Goal: Transaction & Acquisition: Purchase product/service

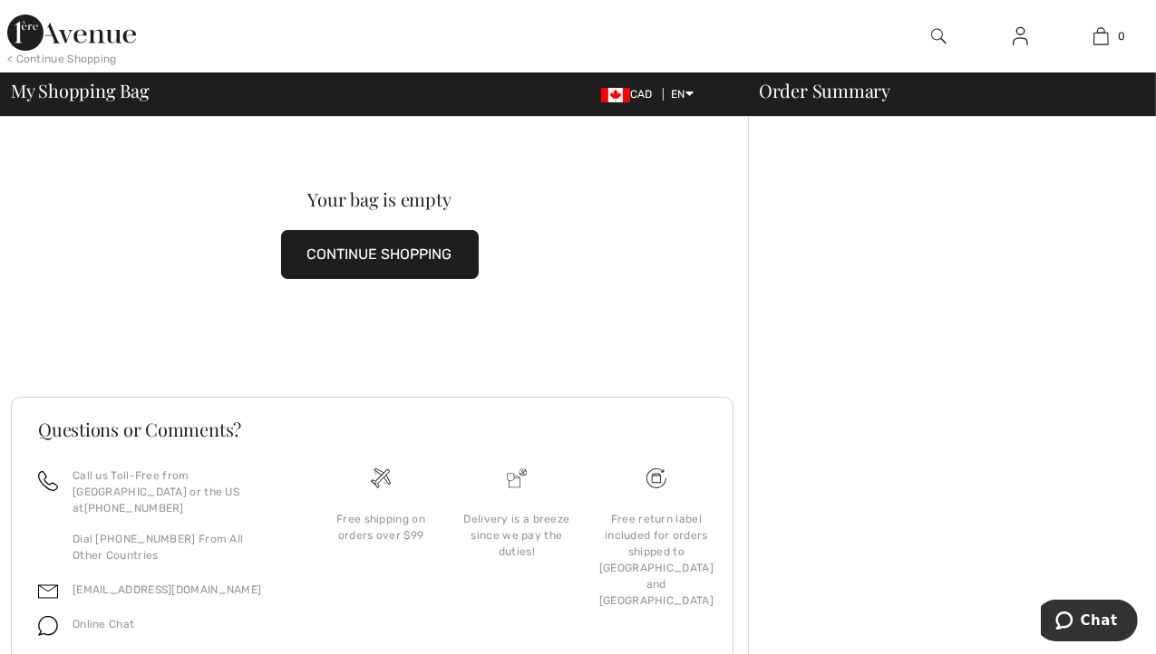
click at [85, 55] on div "< Continue Shopping" at bounding box center [62, 59] width 110 height 16
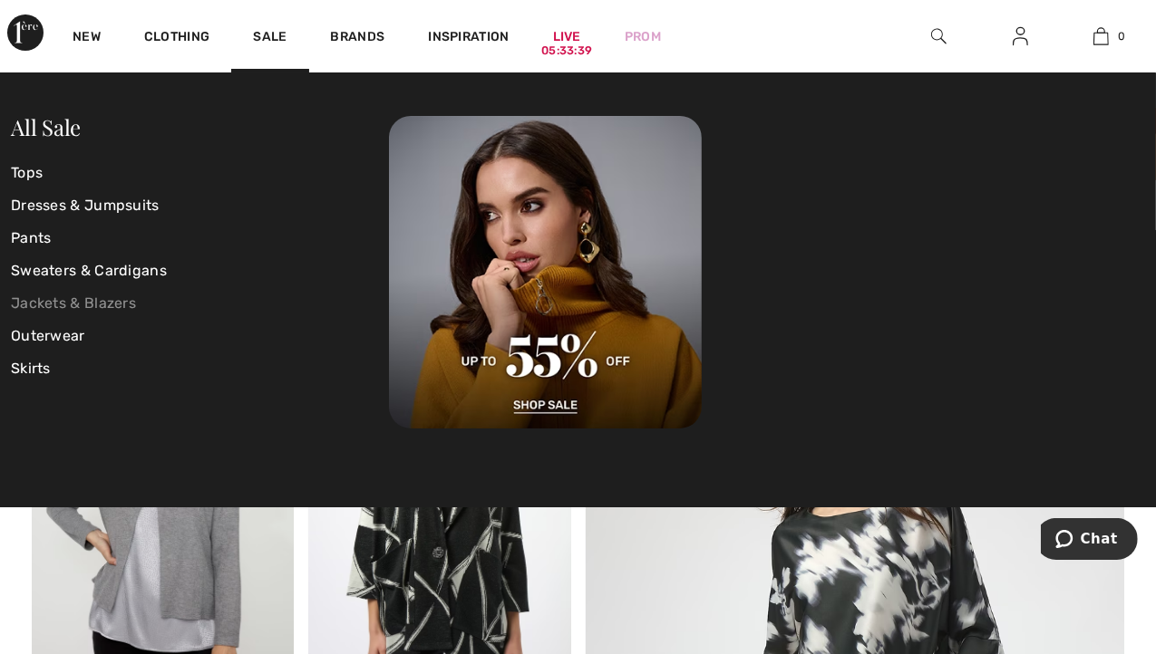
click at [99, 300] on link "Jackets & Blazers" at bounding box center [200, 303] width 378 height 33
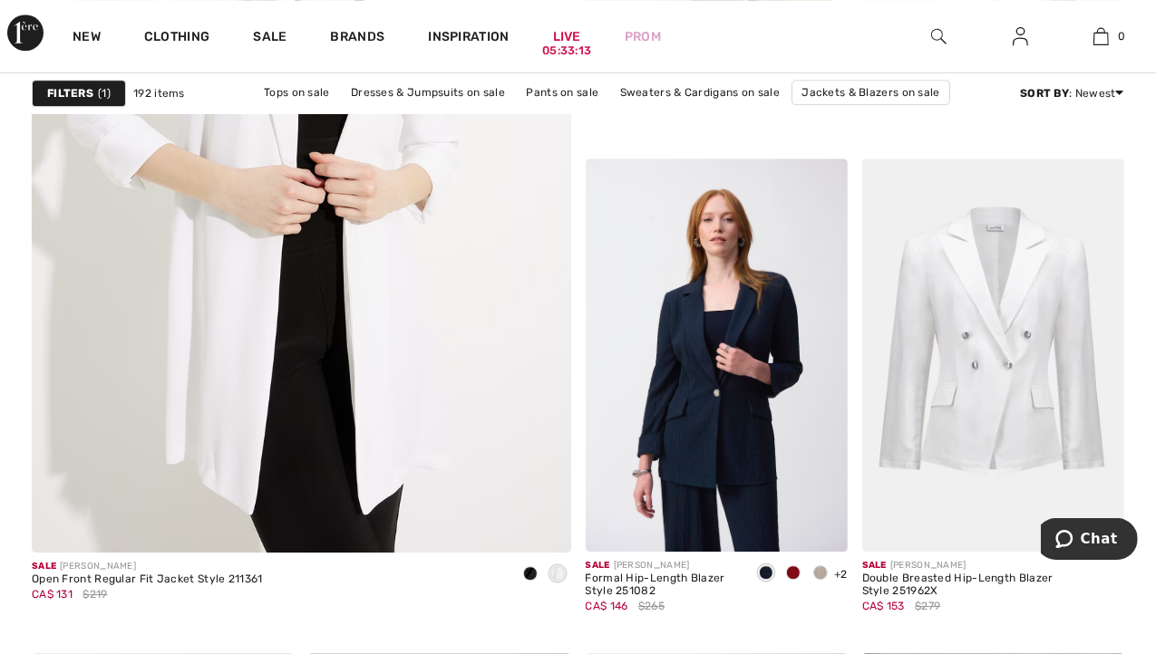
scroll to position [4556, 0]
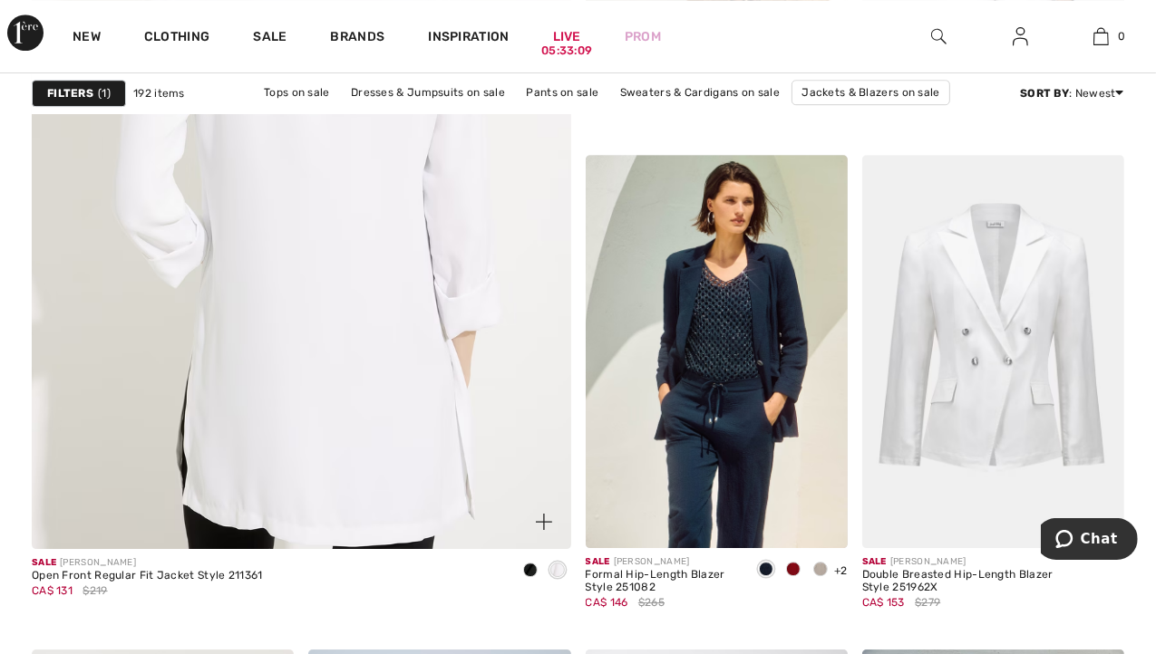
click at [267, 283] on img at bounding box center [301, 146] width 646 height 970
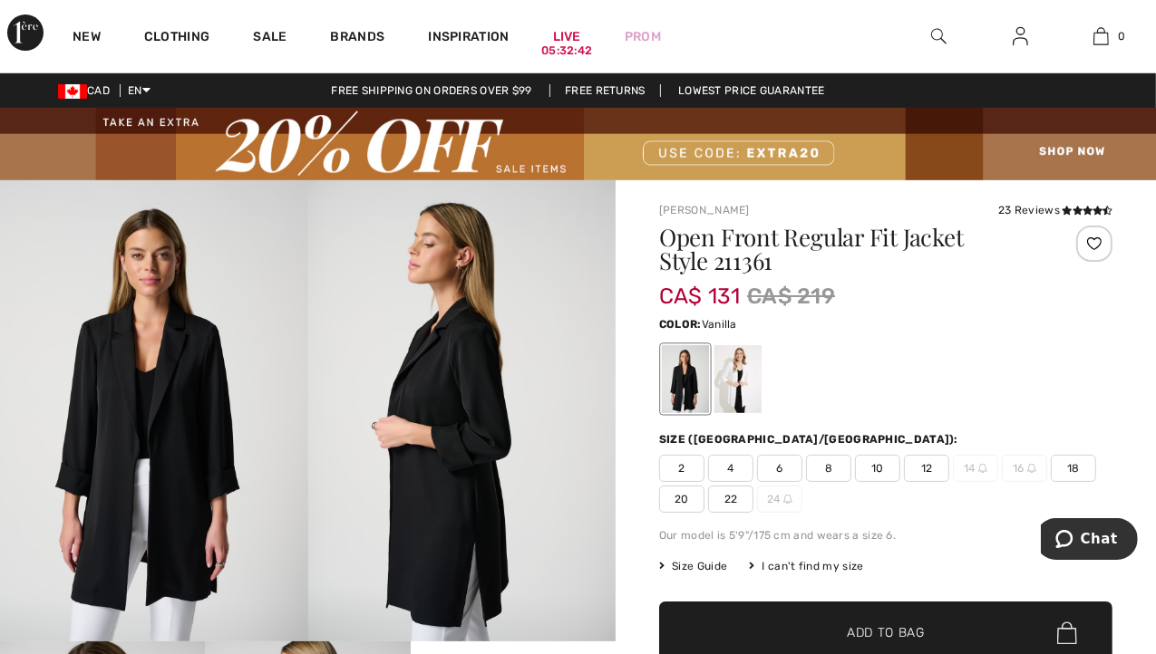
click at [740, 382] on div at bounding box center [737, 379] width 47 height 68
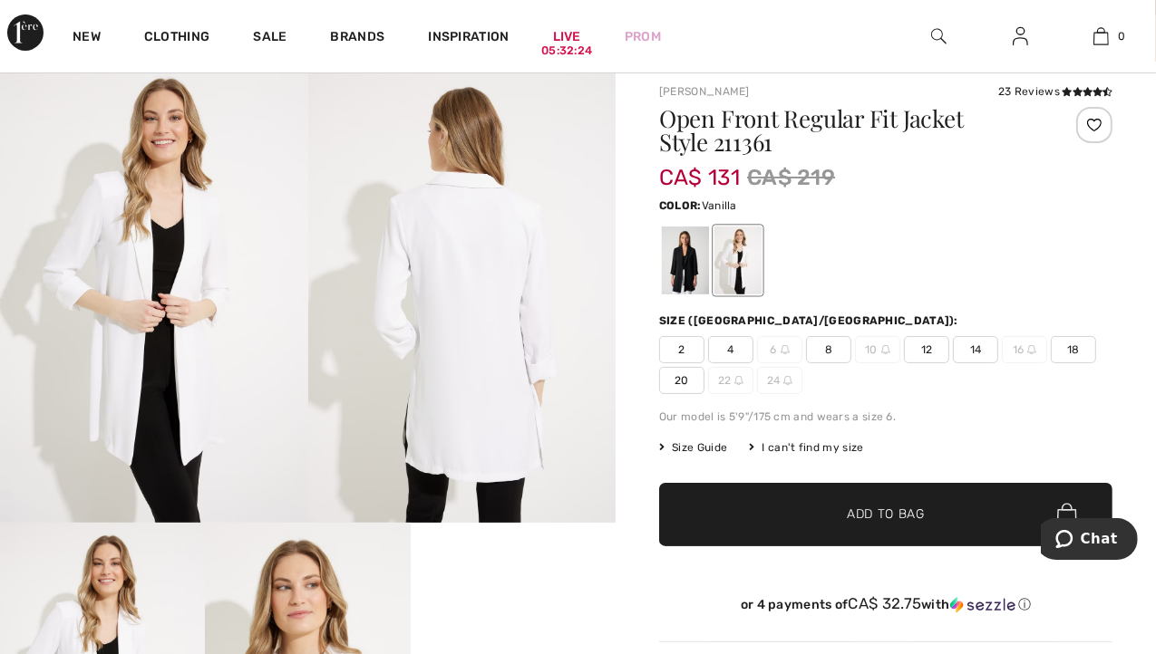
scroll to position [111, 0]
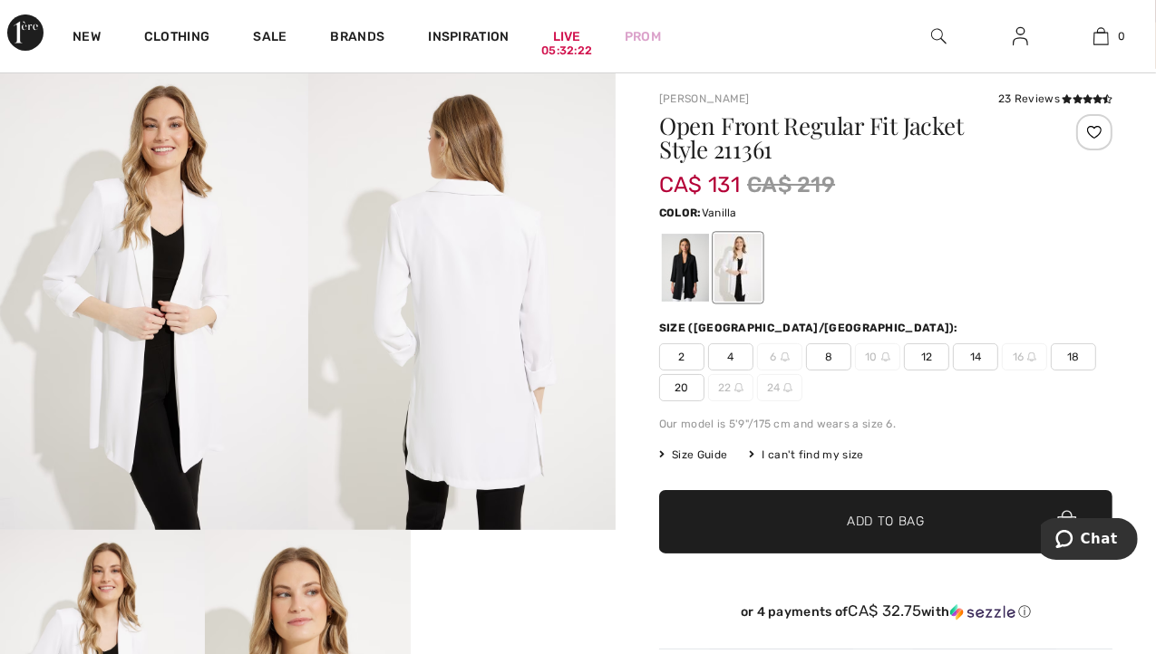
click at [750, 264] on div at bounding box center [737, 268] width 47 height 68
click at [674, 356] on span "2" at bounding box center [681, 357] width 45 height 27
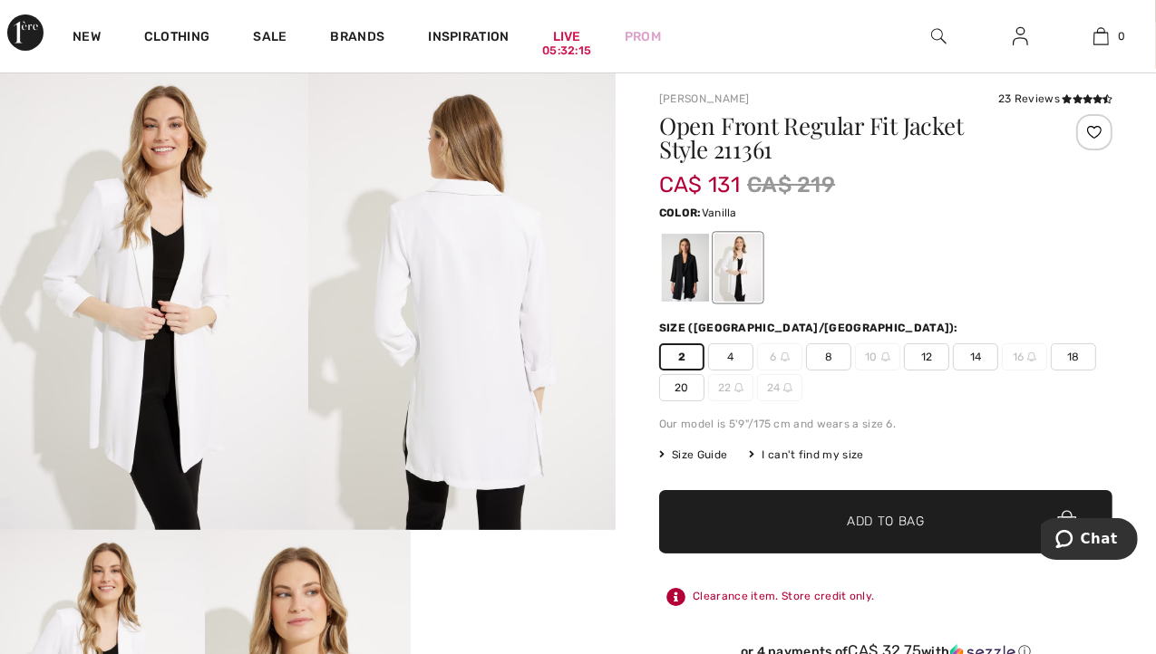
click at [810, 536] on span "✔ Added to Bag Add to Bag" at bounding box center [885, 521] width 453 height 63
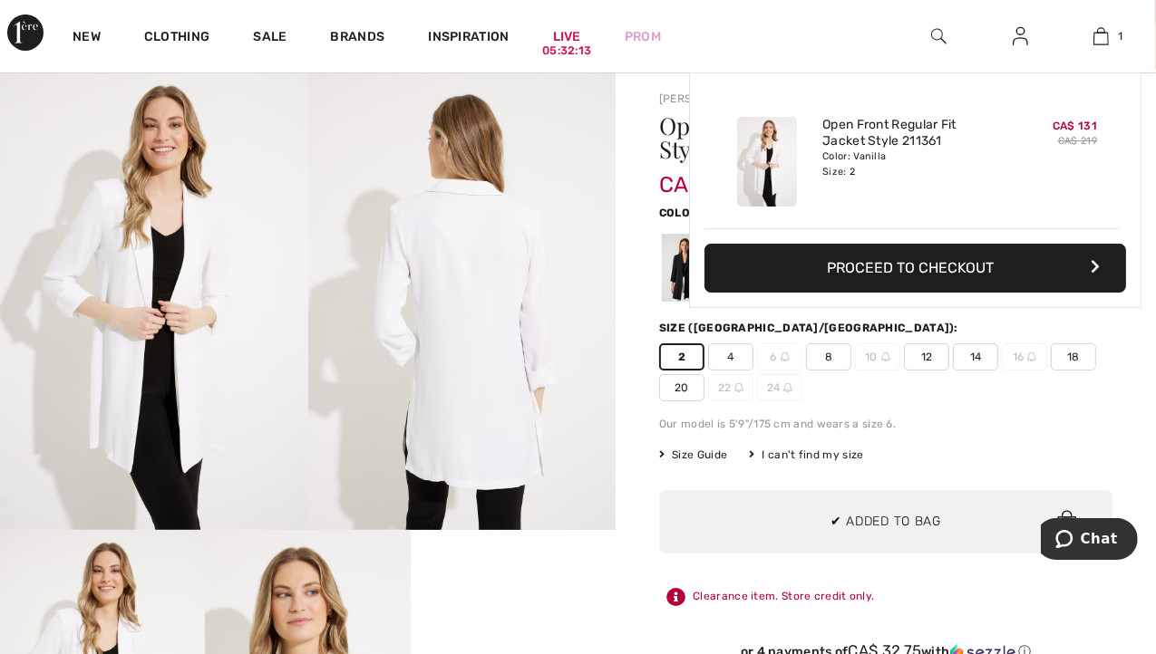
scroll to position [0, 0]
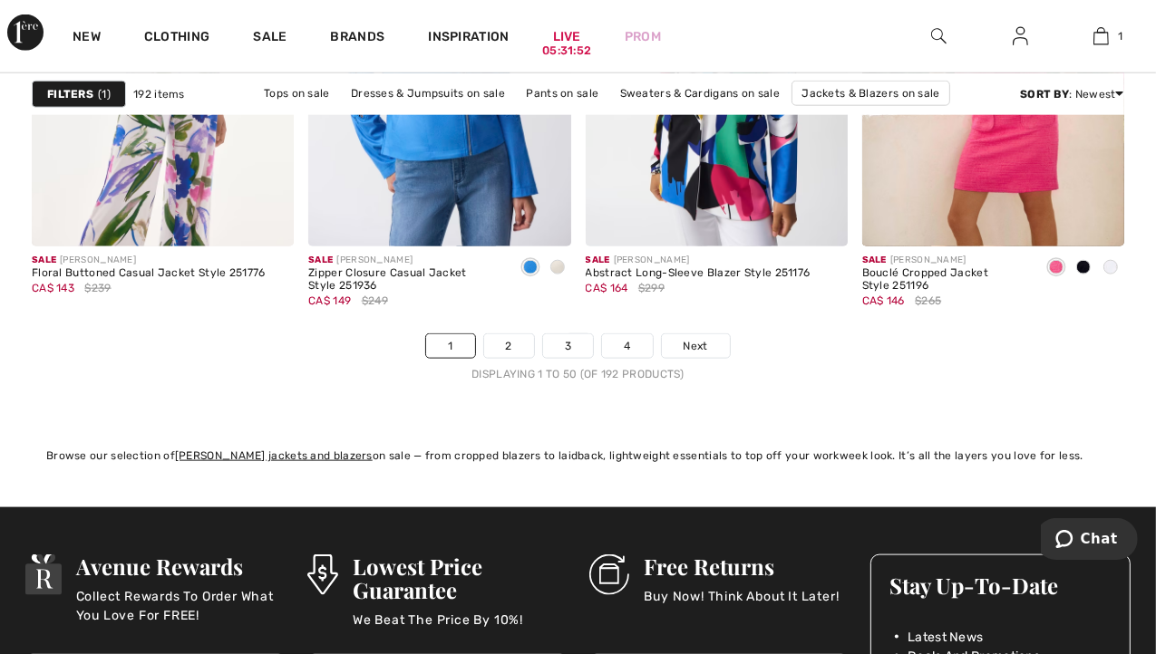
scroll to position [7569, 0]
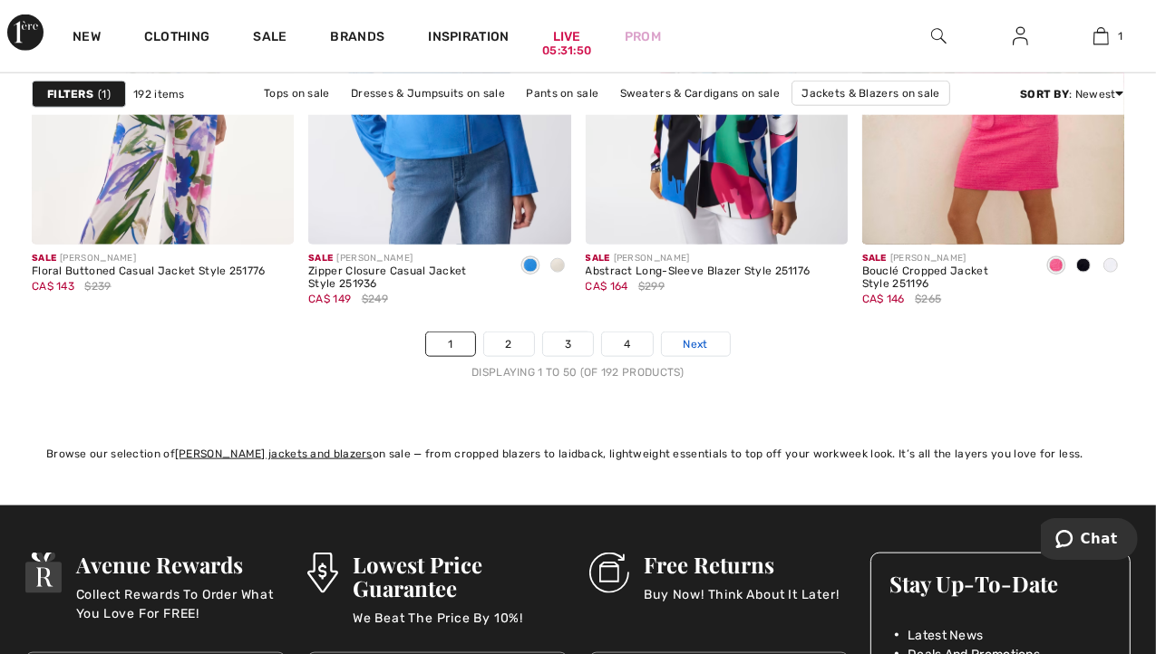
click at [704, 342] on span "Next" at bounding box center [695, 344] width 24 height 16
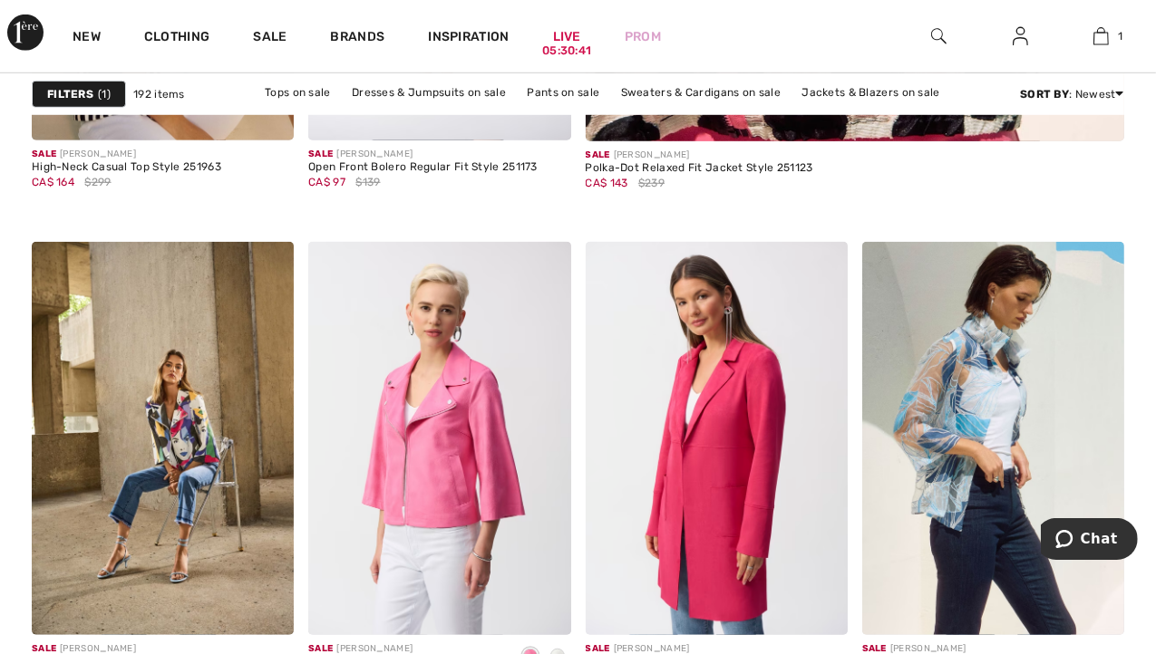
scroll to position [1088, 0]
drag, startPoint x: 515, startPoint y: 238, endPoint x: 1138, endPoint y: 299, distance: 626.5
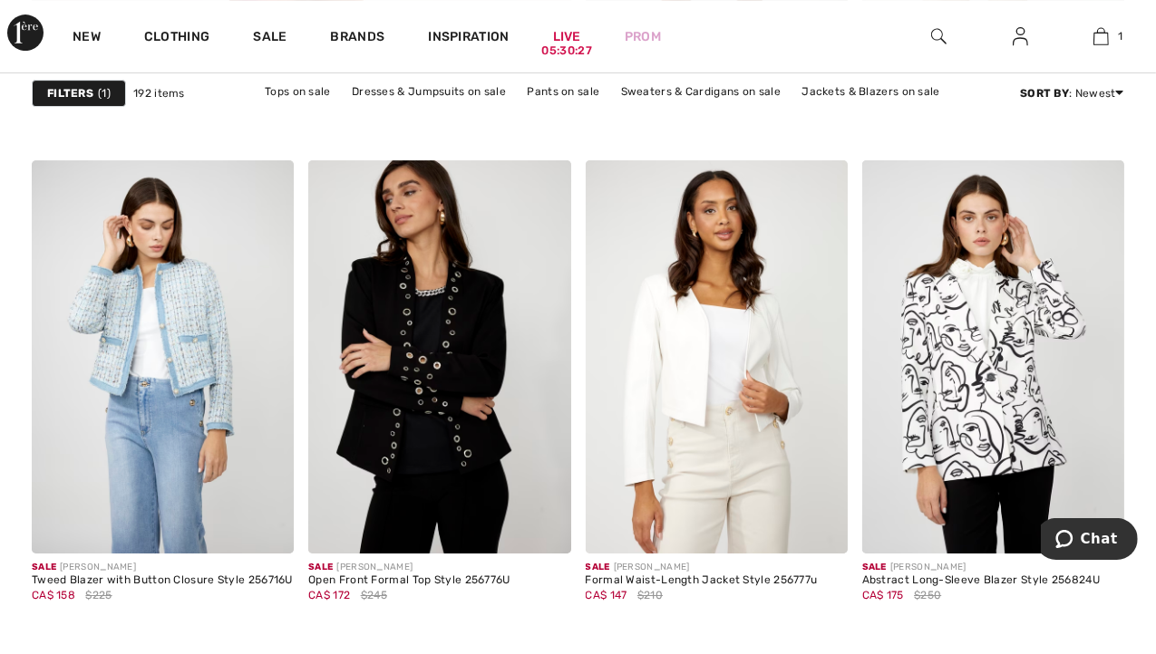
scroll to position [5050, 0]
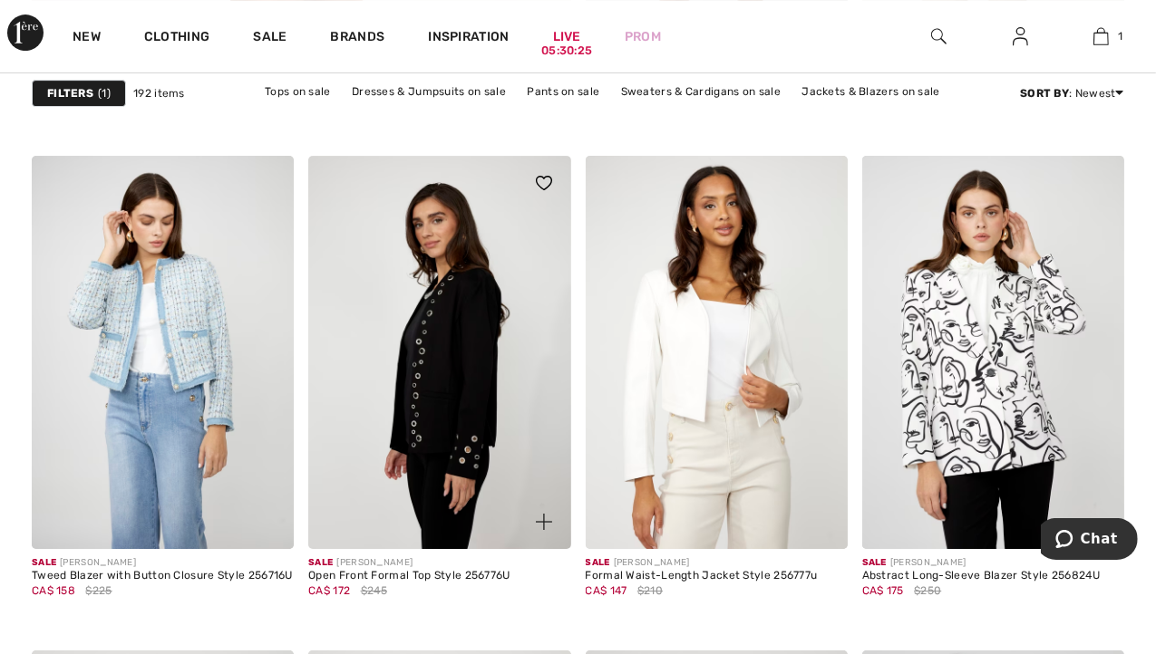
click at [481, 353] on img at bounding box center [439, 352] width 262 height 393
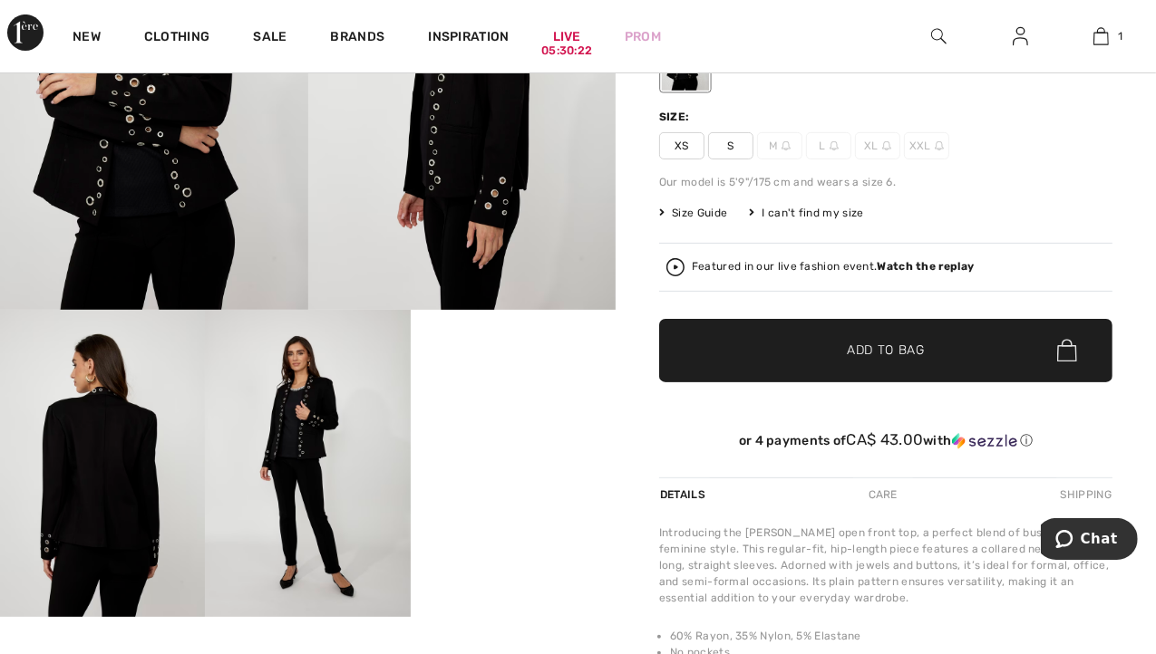
scroll to position [333, 0]
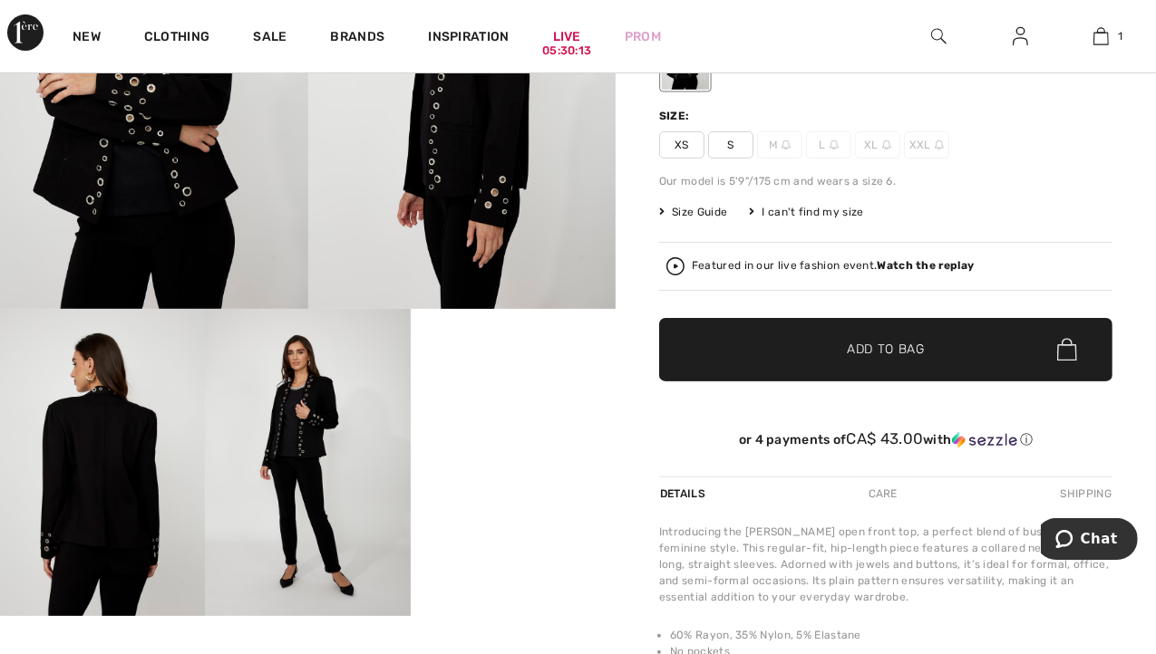
click at [672, 139] on span "XS" at bounding box center [681, 144] width 45 height 27
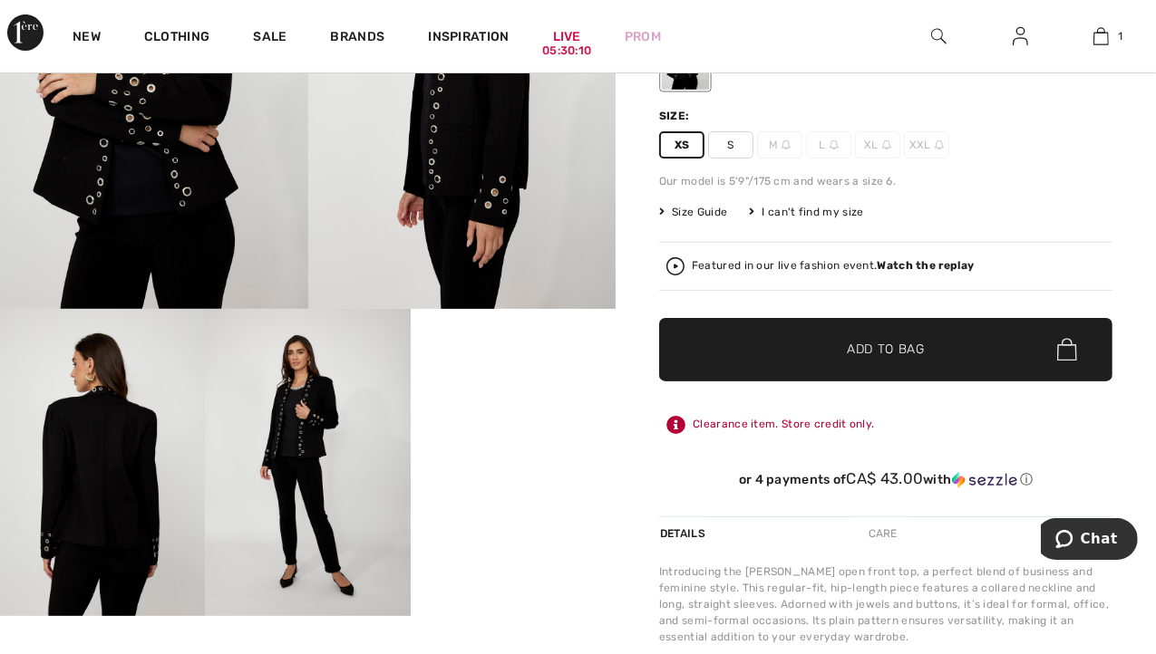
click at [824, 356] on span "✔ Added to Bag" at bounding box center [858, 349] width 111 height 19
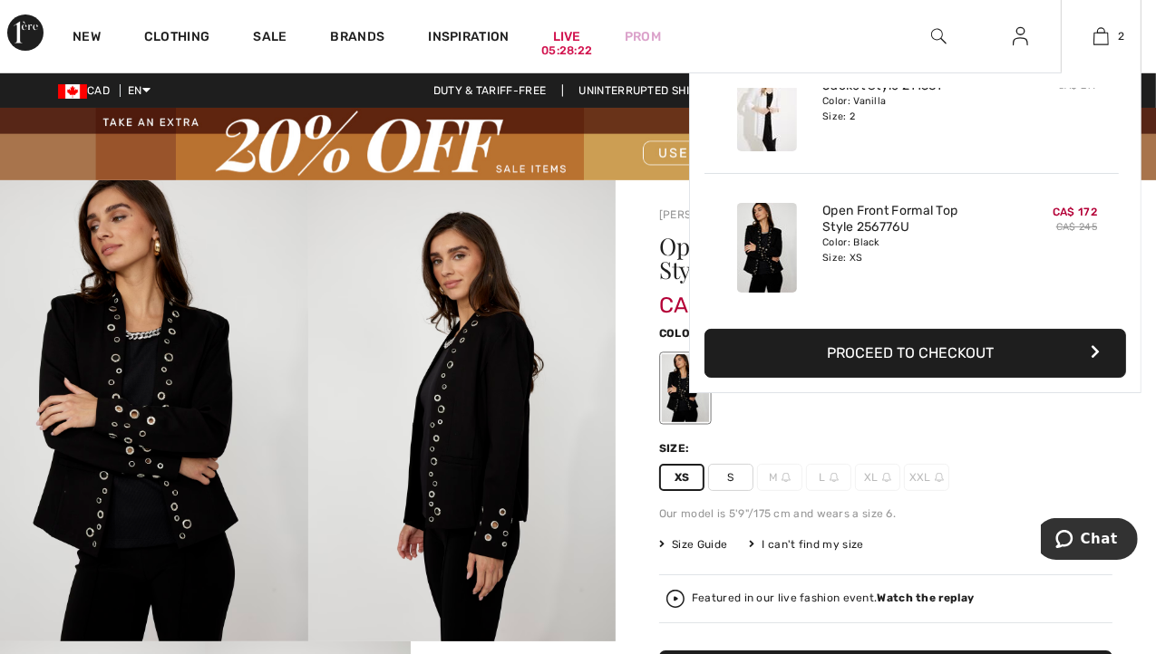
scroll to position [0, 0]
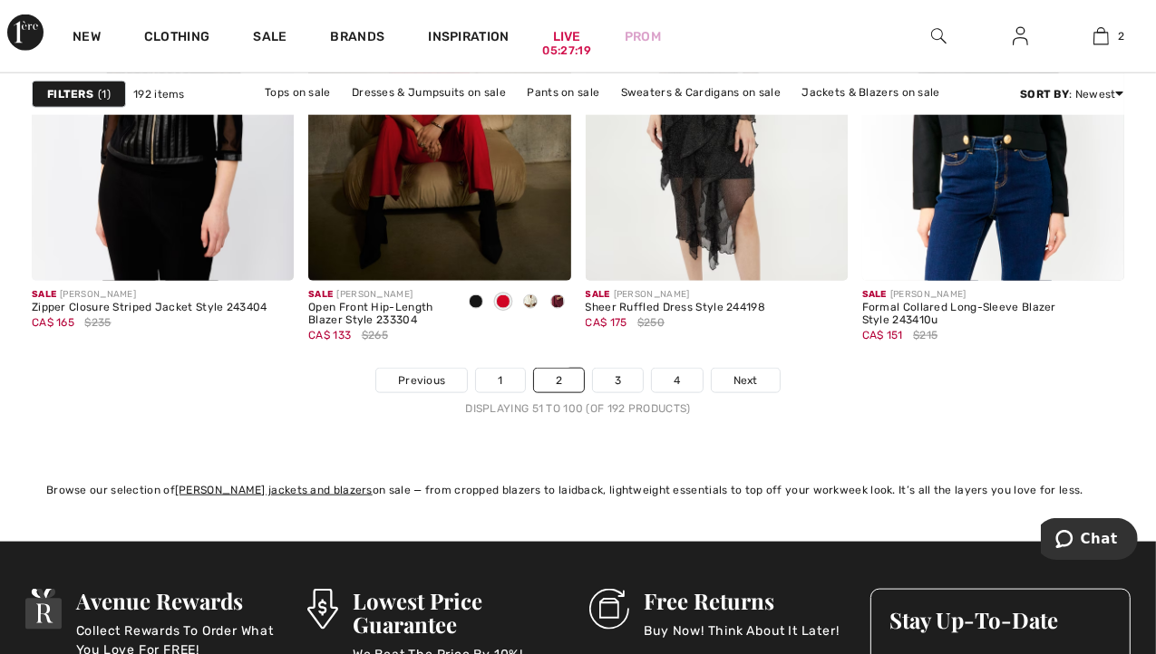
scroll to position [7533, 0]
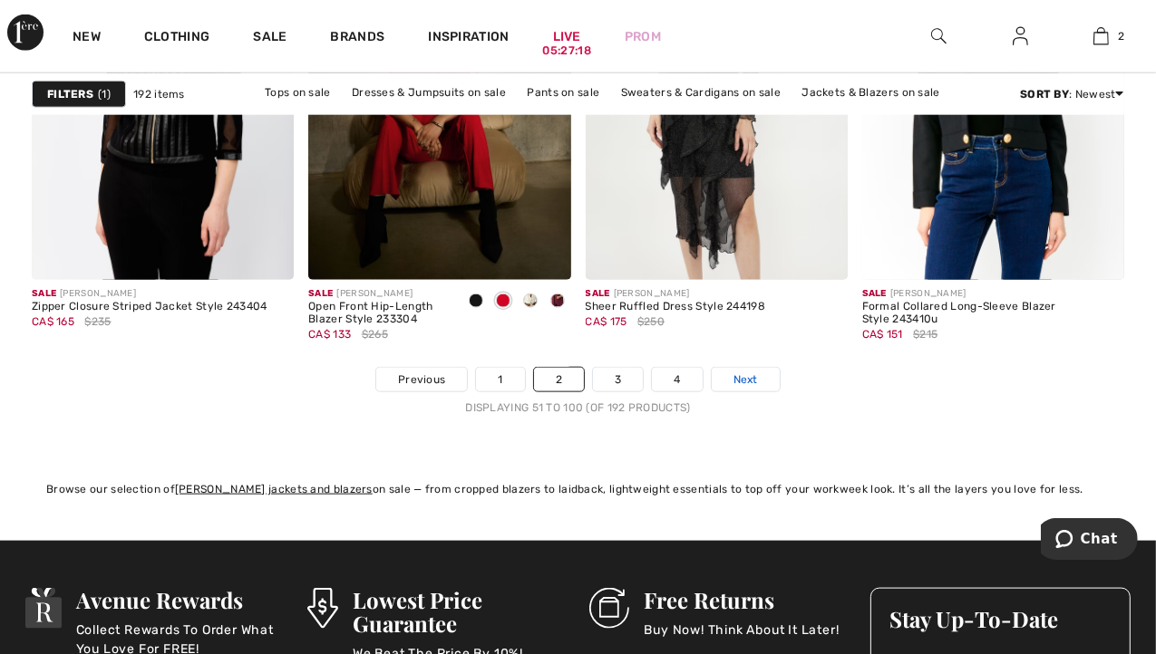
click at [756, 378] on span "Next" at bounding box center [745, 380] width 24 height 16
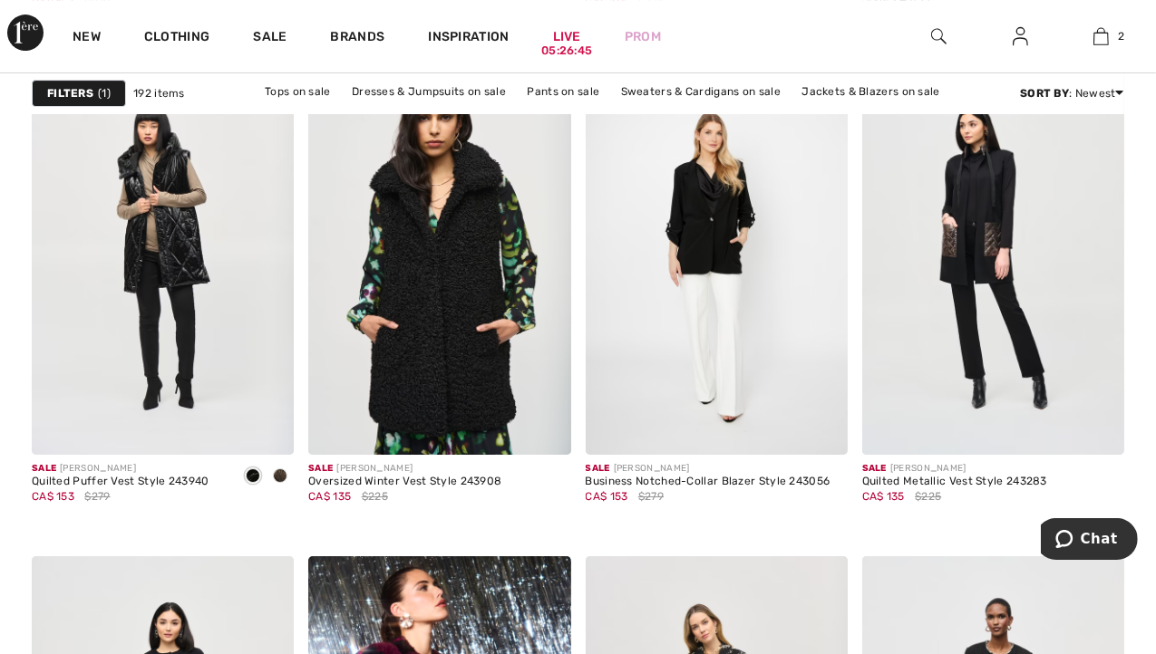
scroll to position [5144, 0]
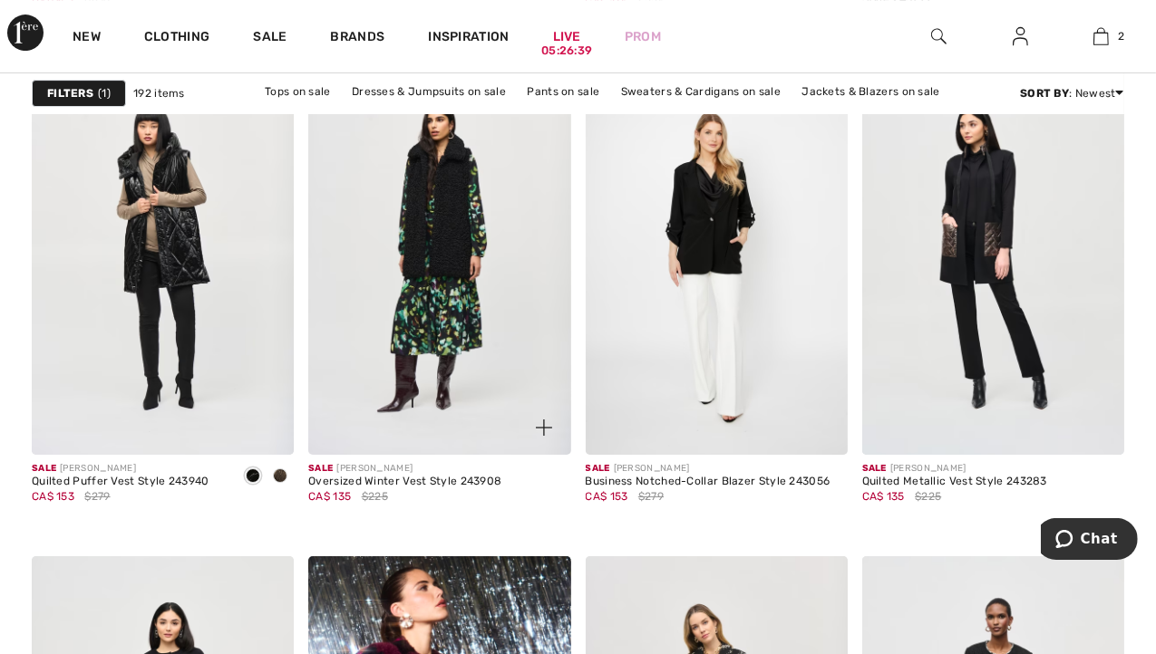
click at [467, 321] on img at bounding box center [439, 258] width 262 height 393
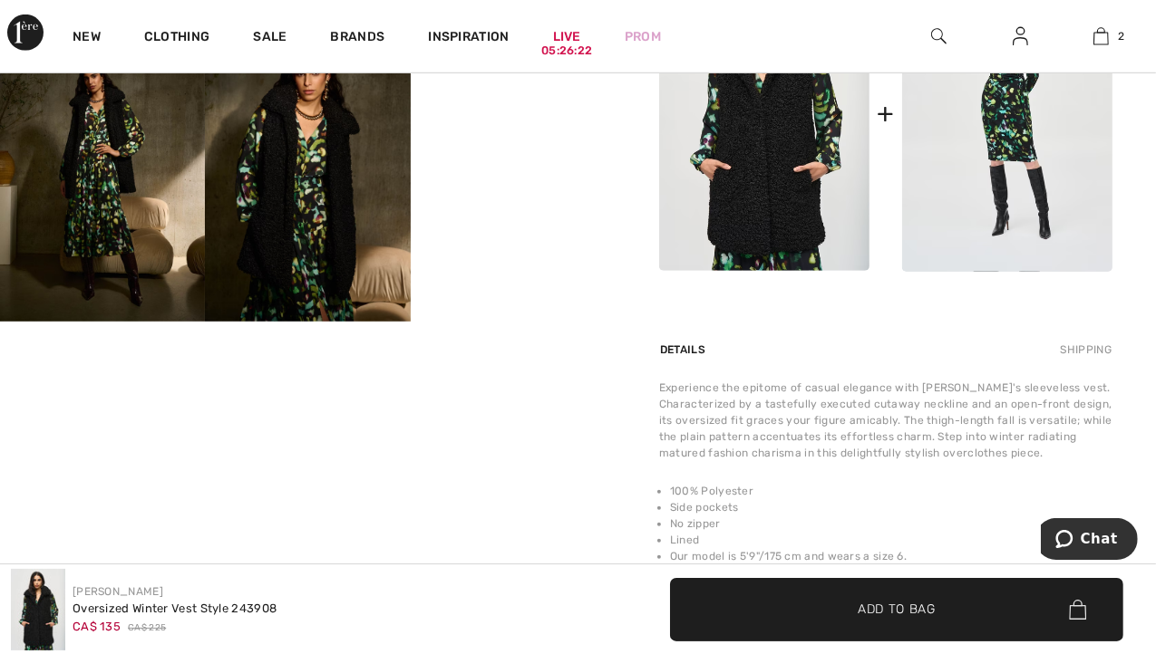
scroll to position [930, 0]
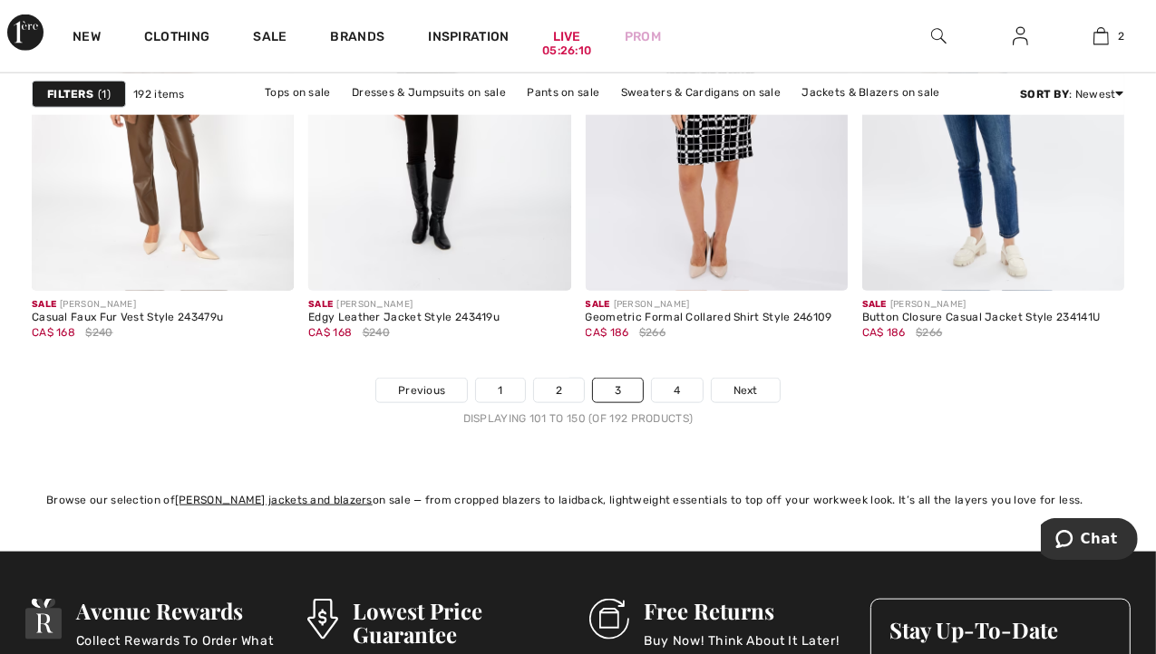
scroll to position [7523, 0]
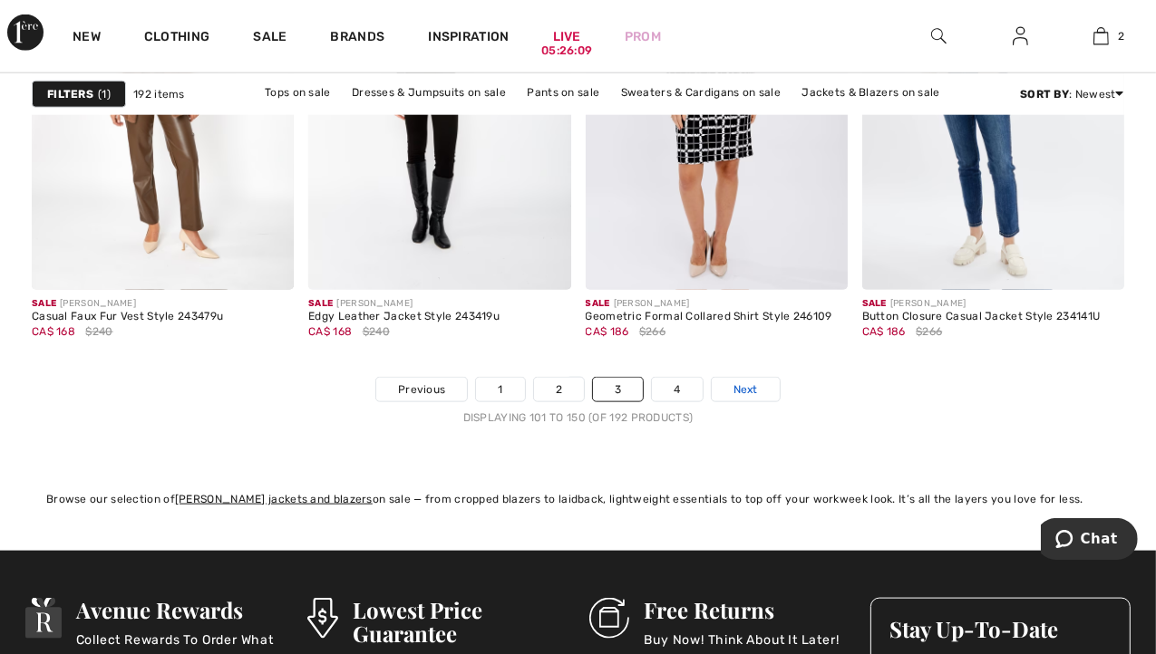
click at [758, 393] on link "Next" at bounding box center [745, 390] width 68 height 24
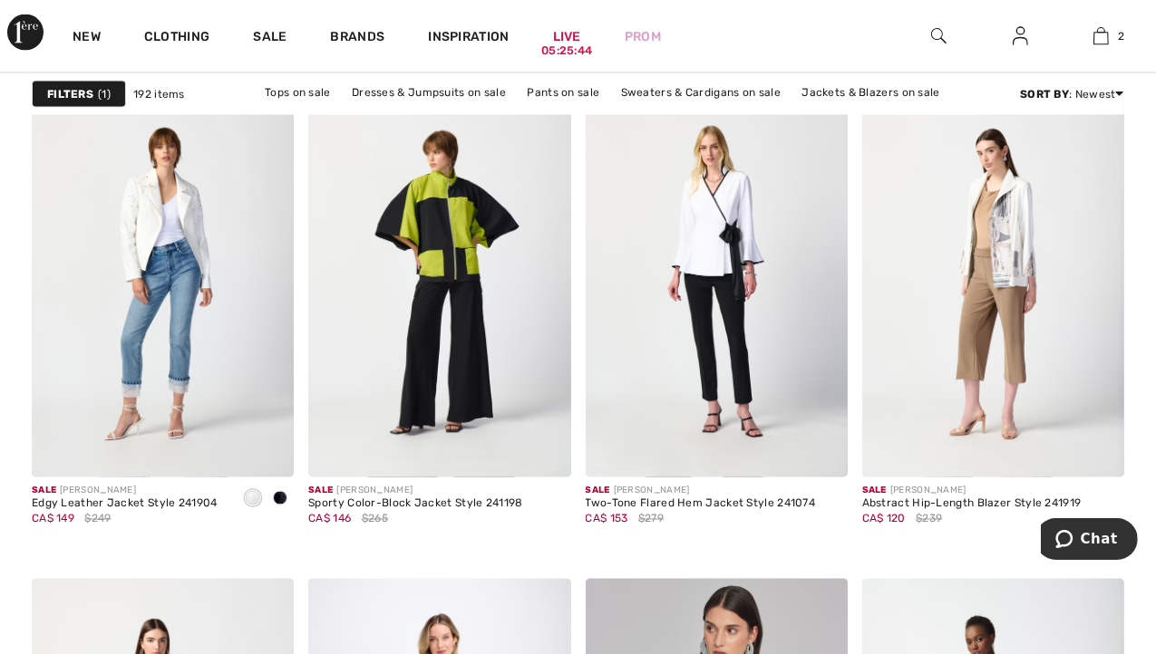
scroll to position [2425, 0]
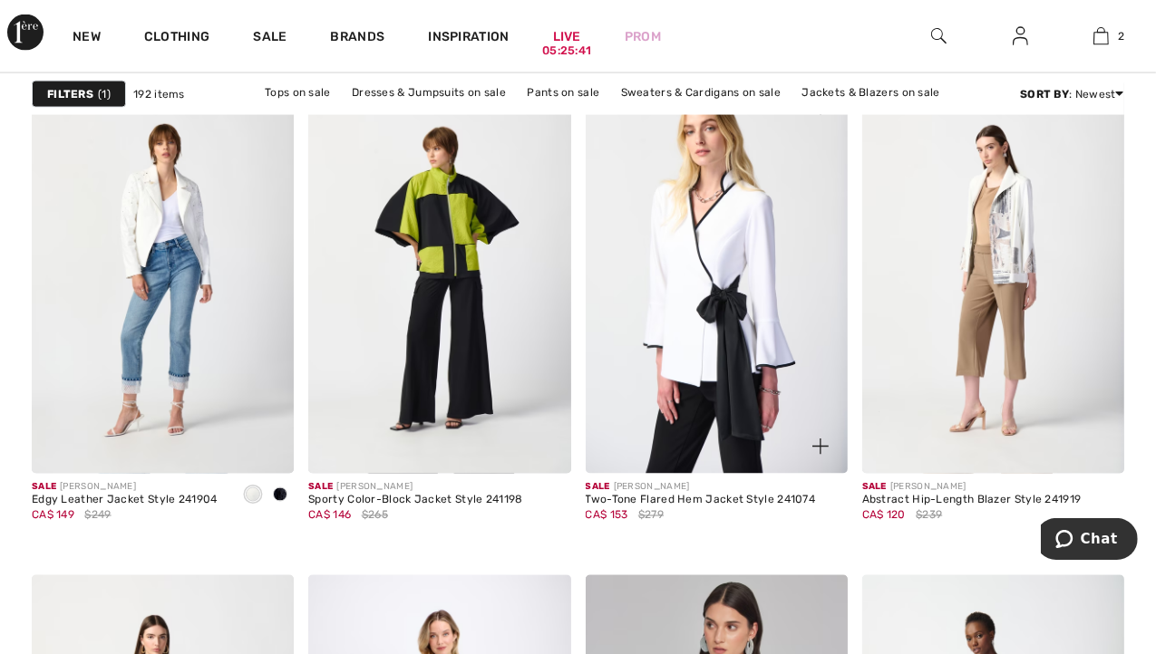
click at [721, 346] on img at bounding box center [716, 277] width 262 height 393
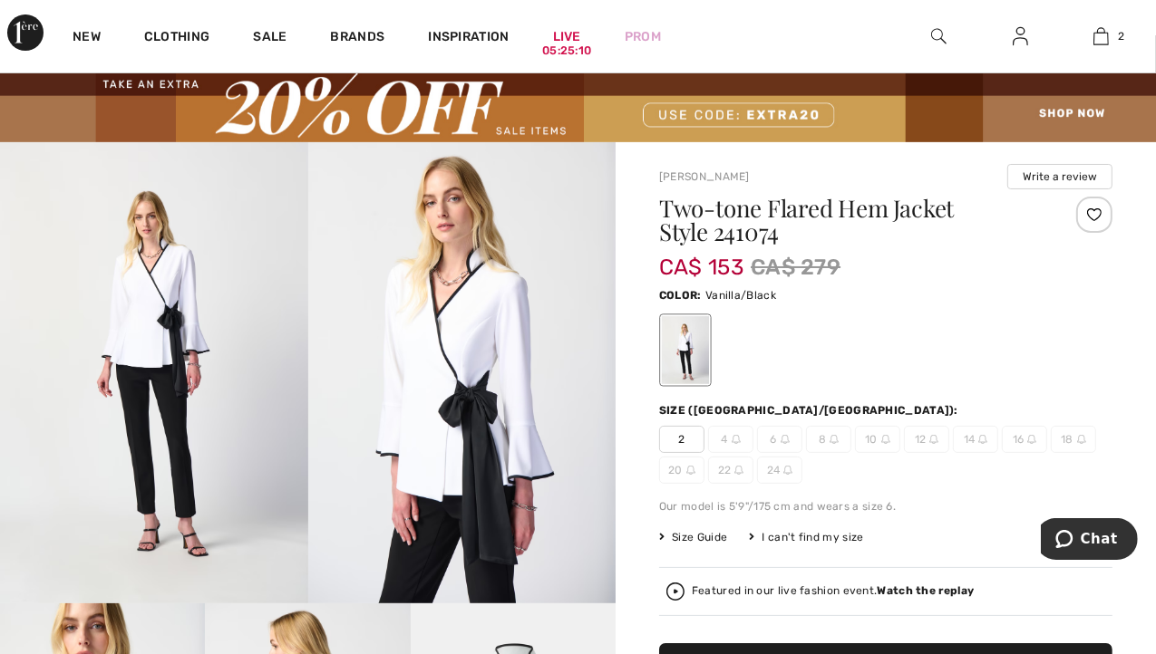
scroll to position [36, 0]
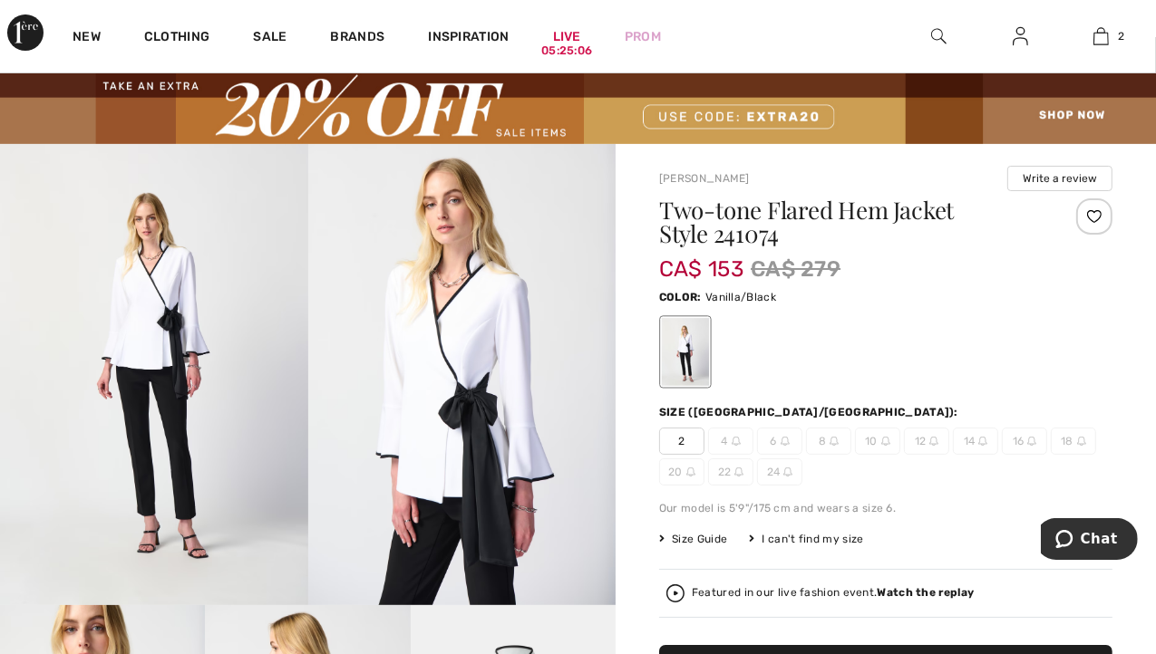
click at [678, 436] on span "2" at bounding box center [681, 441] width 45 height 27
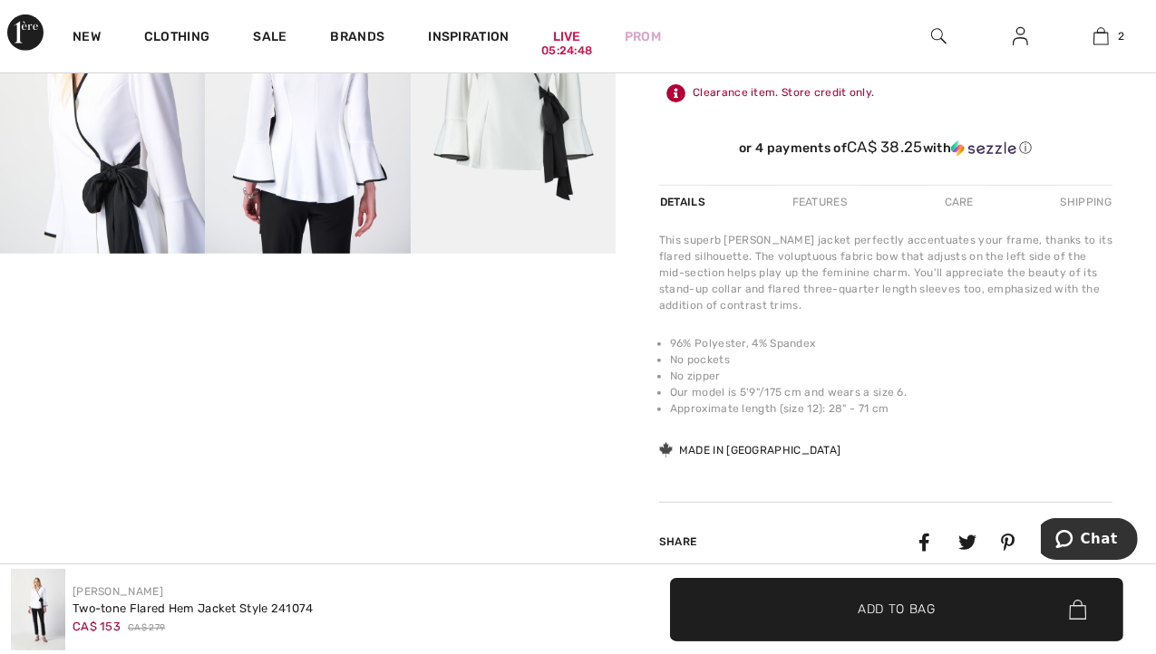
scroll to position [694, 0]
click at [957, 201] on div "Care" at bounding box center [959, 203] width 60 height 33
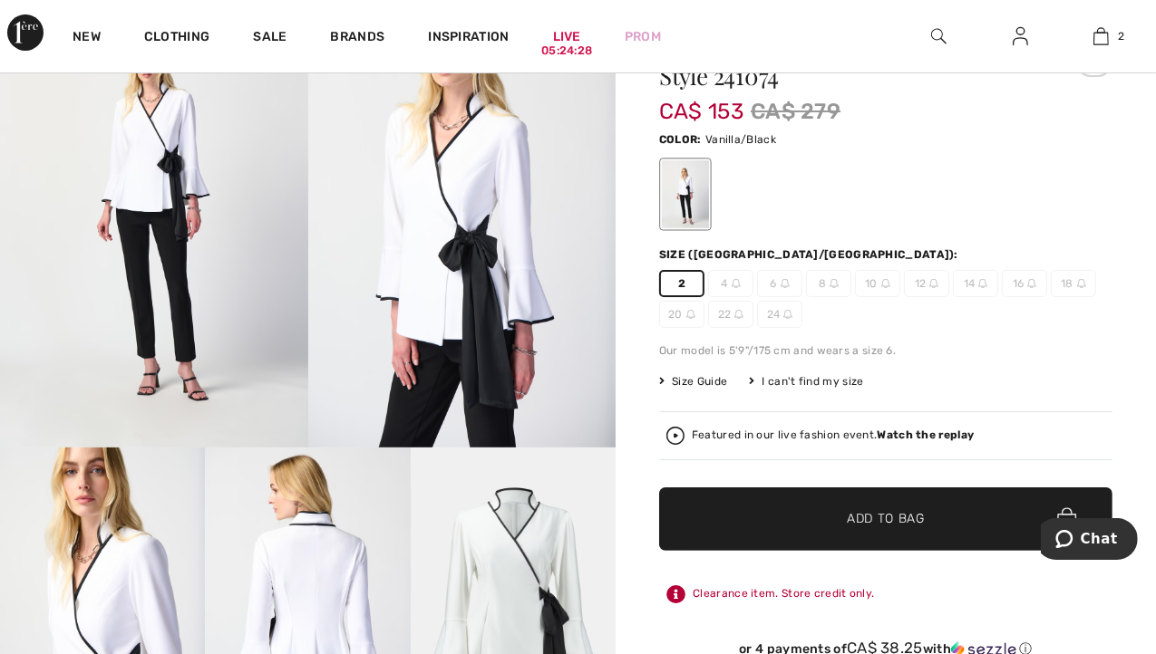
scroll to position [196, 0]
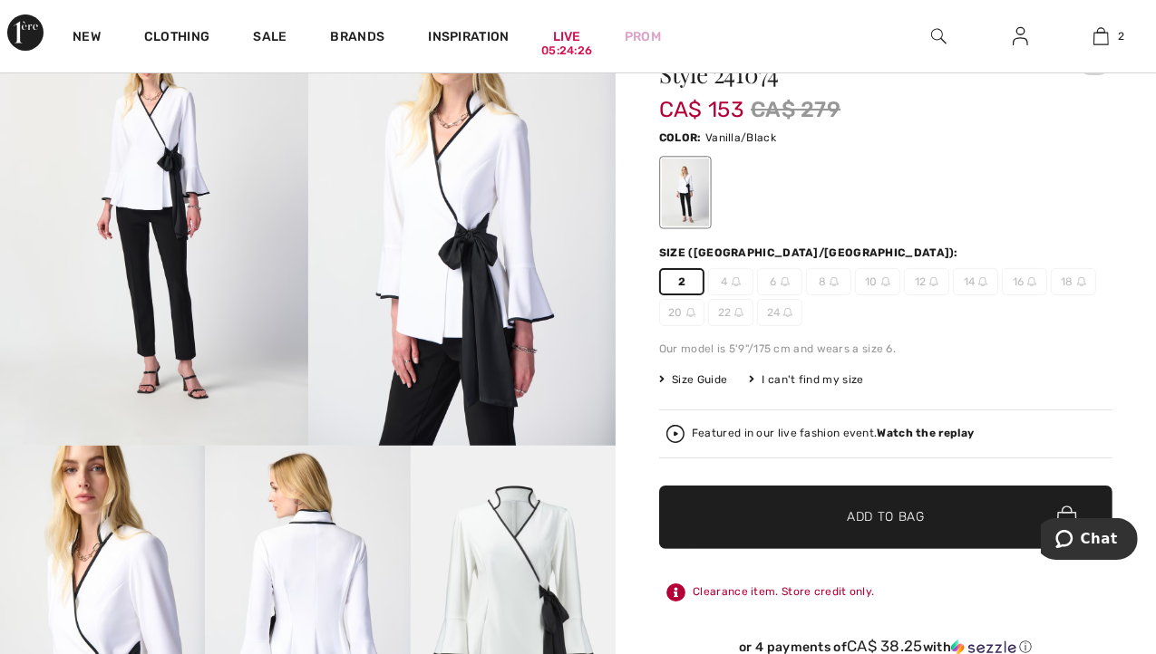
click at [904, 528] on span "✔ Added to Bag Add to Bag" at bounding box center [885, 517] width 453 height 63
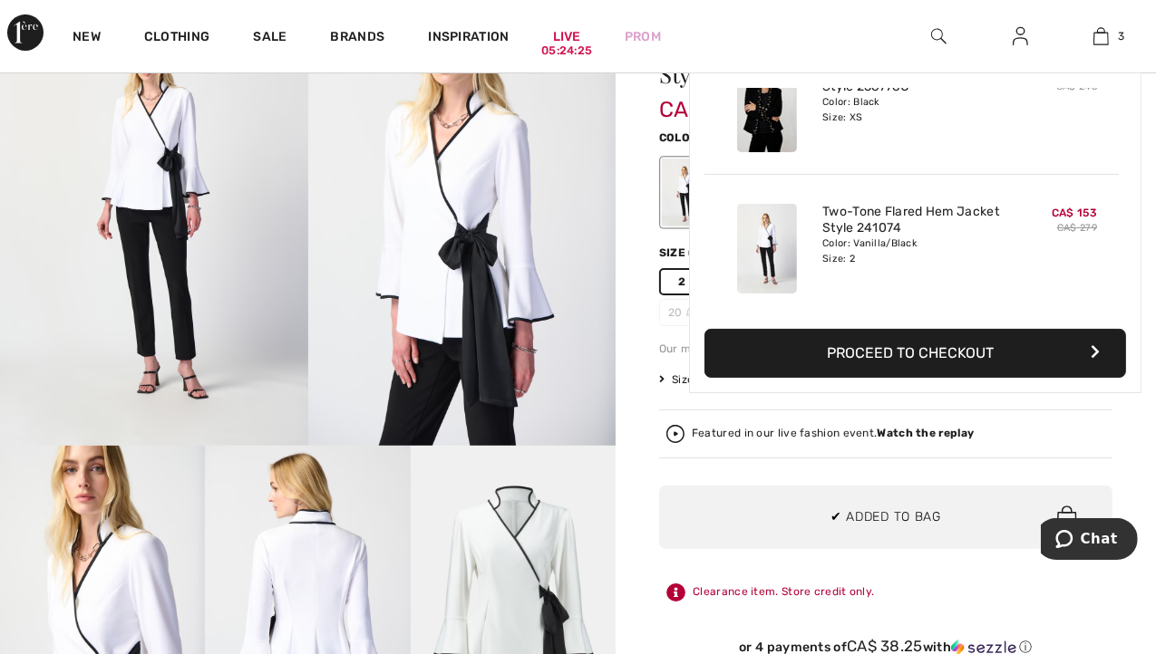
scroll to position [0, 0]
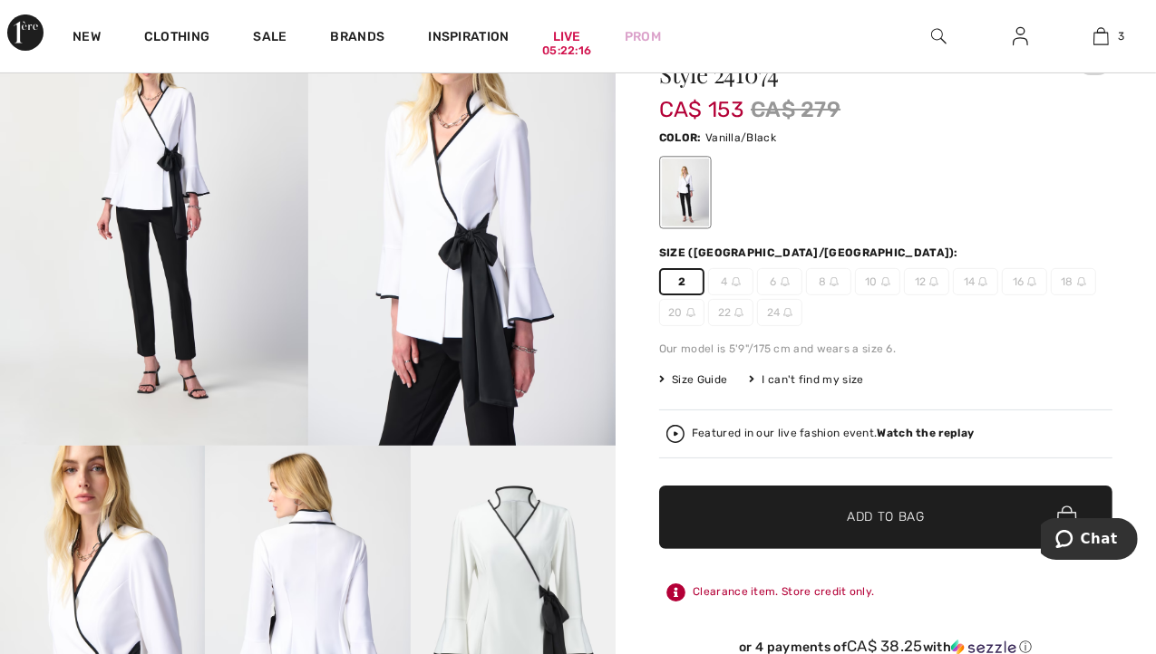
click at [869, 514] on span "Add to Bag" at bounding box center [886, 517] width 78 height 19
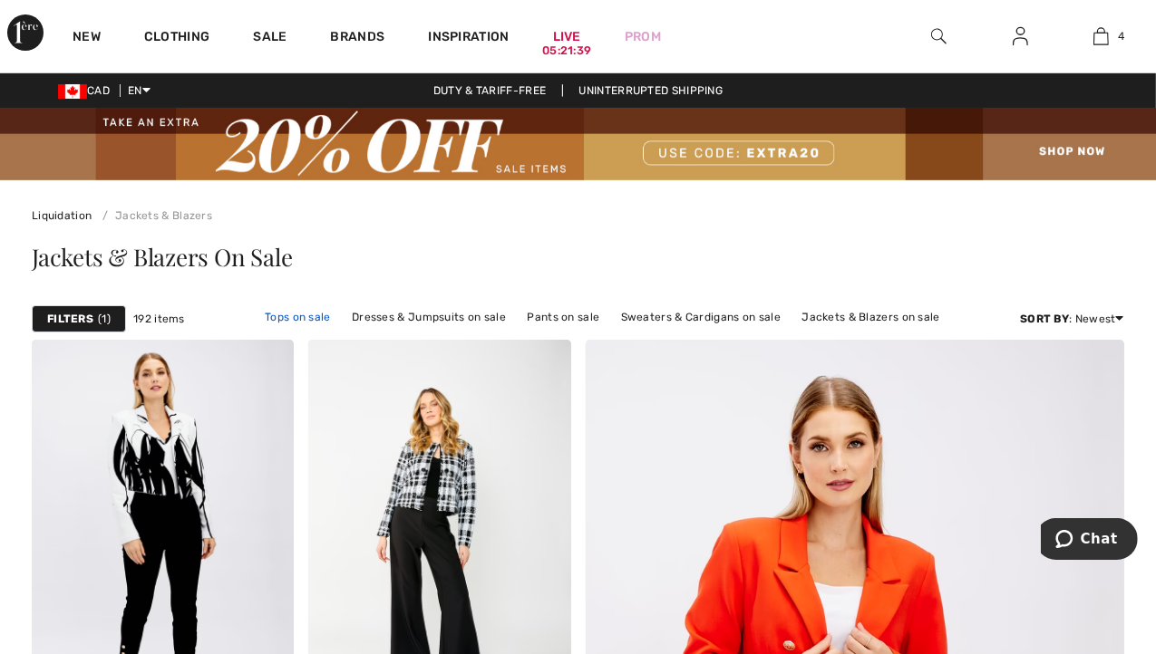
click at [318, 314] on link "Tops on sale" at bounding box center [298, 317] width 84 height 24
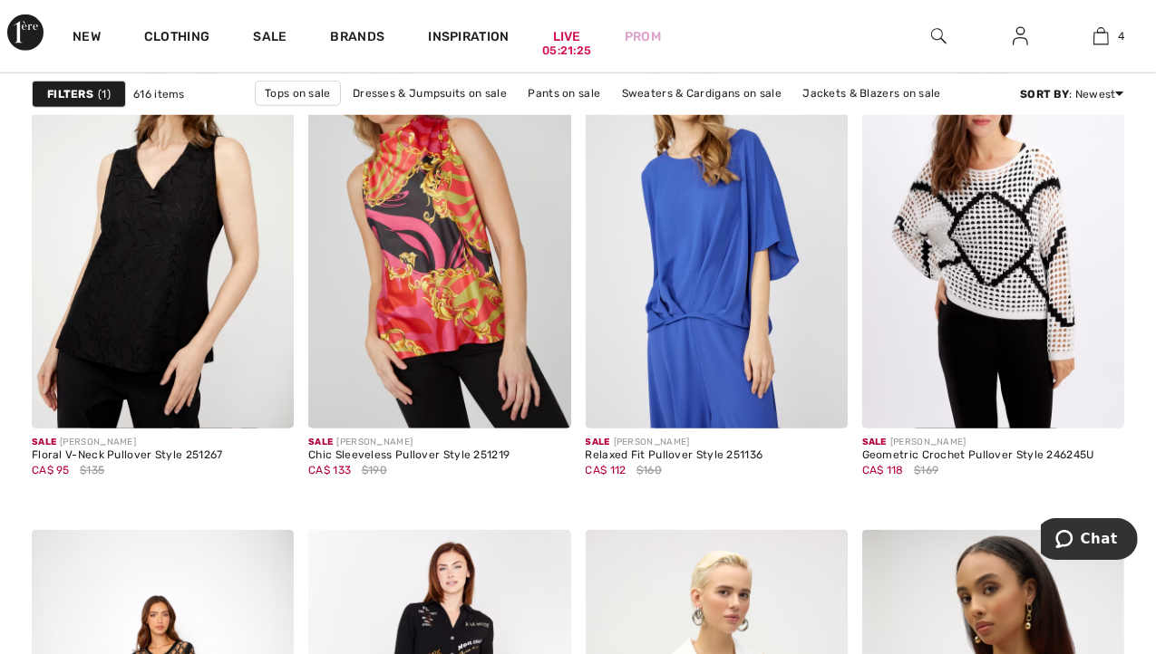
scroll to position [1294, 0]
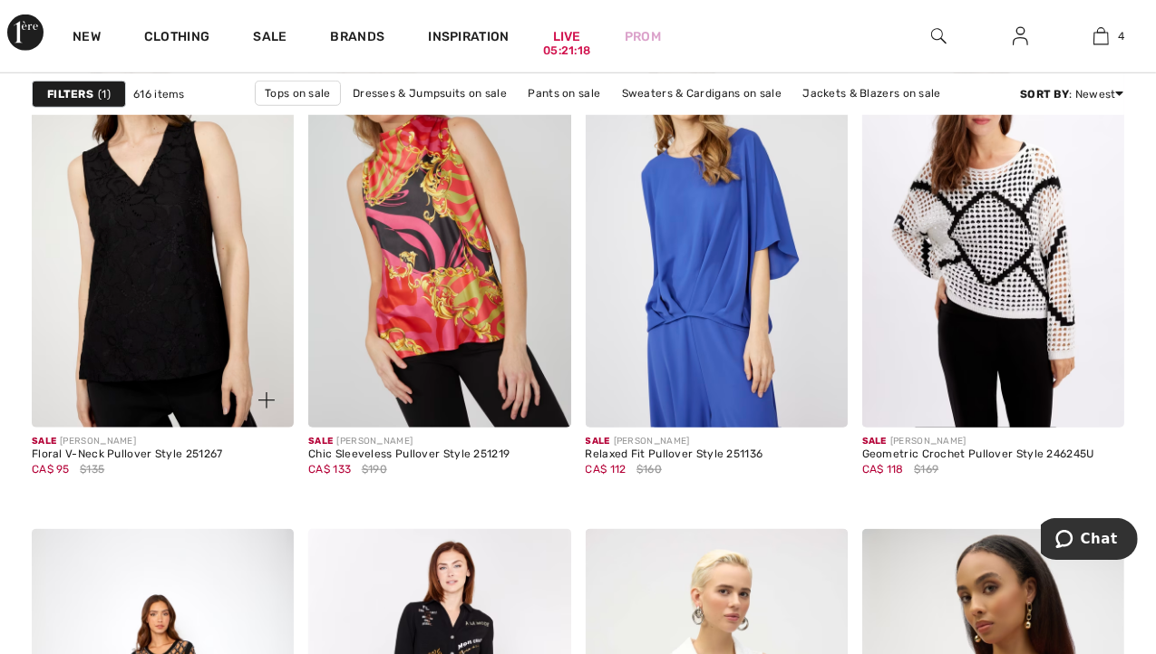
click at [181, 276] on img at bounding box center [163, 230] width 262 height 393
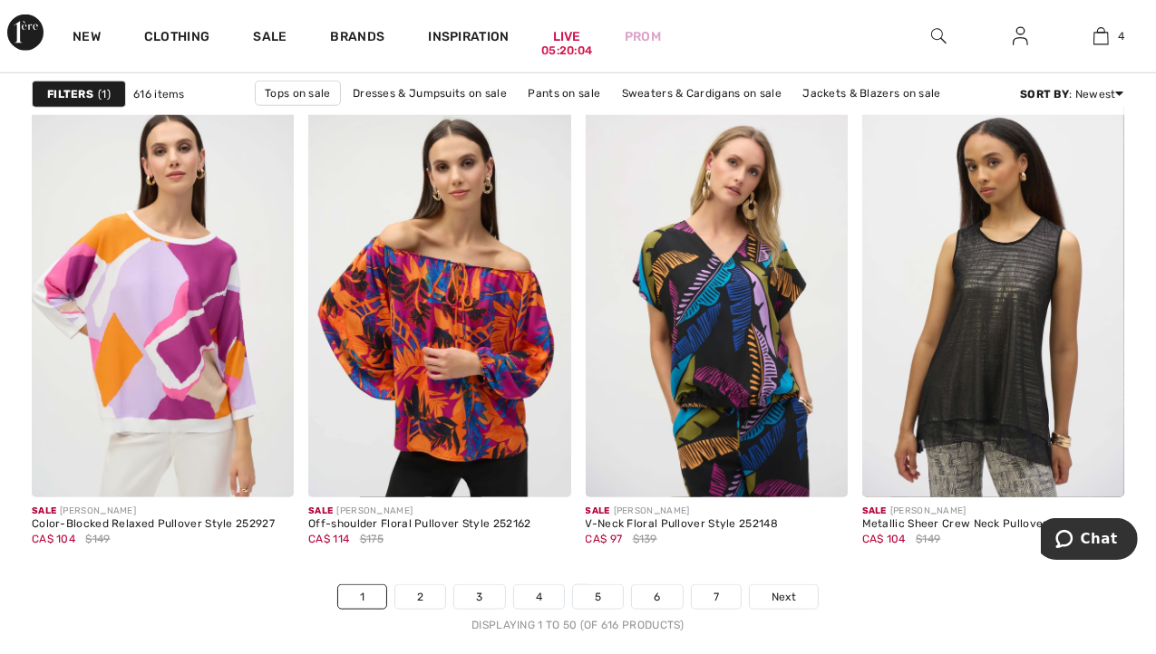
scroll to position [7327, 0]
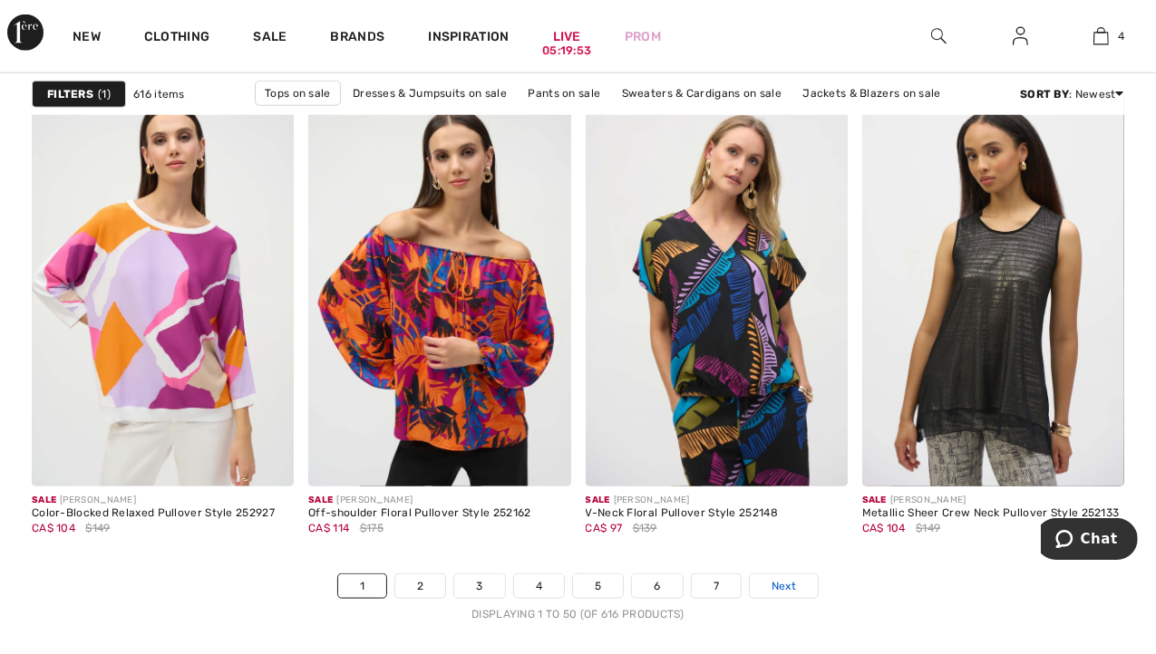
click at [785, 580] on span "Next" at bounding box center [783, 586] width 24 height 16
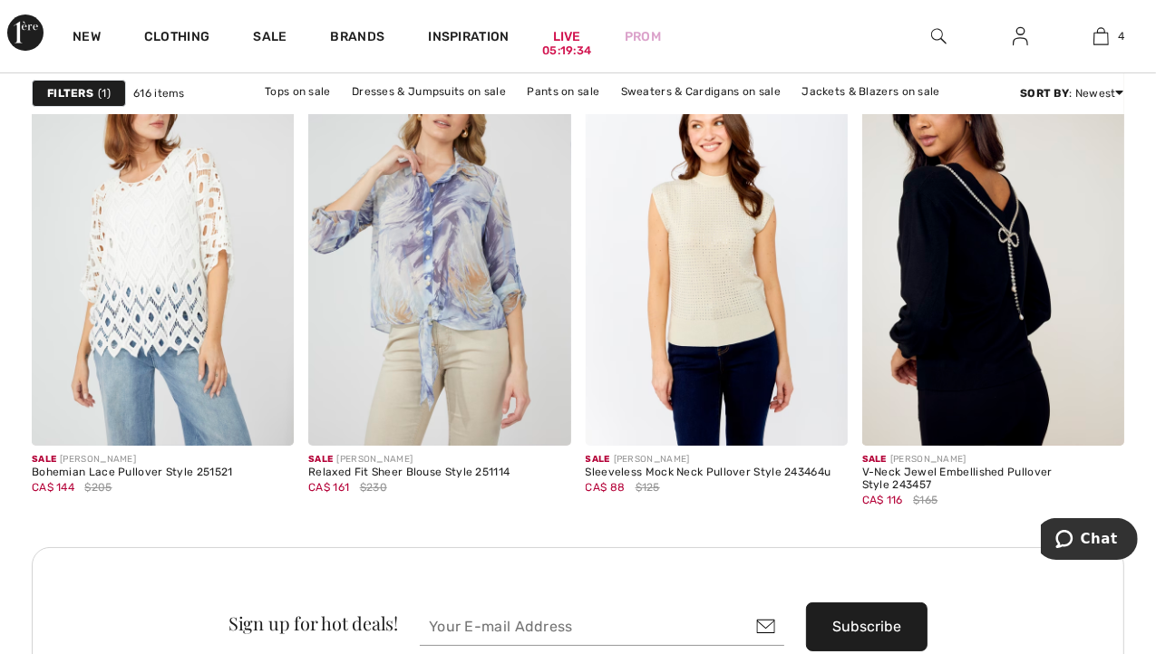
scroll to position [5650, 0]
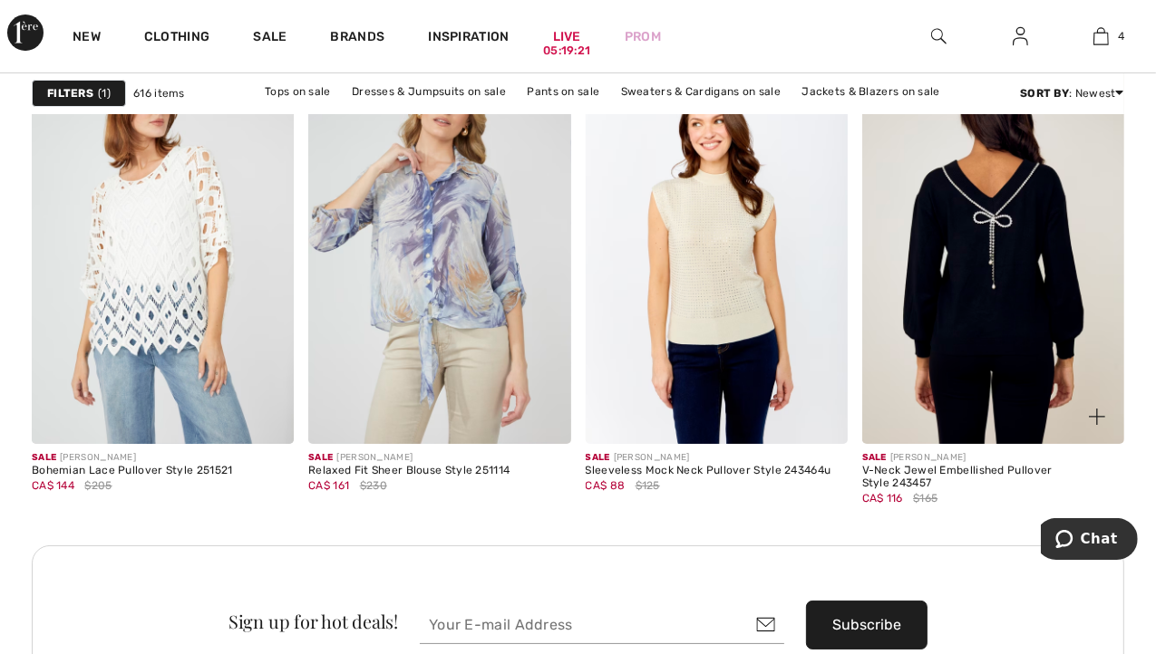
click at [972, 338] on img at bounding box center [993, 247] width 262 height 393
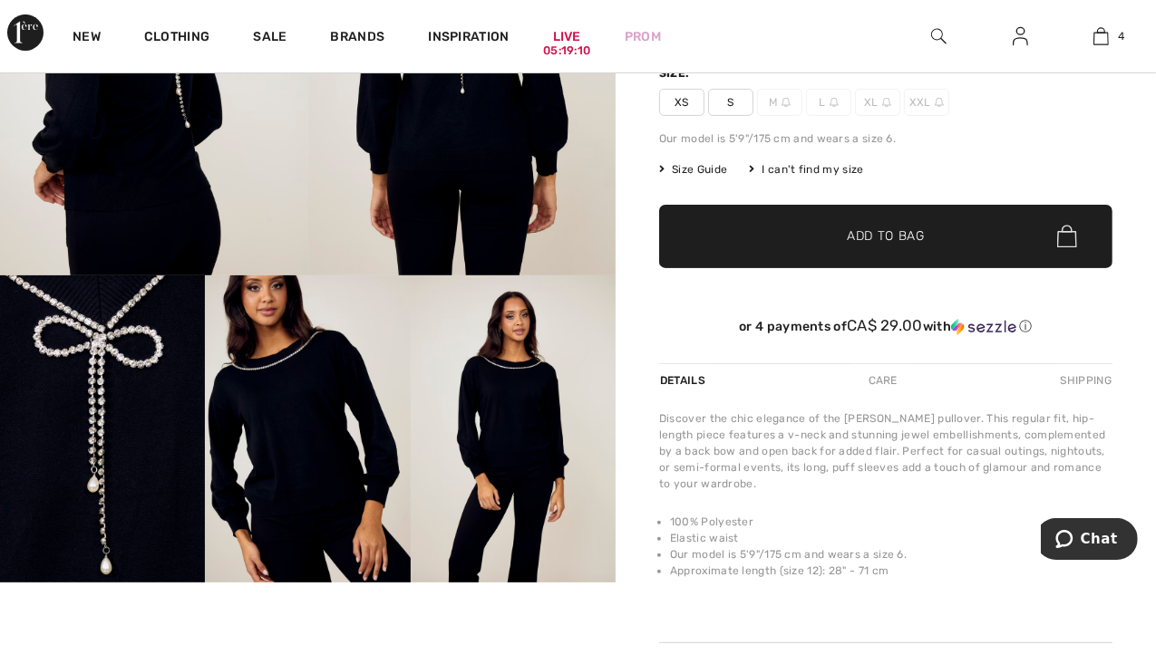
scroll to position [383, 0]
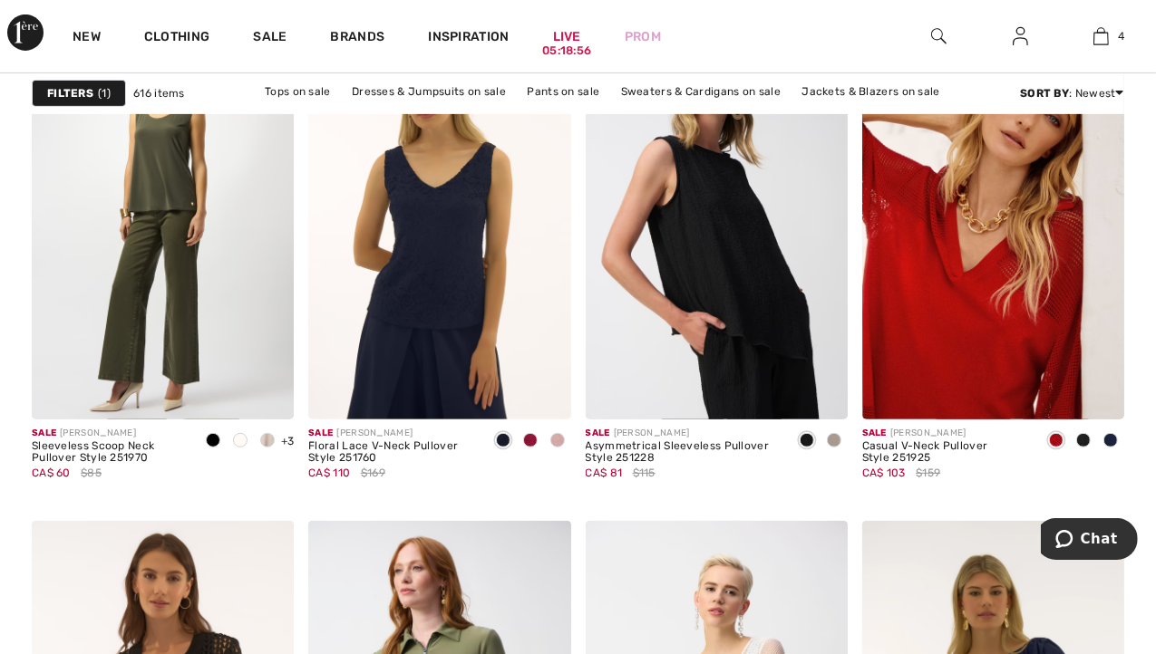
scroll to position [6406, 0]
click at [447, 291] on img at bounding box center [439, 221] width 262 height 393
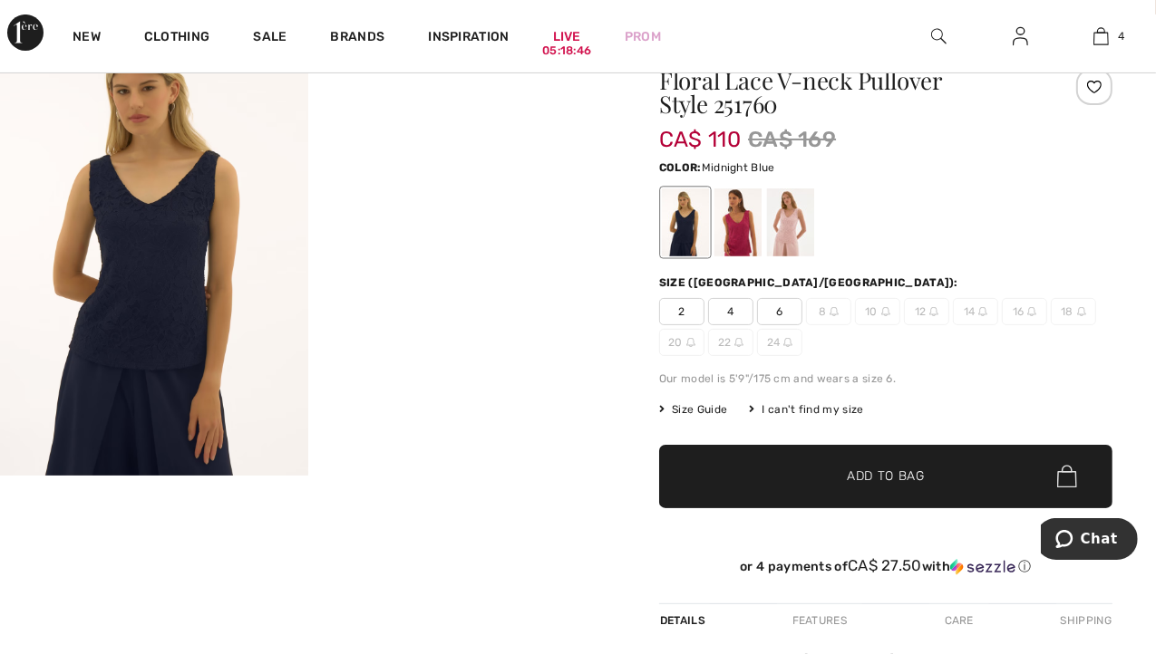
scroll to position [167, 0]
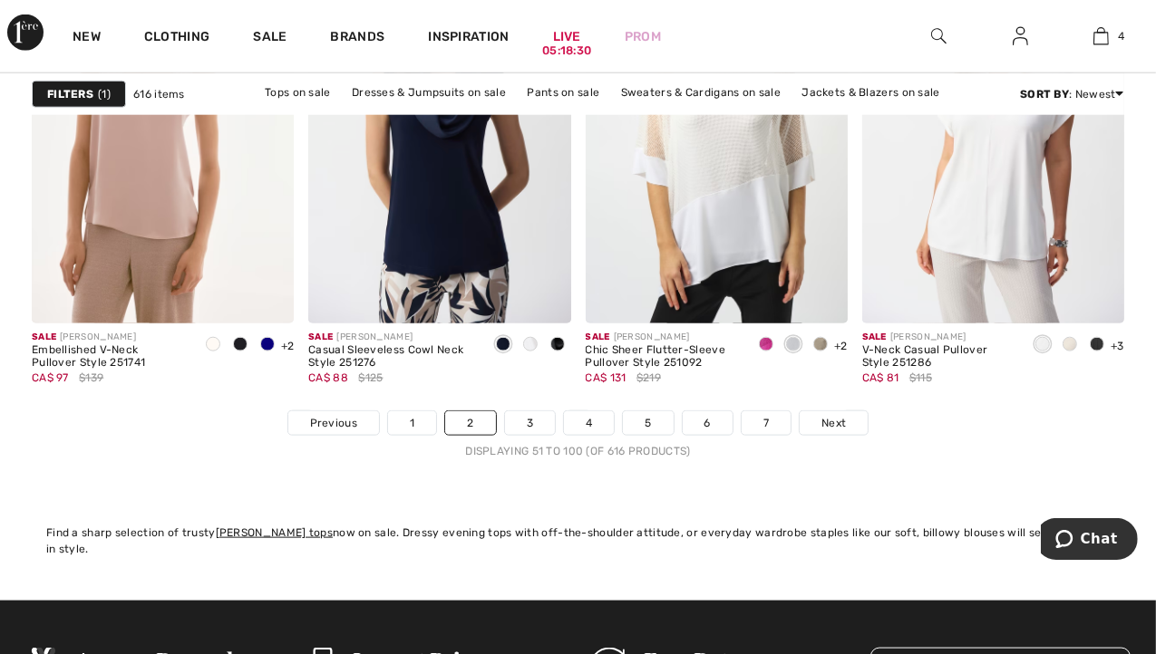
scroll to position [7493, 0]
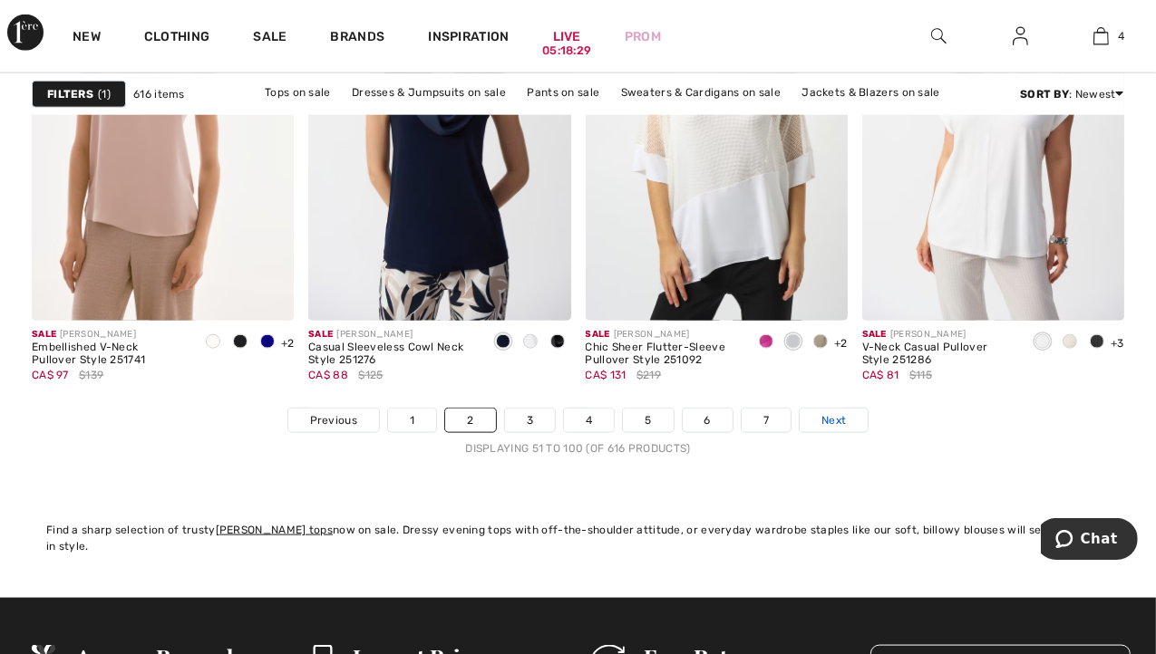
click at [847, 418] on link "Next" at bounding box center [833, 421] width 68 height 24
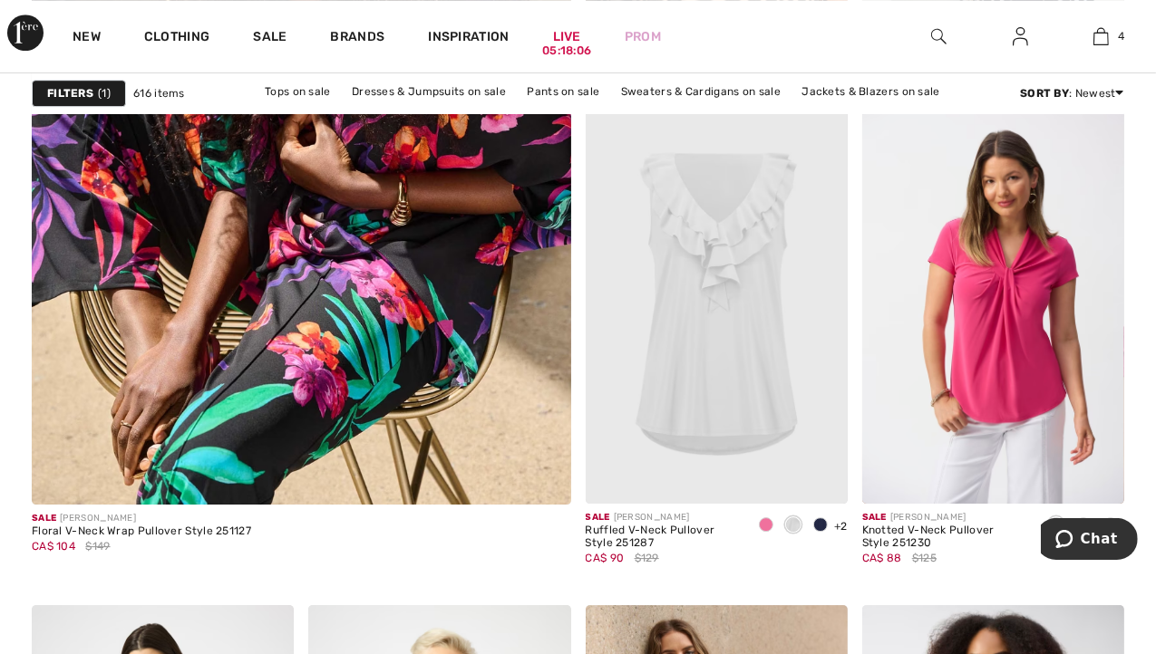
scroll to position [4606, 0]
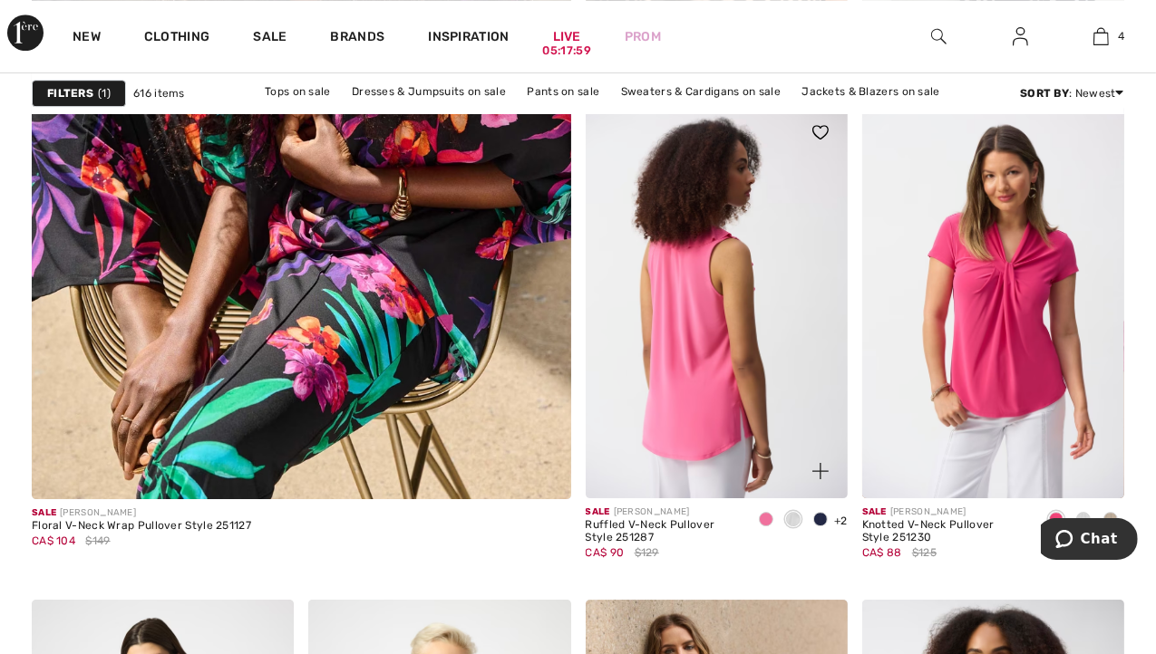
click at [756, 326] on img at bounding box center [716, 301] width 262 height 393
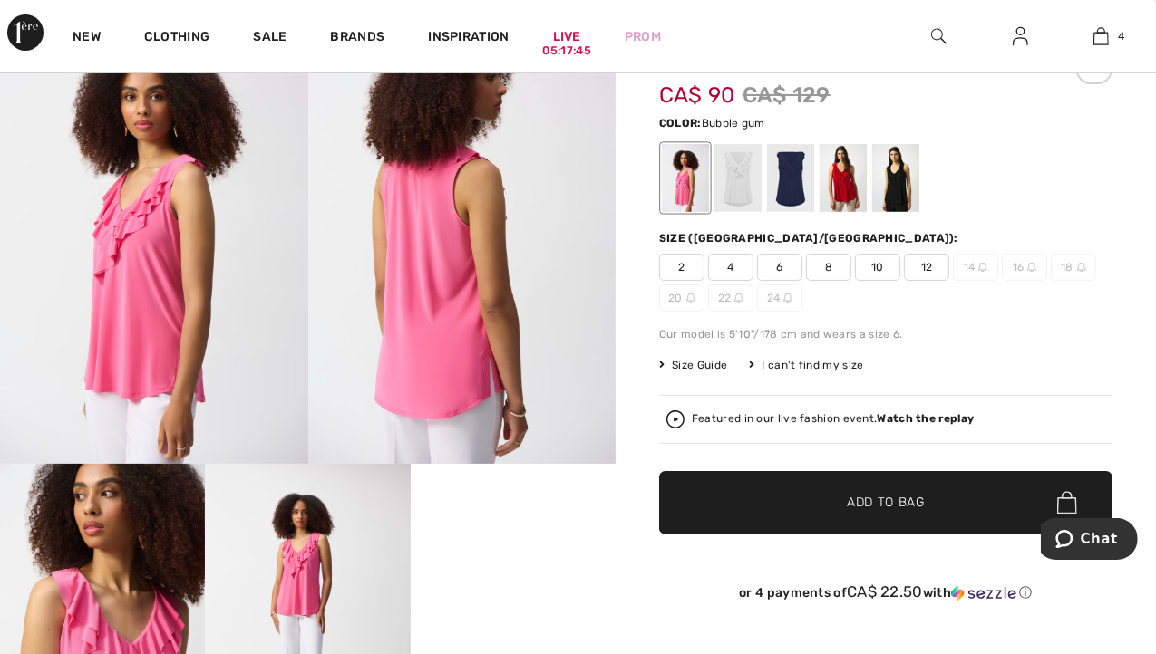
scroll to position [176, 0]
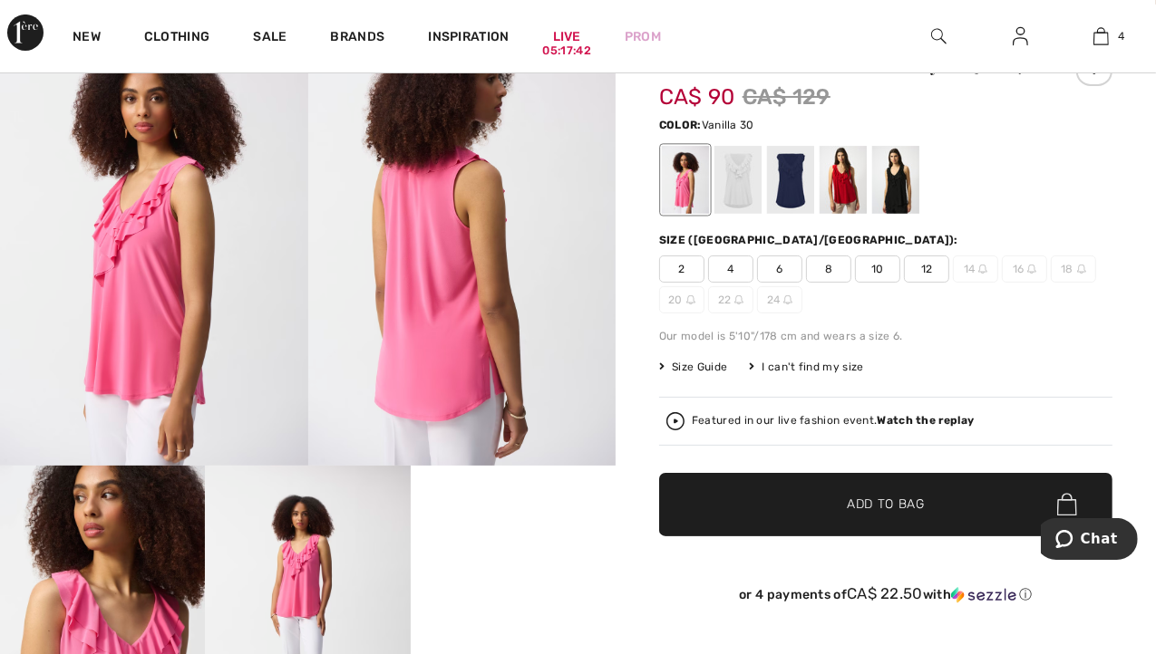
click at [740, 182] on div at bounding box center [737, 180] width 47 height 68
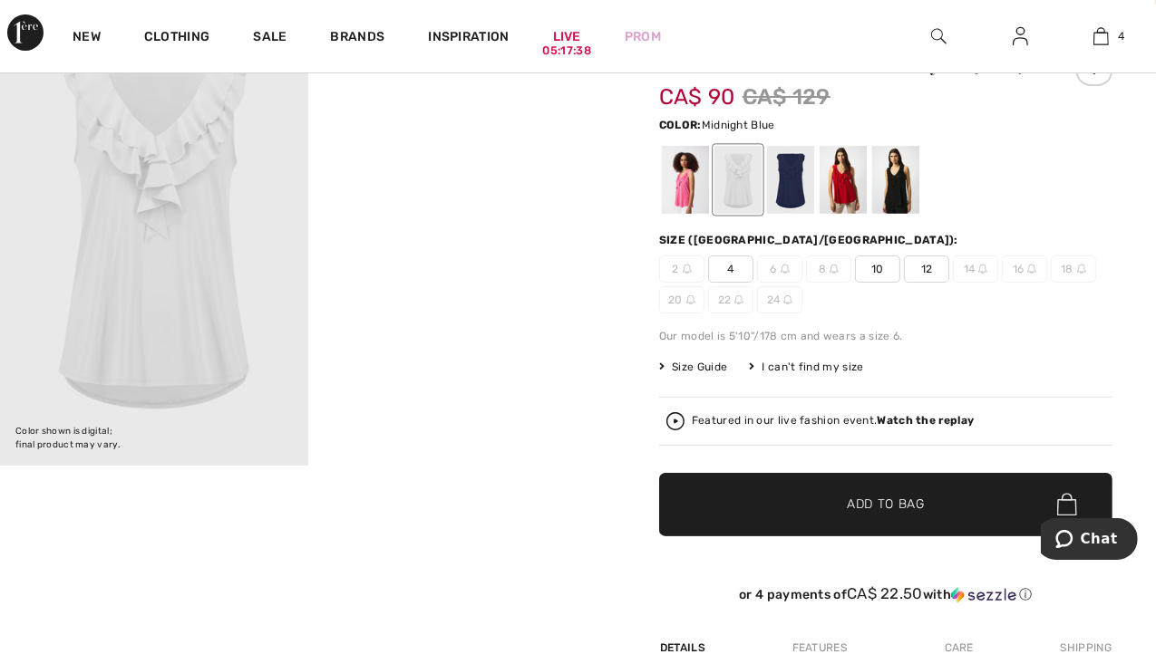
click at [788, 182] on div at bounding box center [790, 180] width 47 height 68
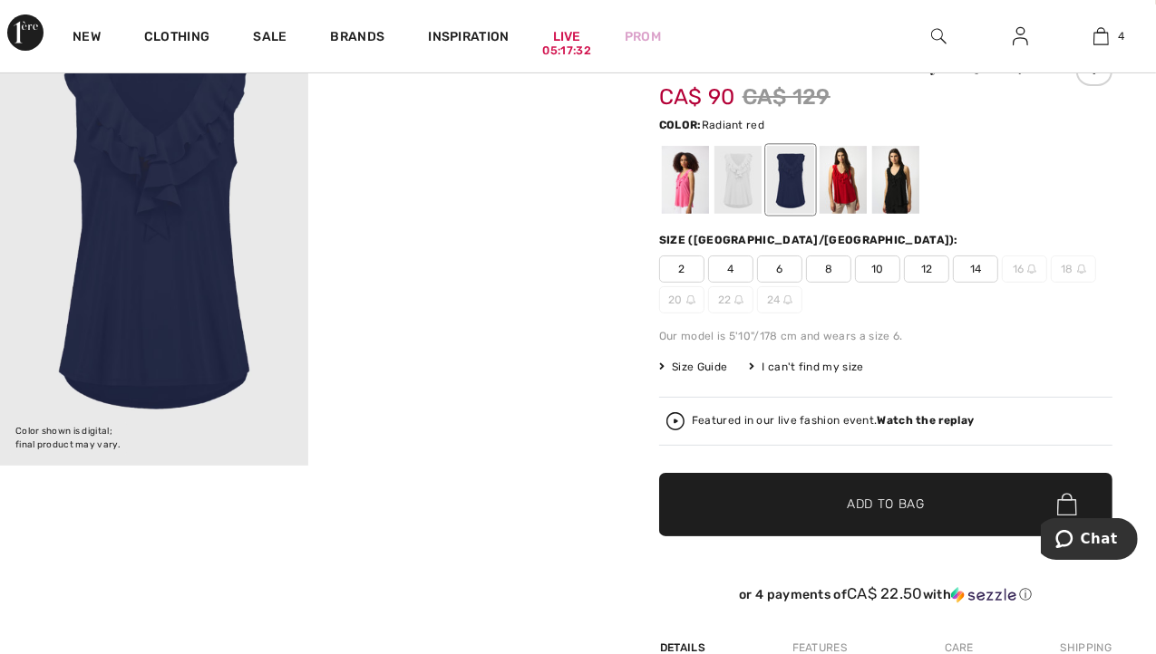
click at [849, 179] on div at bounding box center [842, 180] width 47 height 68
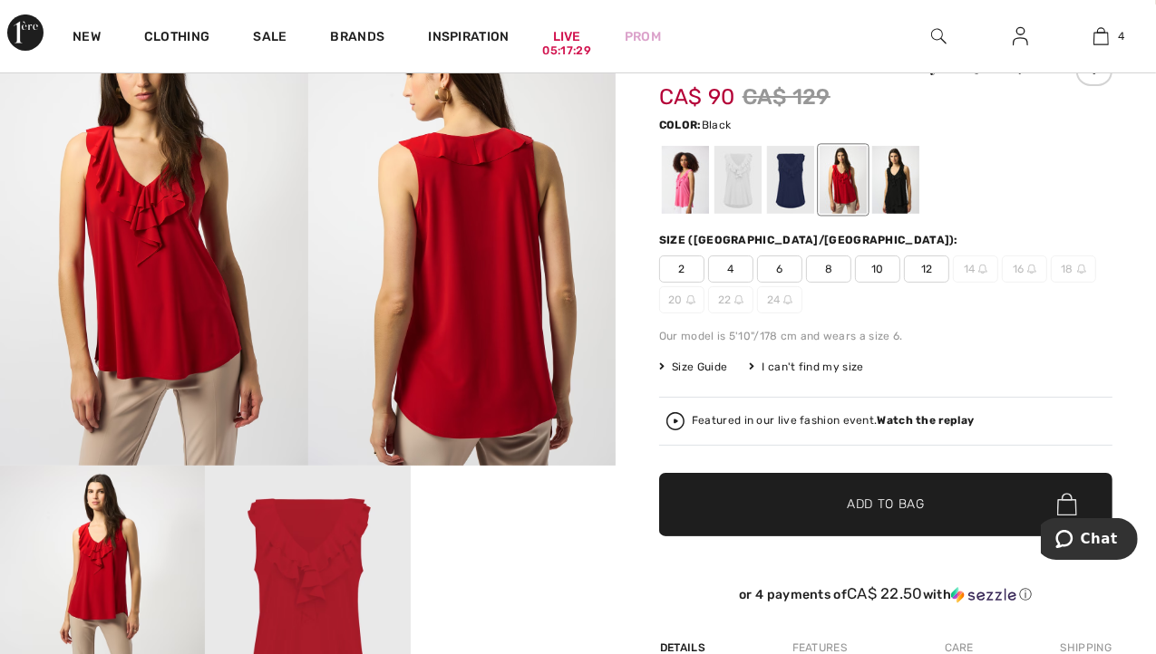
click at [904, 187] on div at bounding box center [895, 180] width 47 height 68
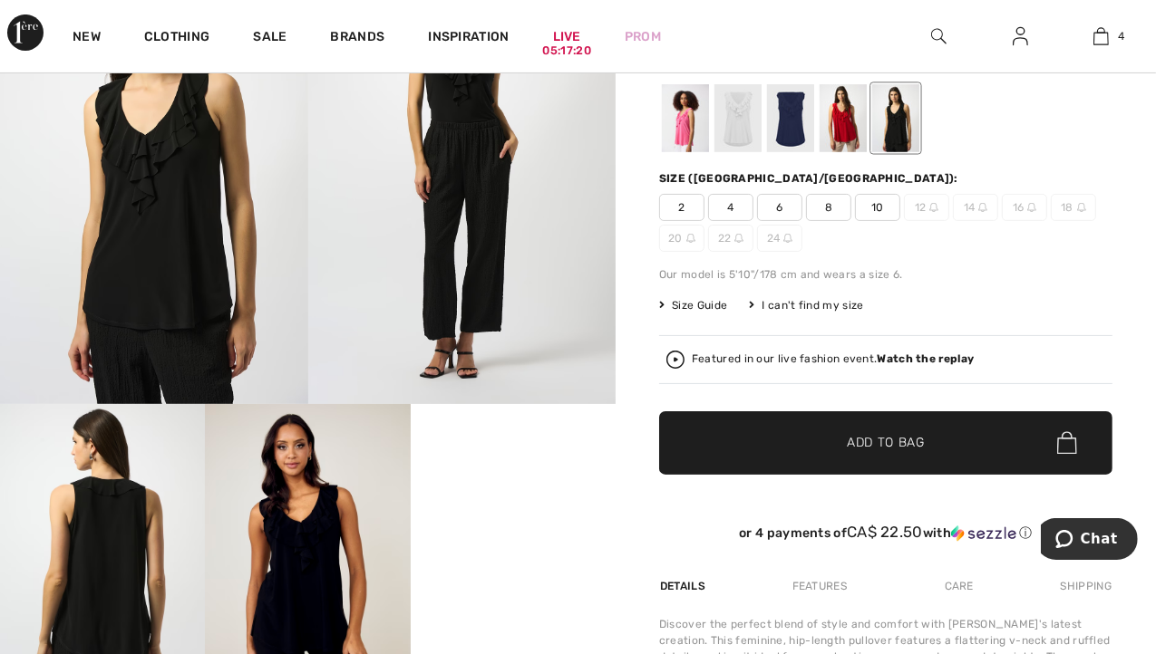
scroll to position [236, 0]
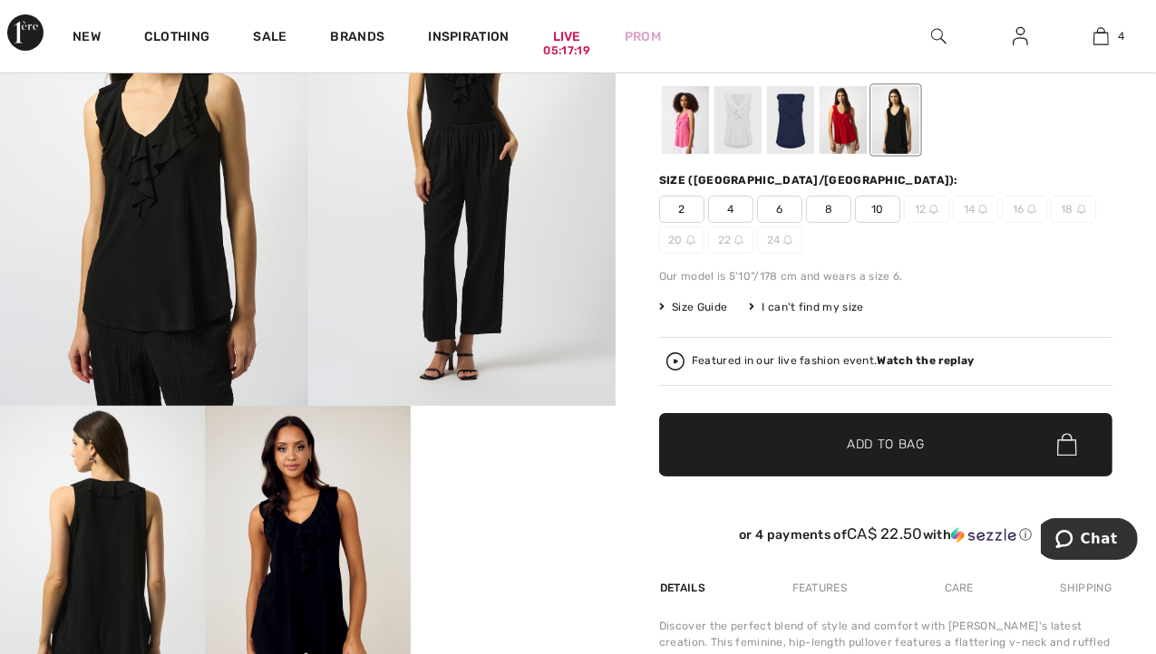
click at [795, 113] on div at bounding box center [790, 120] width 47 height 68
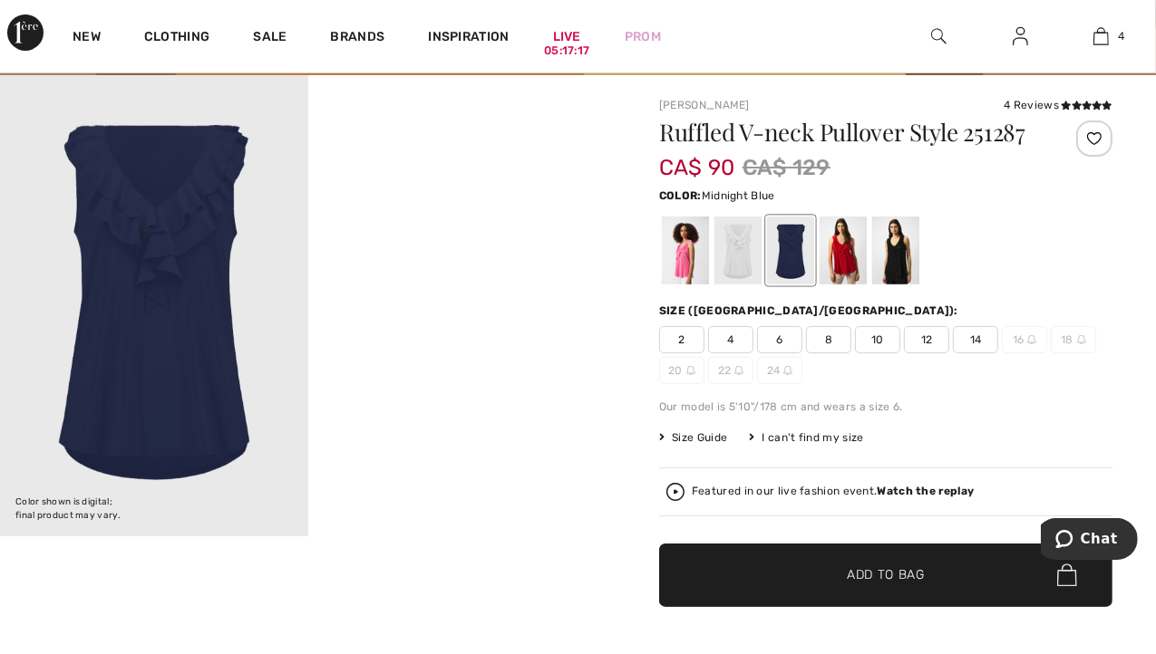
scroll to position [105, 0]
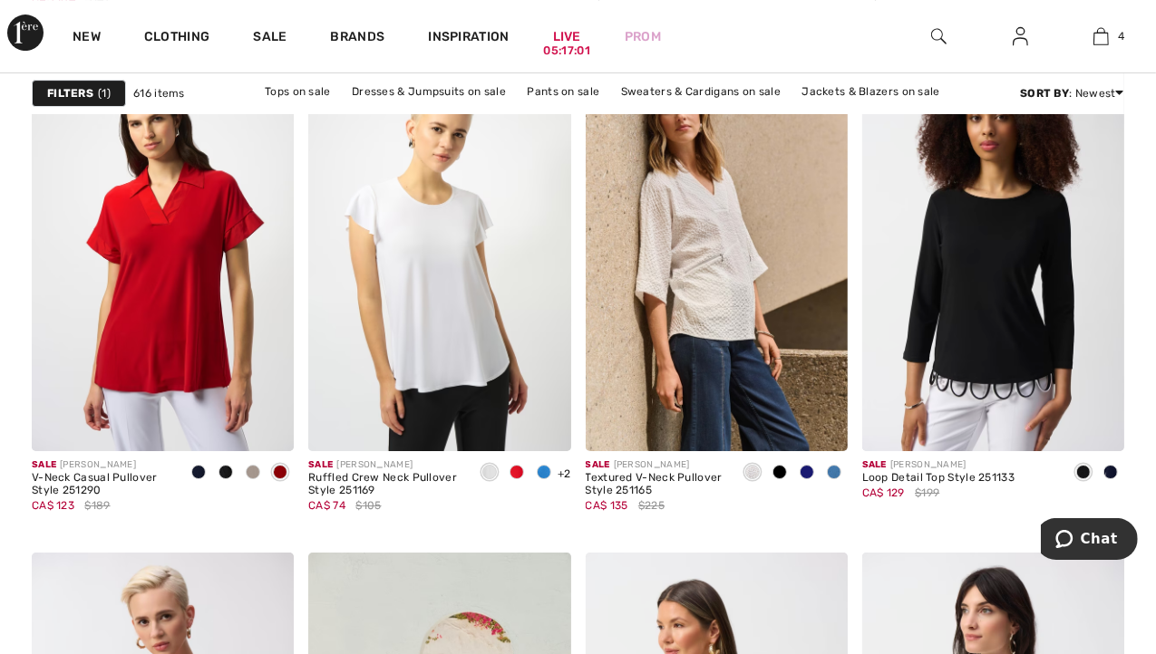
scroll to position [5151, 0]
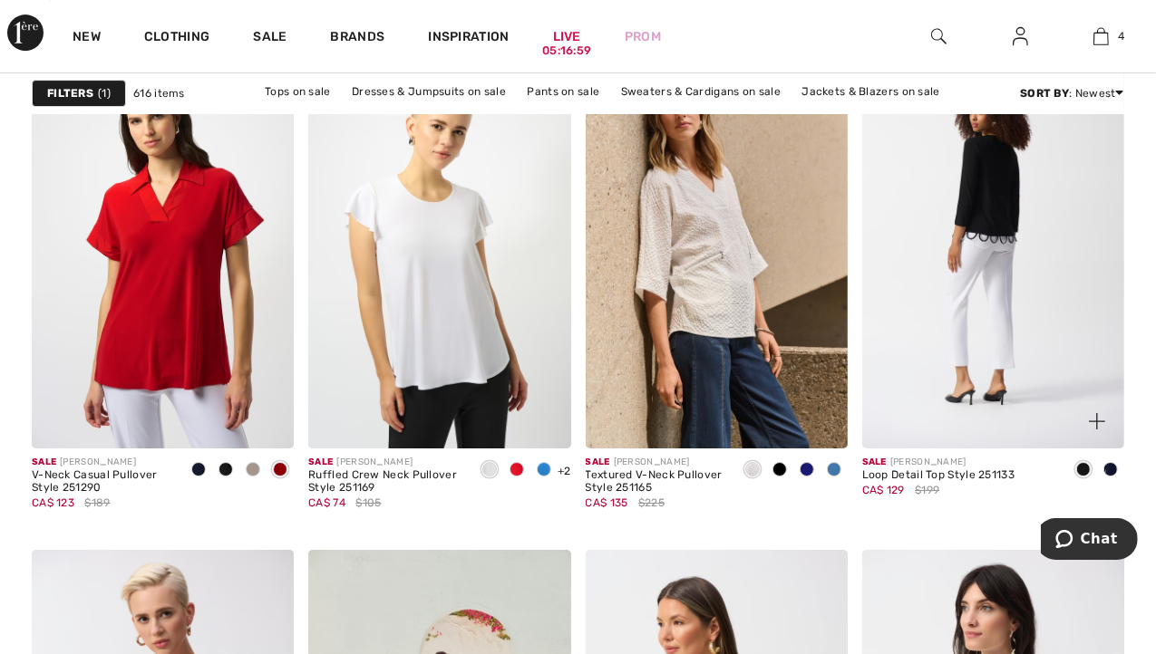
click at [993, 317] on img at bounding box center [993, 251] width 262 height 393
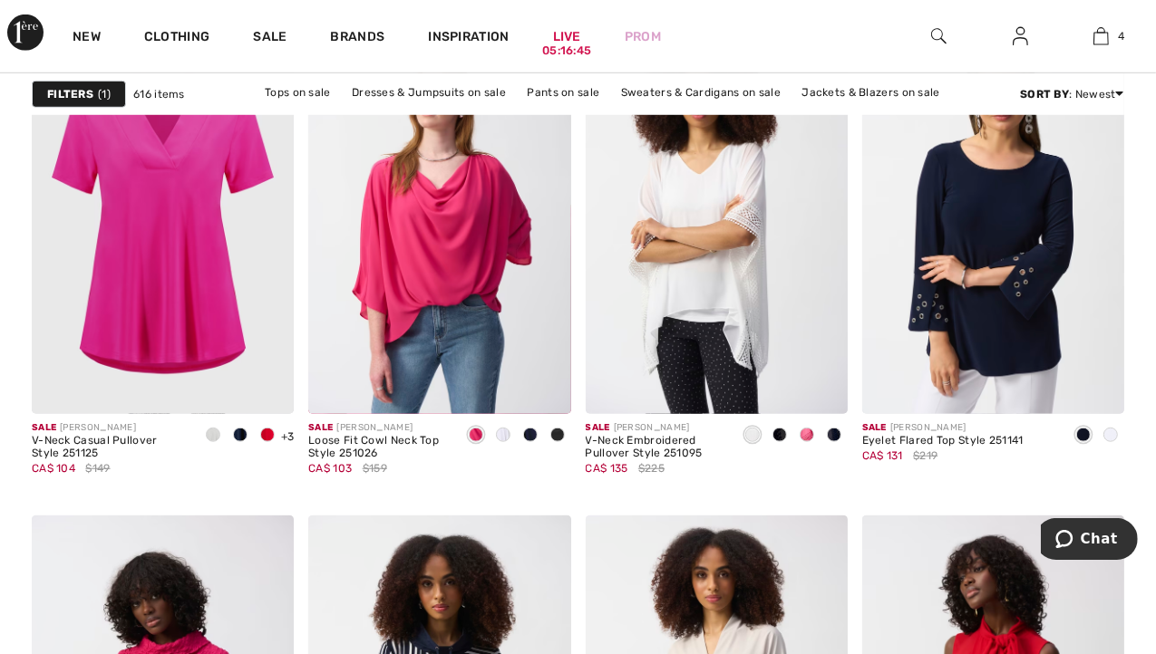
scroll to position [6907, 0]
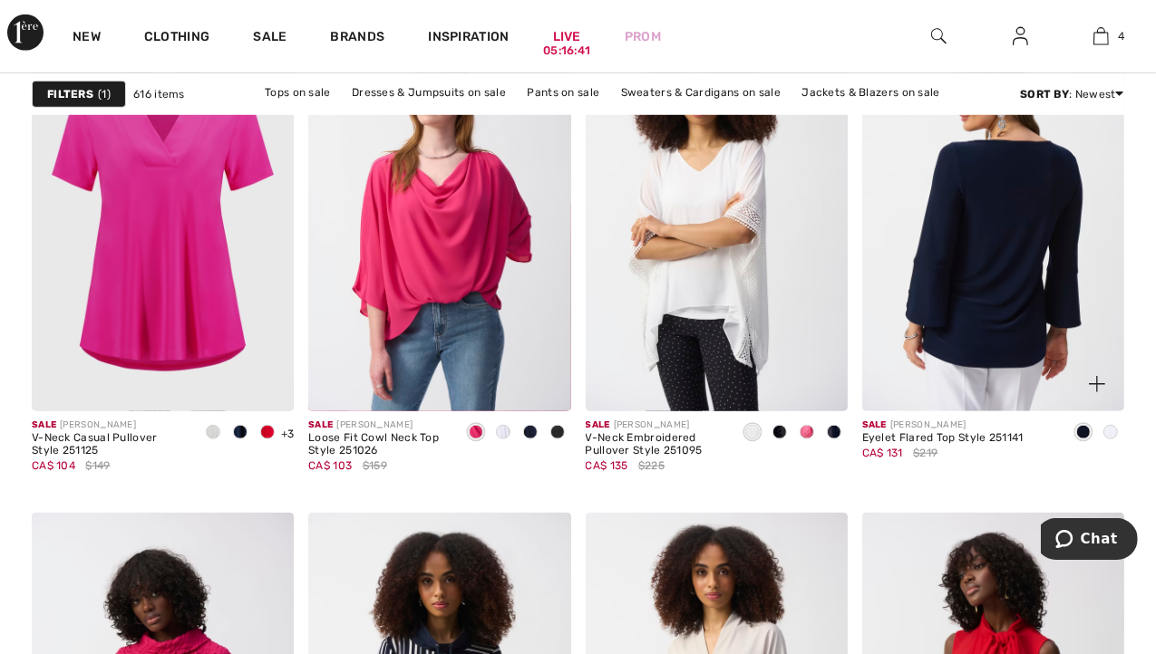
click at [1013, 277] on img at bounding box center [993, 215] width 262 height 393
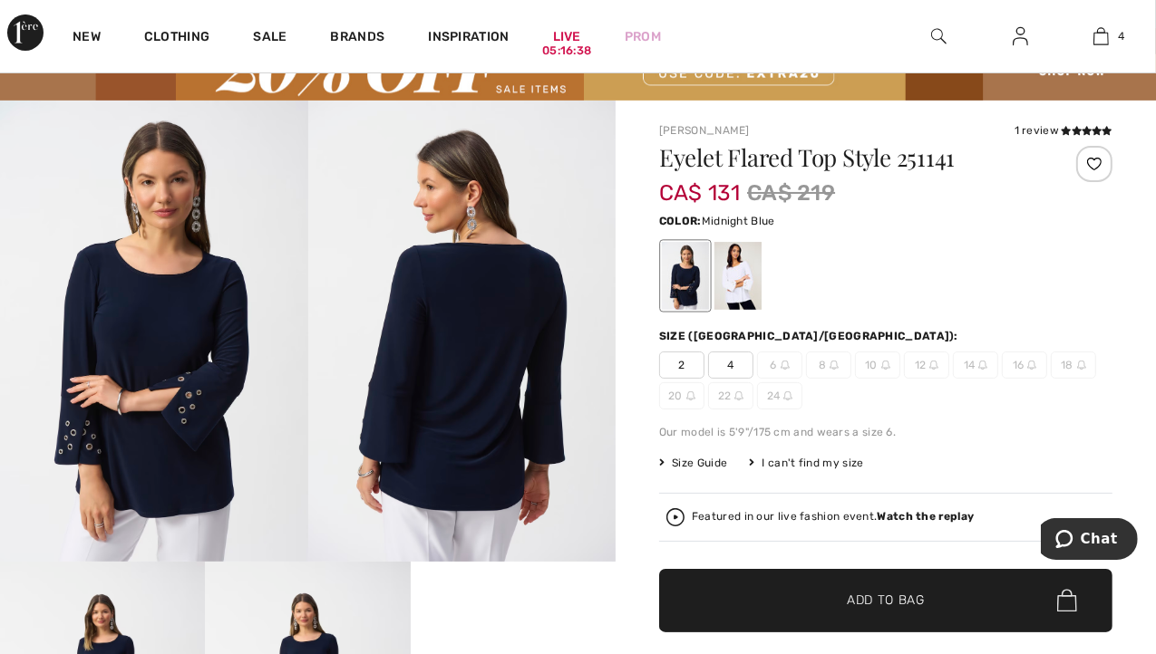
scroll to position [98, 0]
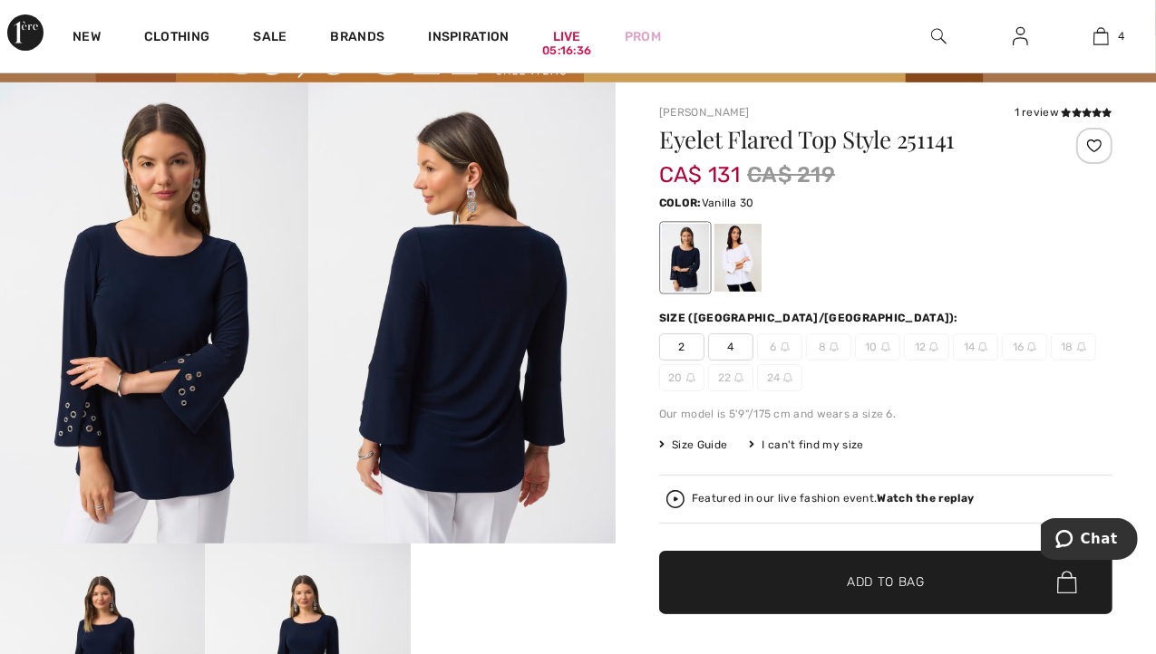
click at [746, 273] on div at bounding box center [737, 258] width 47 height 68
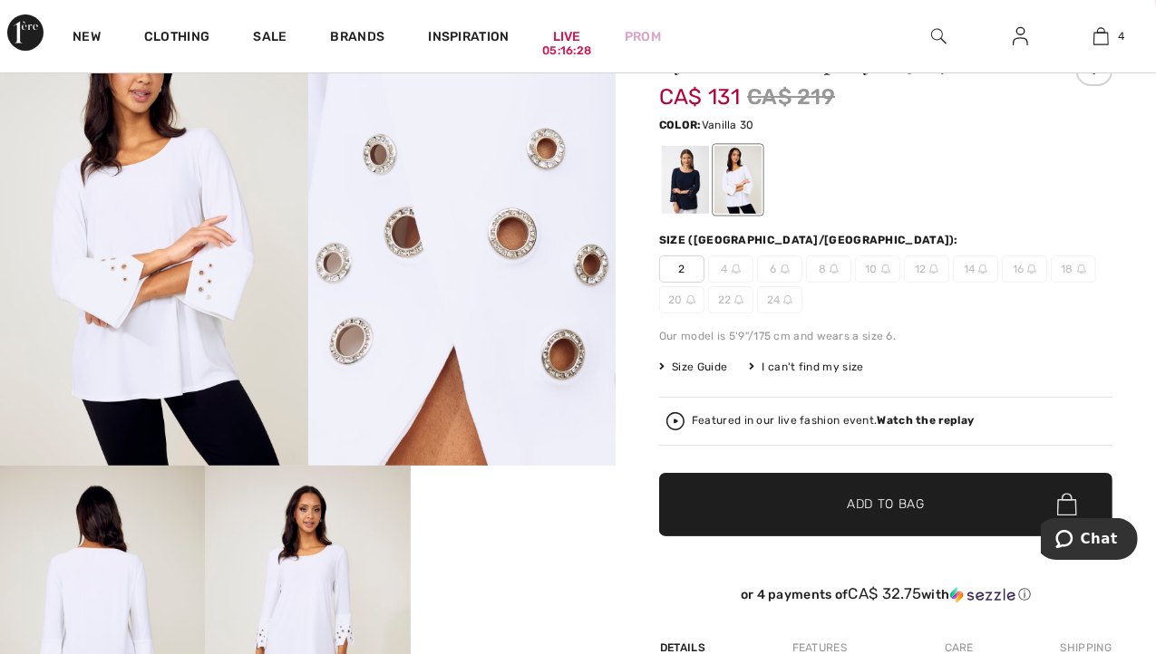
scroll to position [174, 0]
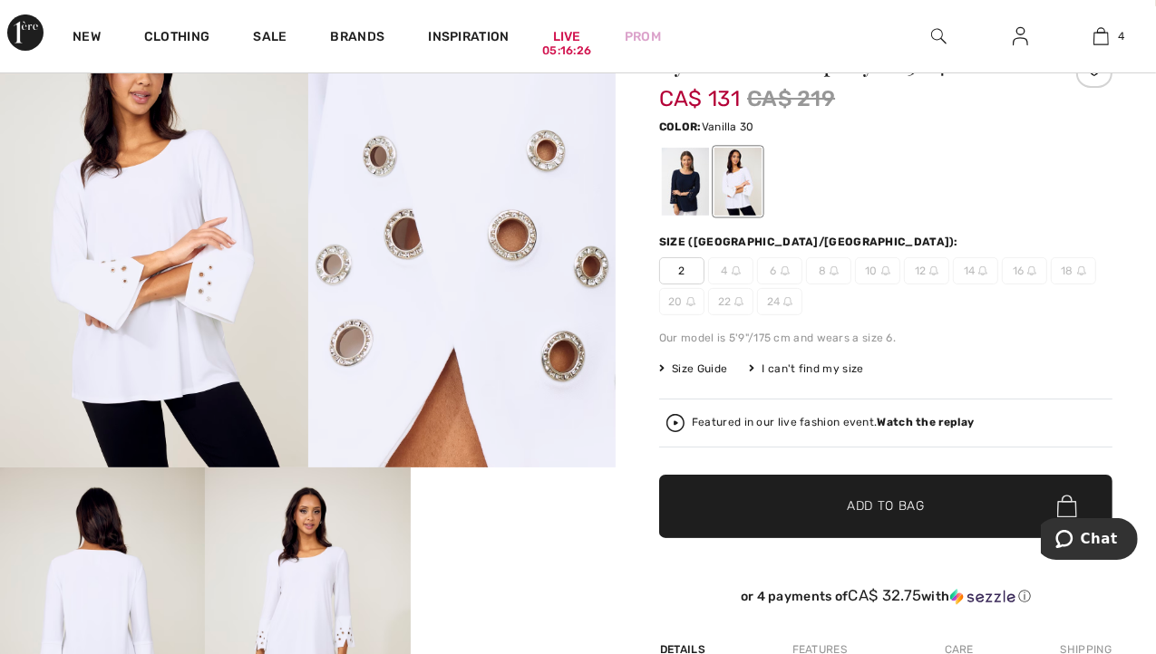
click at [672, 263] on span "2" at bounding box center [681, 270] width 45 height 27
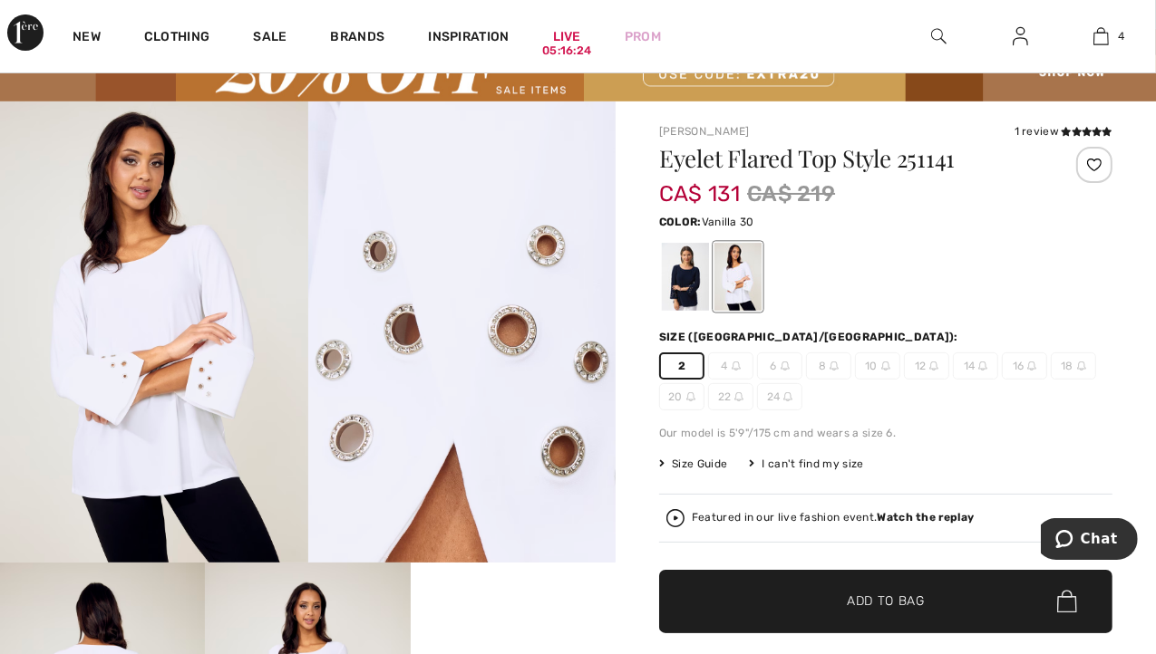
scroll to position [73, 0]
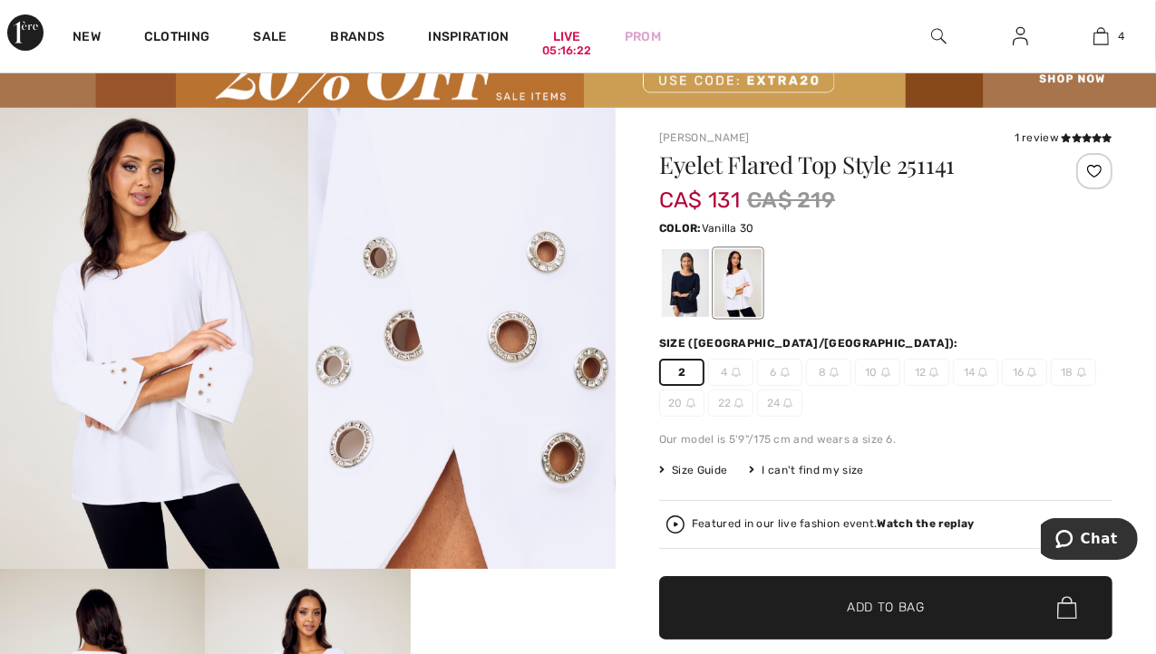
click at [816, 606] on span "✔ Added to Bag" at bounding box center [858, 607] width 111 height 19
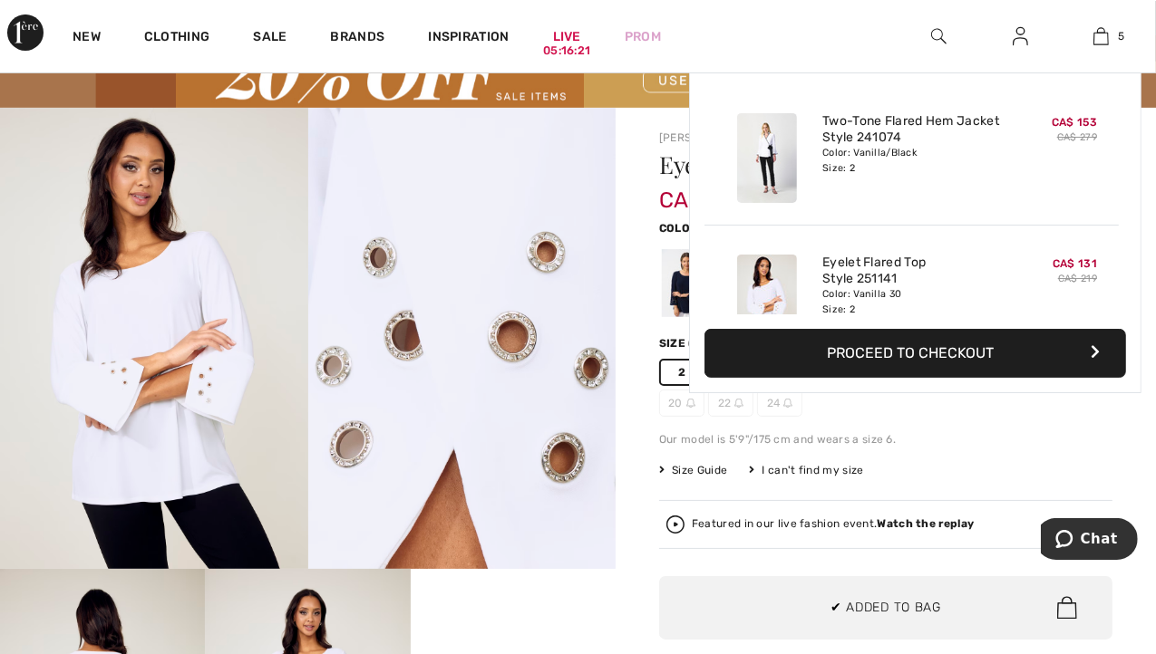
scroll to position [479, 0]
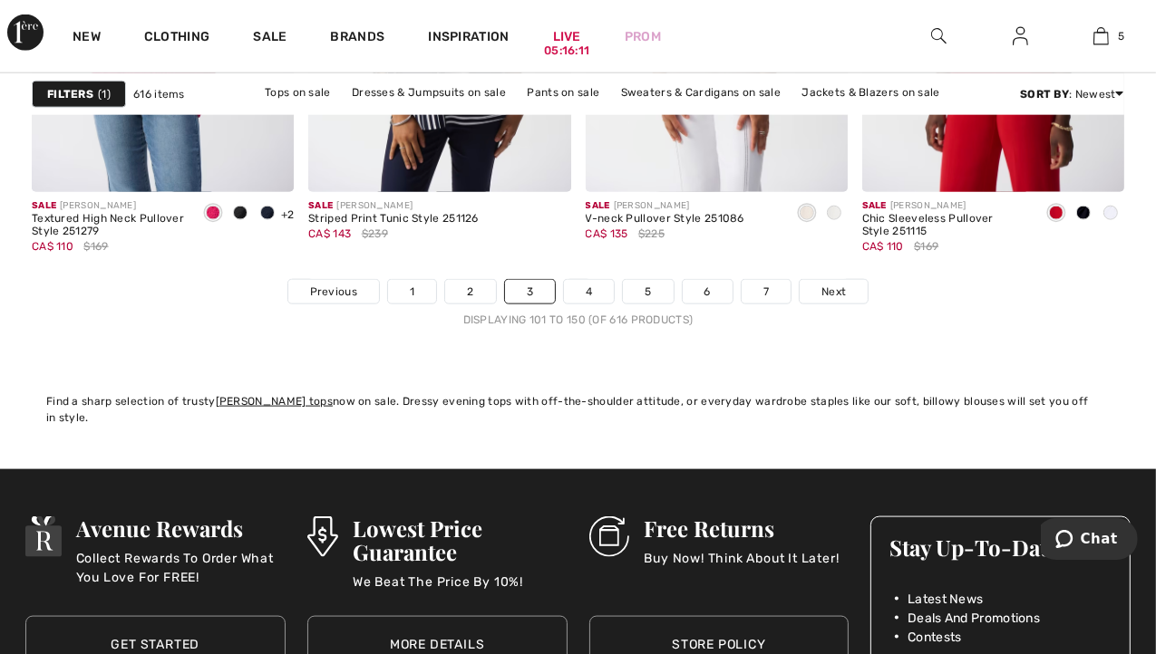
scroll to position [7624, 0]
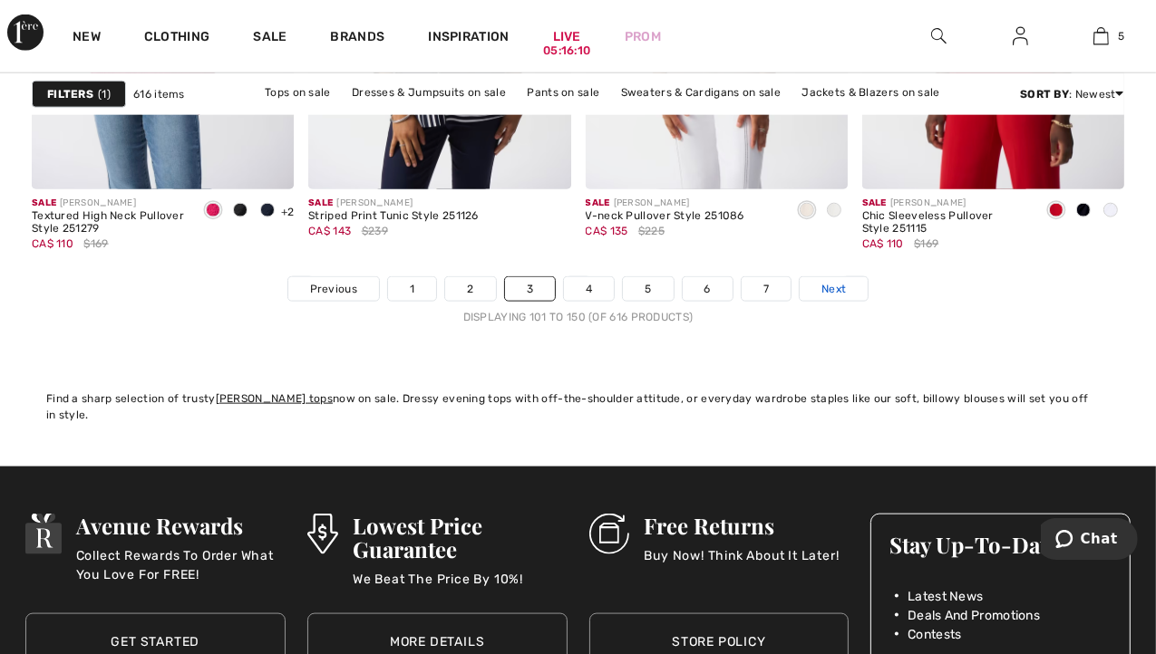
click at [837, 284] on span "Next" at bounding box center [833, 289] width 24 height 16
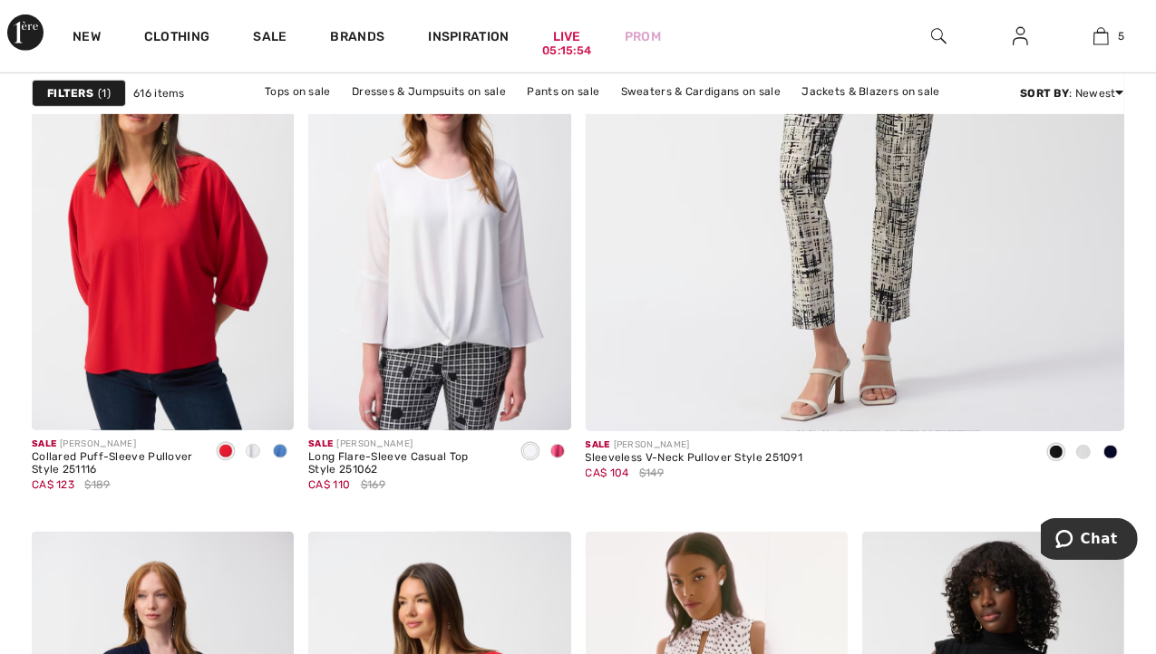
scroll to position [798, 0]
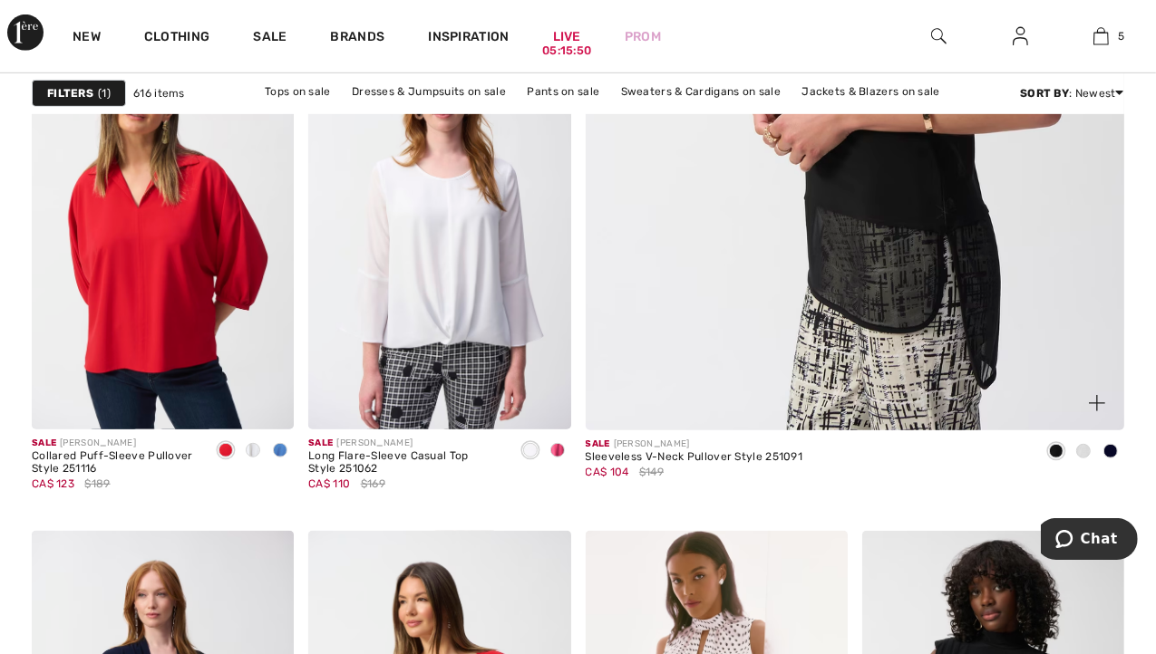
click at [900, 210] on img at bounding box center [854, 27] width 646 height 970
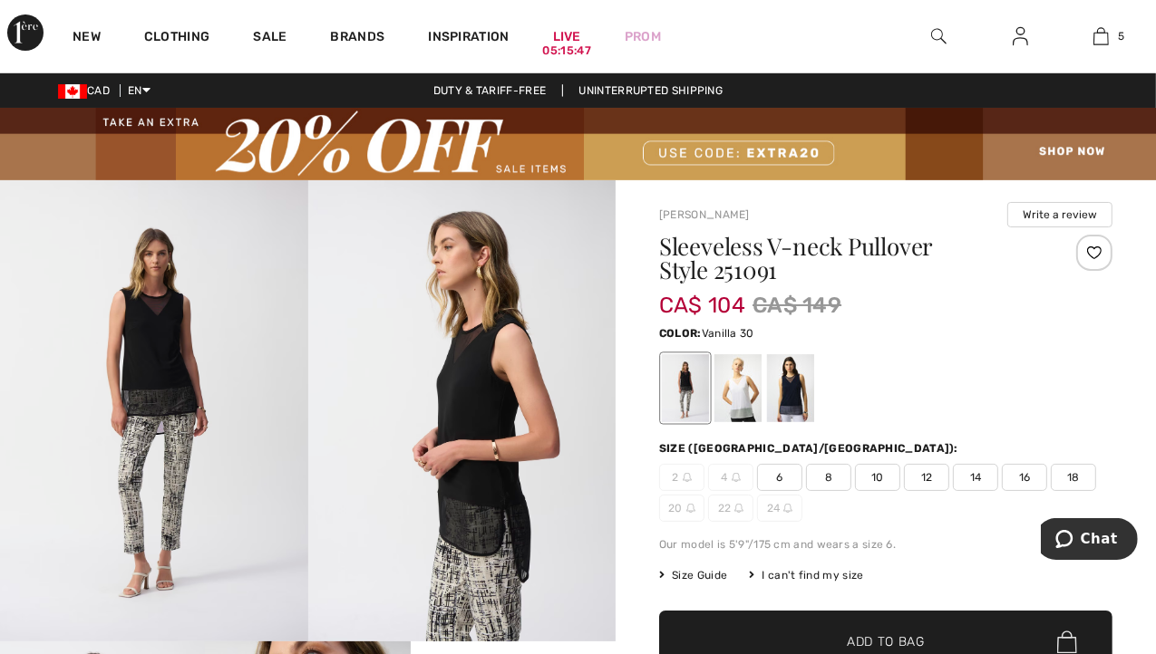
click at [747, 401] on div at bounding box center [737, 388] width 47 height 68
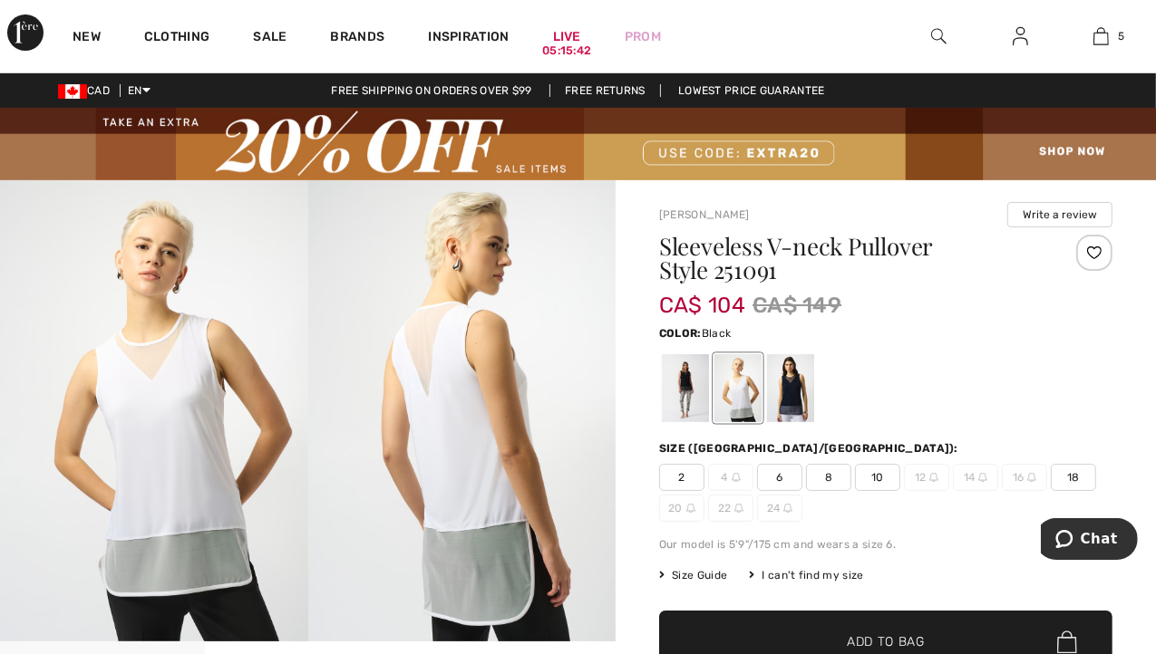
click at [689, 391] on div at bounding box center [685, 388] width 47 height 68
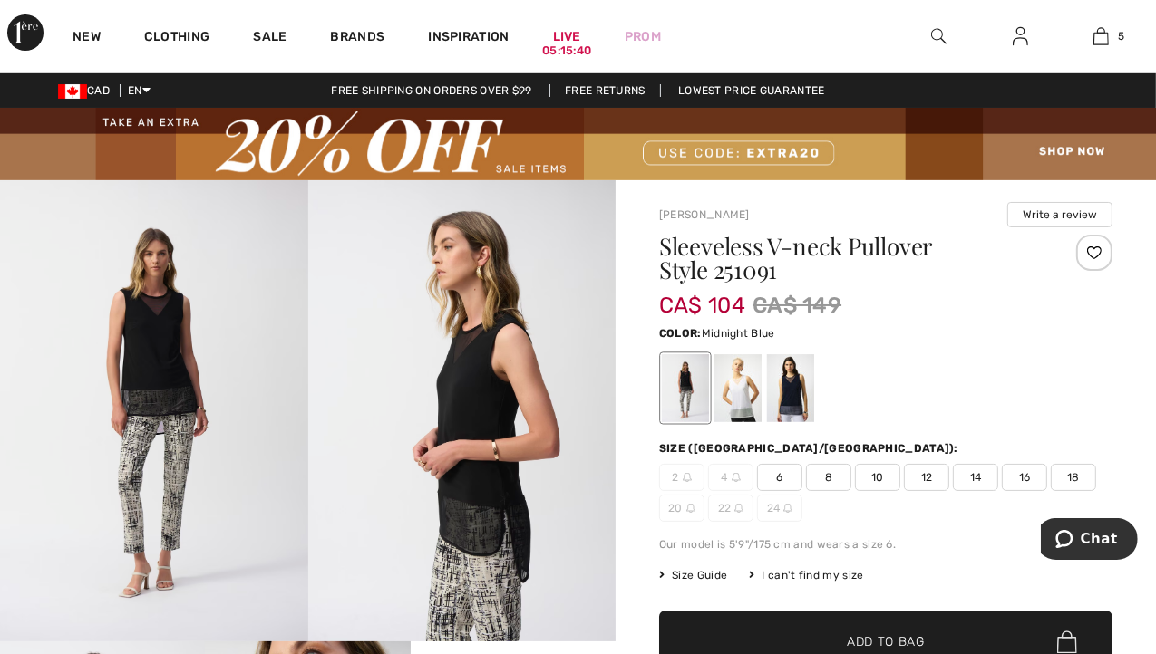
click at [786, 392] on div at bounding box center [790, 388] width 47 height 68
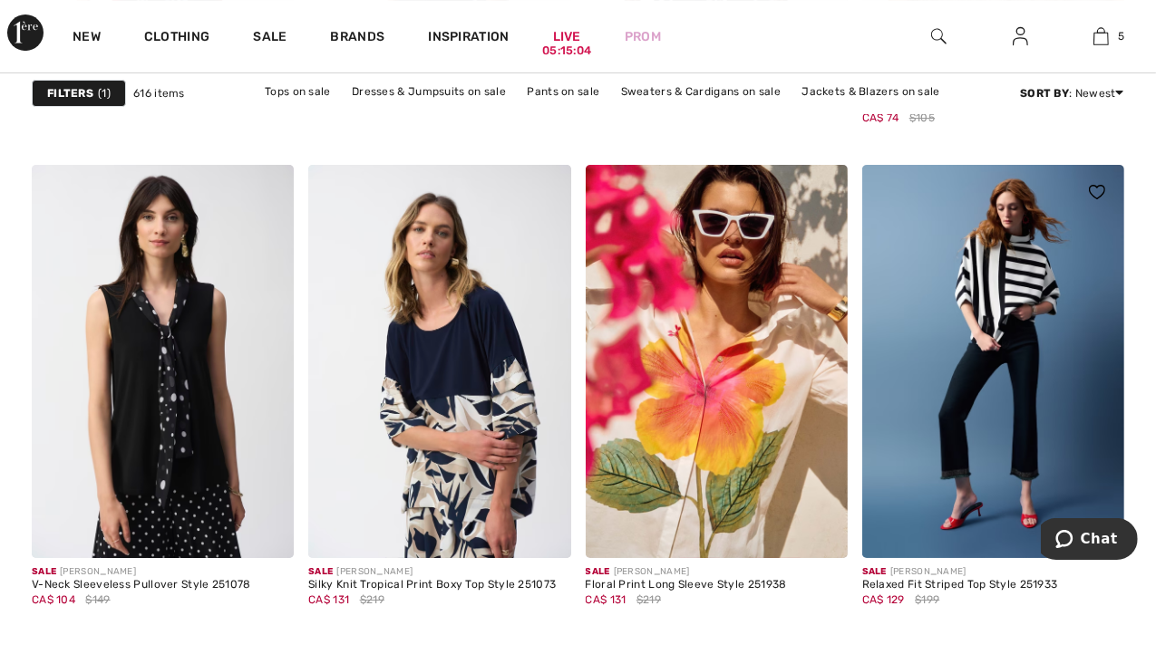
scroll to position [5536, 0]
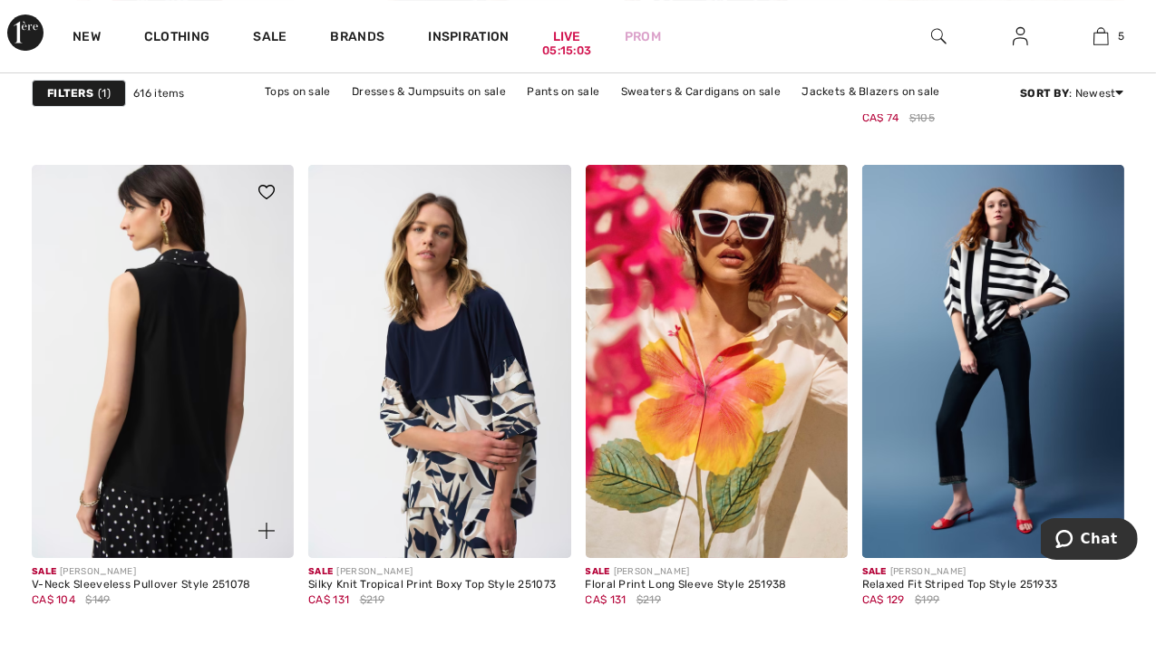
click at [189, 360] on img at bounding box center [163, 361] width 262 height 393
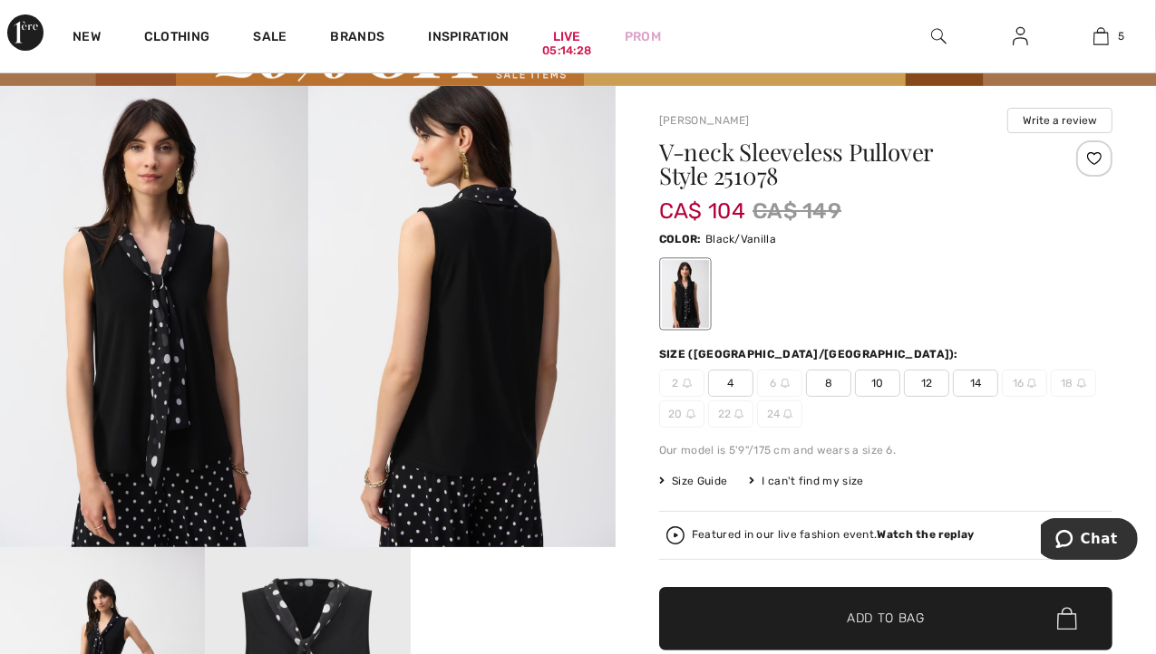
scroll to position [93, 0]
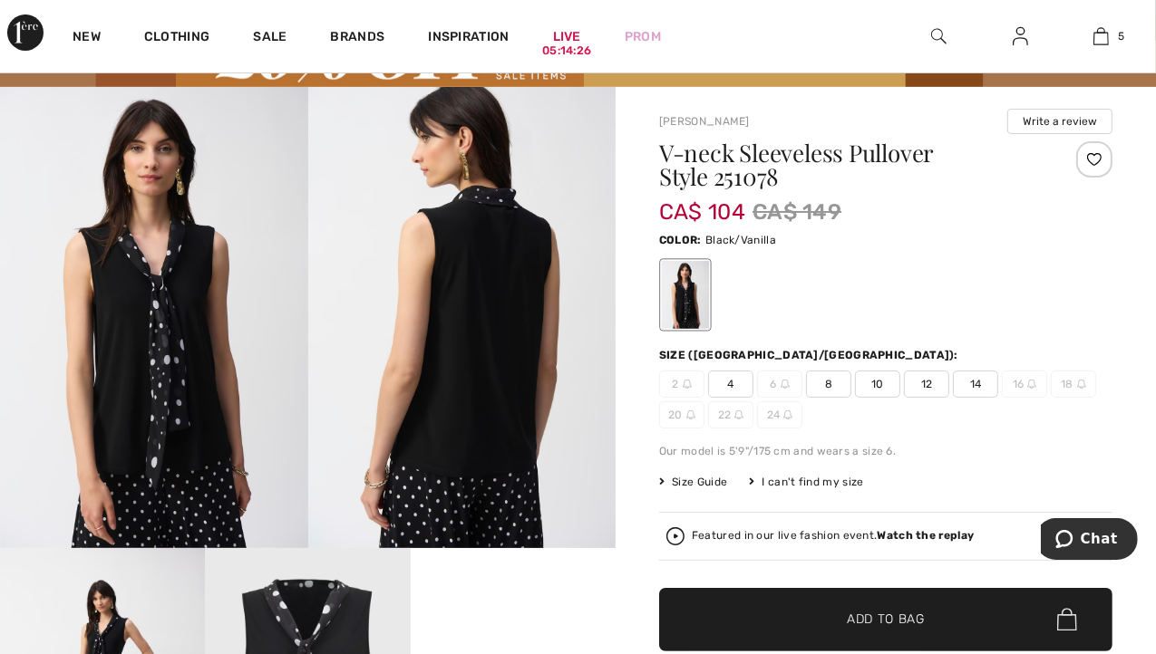
click at [729, 382] on span "4" at bounding box center [730, 384] width 45 height 27
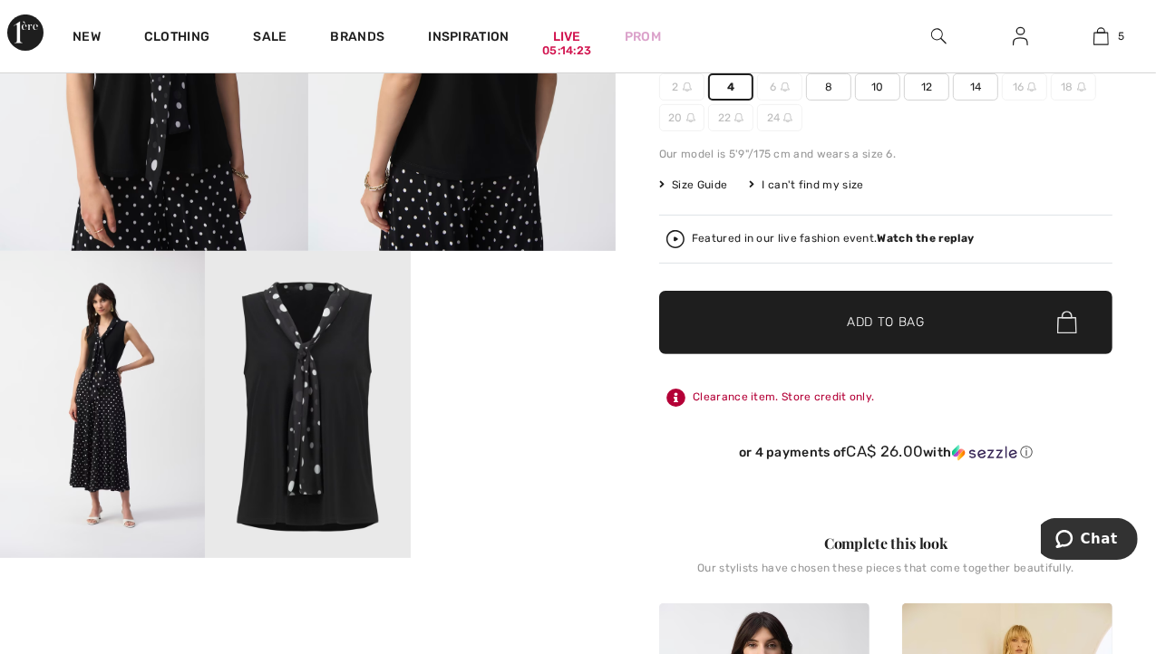
scroll to position [395, 0]
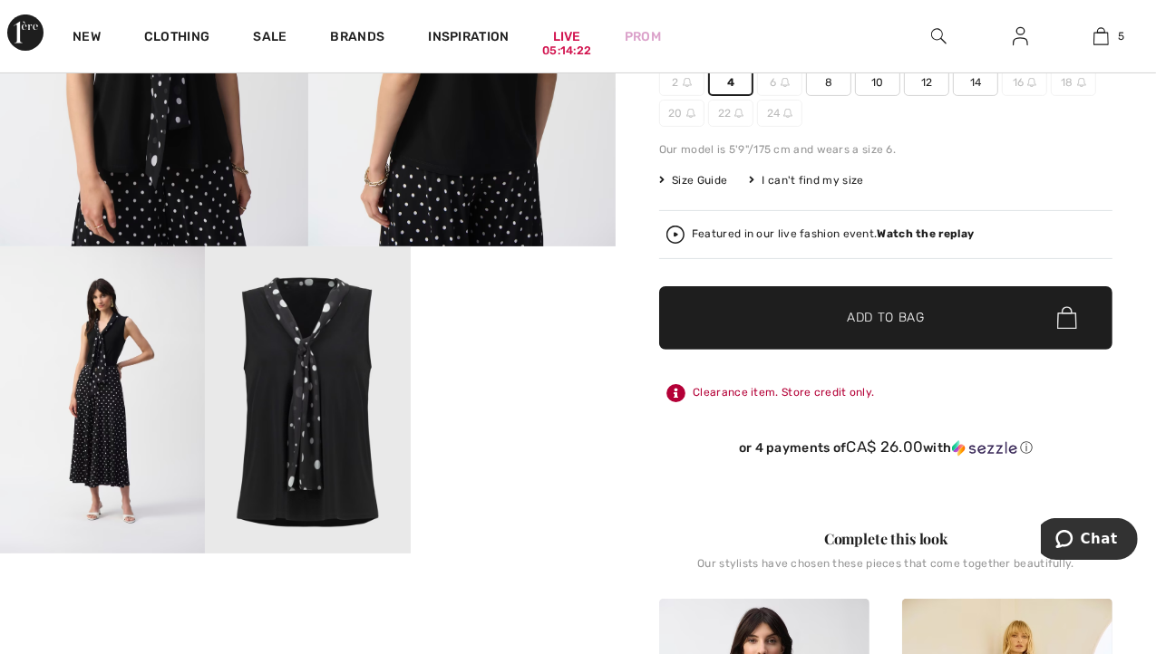
click at [906, 320] on span "Add to Bag" at bounding box center [886, 317] width 78 height 19
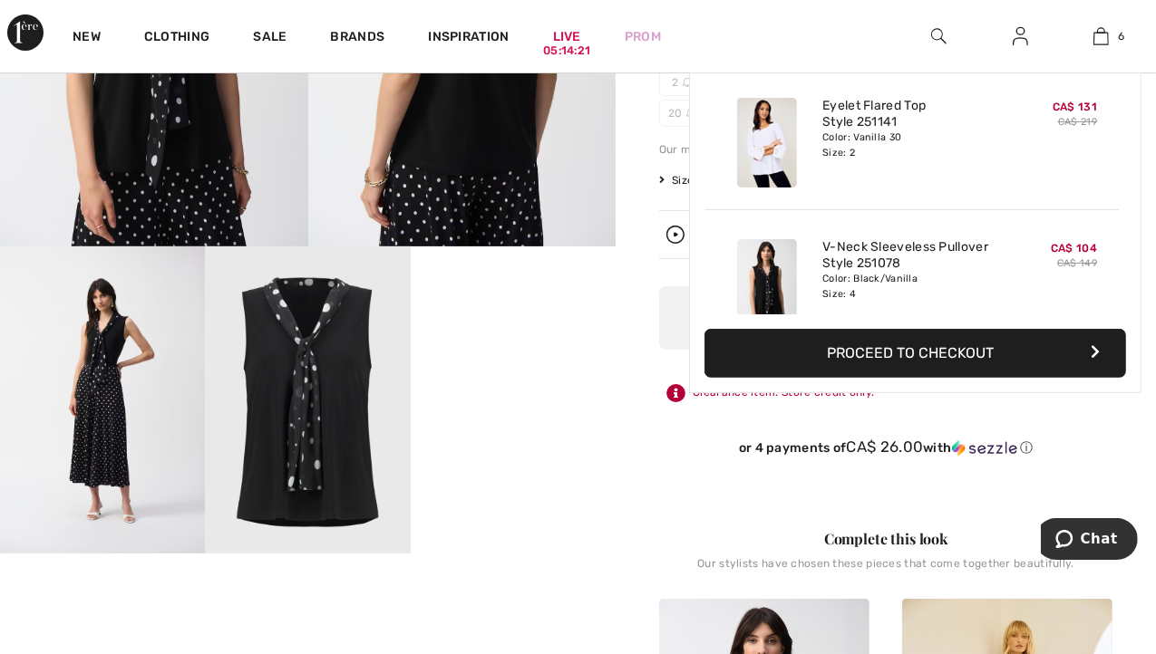
scroll to position [620, 0]
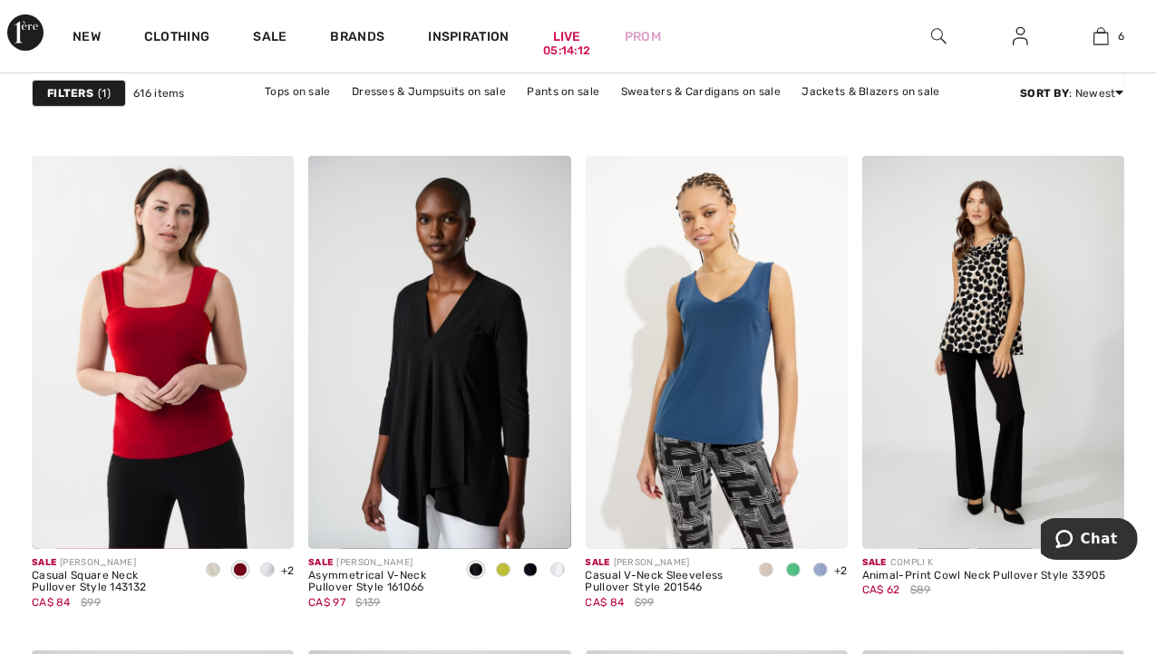
scroll to position [6265, 0]
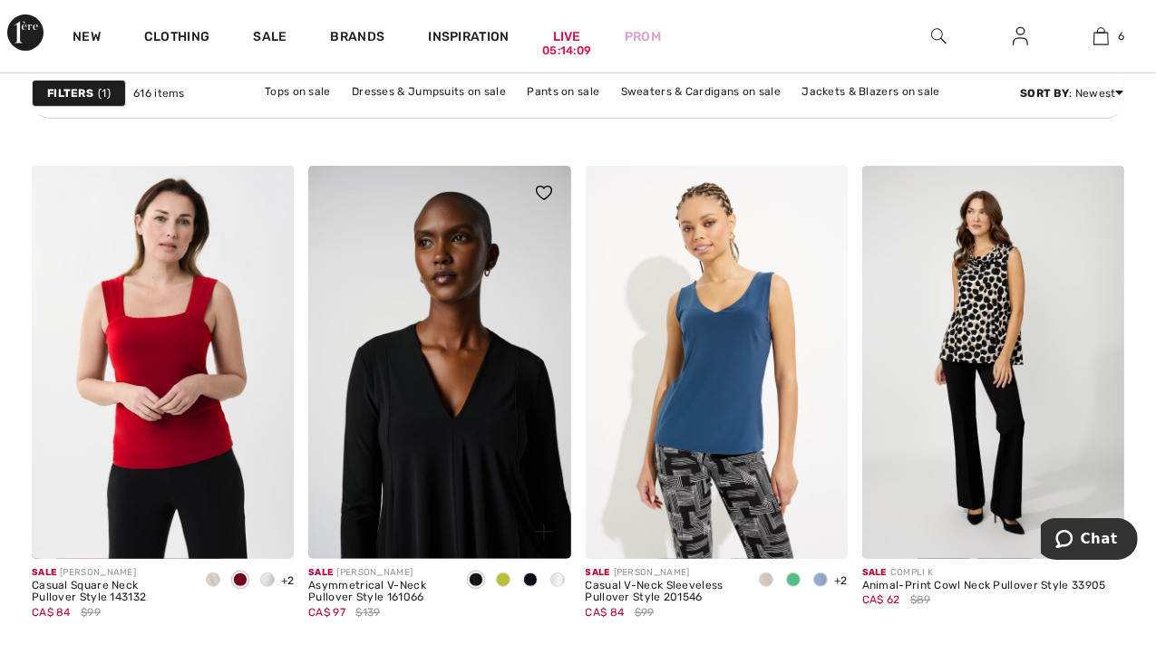
click at [469, 412] on img at bounding box center [439, 362] width 262 height 393
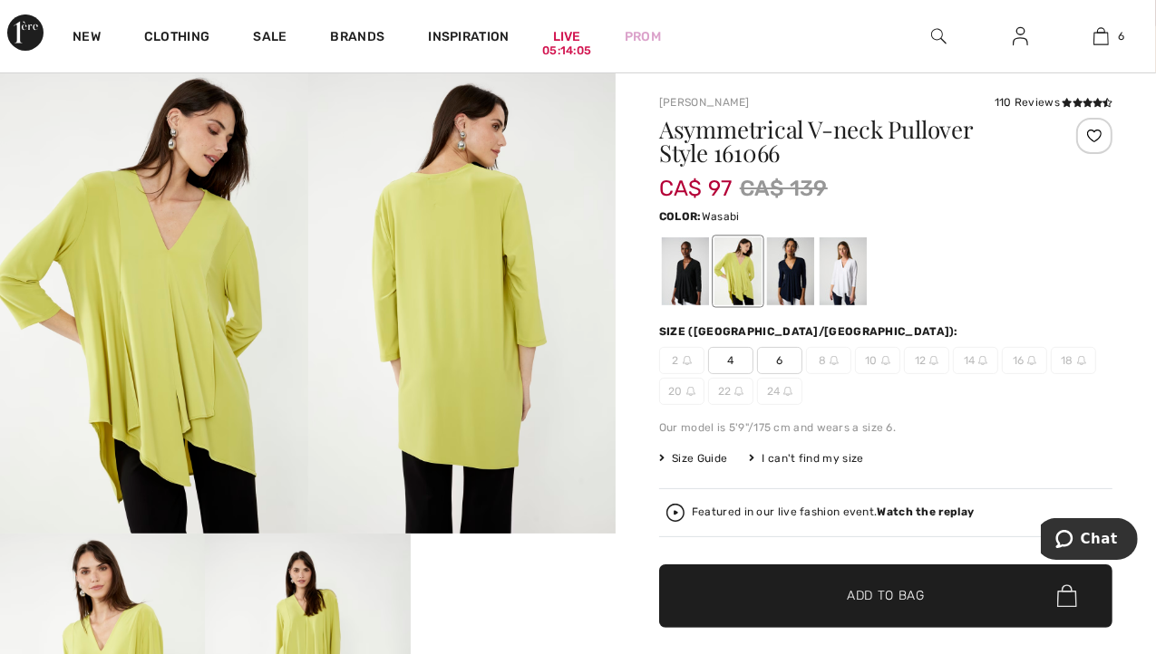
scroll to position [123, 0]
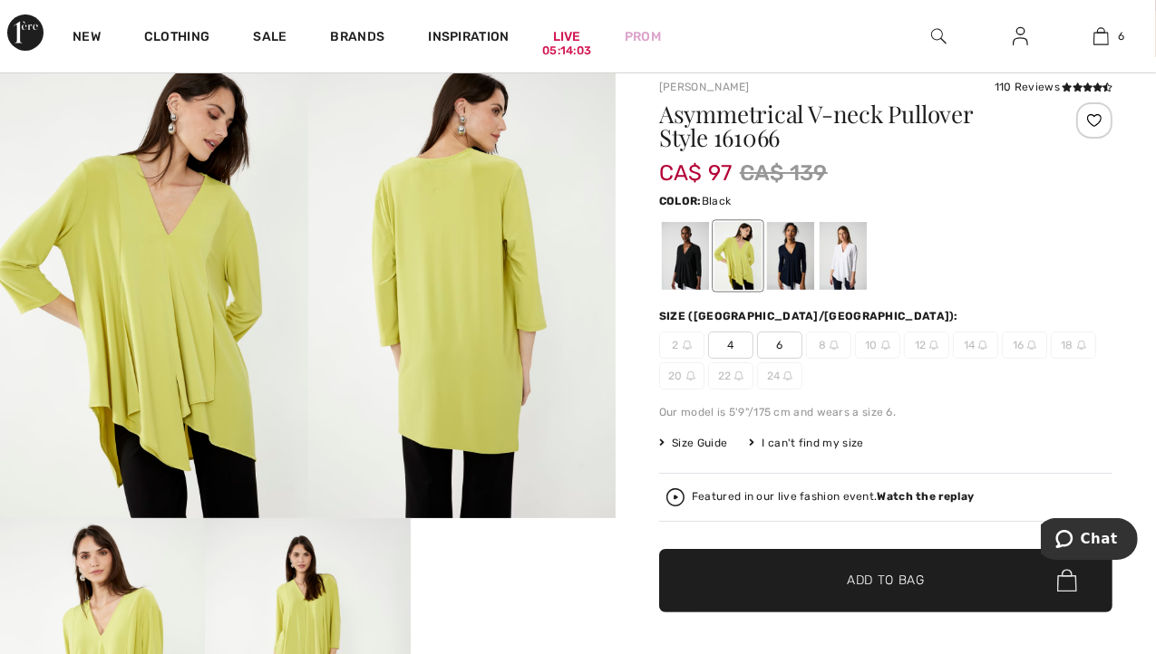
click at [676, 244] on div at bounding box center [685, 256] width 47 height 68
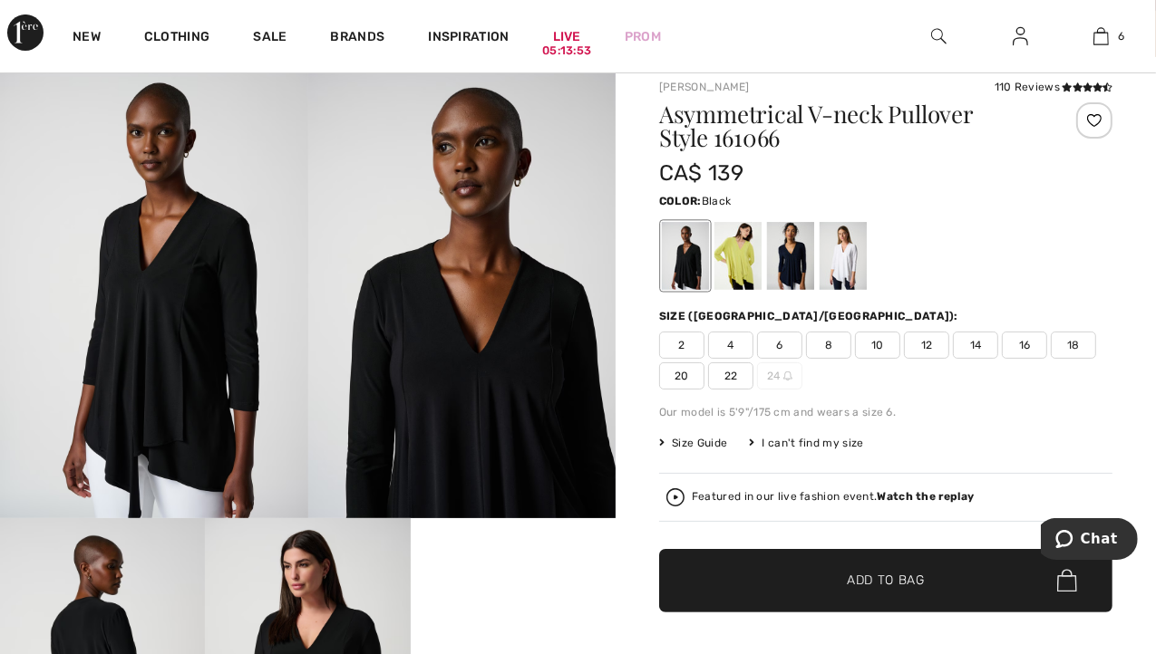
click at [675, 337] on span "2" at bounding box center [681, 345] width 45 height 27
click at [727, 345] on span "4" at bounding box center [730, 345] width 45 height 27
click at [687, 341] on span "2" at bounding box center [681, 345] width 45 height 27
click at [738, 251] on div at bounding box center [737, 256] width 47 height 68
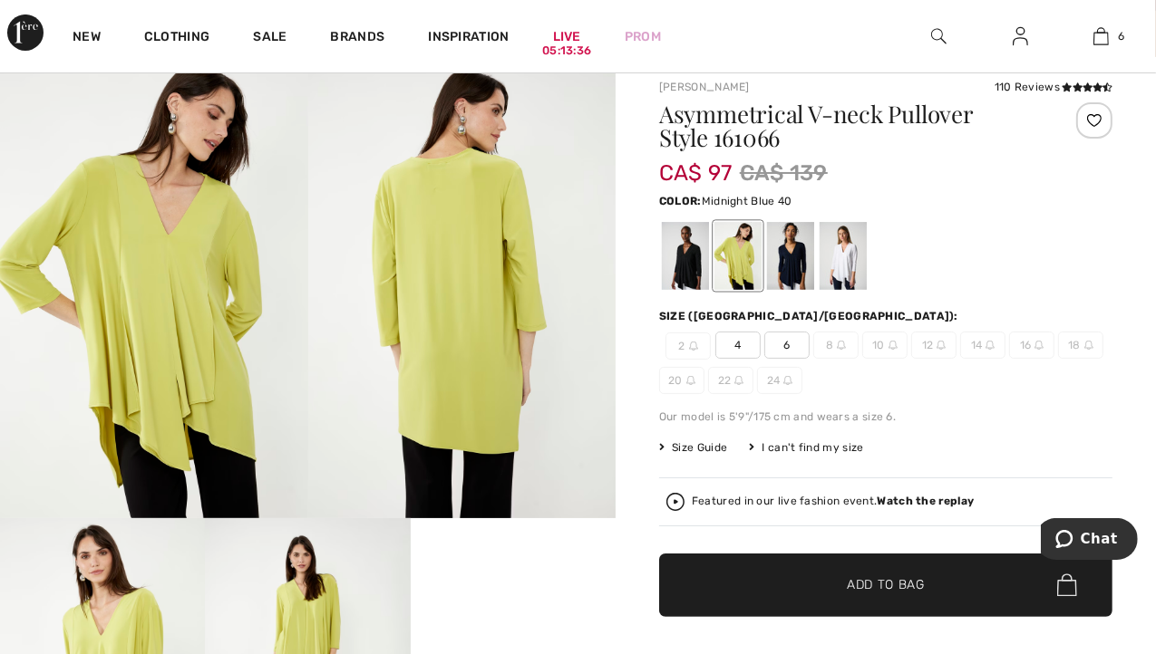
click at [794, 255] on div at bounding box center [790, 256] width 47 height 68
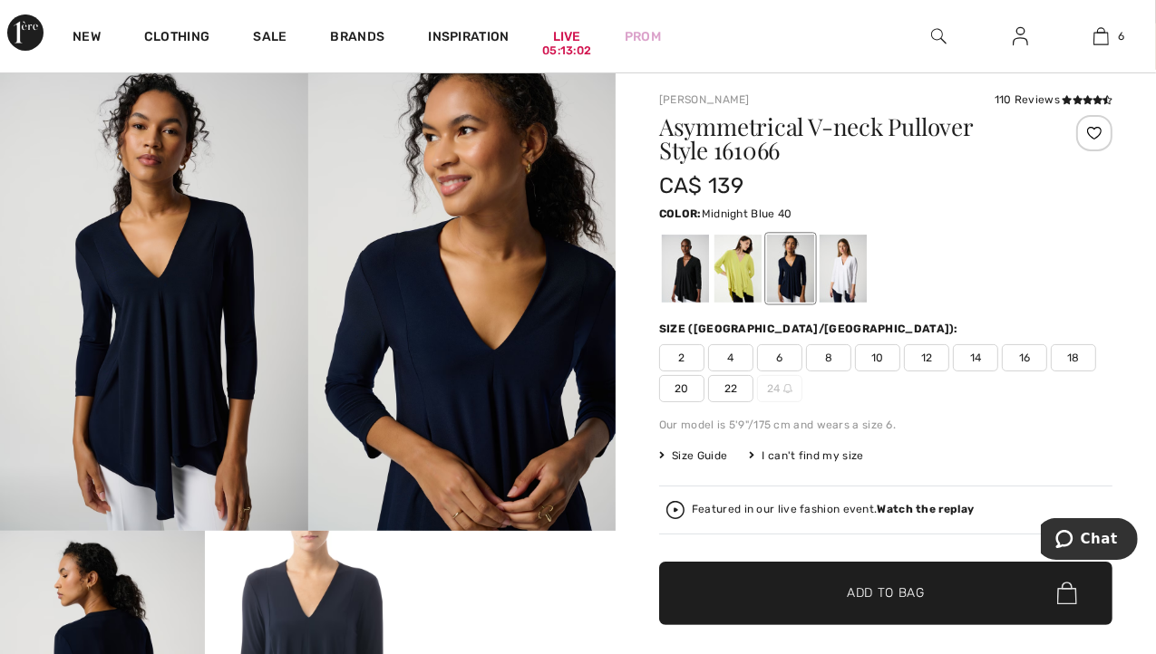
scroll to position [109, 0]
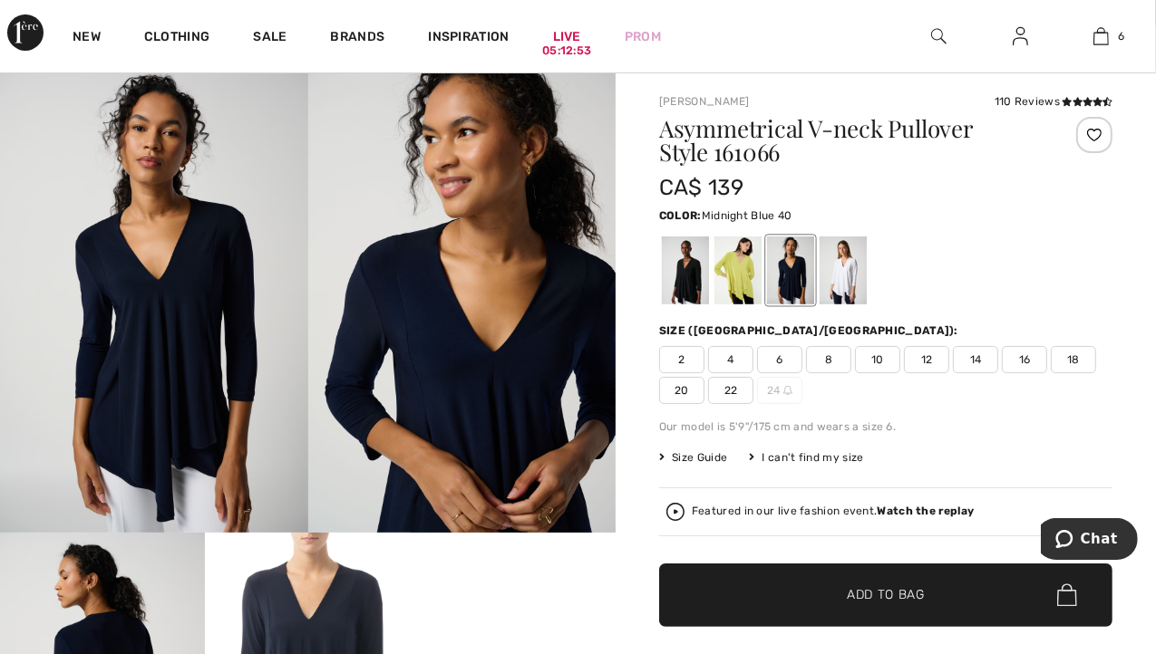
click at [721, 361] on span "4" at bounding box center [730, 359] width 45 height 27
click at [682, 365] on span "2" at bounding box center [681, 359] width 45 height 27
click at [819, 598] on span "✔ Added to Bag" at bounding box center [858, 594] width 111 height 19
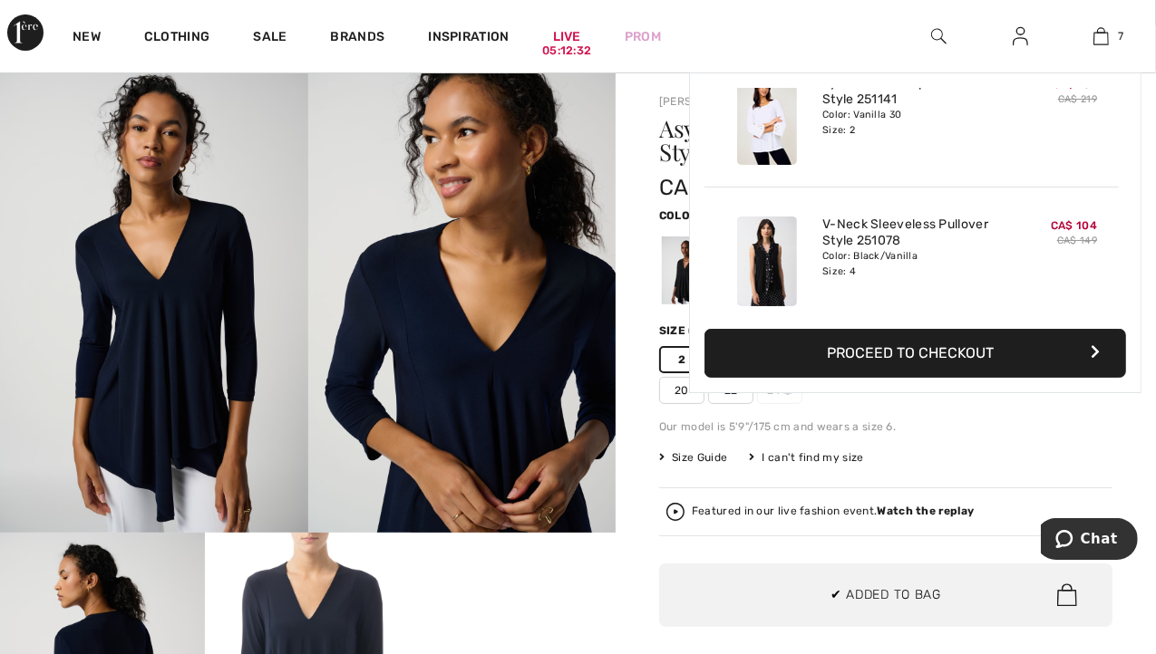
scroll to position [761, 0]
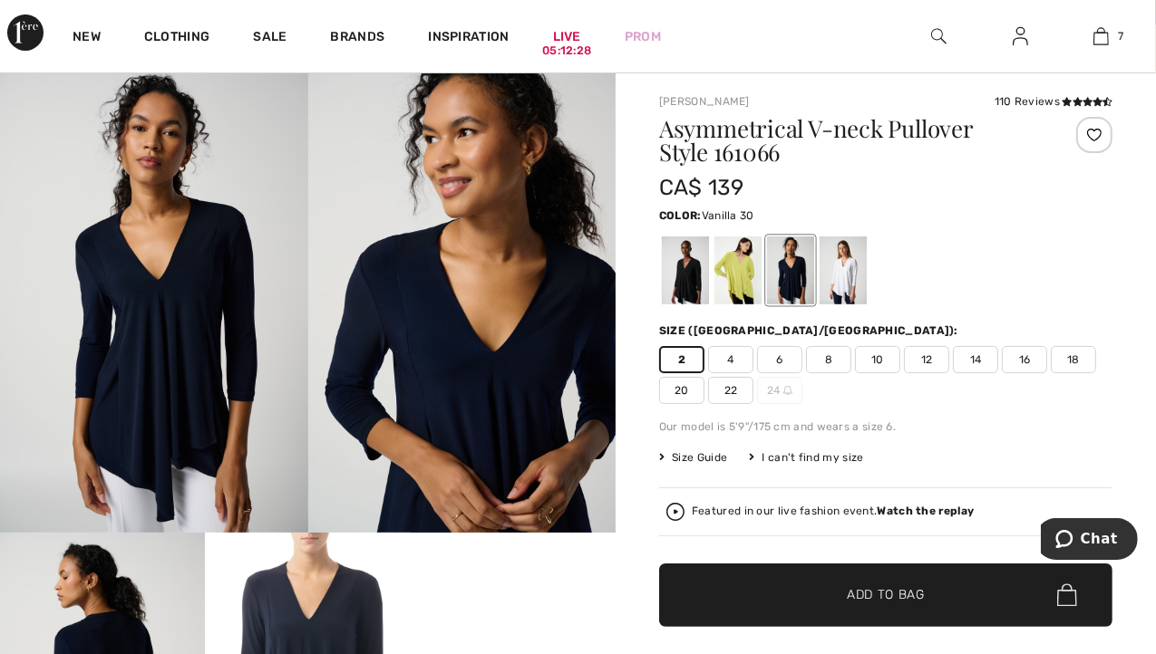
click at [850, 287] on div at bounding box center [842, 271] width 47 height 68
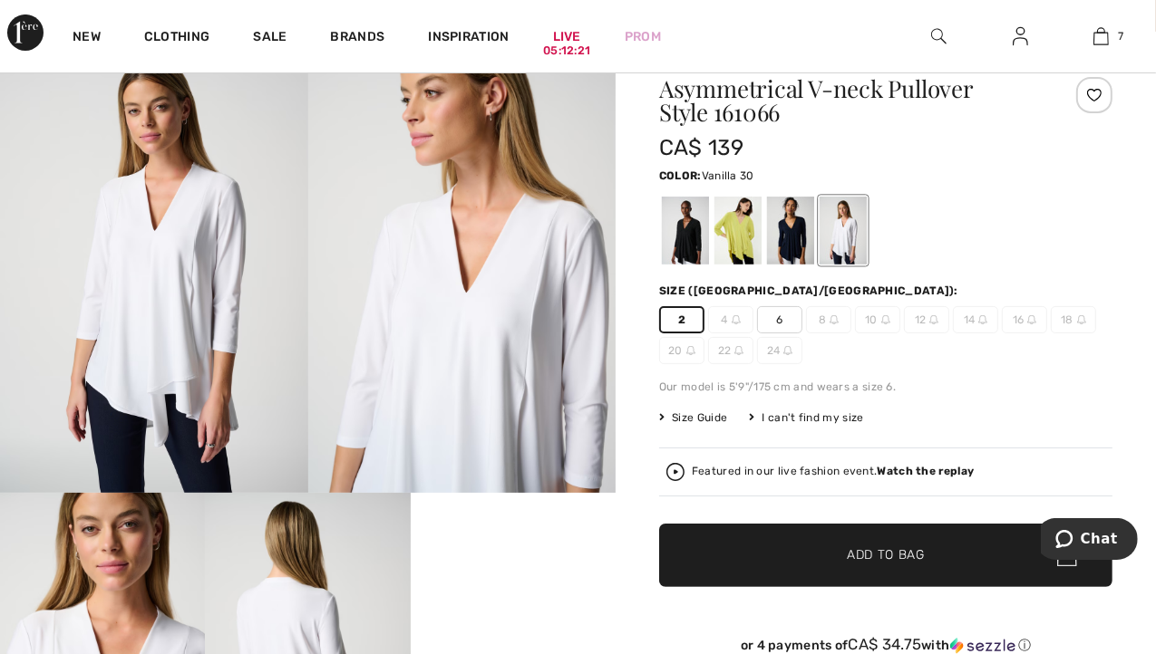
scroll to position [0, 0]
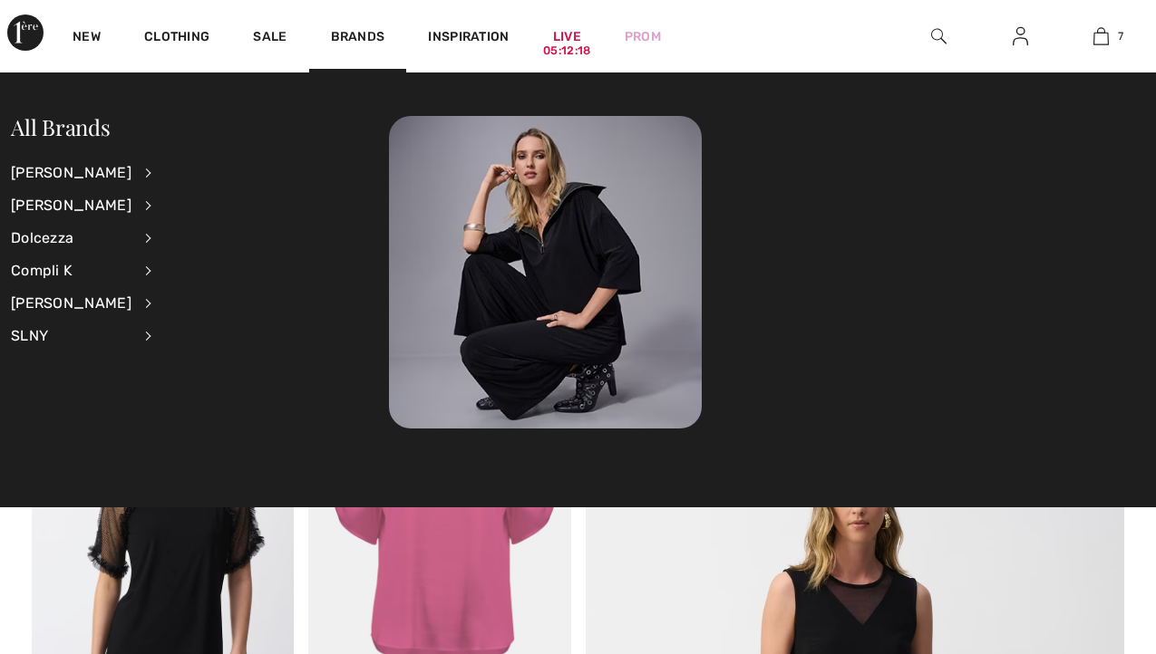
checkbox input "true"
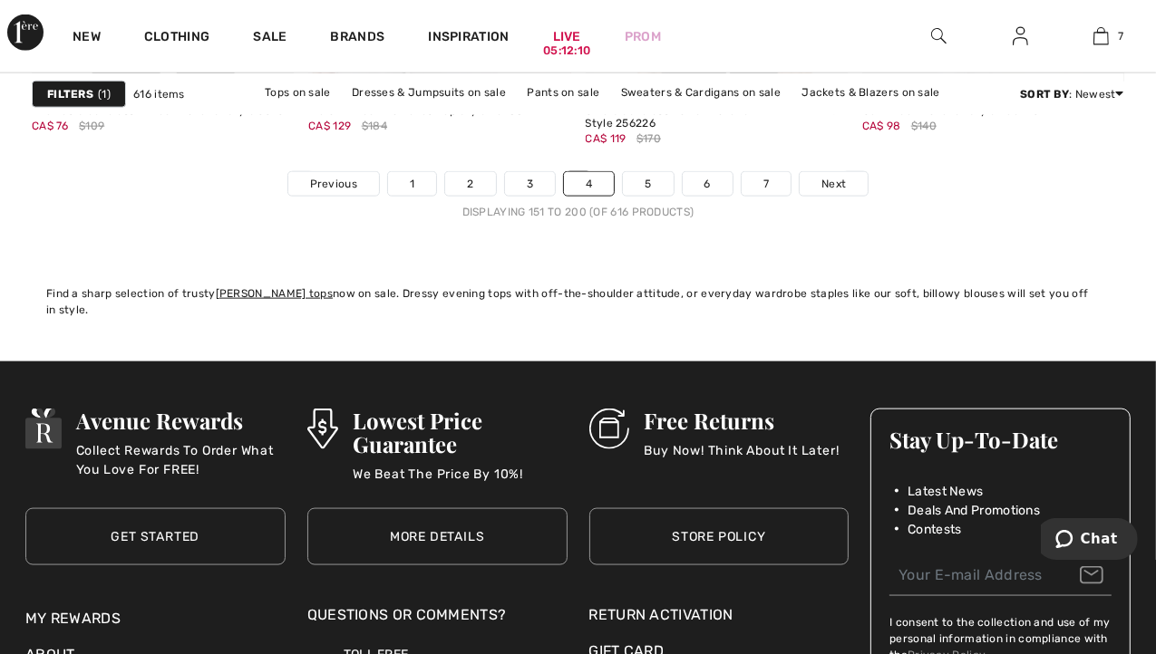
scroll to position [7671, 0]
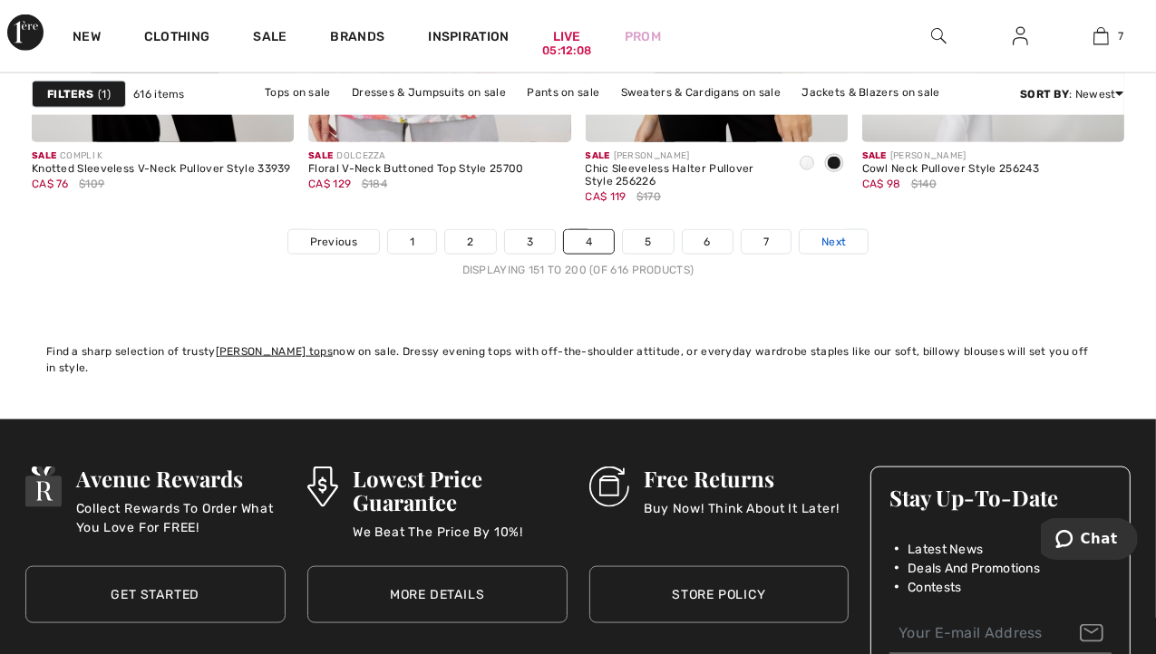
click at [841, 244] on span "Next" at bounding box center [833, 242] width 24 height 16
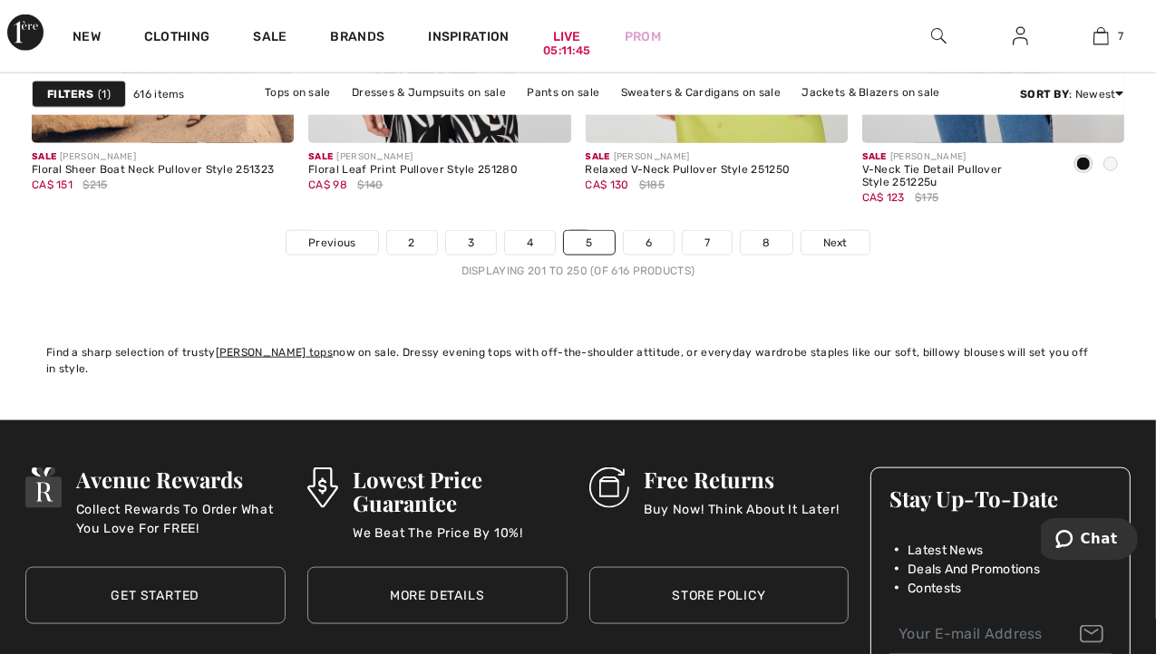
scroll to position [7703, 0]
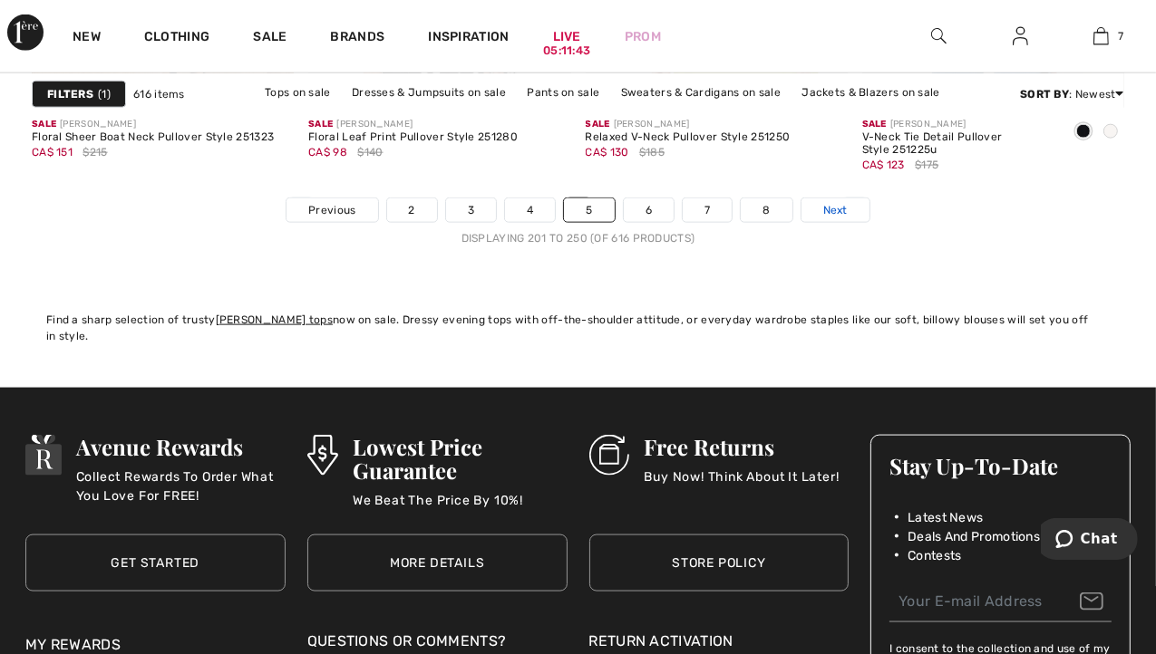
click at [834, 211] on span "Next" at bounding box center [835, 210] width 24 height 16
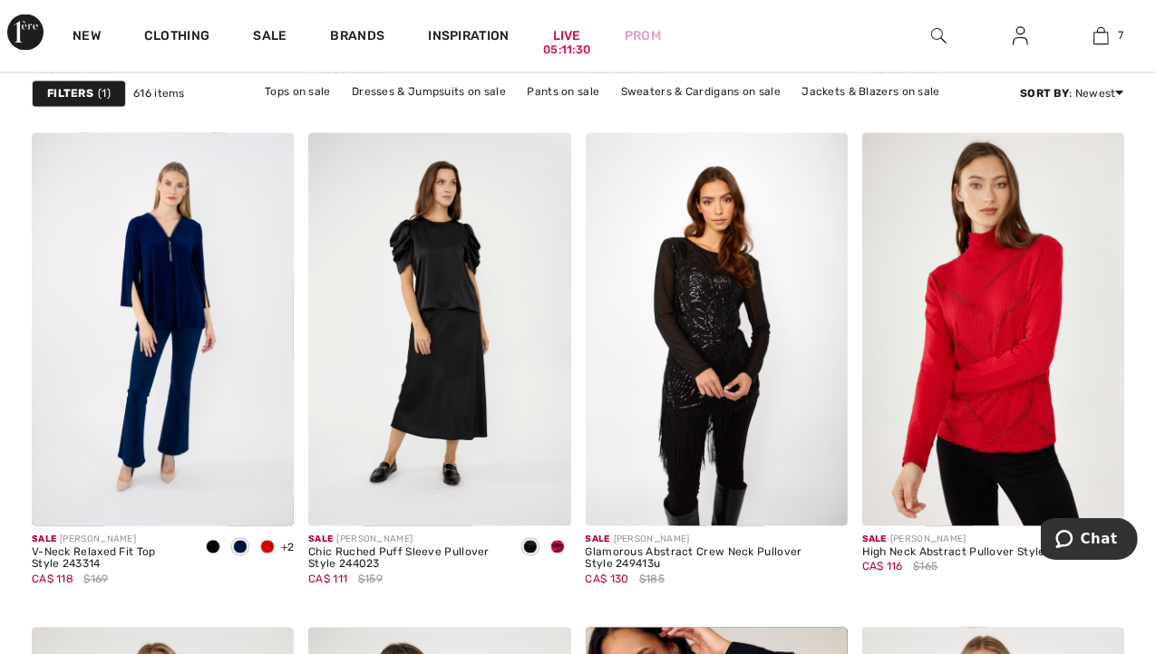
scroll to position [2868, 0]
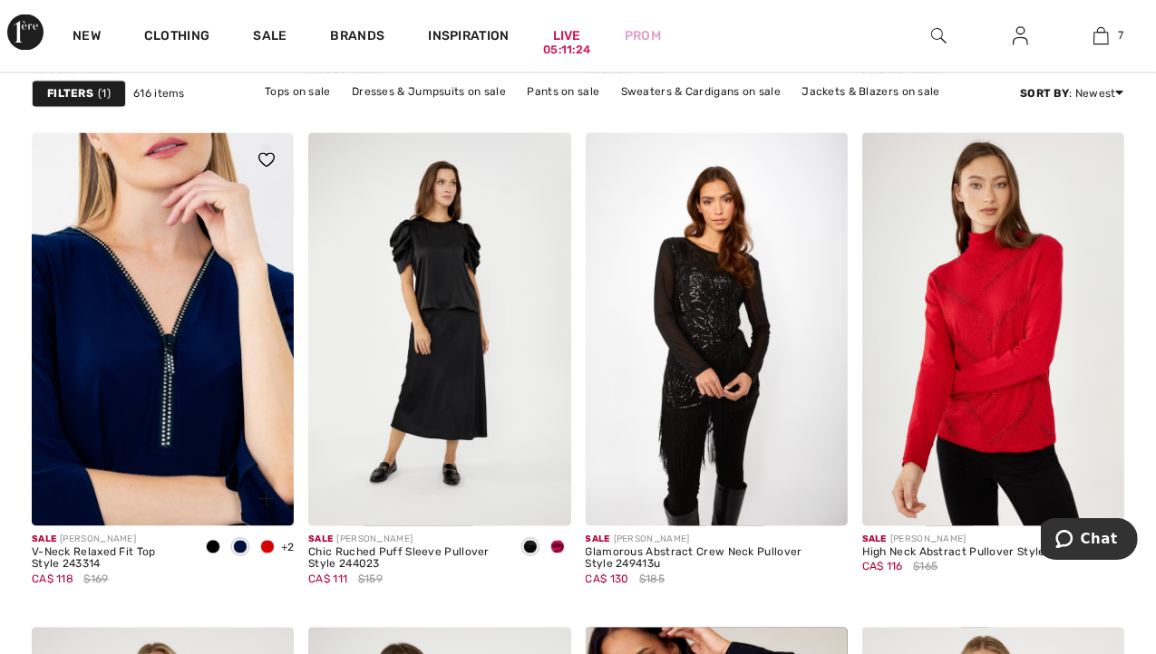
click at [207, 304] on img at bounding box center [163, 329] width 262 height 393
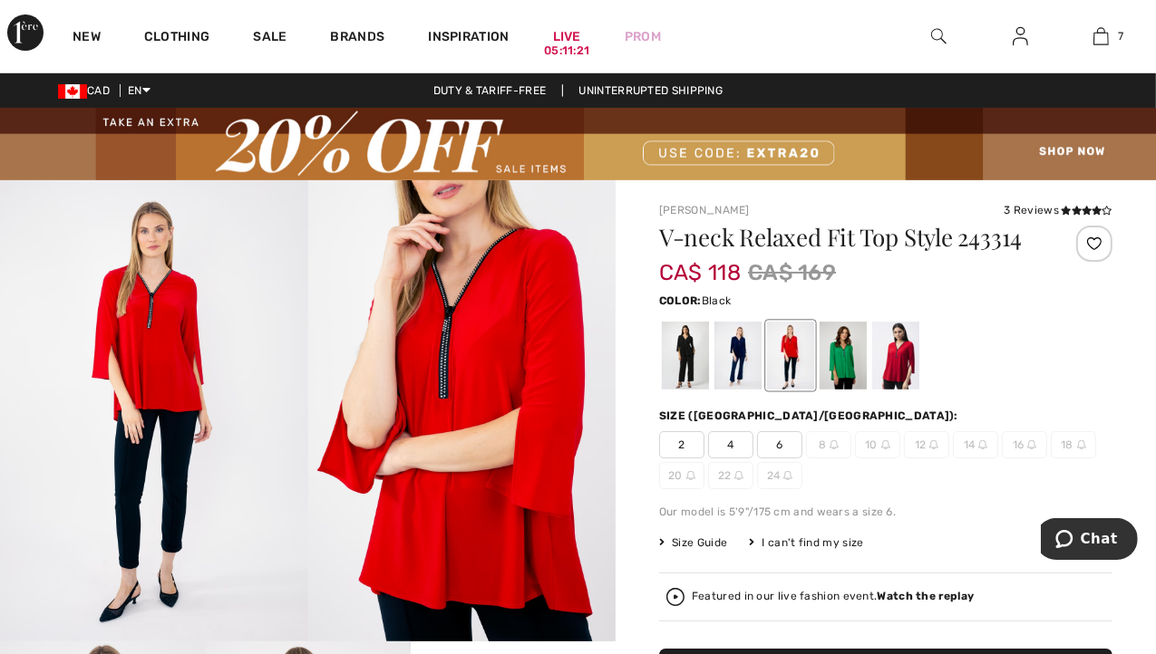
click at [682, 359] on div at bounding box center [685, 356] width 47 height 68
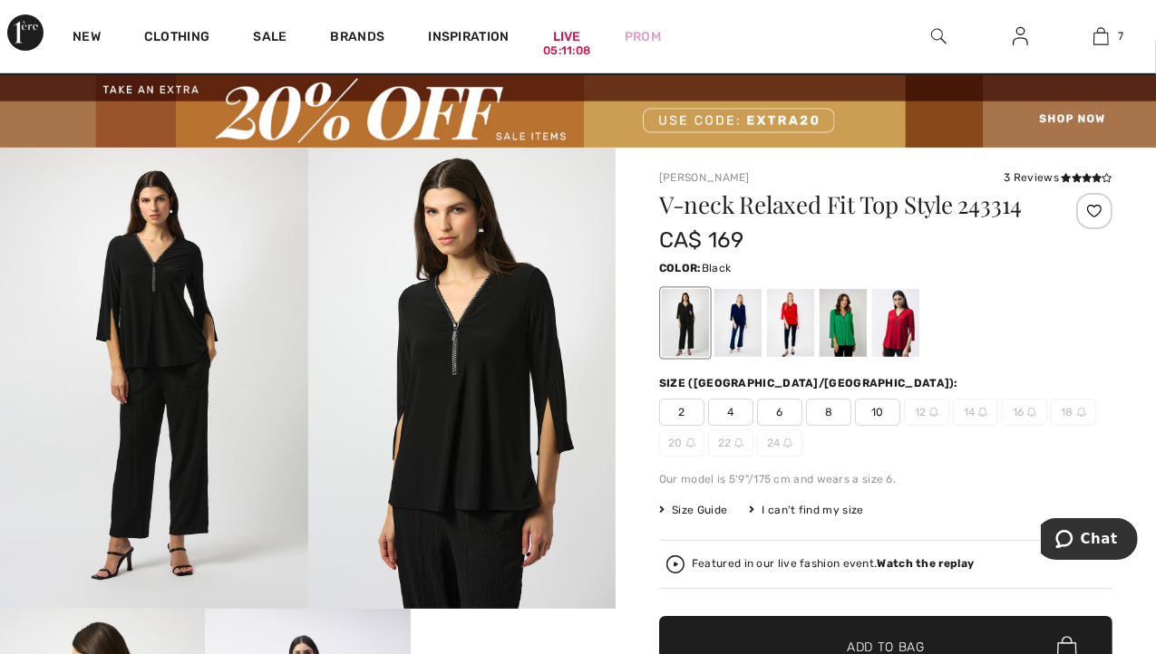
scroll to position [28, 0]
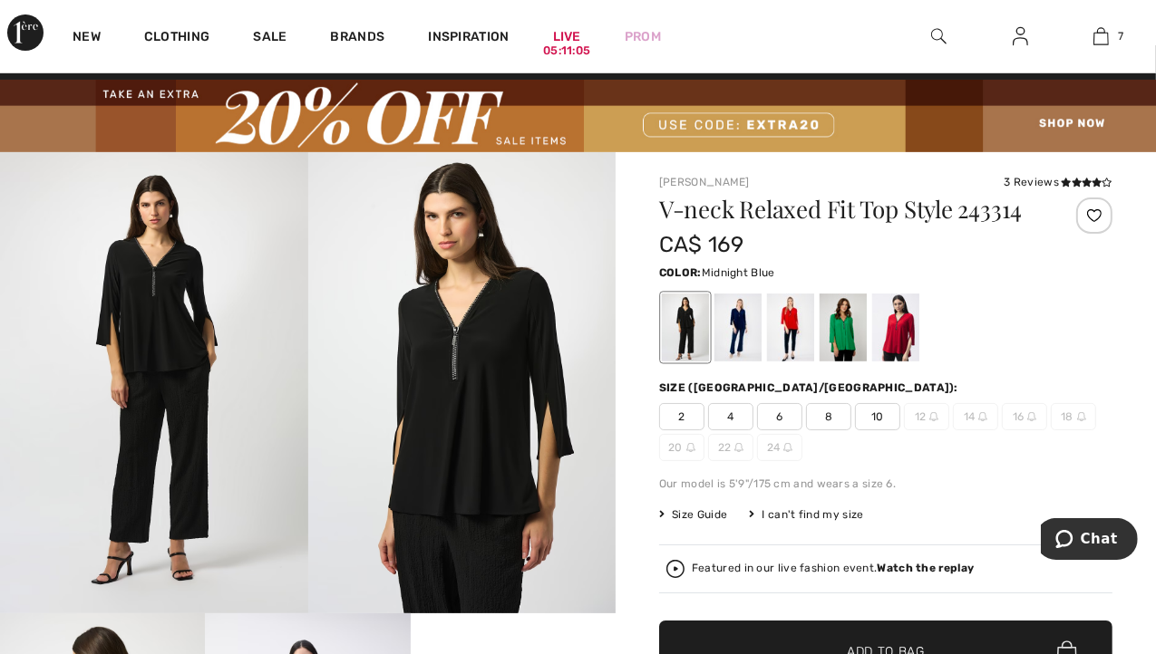
click at [740, 311] on div at bounding box center [737, 328] width 47 height 68
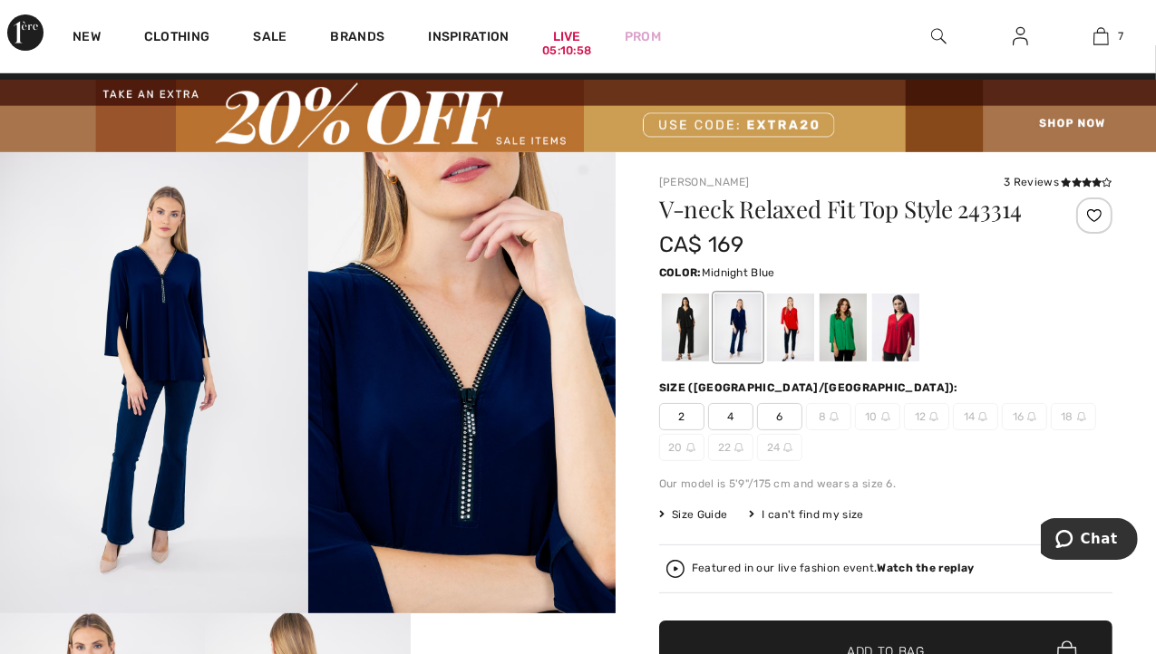
click at [736, 318] on div at bounding box center [737, 328] width 47 height 68
click at [682, 325] on div at bounding box center [685, 328] width 47 height 68
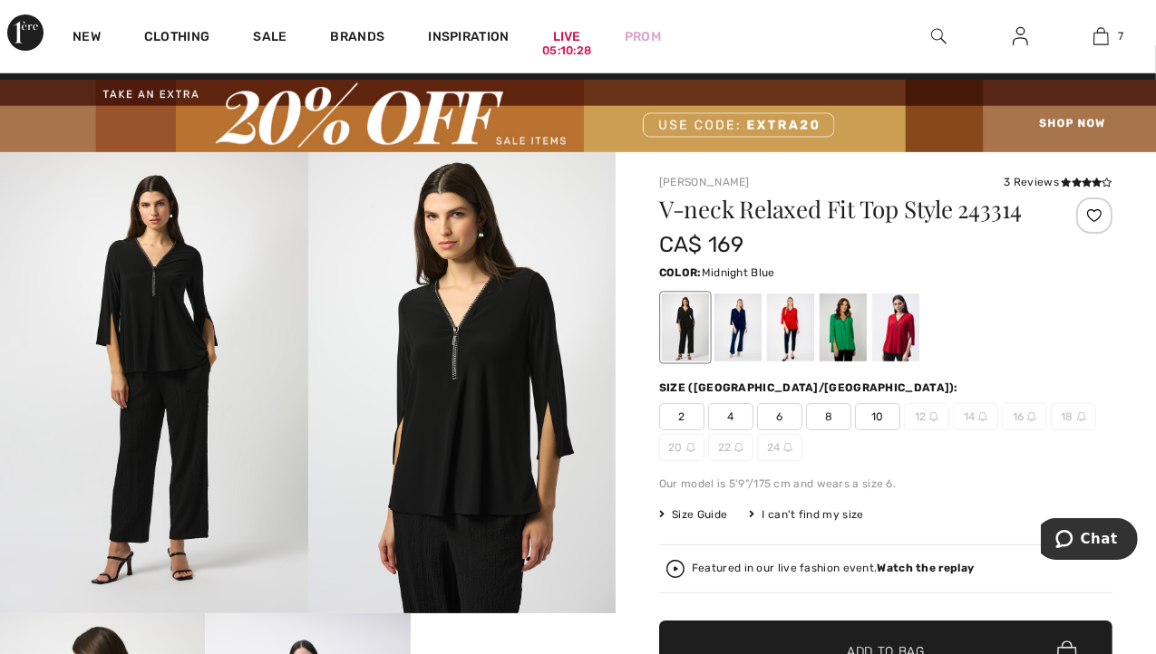
click at [728, 319] on div at bounding box center [737, 328] width 47 height 68
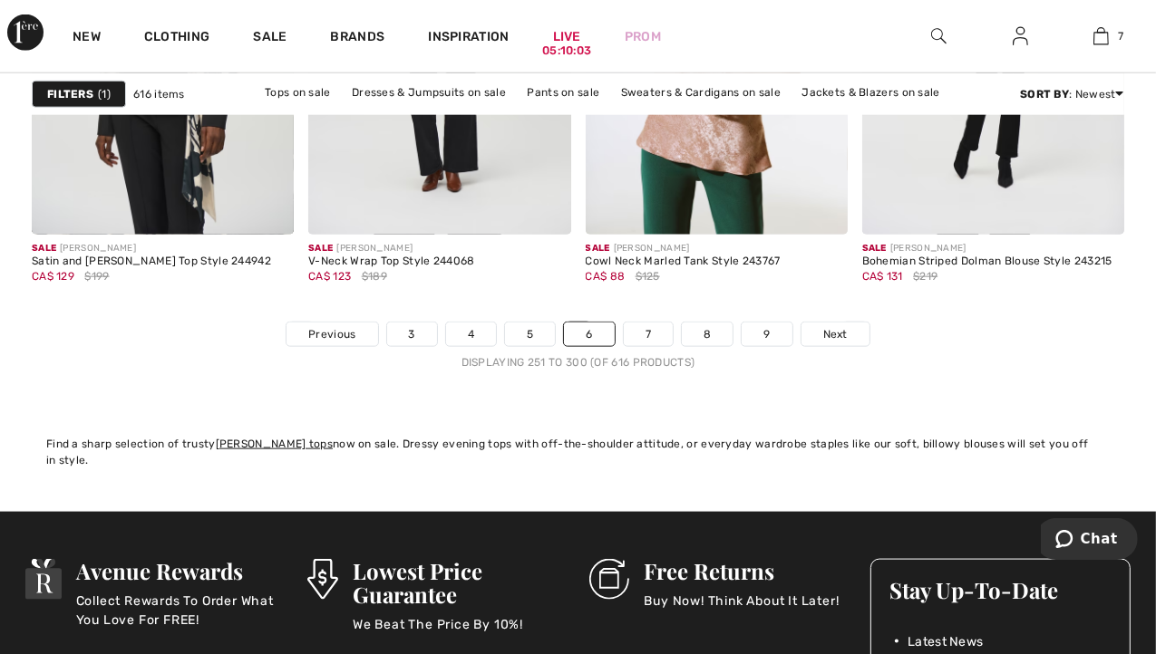
scroll to position [7577, 0]
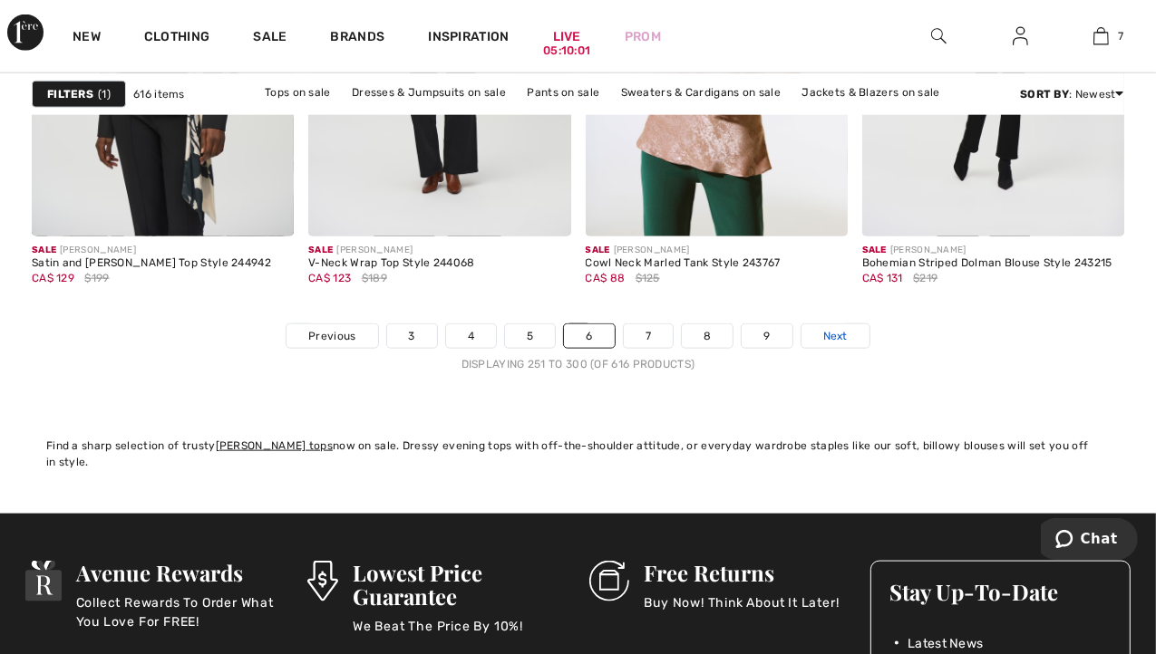
click at [844, 332] on span "Next" at bounding box center [835, 336] width 24 height 16
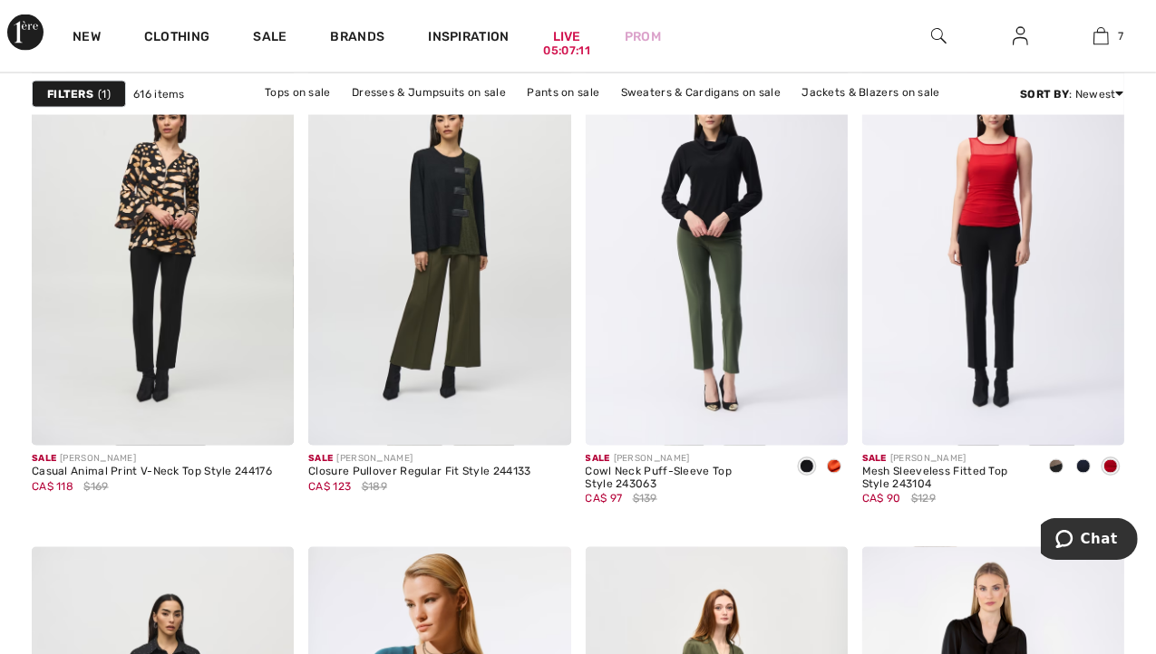
scroll to position [2454, 0]
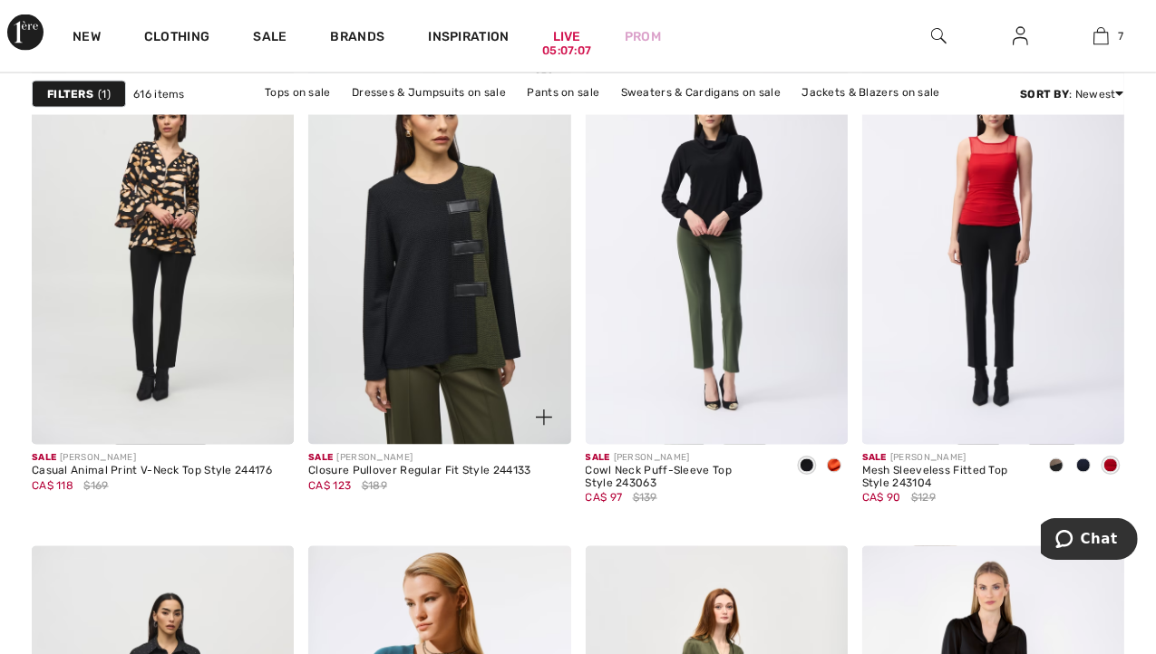
click at [400, 252] on img at bounding box center [439, 248] width 262 height 393
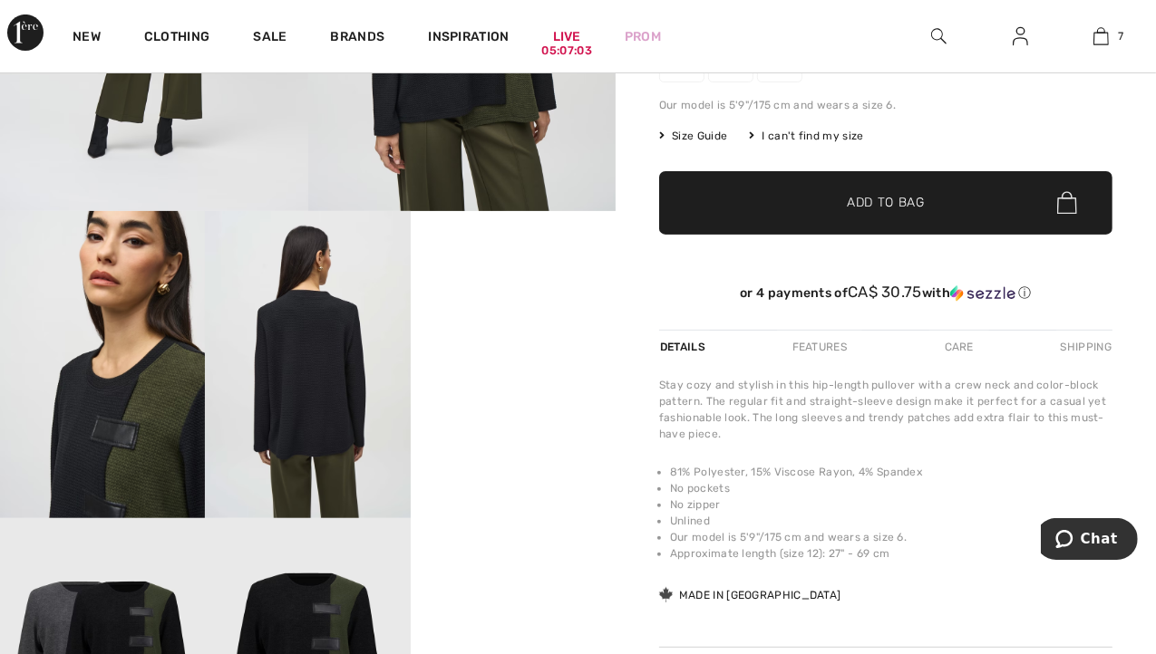
scroll to position [431, 0]
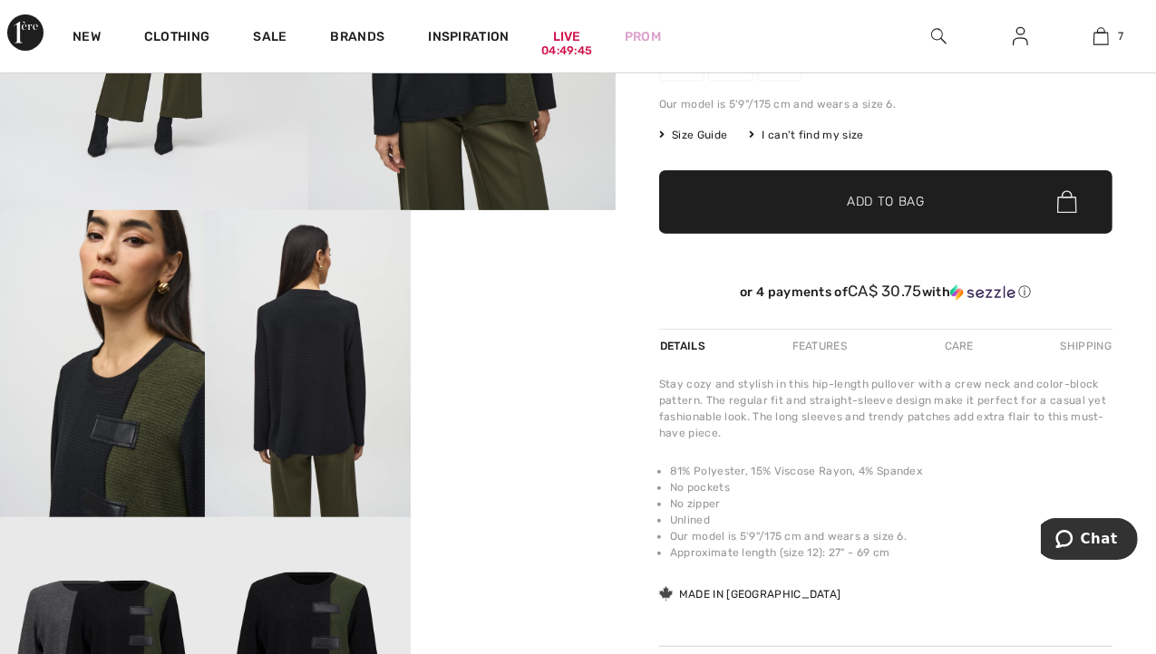
click at [961, 344] on div "Care" at bounding box center [959, 346] width 60 height 33
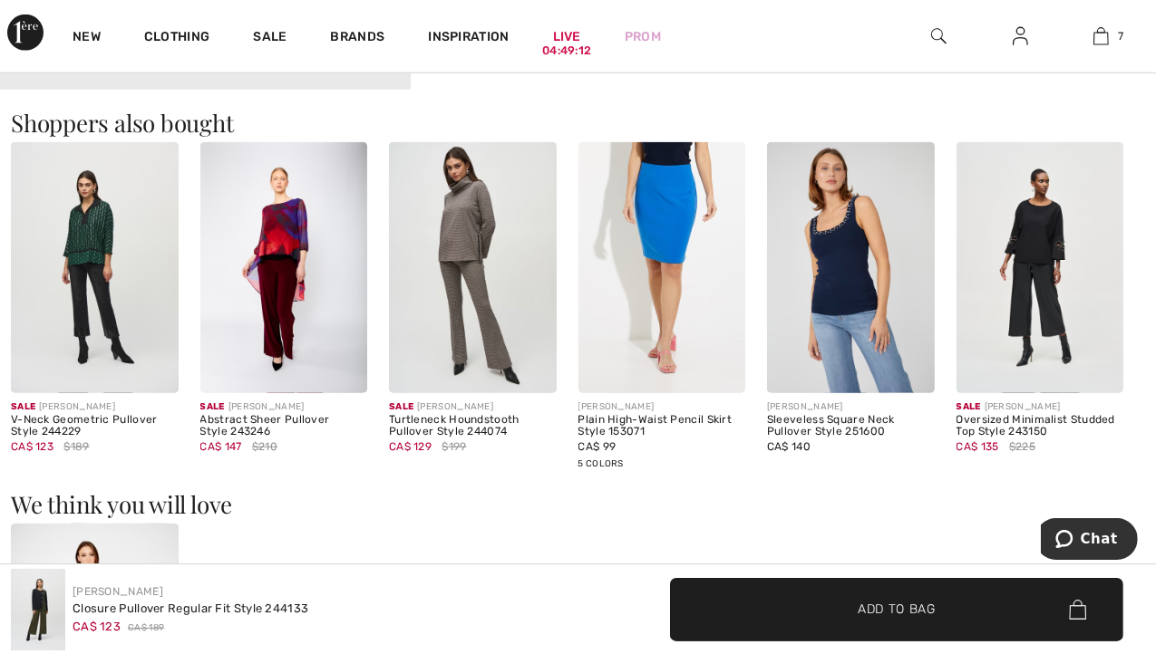
scroll to position [1149, 0]
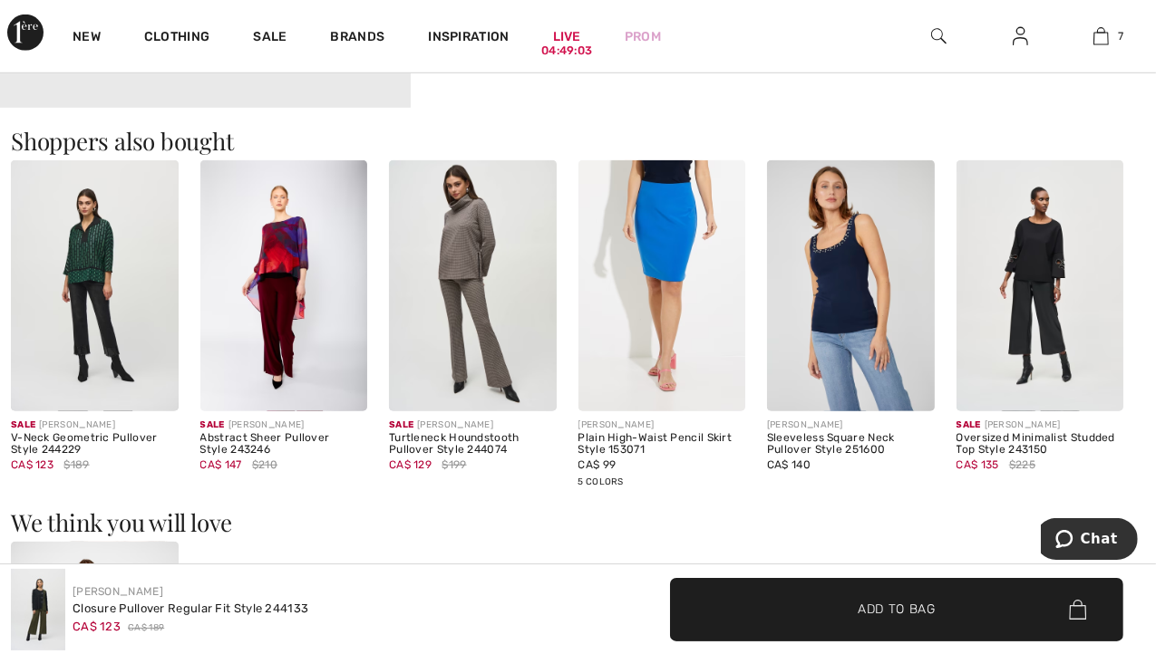
click at [844, 274] on img at bounding box center [851, 285] width 168 height 251
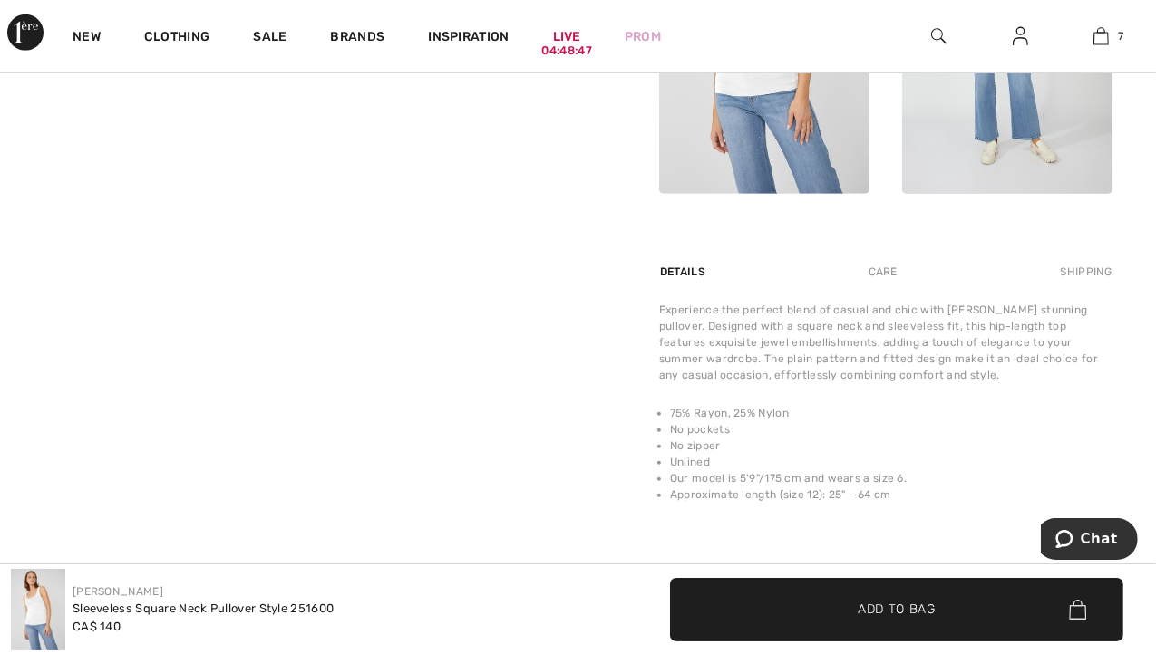
scroll to position [967, 0]
click at [876, 273] on div "Care" at bounding box center [883, 271] width 60 height 33
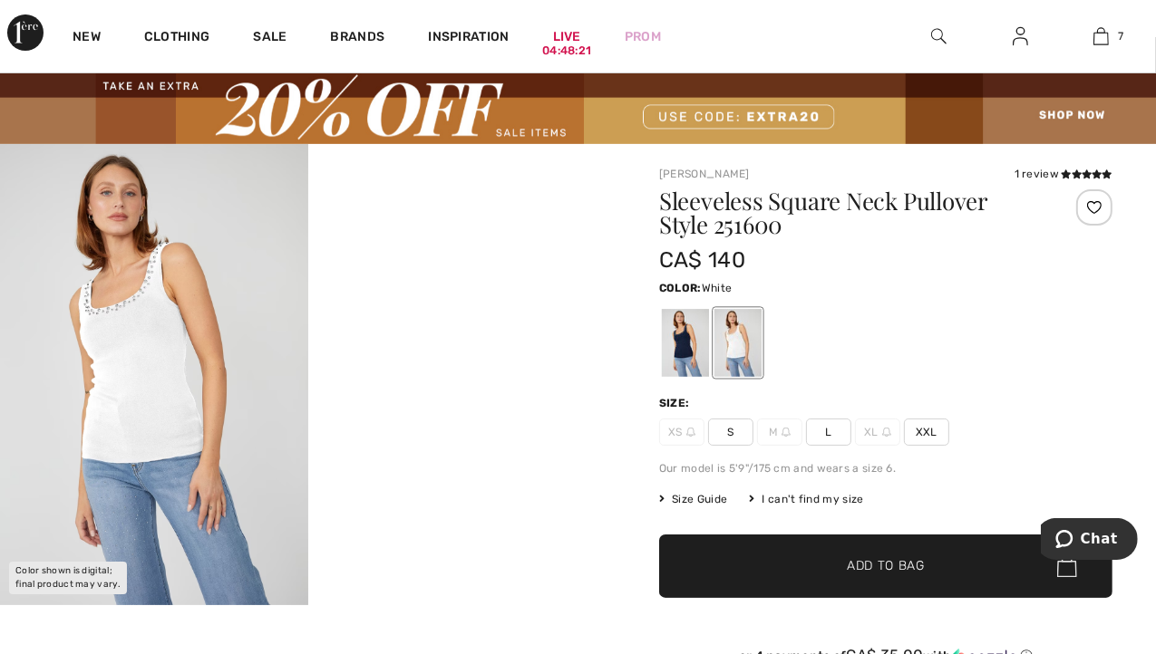
scroll to position [34, 0]
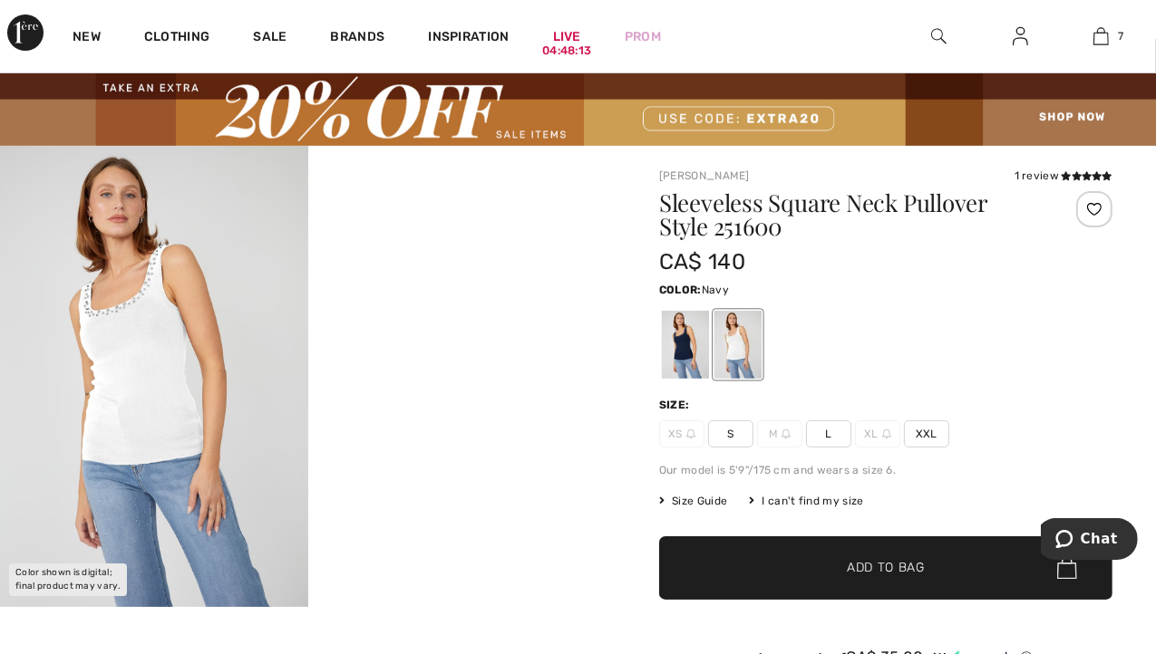
click at [674, 350] on div at bounding box center [685, 345] width 47 height 68
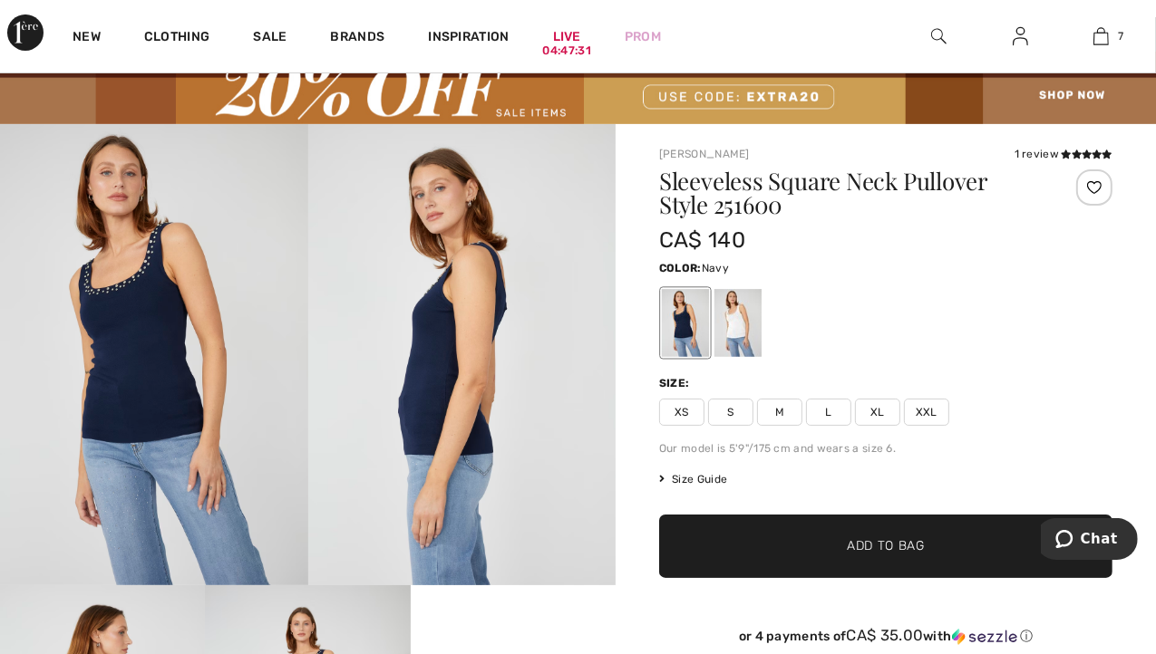
scroll to position [57, 0]
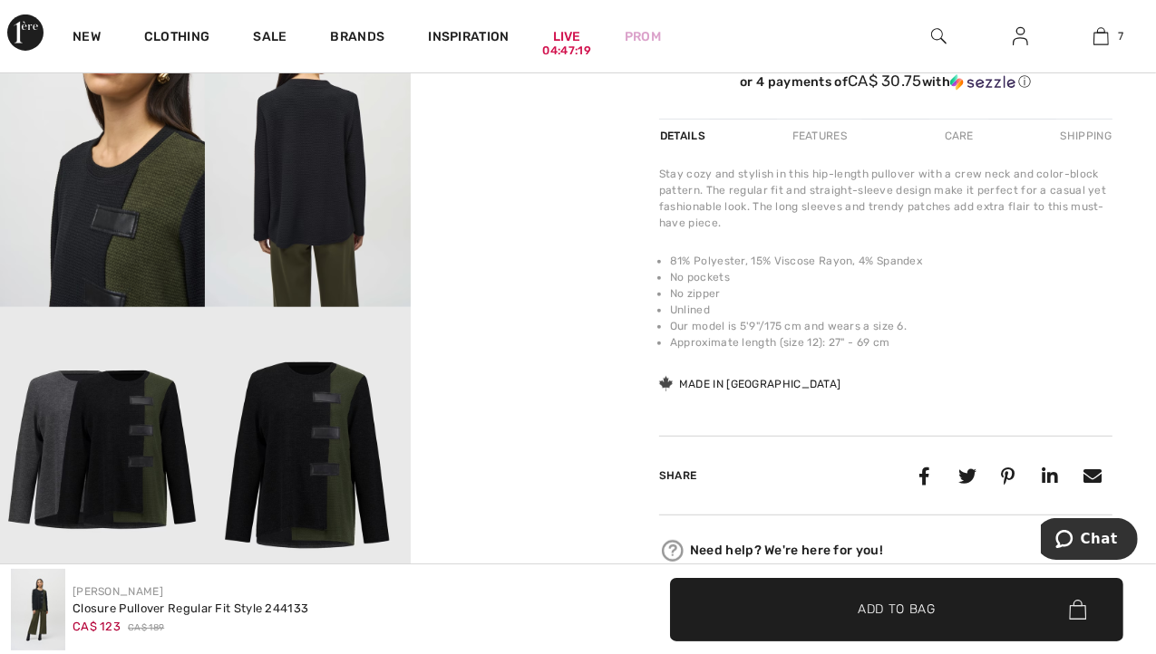
scroll to position [642, 0]
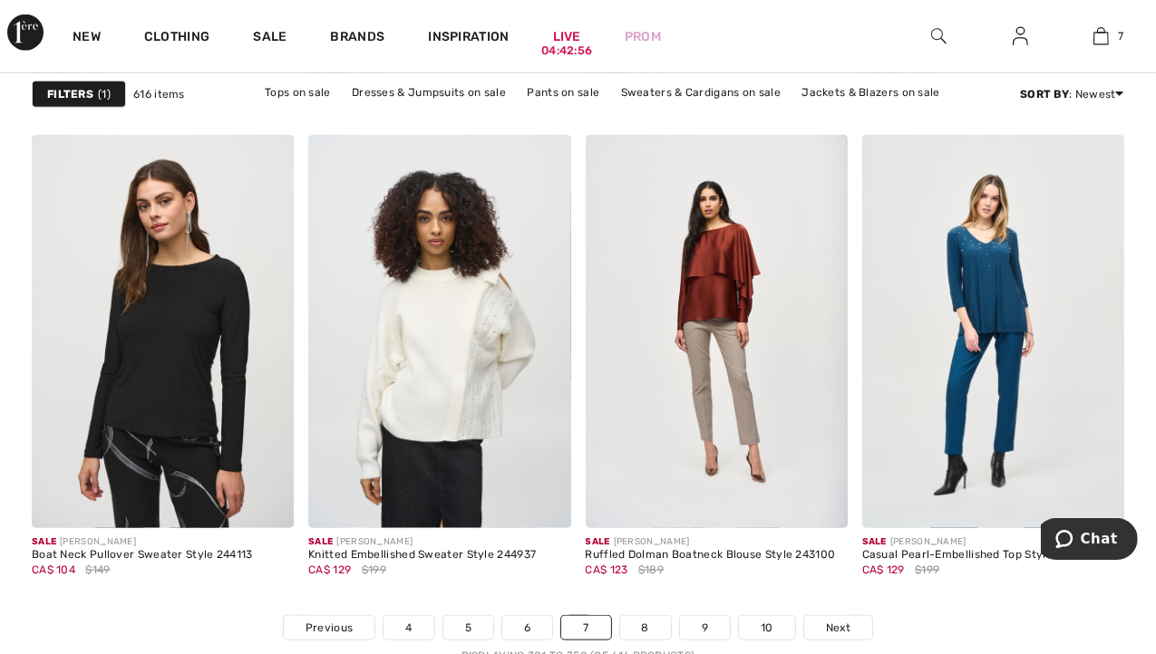
scroll to position [7330, 0]
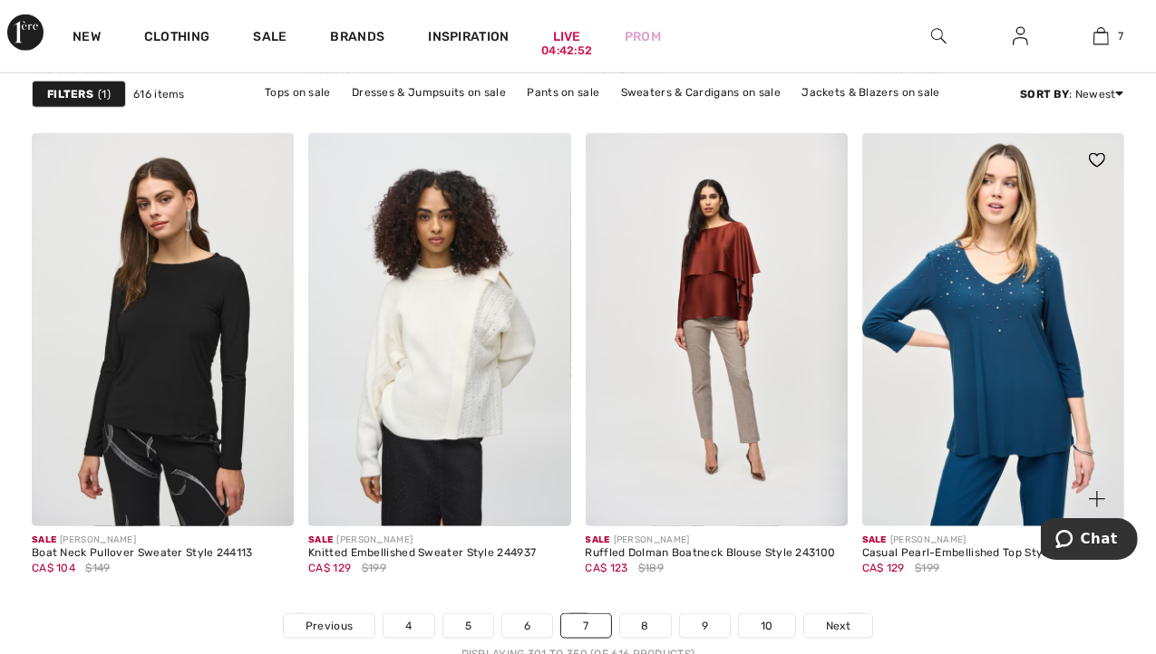
click at [965, 352] on img at bounding box center [993, 329] width 262 height 393
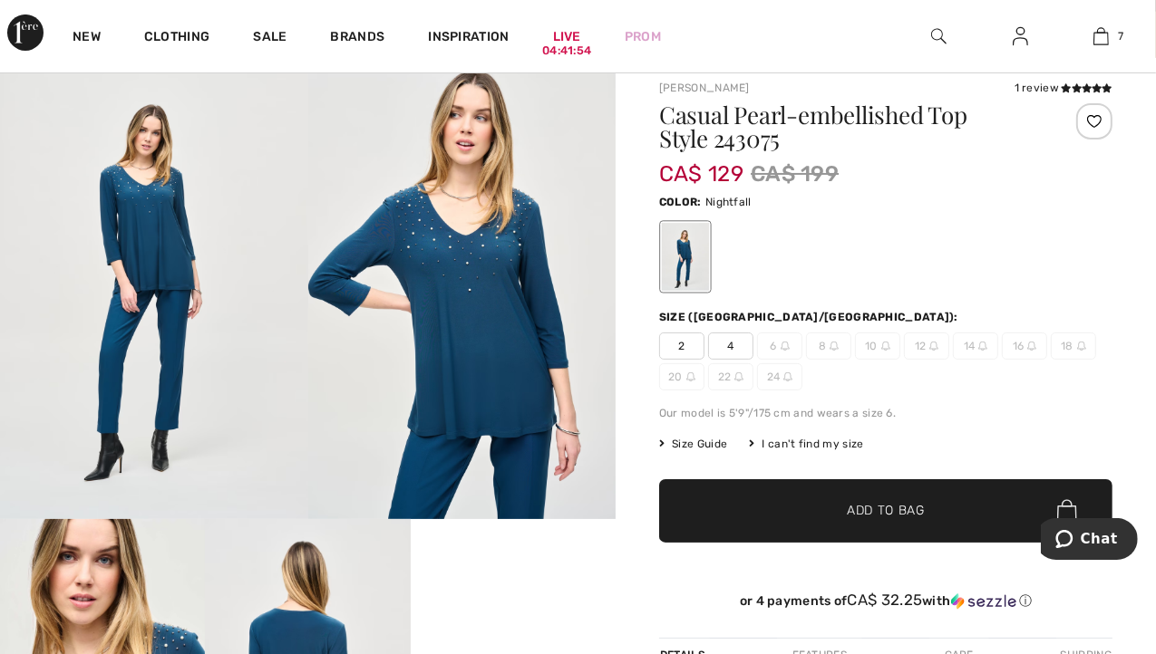
scroll to position [121, 0]
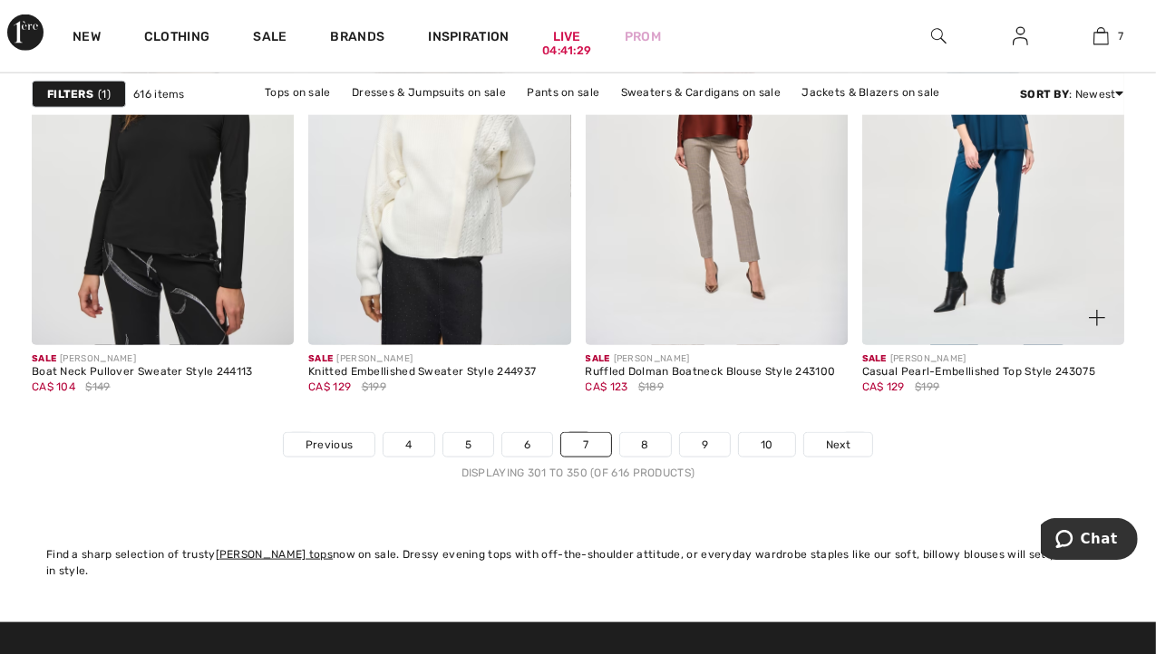
scroll to position [7530, 0]
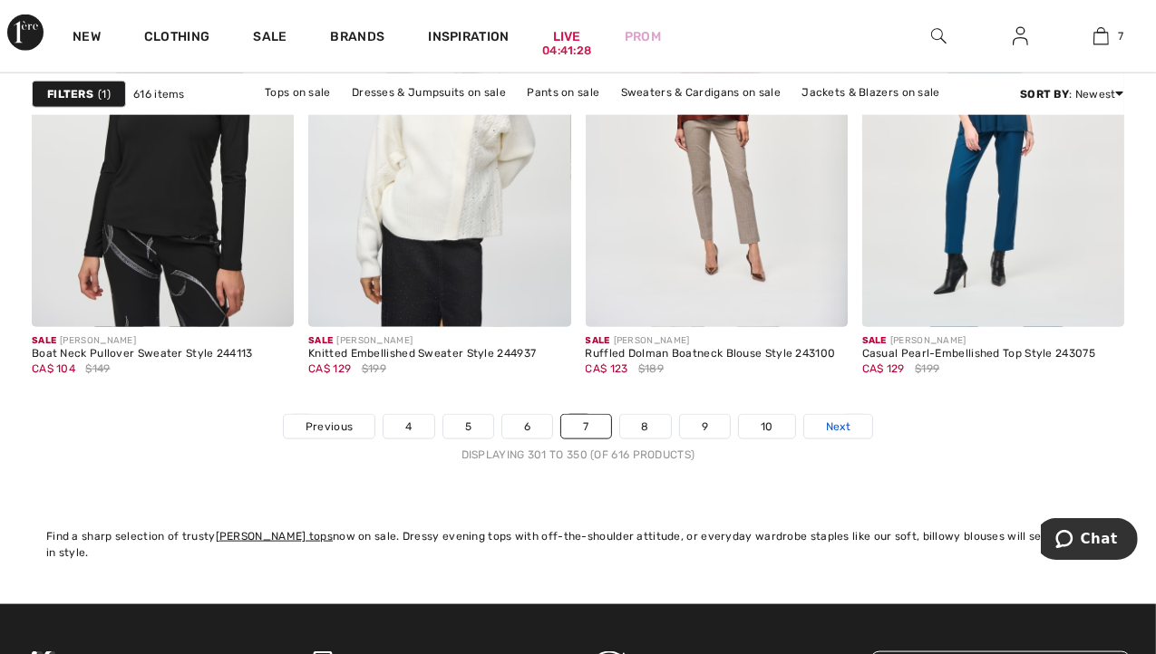
click at [829, 419] on span "Next" at bounding box center [838, 427] width 24 height 16
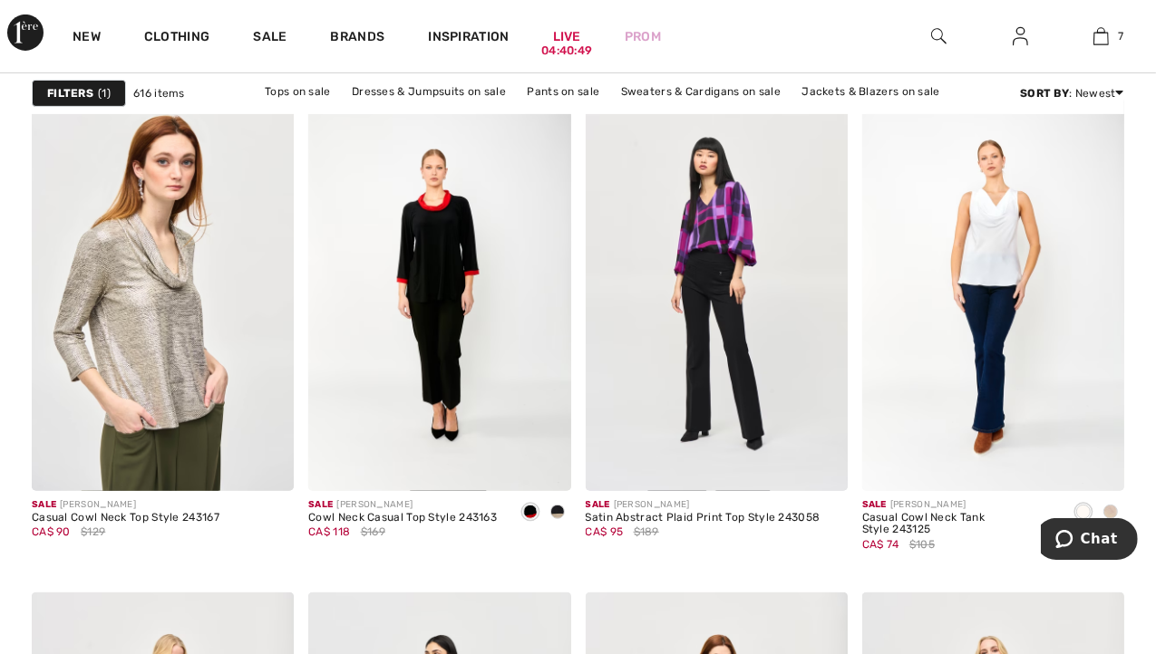
scroll to position [6333, 0]
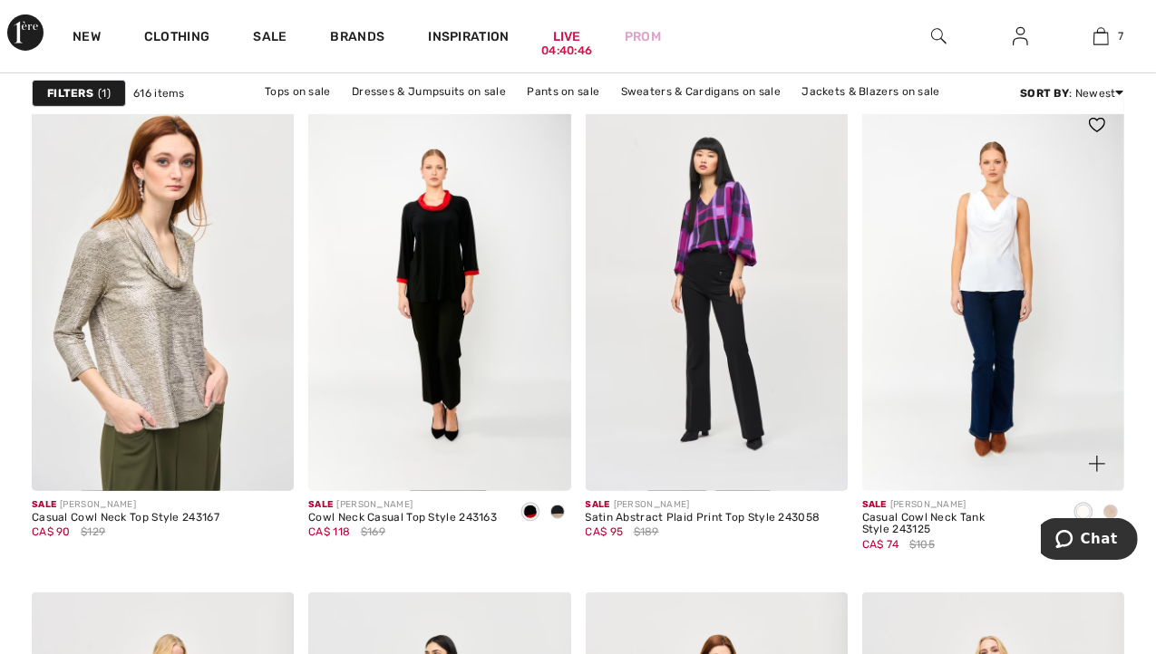
click at [997, 279] on img at bounding box center [993, 294] width 262 height 393
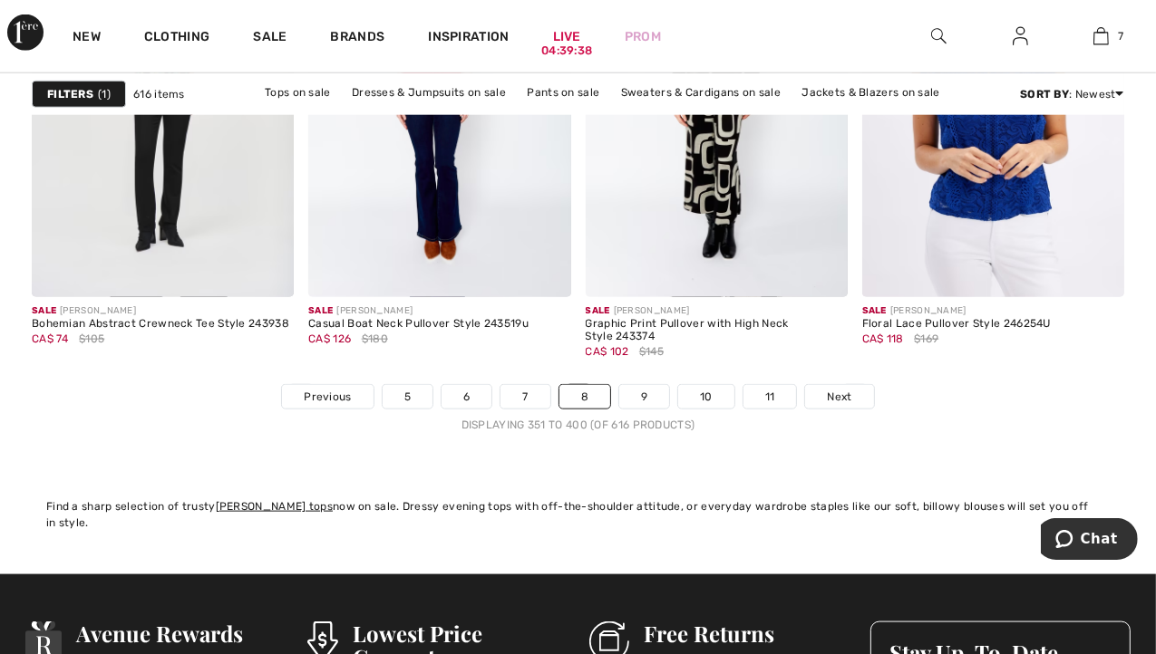
scroll to position [7518, 0]
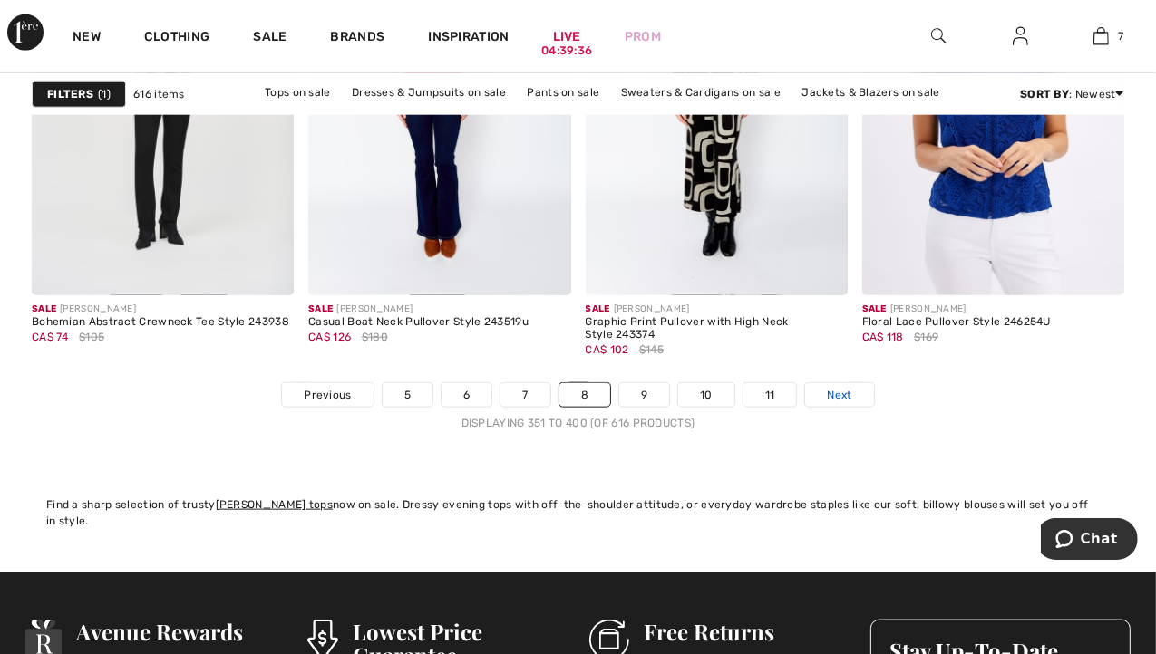
click at [832, 393] on span "Next" at bounding box center [839, 395] width 24 height 16
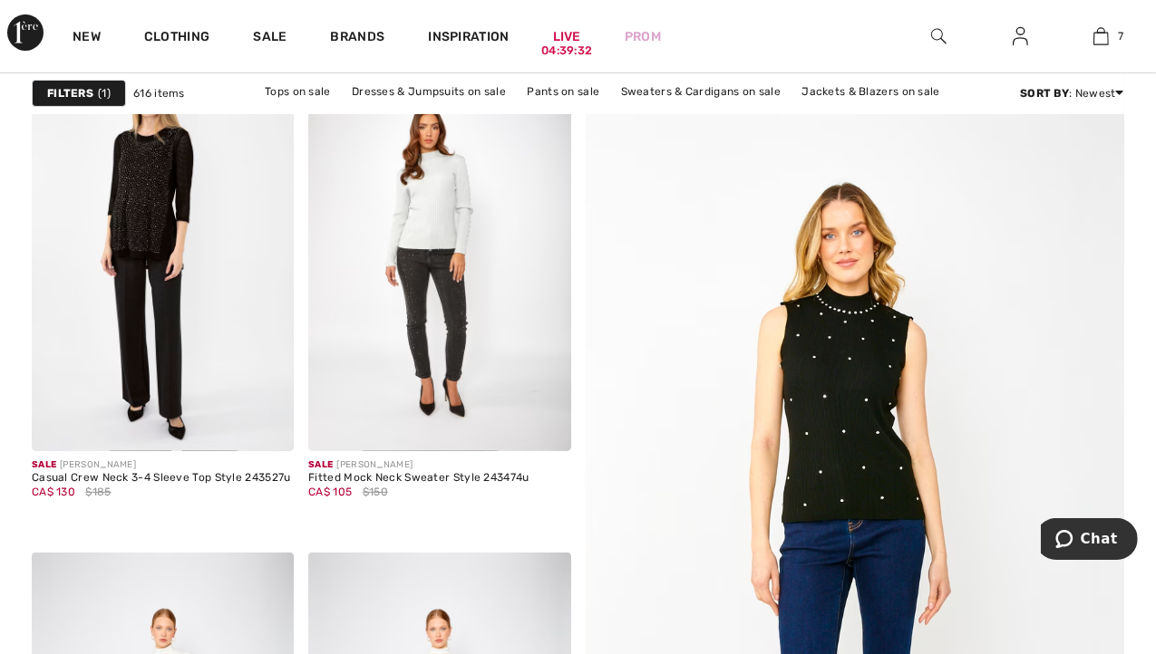
scroll to position [283, 0]
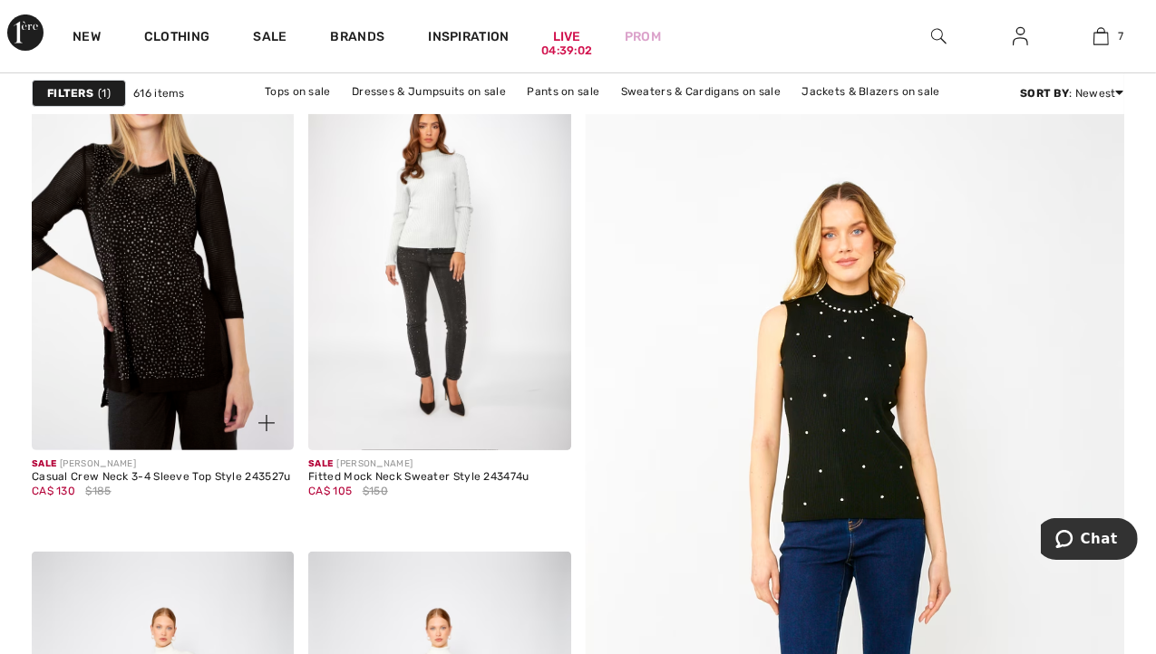
click at [158, 279] on img at bounding box center [163, 253] width 262 height 393
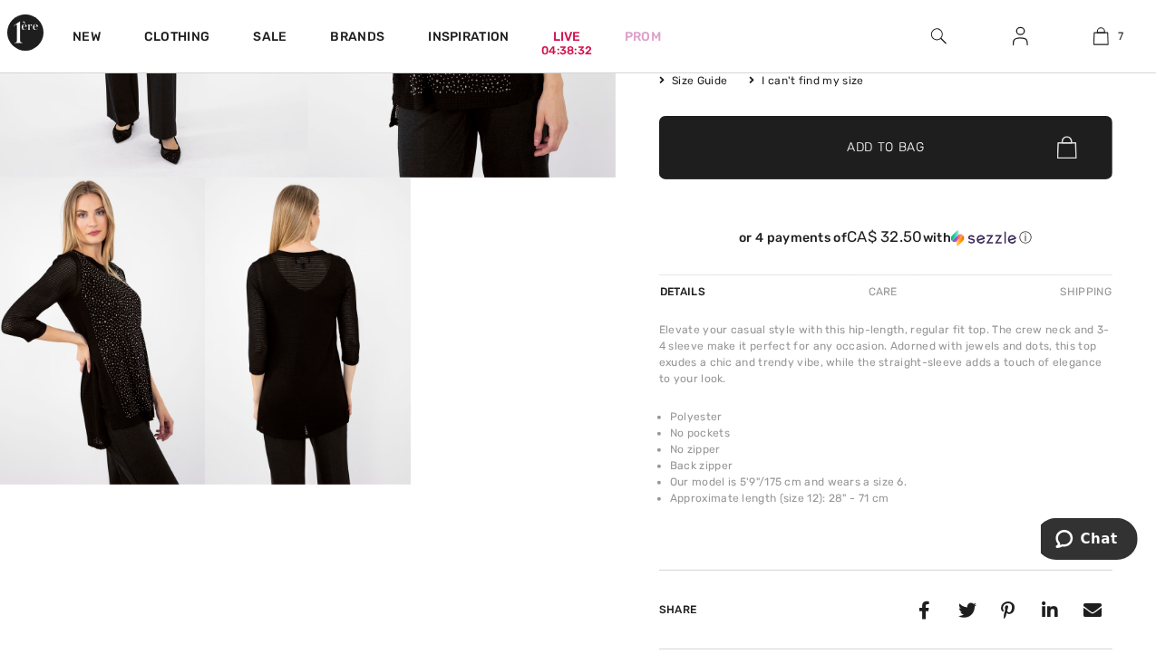
scroll to position [466, 0]
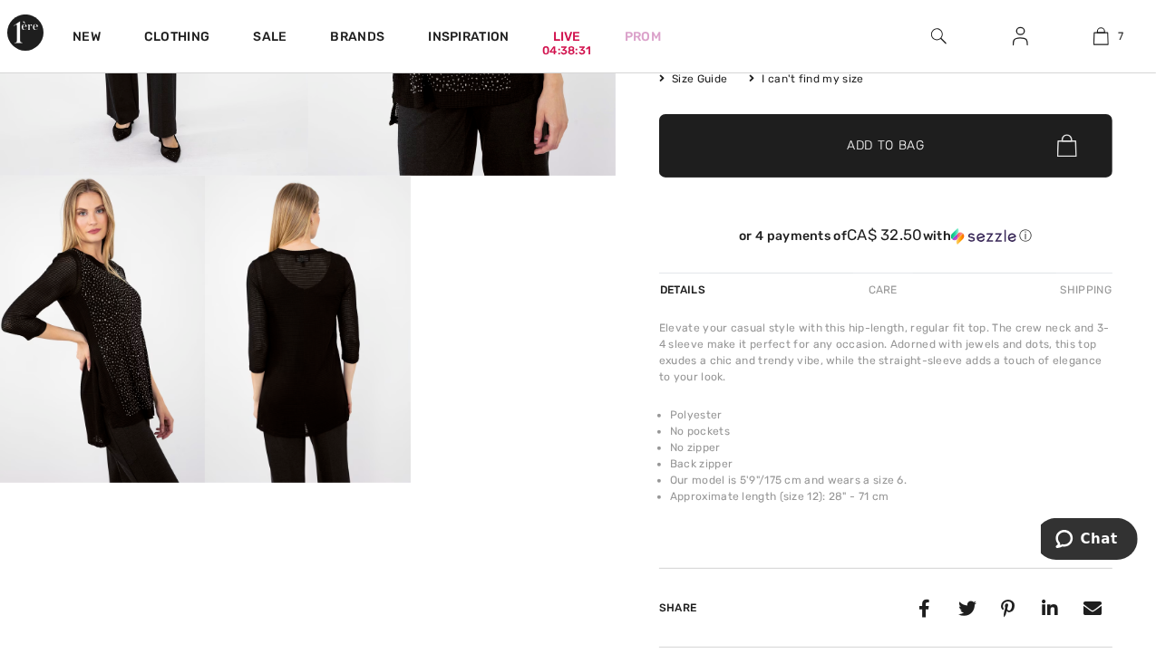
click at [890, 282] on div "Care" at bounding box center [883, 290] width 60 height 33
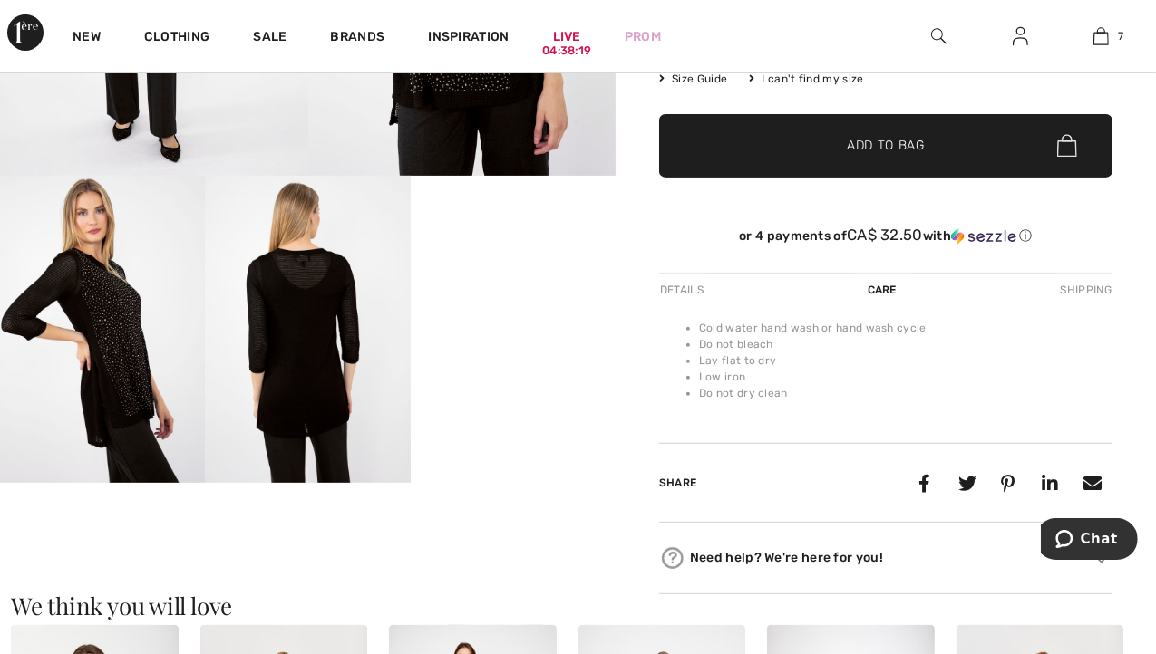
click at [688, 284] on div "Details" at bounding box center [683, 290] width 49 height 33
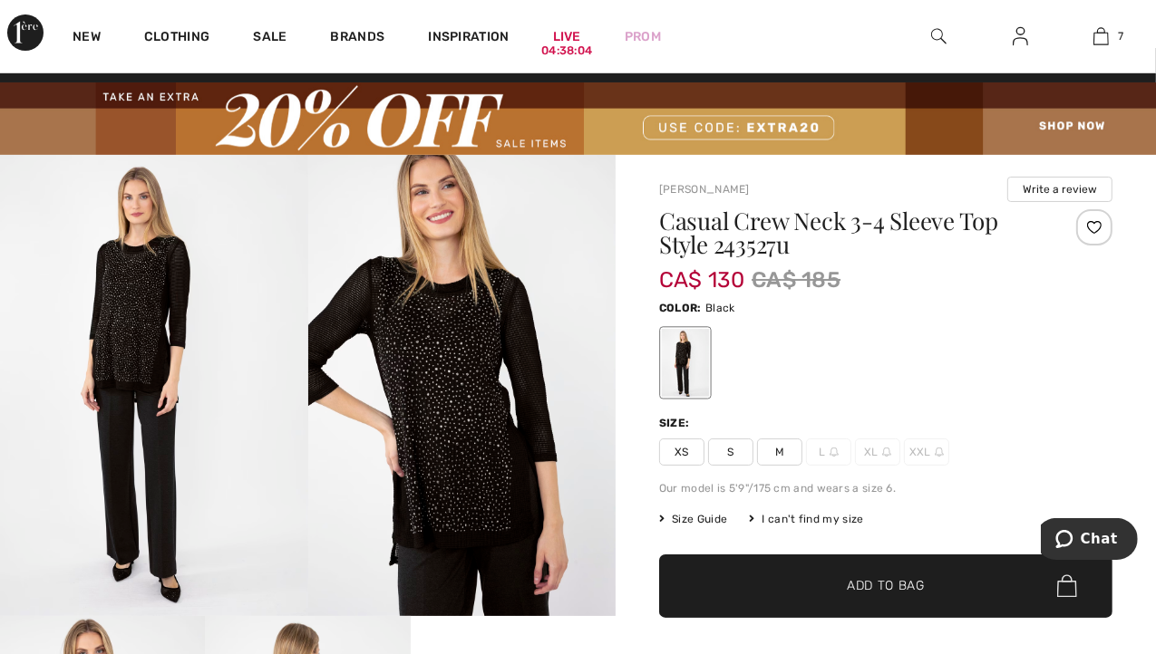
scroll to position [9, 0]
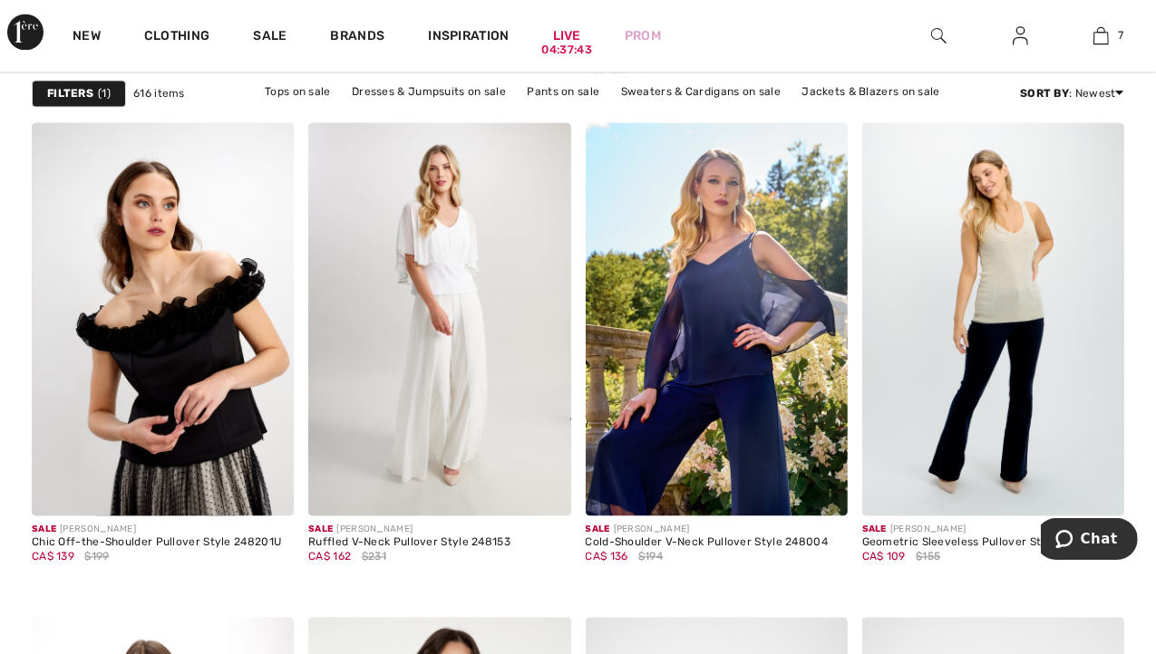
scroll to position [2881, 0]
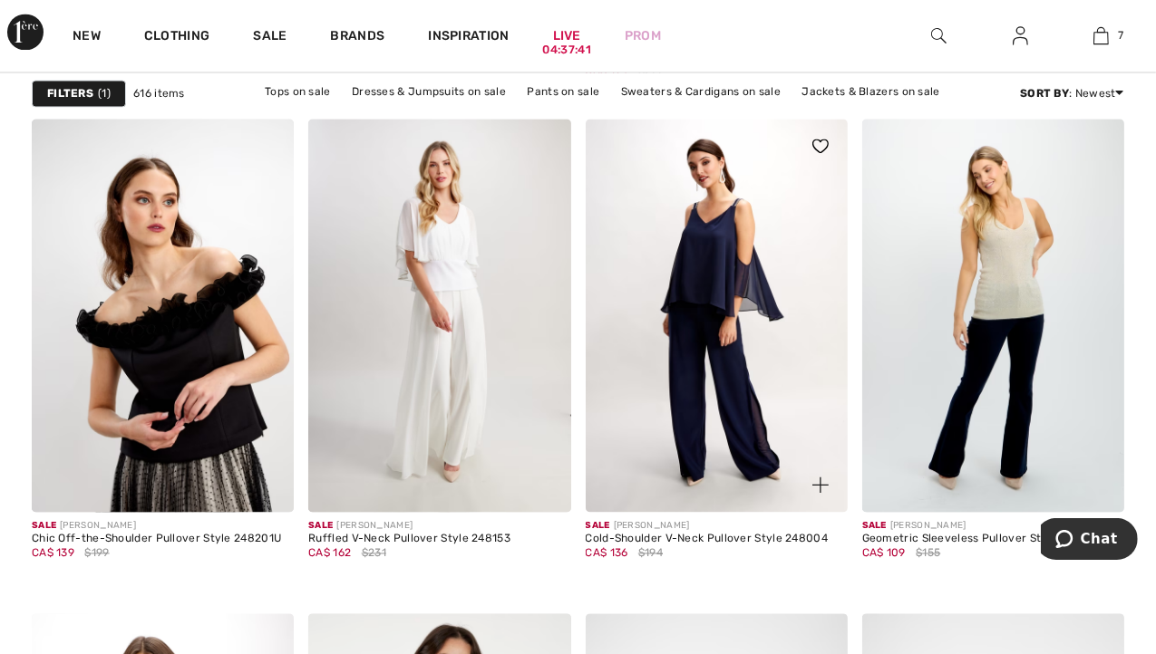
click at [707, 396] on img at bounding box center [716, 316] width 262 height 393
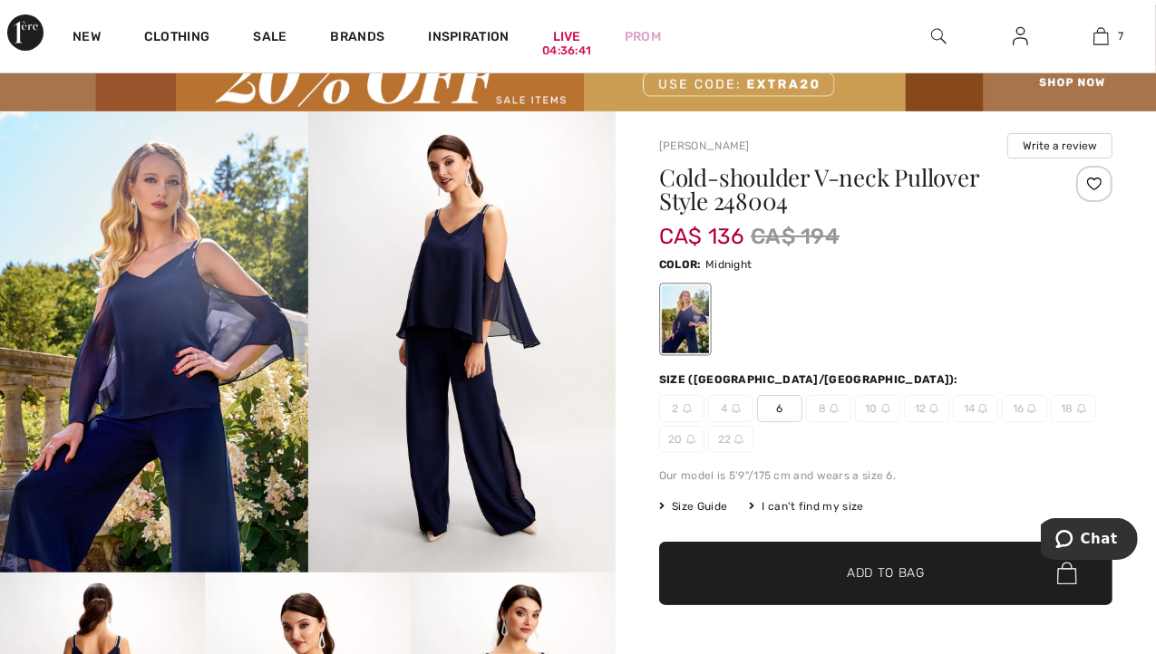
scroll to position [44, 0]
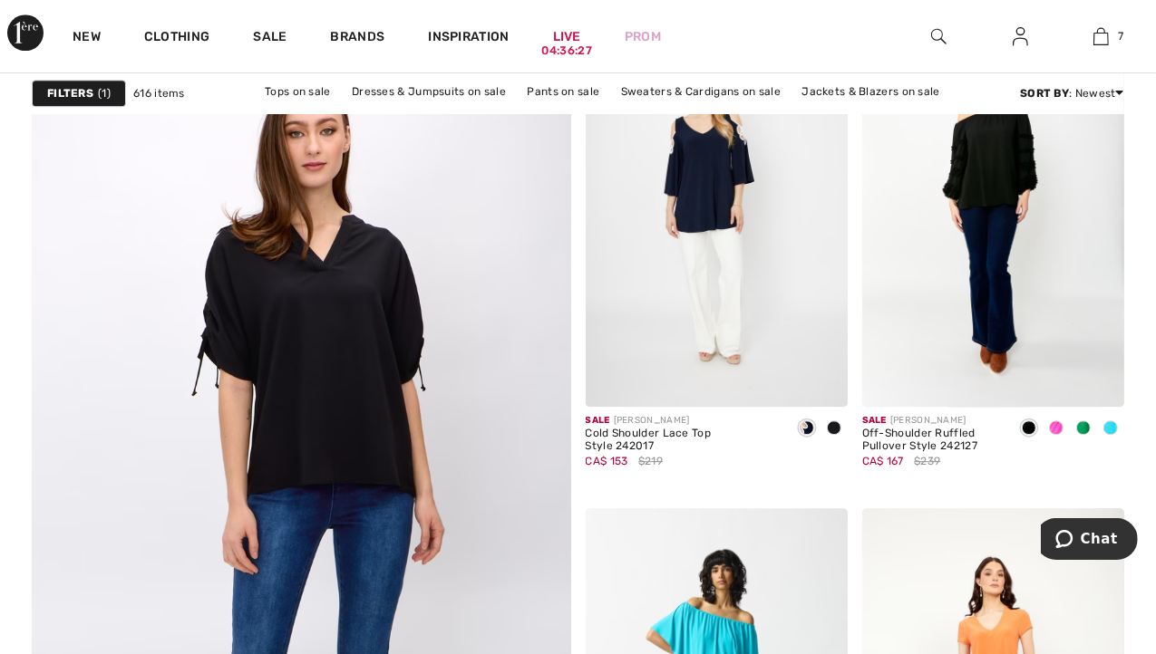
scroll to position [4205, 0]
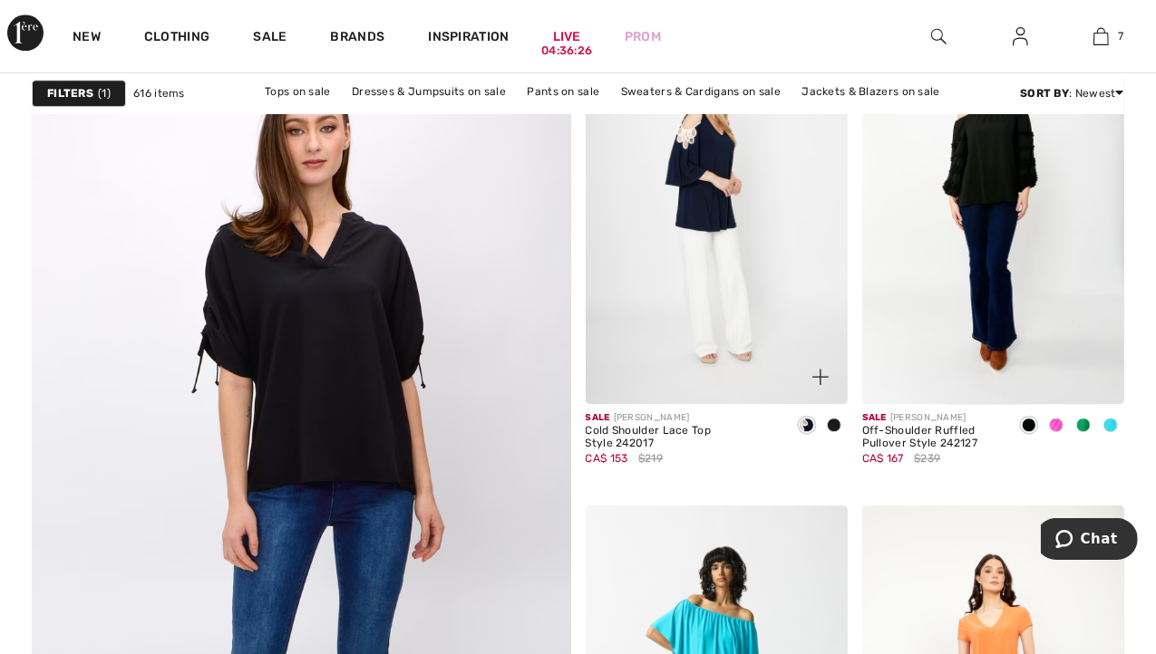
click at [720, 227] on img at bounding box center [716, 208] width 262 height 393
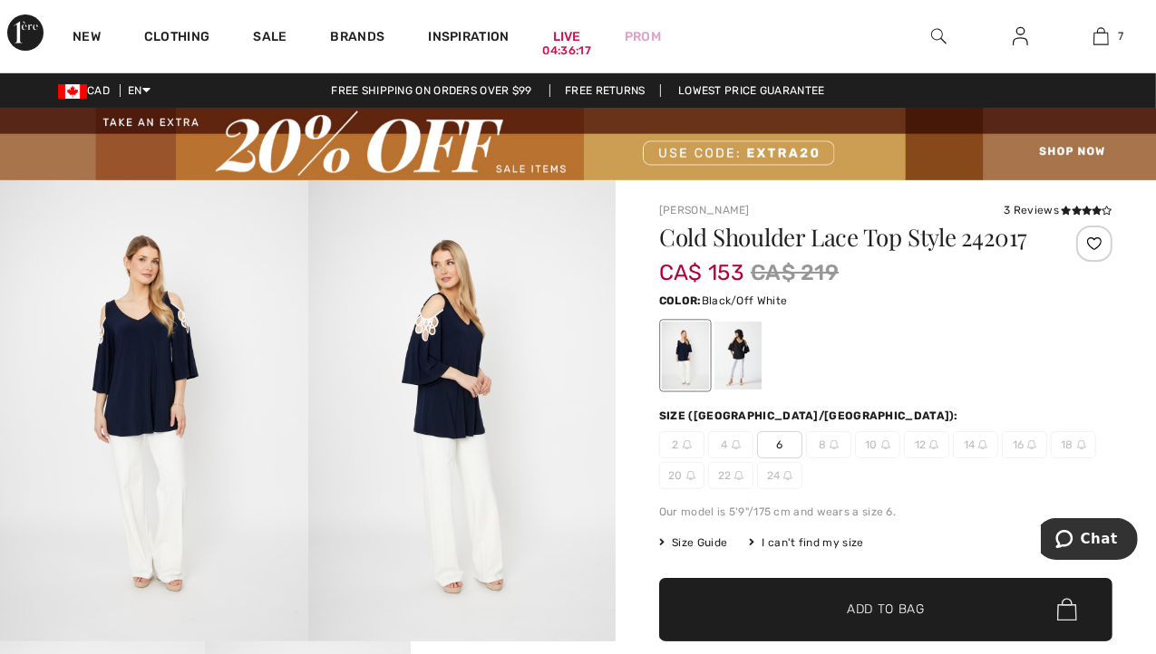
click at [741, 354] on div at bounding box center [737, 356] width 47 height 68
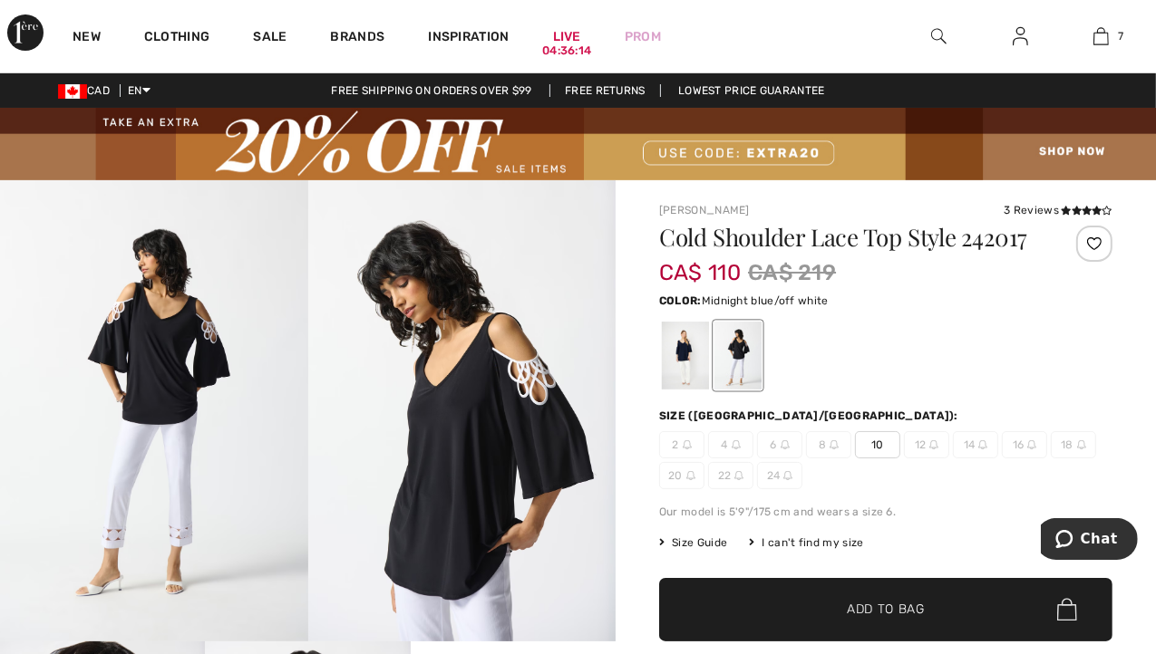
click at [672, 363] on div at bounding box center [685, 356] width 47 height 68
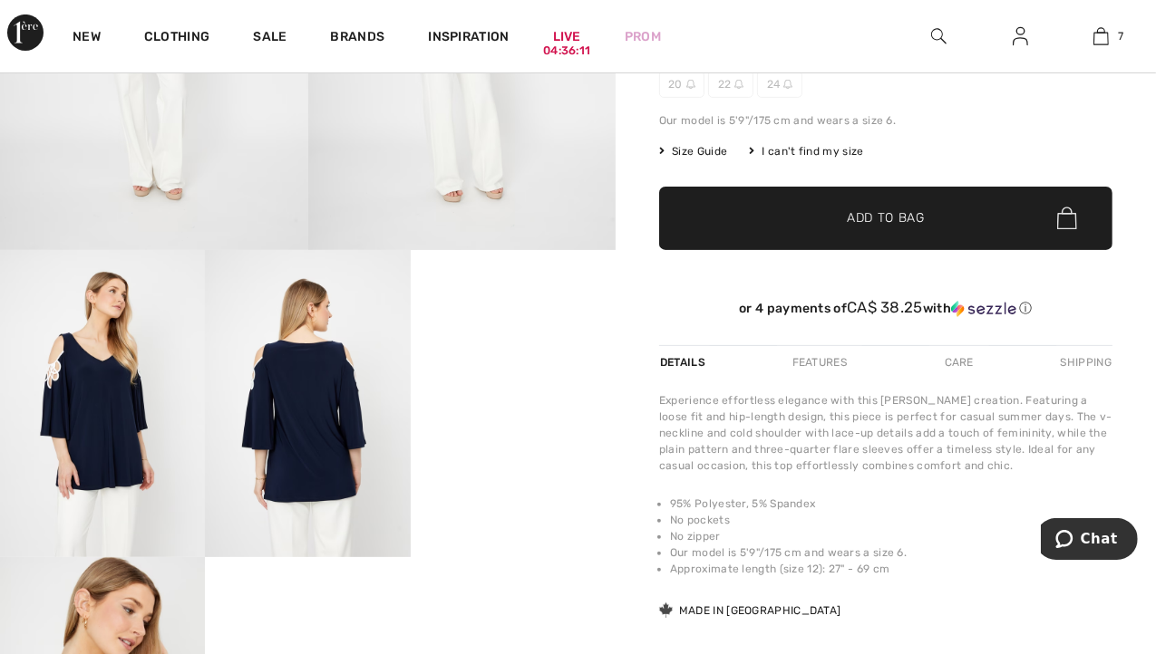
scroll to position [395, 0]
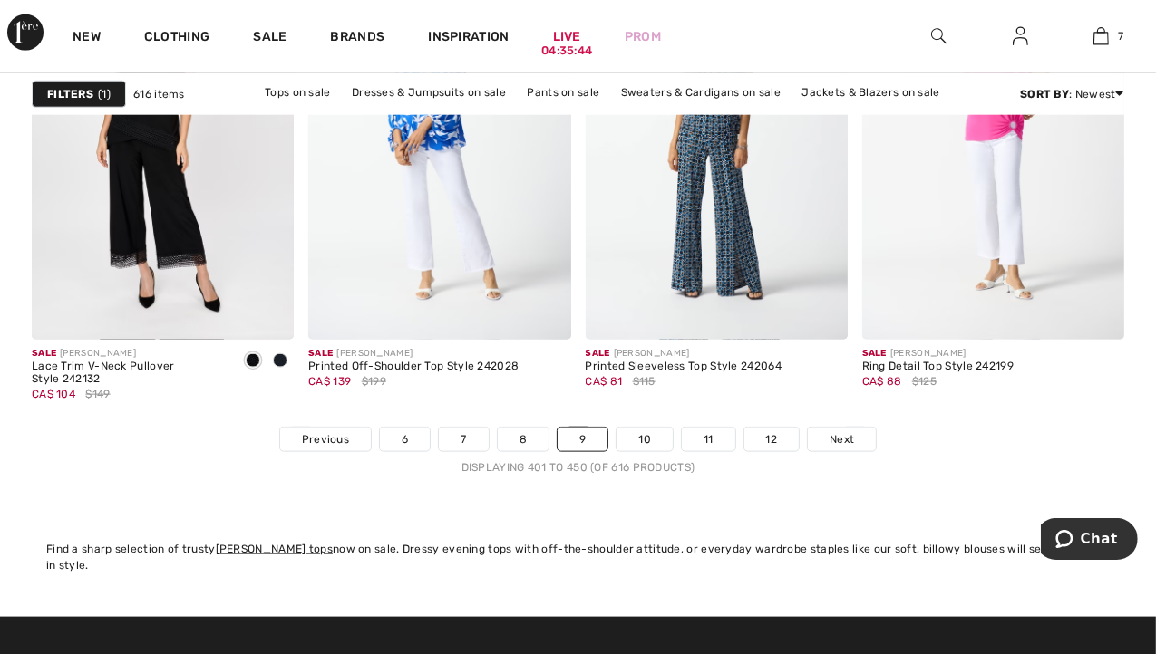
scroll to position [7475, 0]
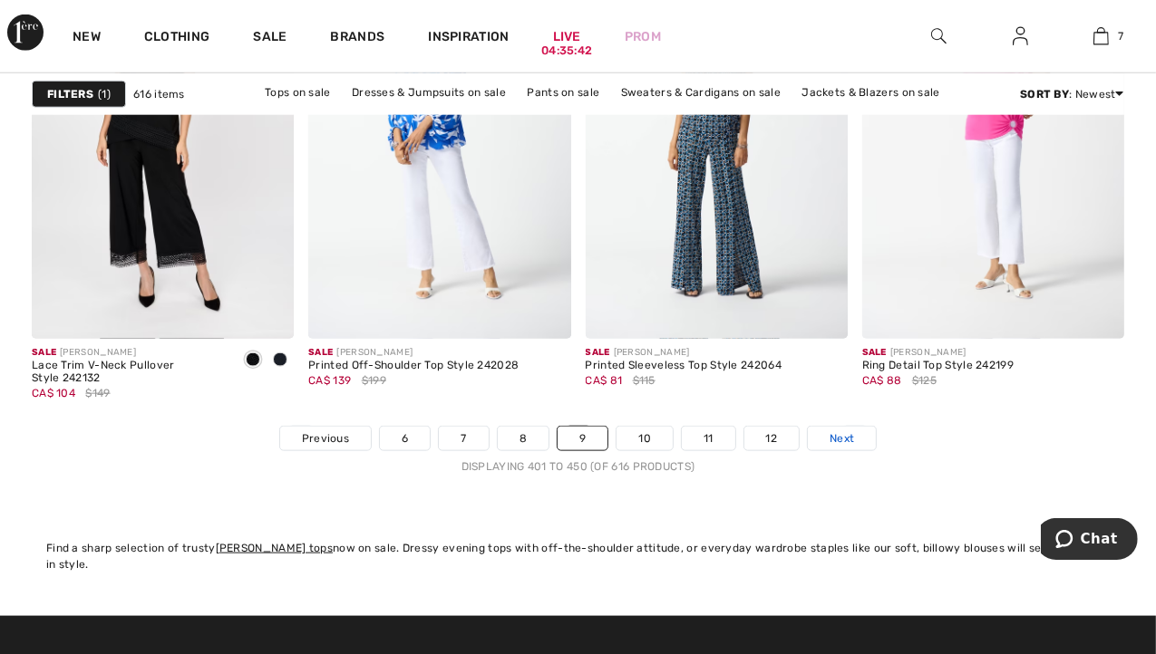
click at [860, 440] on link "Next" at bounding box center [842, 439] width 68 height 24
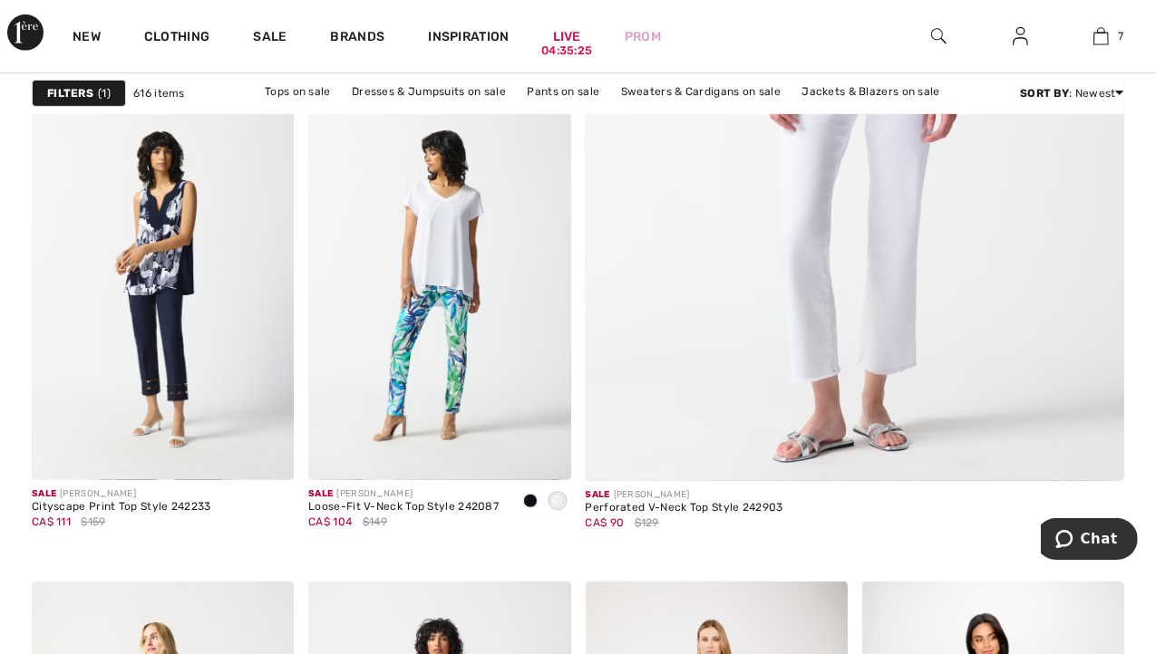
scroll to position [749, 0]
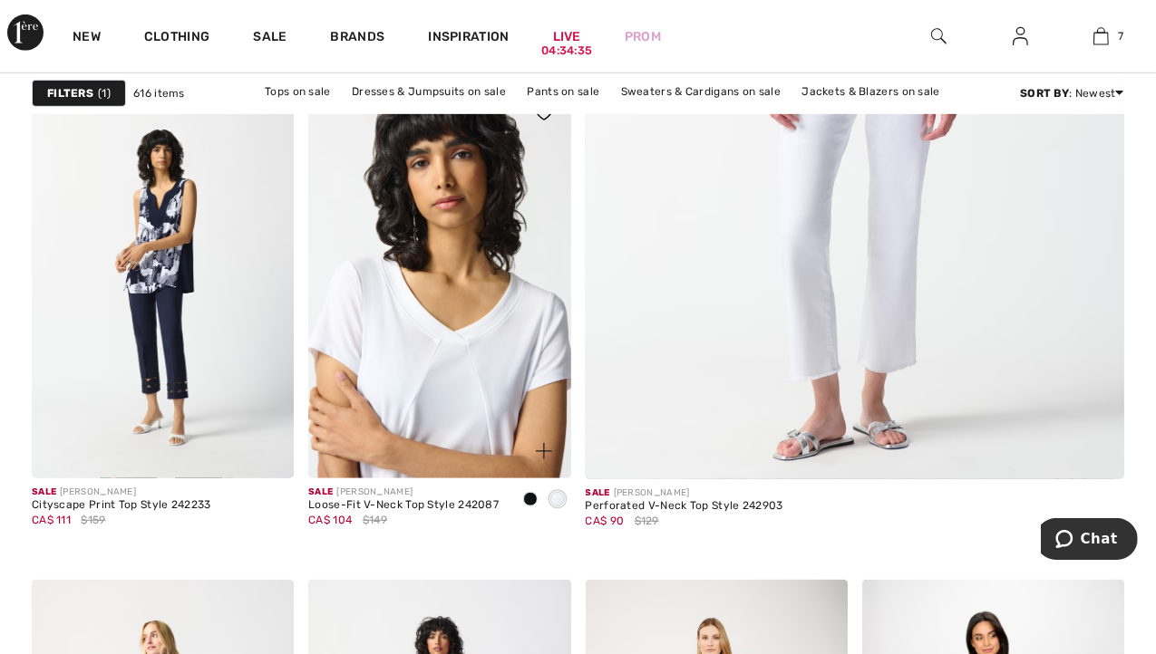
click at [434, 366] on img at bounding box center [439, 282] width 262 height 393
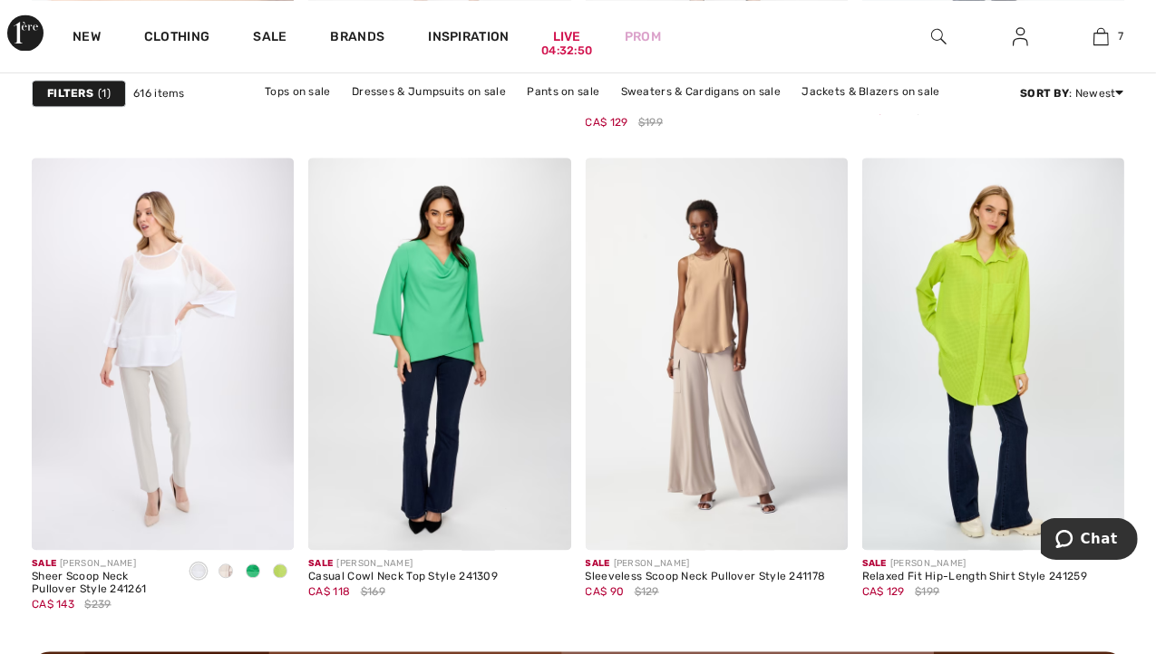
scroll to position [3339, 0]
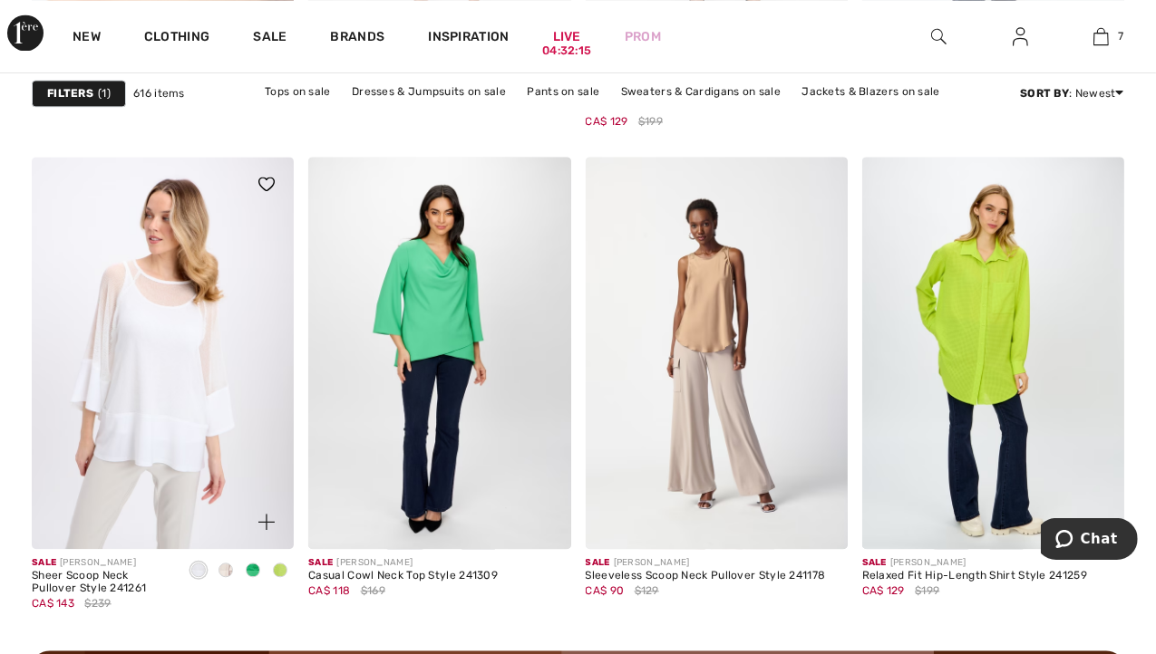
click at [156, 349] on img at bounding box center [163, 353] width 262 height 393
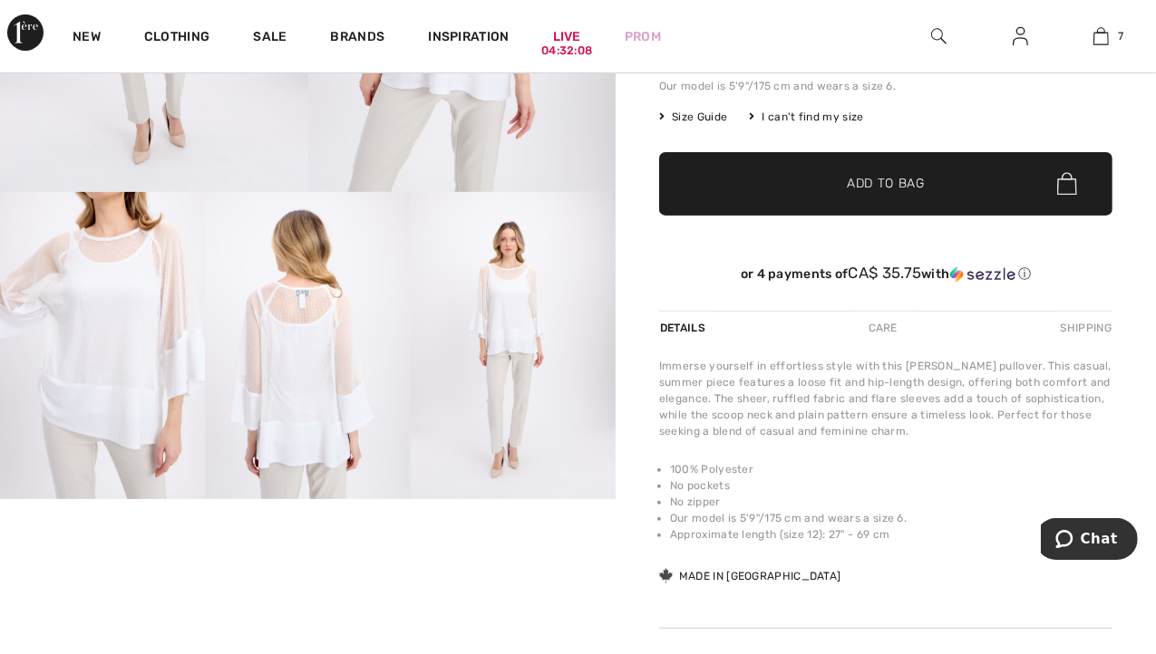
scroll to position [451, 0]
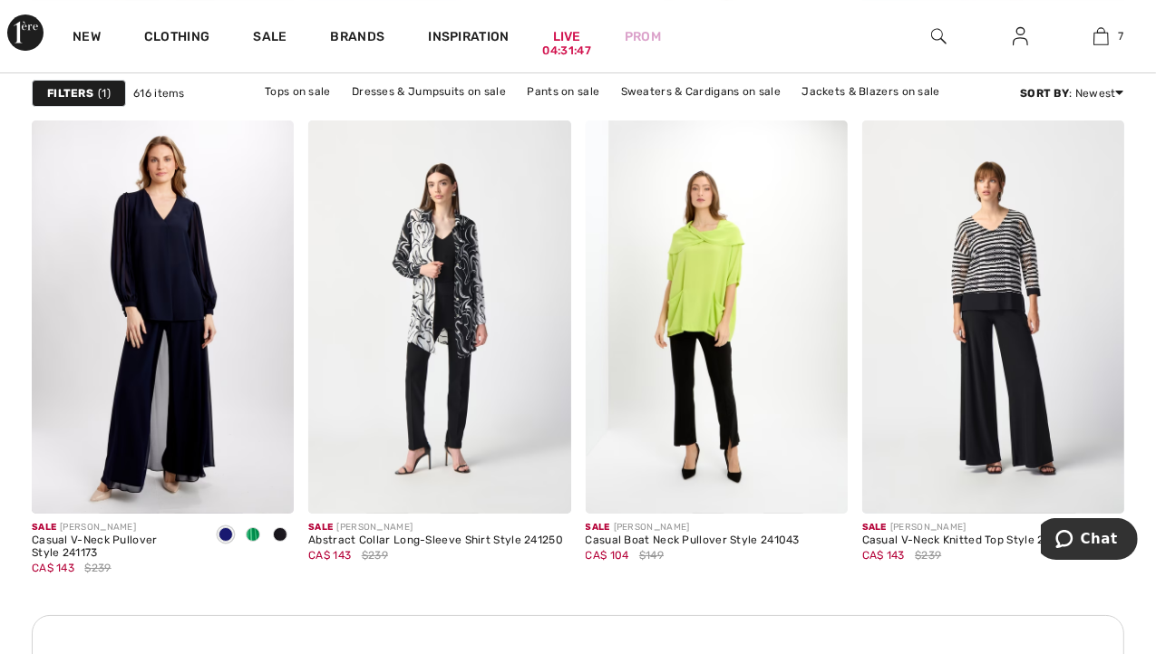
scroll to position [5590, 0]
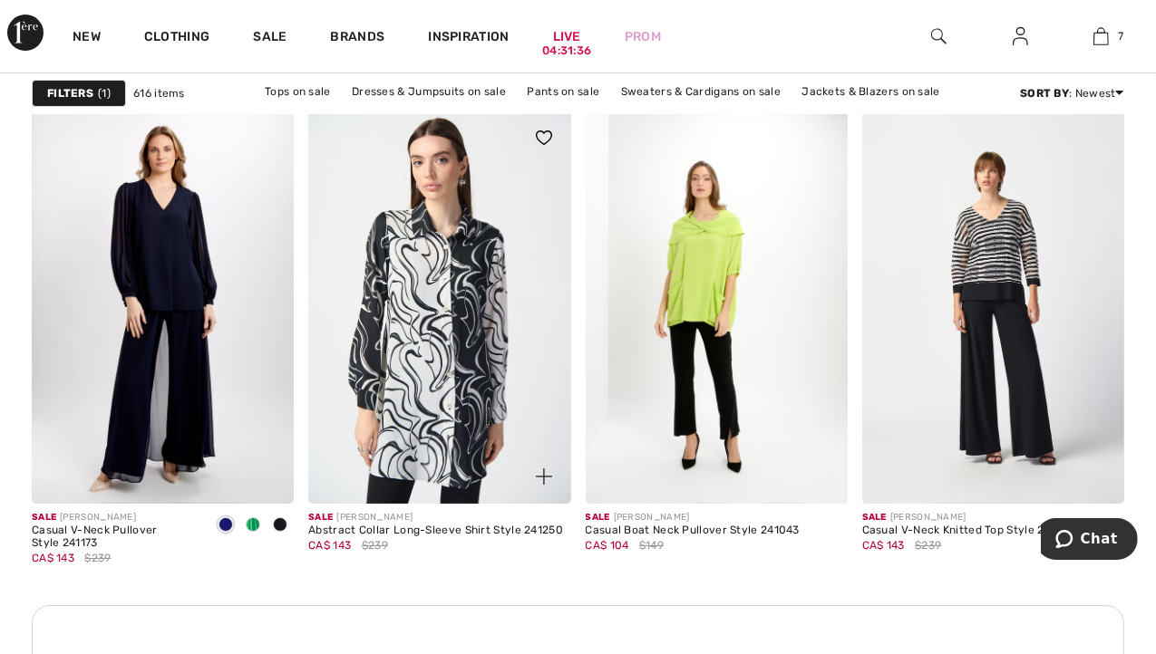
click at [446, 360] on img at bounding box center [439, 307] width 262 height 393
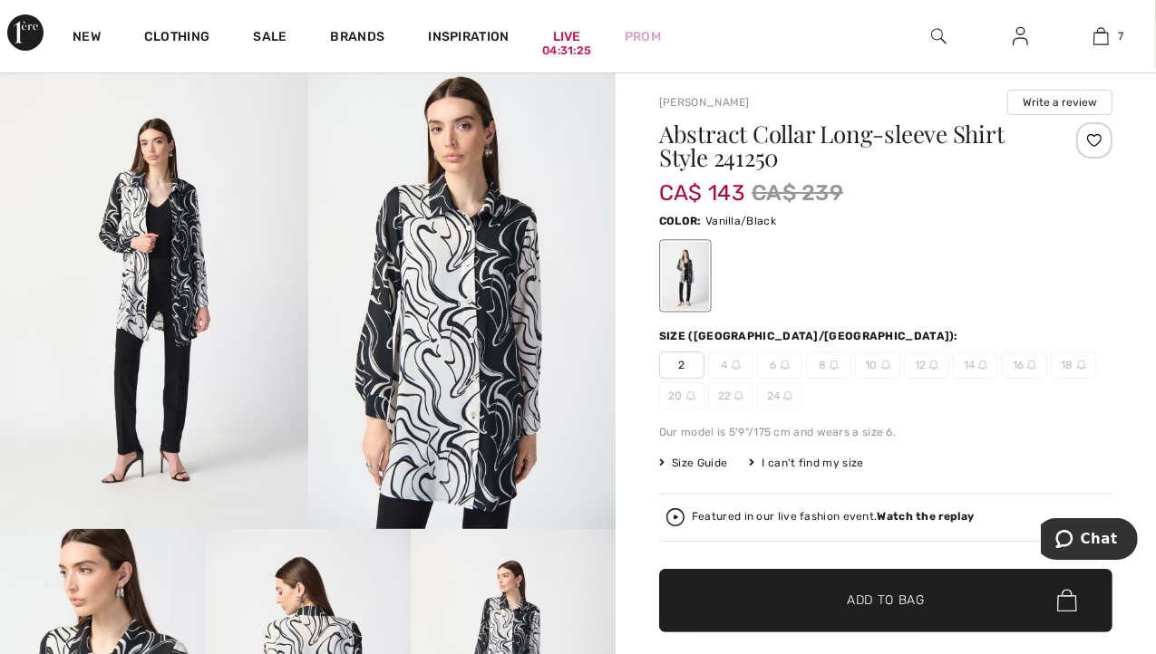
scroll to position [105, 0]
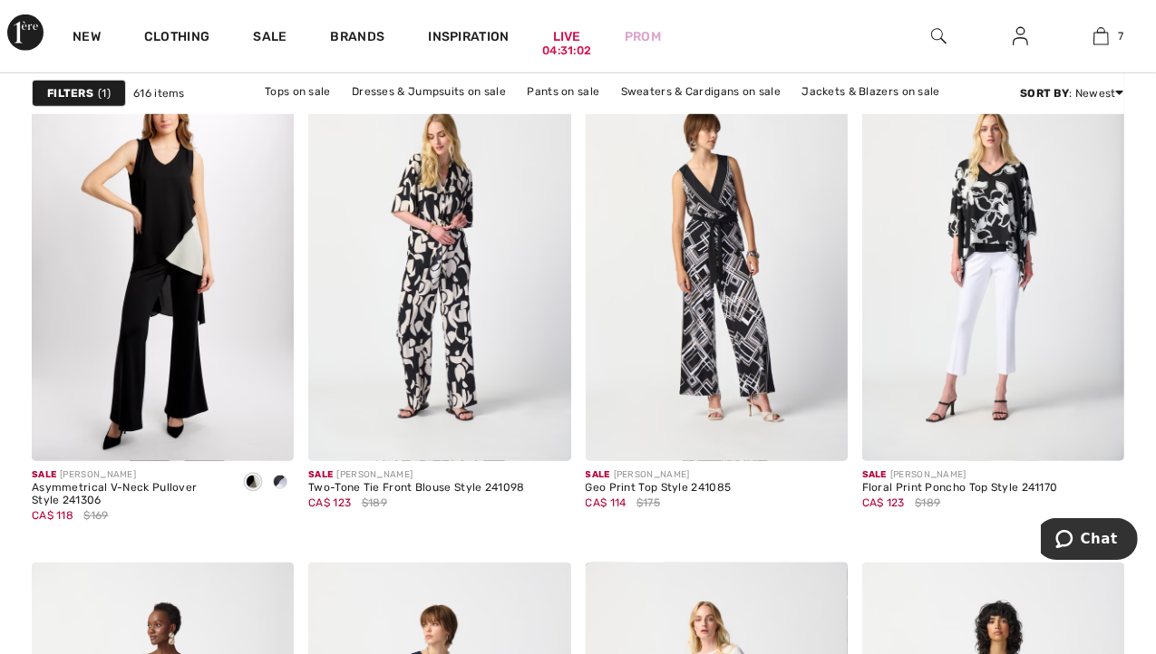
scroll to position [6859, 0]
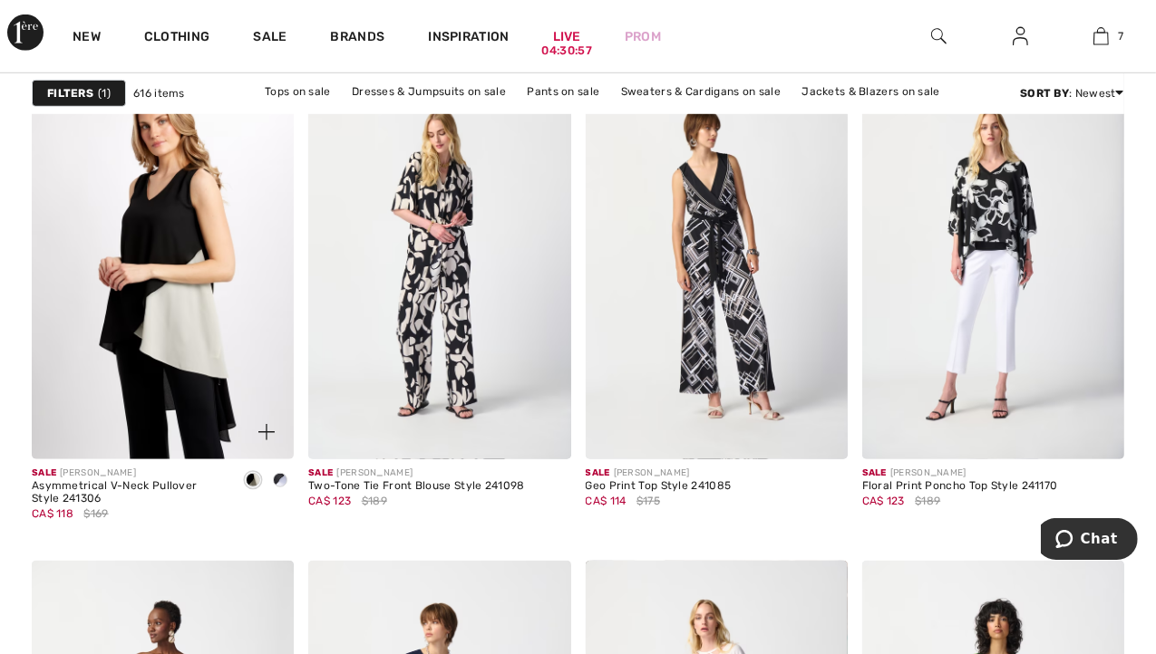
click at [192, 229] on img at bounding box center [163, 263] width 262 height 393
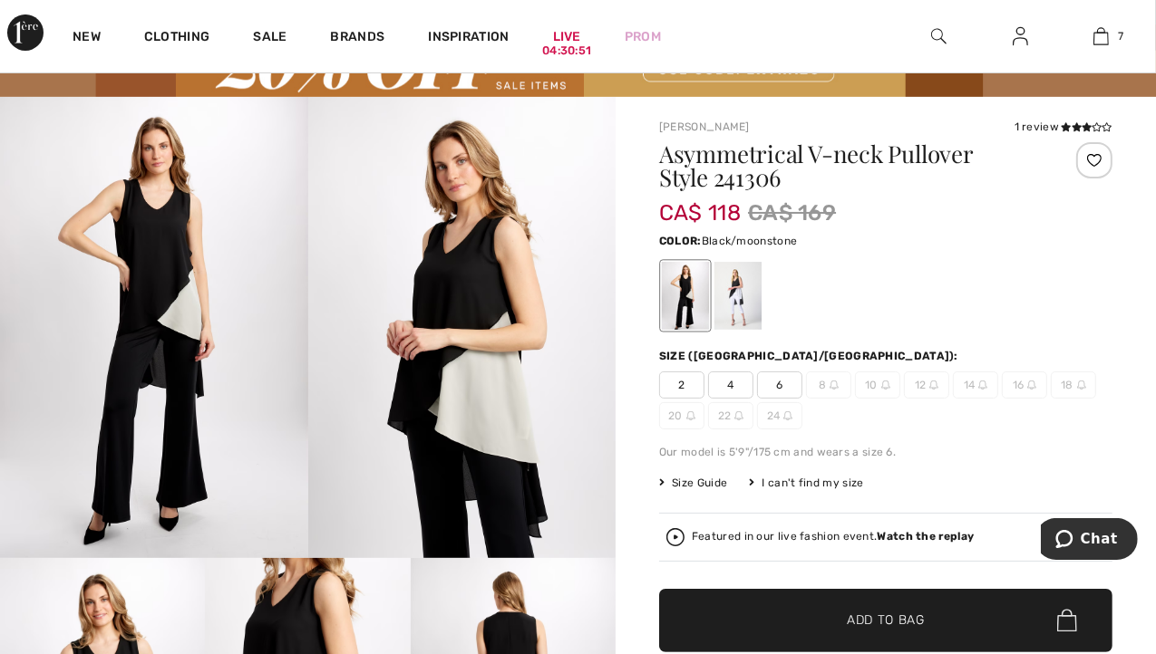
scroll to position [83, 0]
click at [744, 295] on div at bounding box center [737, 296] width 47 height 68
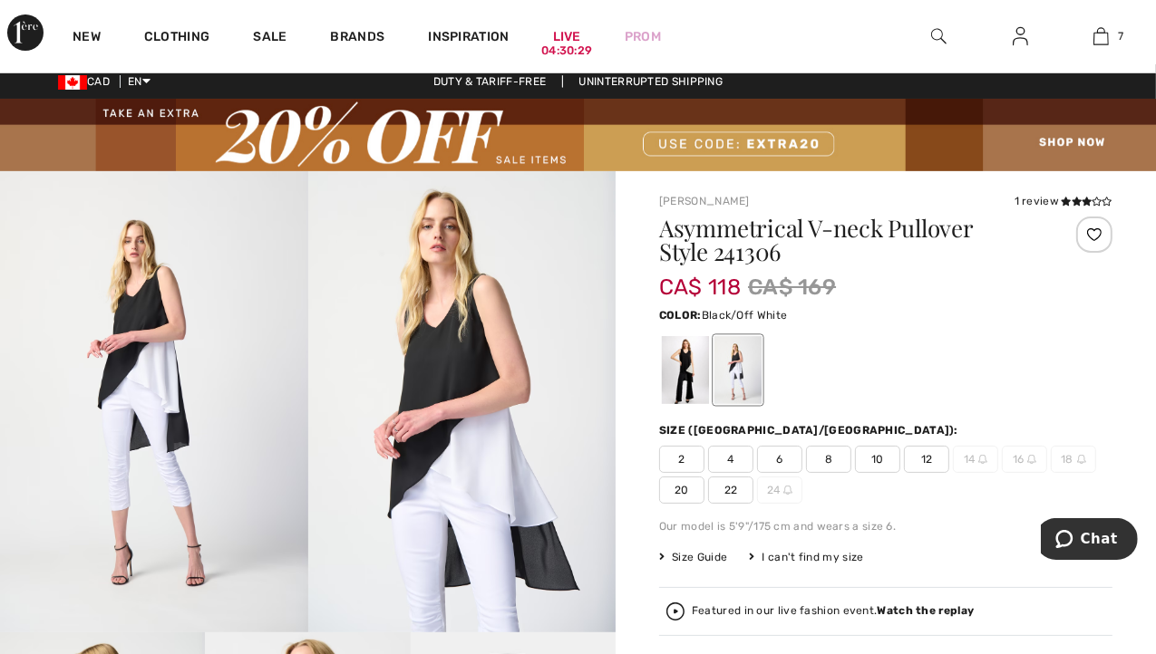
scroll to position [0, 0]
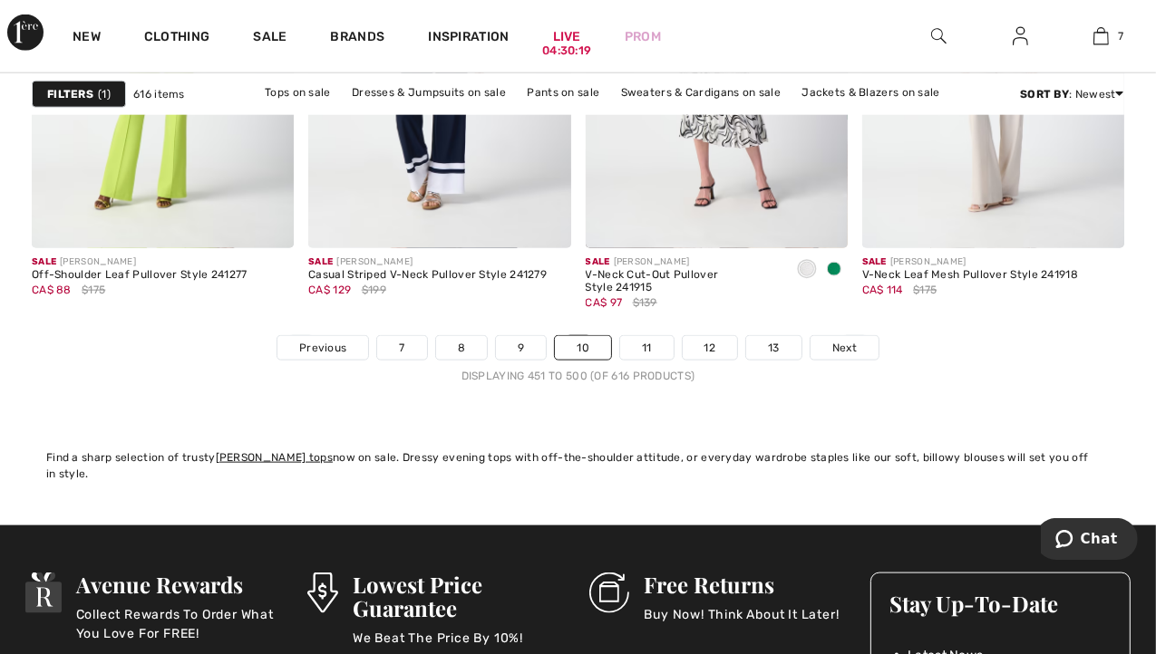
scroll to position [7566, 0]
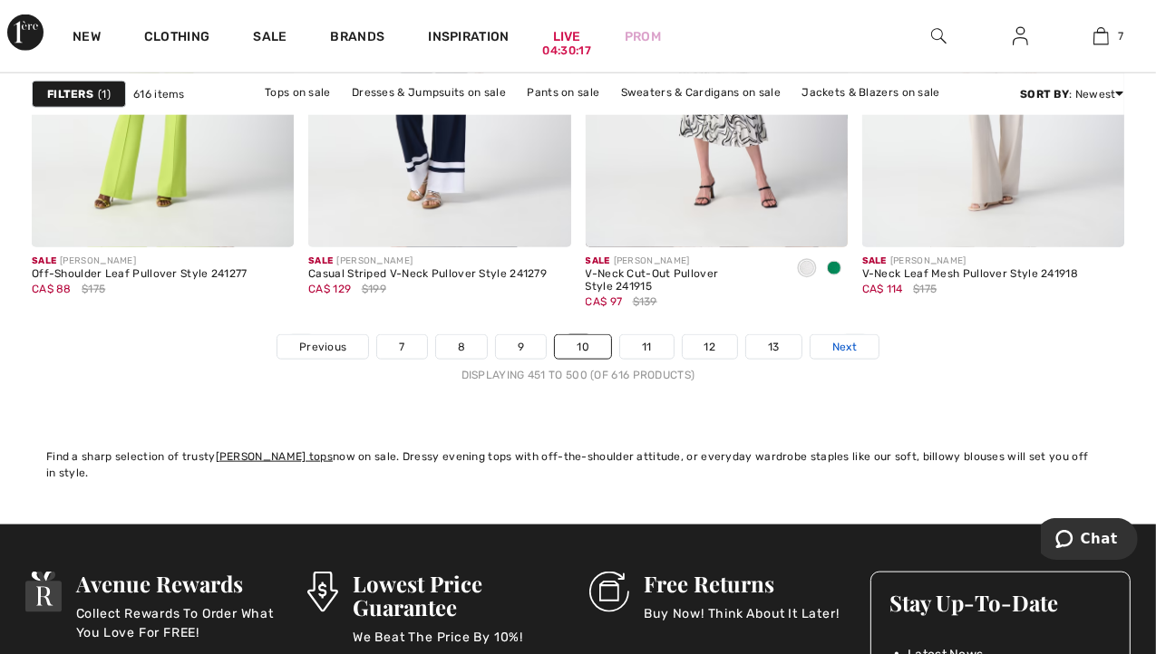
click at [856, 343] on link "Next" at bounding box center [844, 347] width 68 height 24
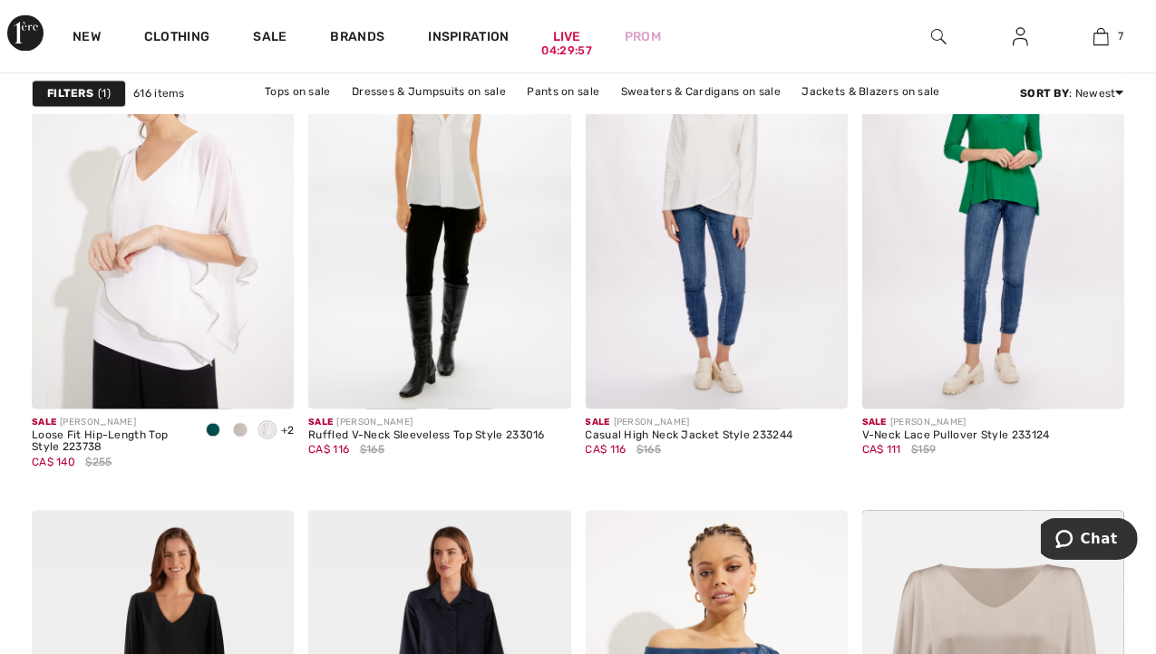
scroll to position [2986, 0]
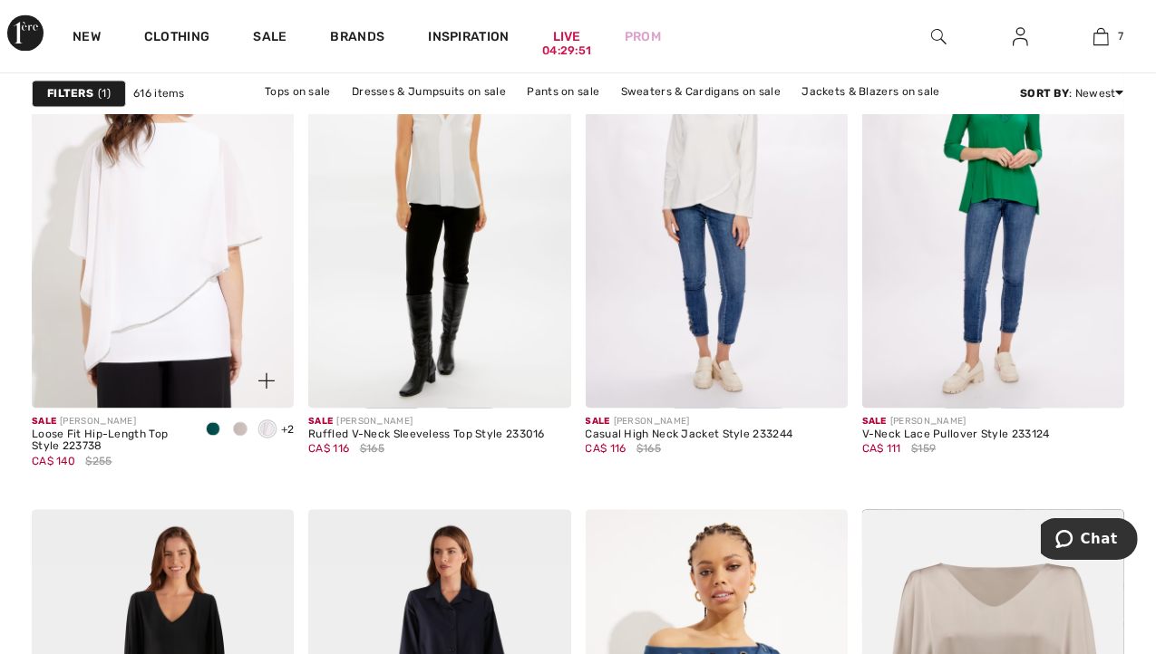
click at [134, 302] on img at bounding box center [163, 211] width 262 height 393
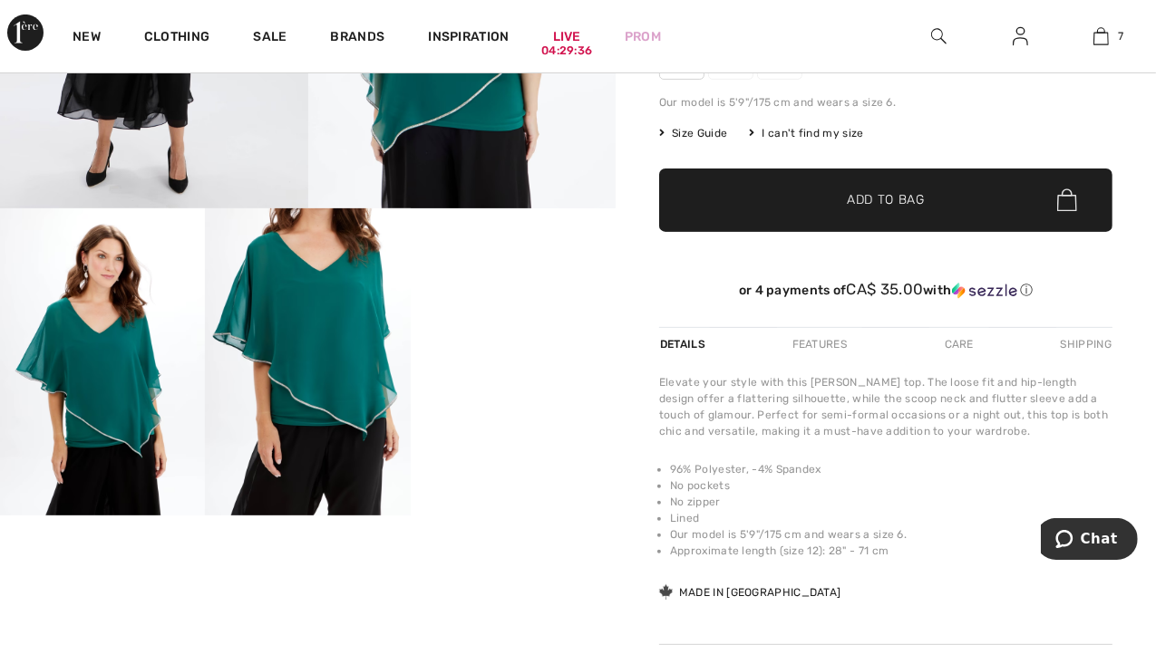
scroll to position [437, 0]
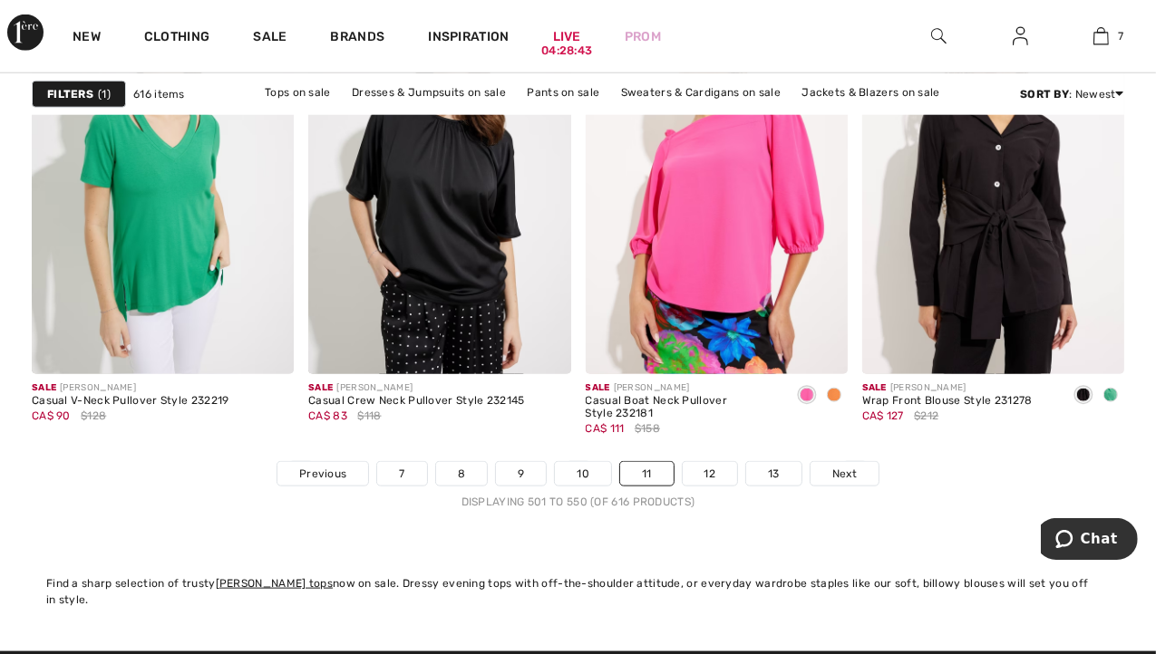
scroll to position [7441, 0]
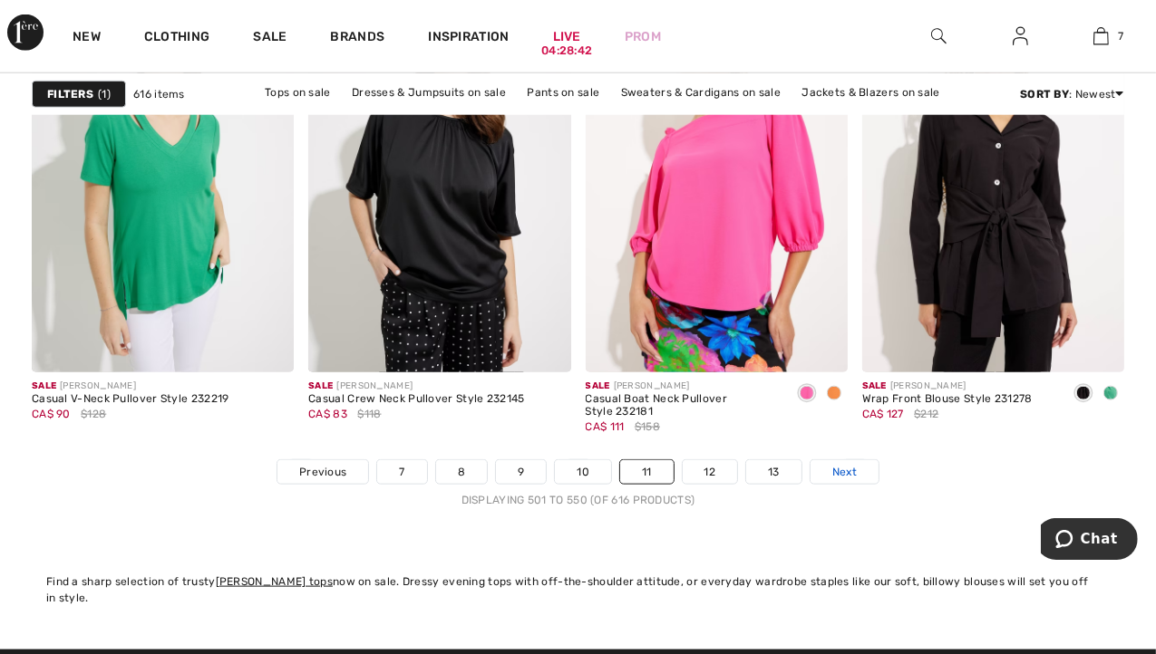
click at [848, 462] on link "Next" at bounding box center [844, 472] width 68 height 24
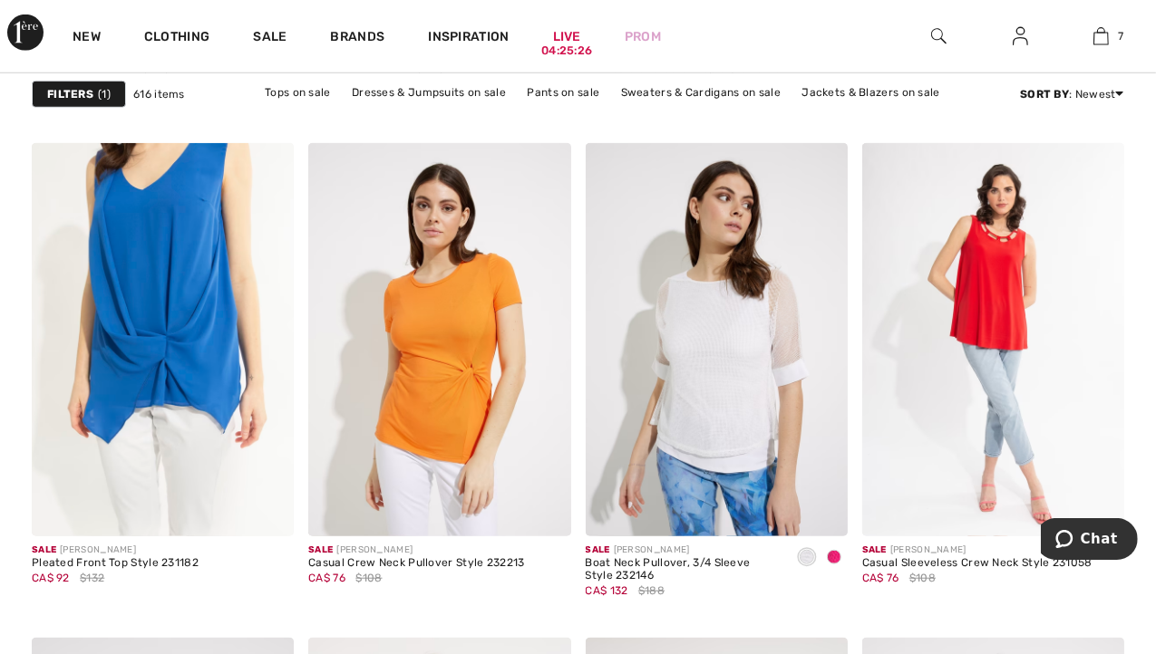
scroll to position [1191, 0]
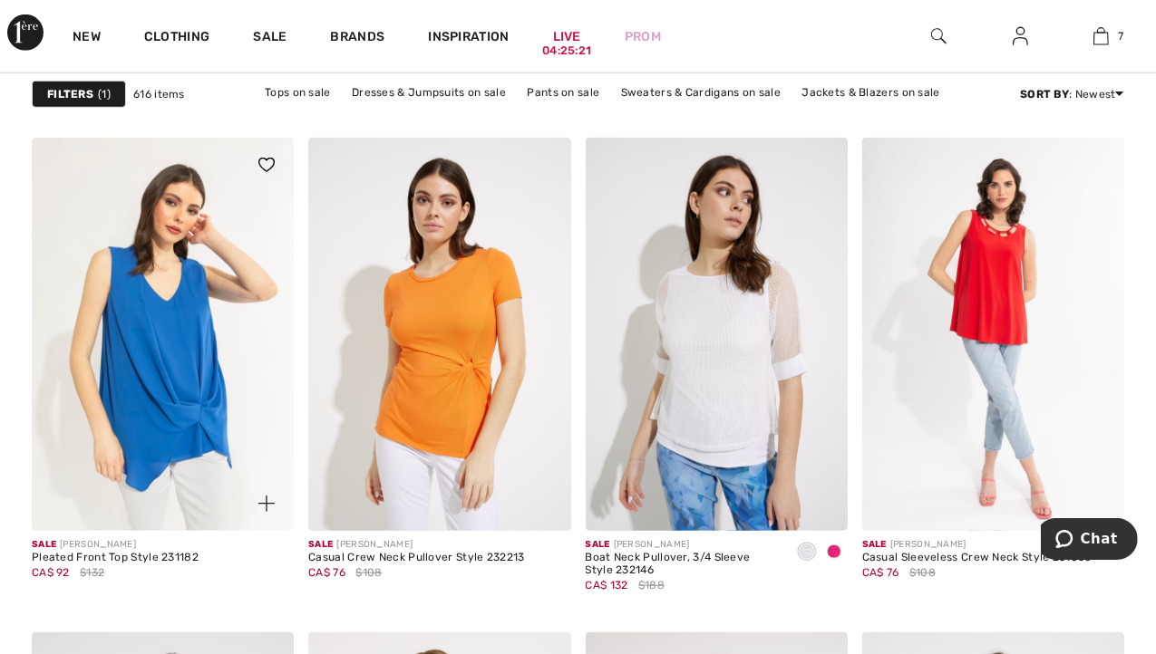
click at [174, 314] on img at bounding box center [163, 334] width 262 height 393
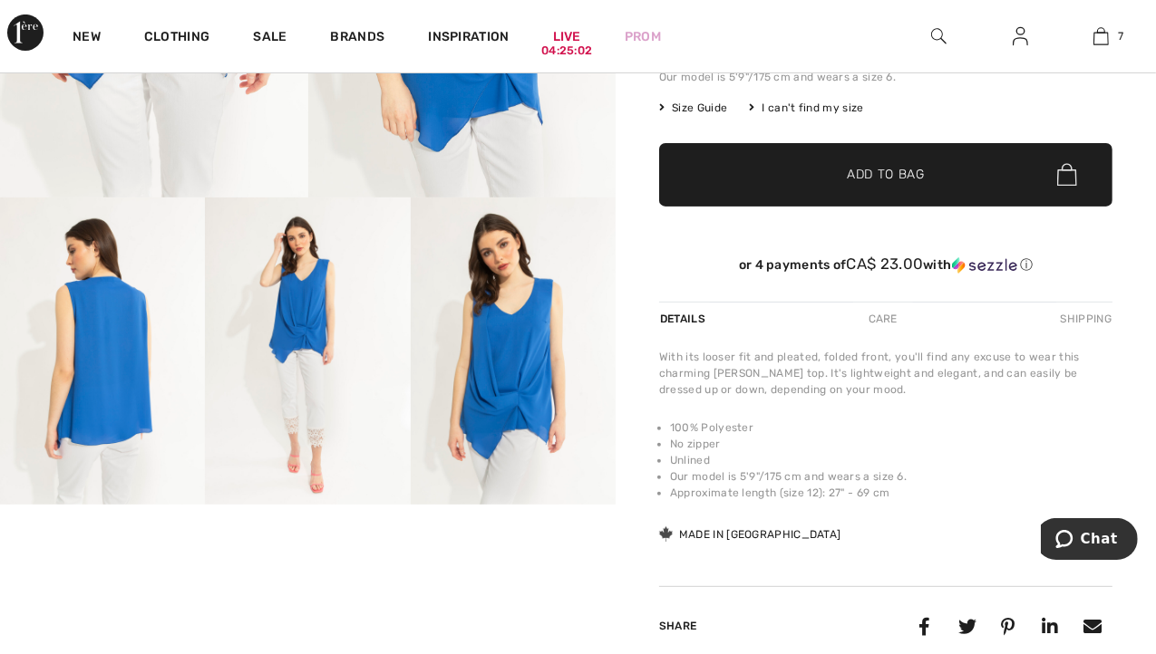
scroll to position [442, 0]
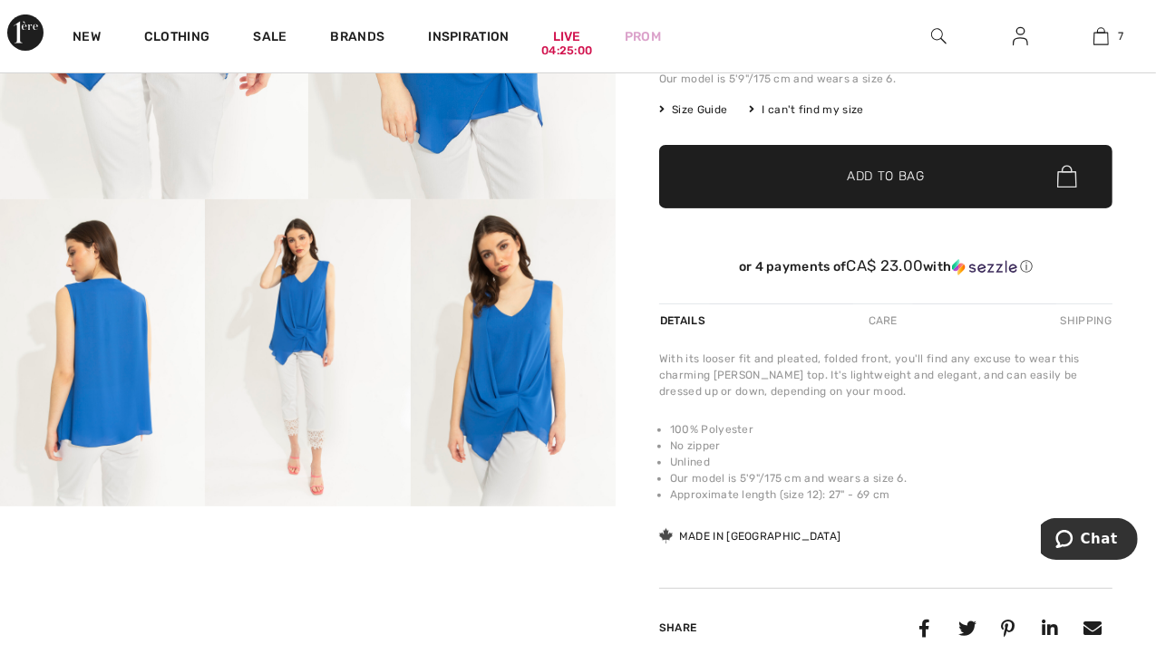
click at [885, 313] on div "Care" at bounding box center [883, 321] width 60 height 33
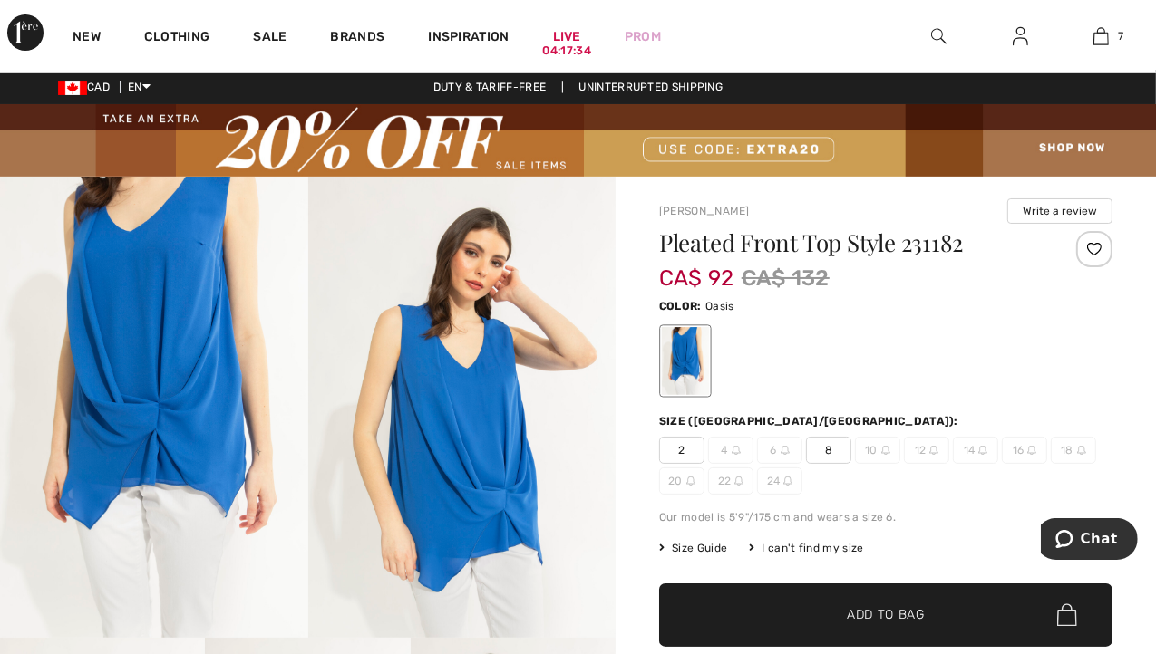
scroll to position [0, 0]
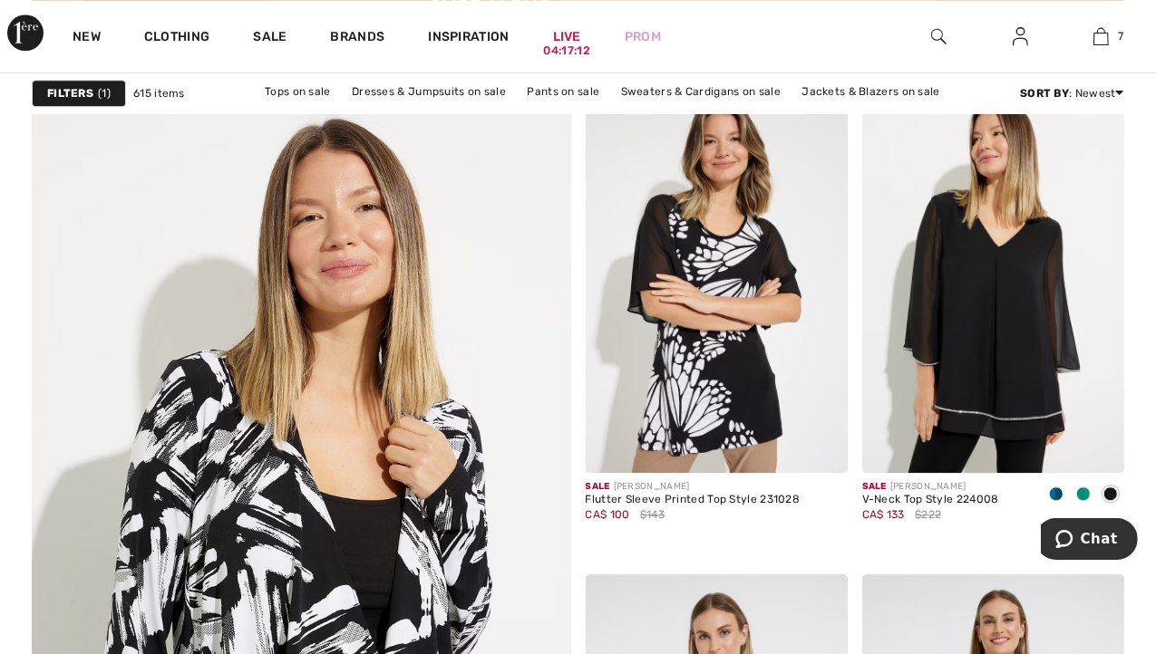
scroll to position [4137, 0]
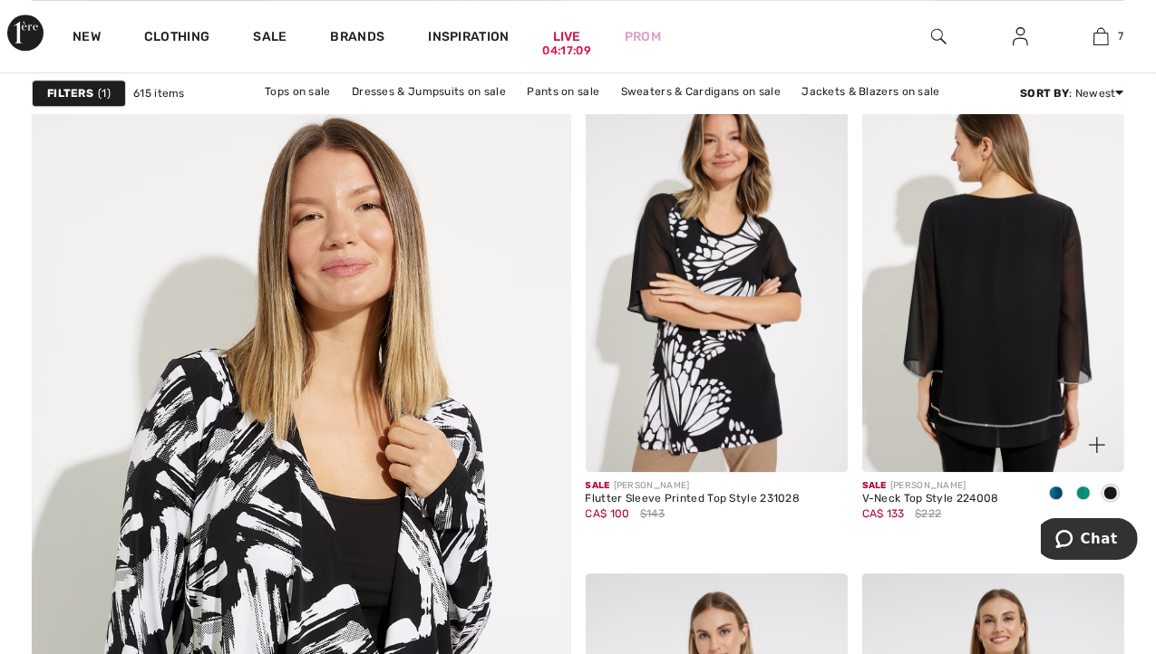
click at [1027, 290] on img at bounding box center [993, 276] width 262 height 393
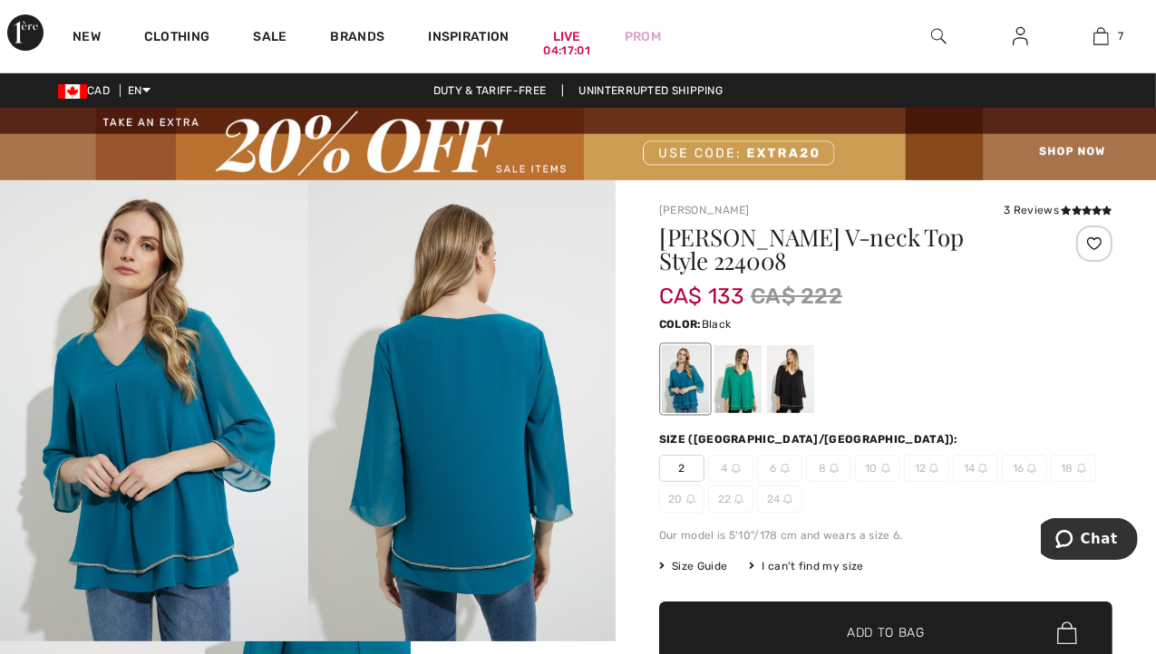
click at [782, 372] on div at bounding box center [790, 379] width 47 height 68
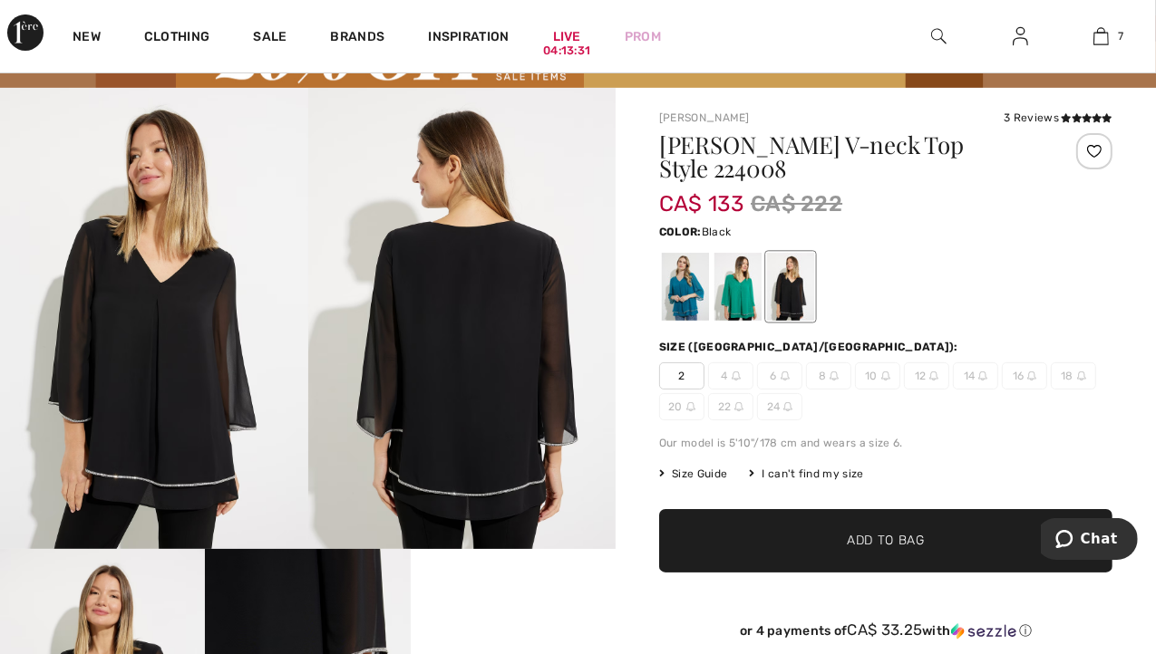
scroll to position [90, 0]
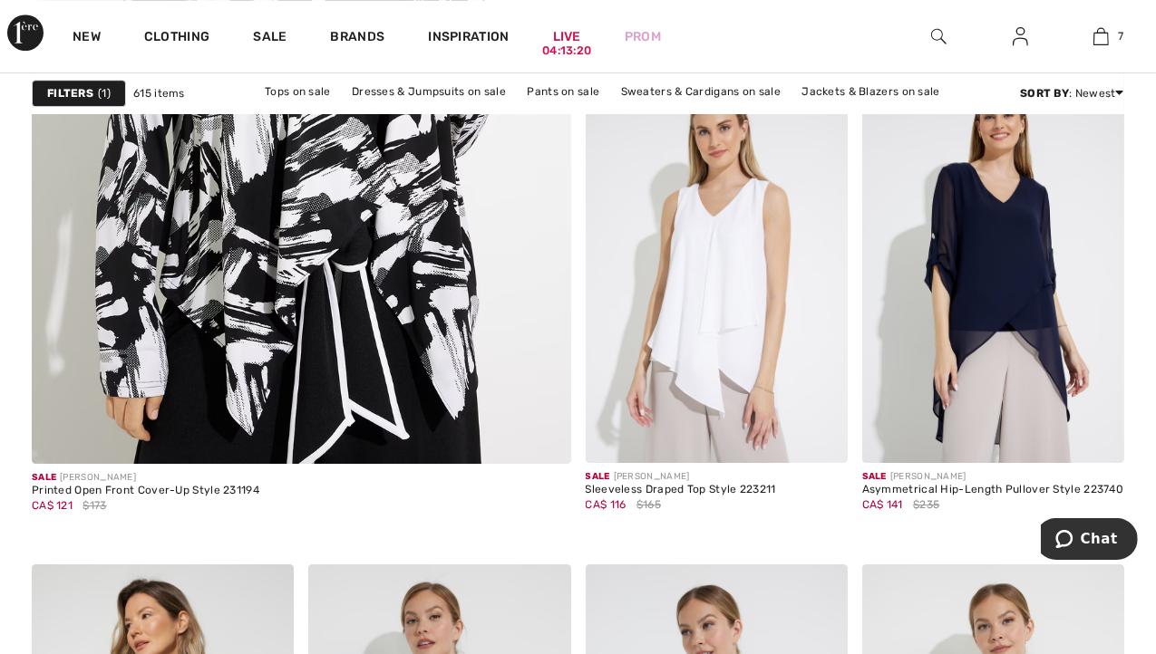
scroll to position [4644, 0]
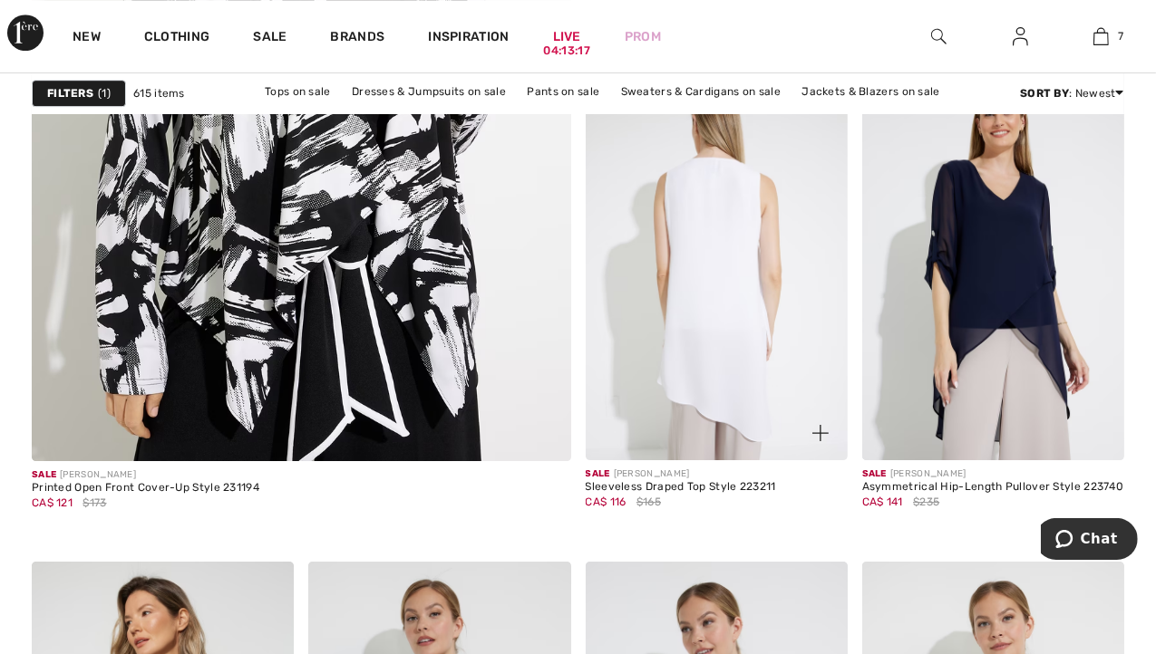
click at [739, 286] on img at bounding box center [716, 263] width 262 height 393
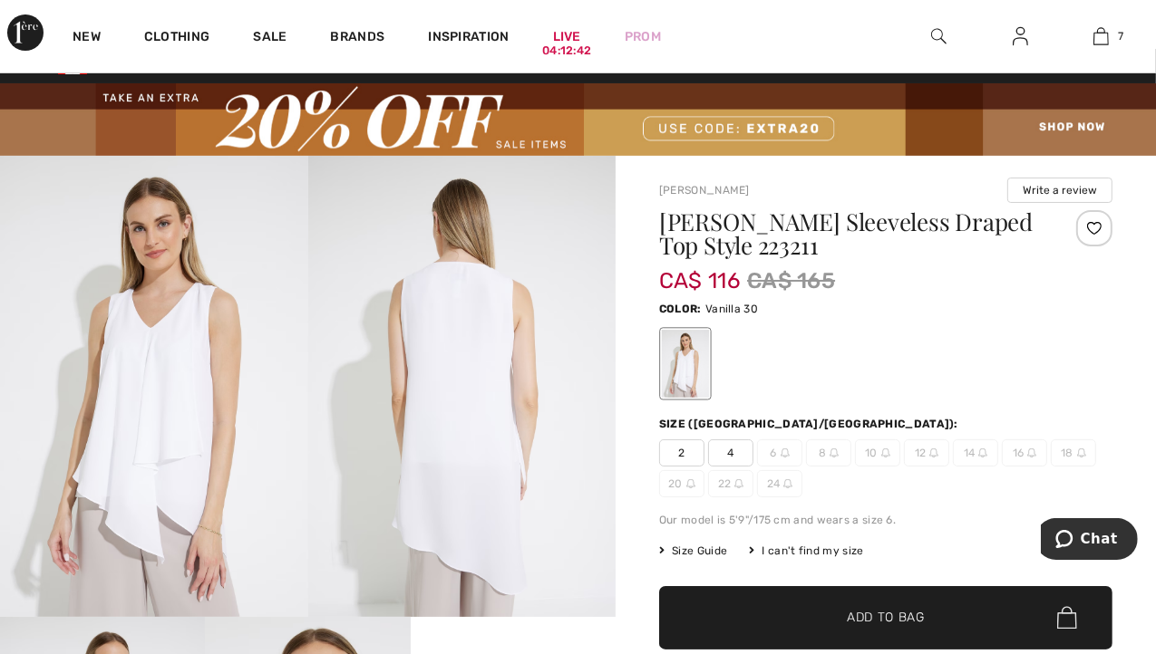
scroll to position [24, 0]
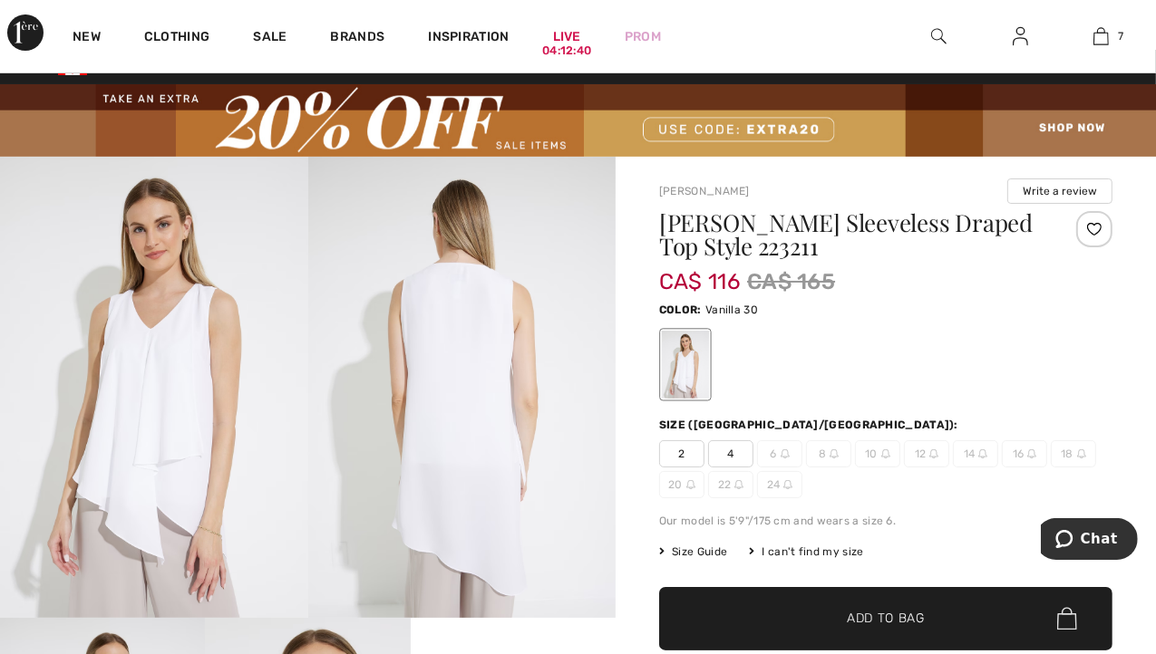
click at [673, 455] on span "2" at bounding box center [681, 453] width 45 height 27
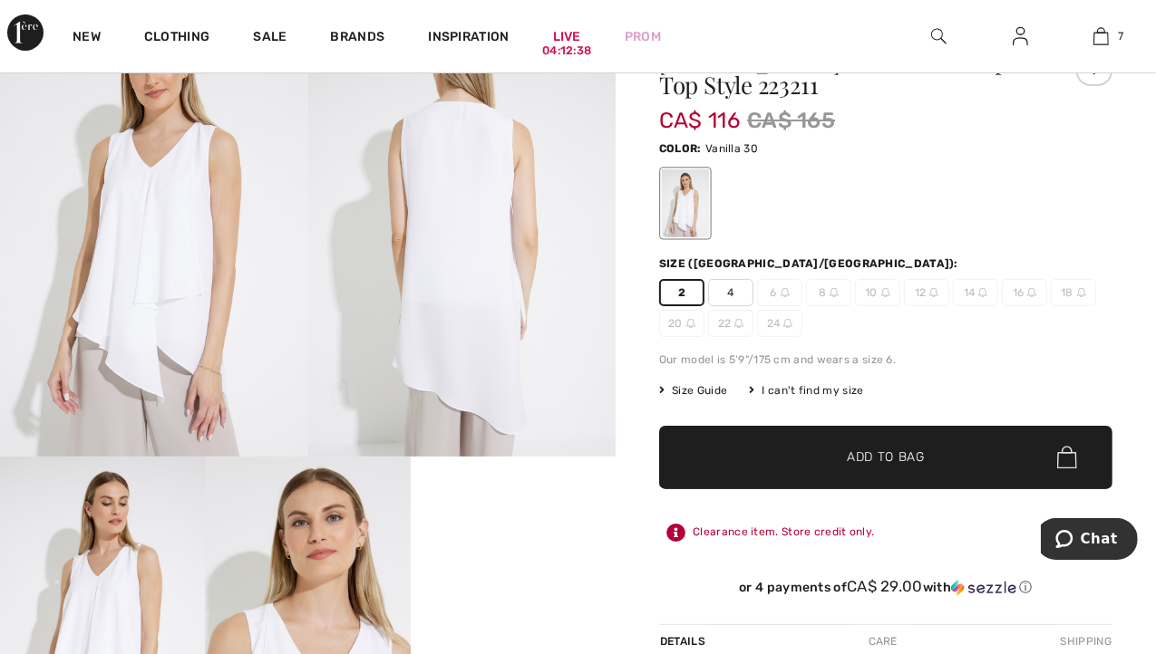
scroll to position [188, 0]
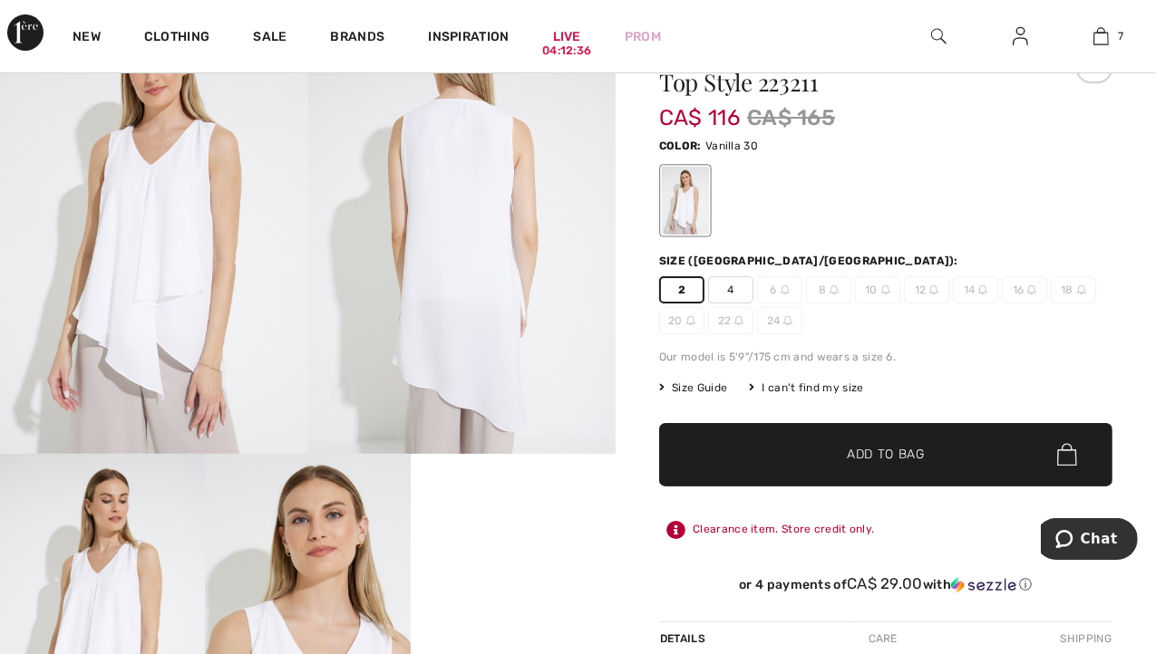
click at [883, 456] on span "Add to Bag" at bounding box center [886, 454] width 78 height 19
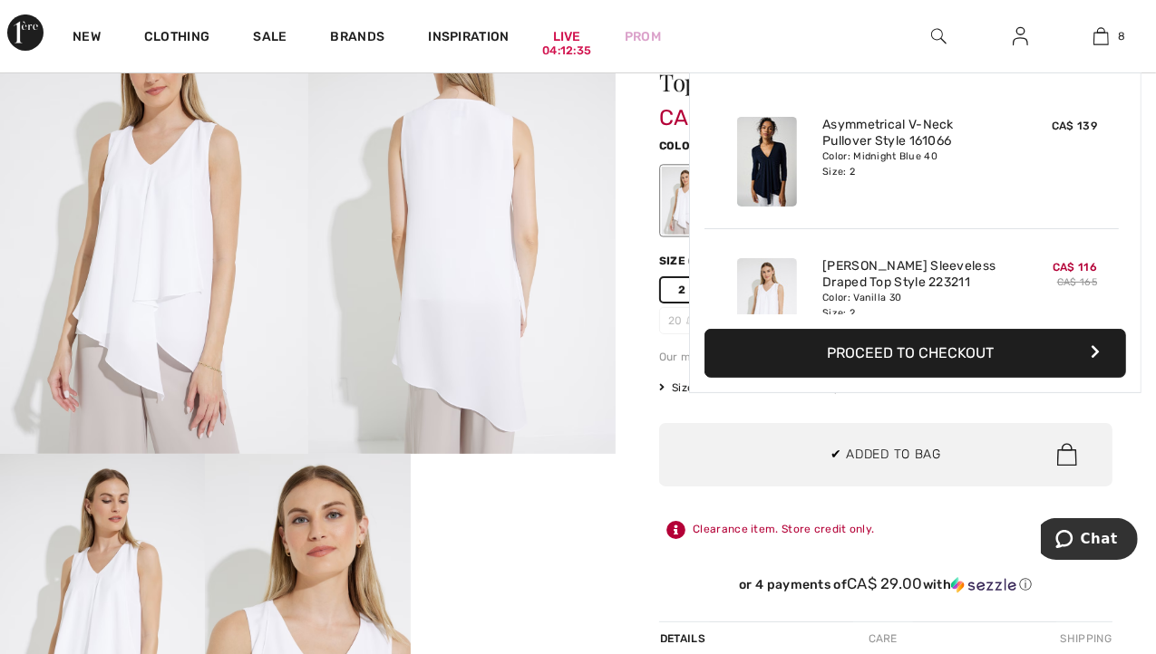
scroll to position [903, 0]
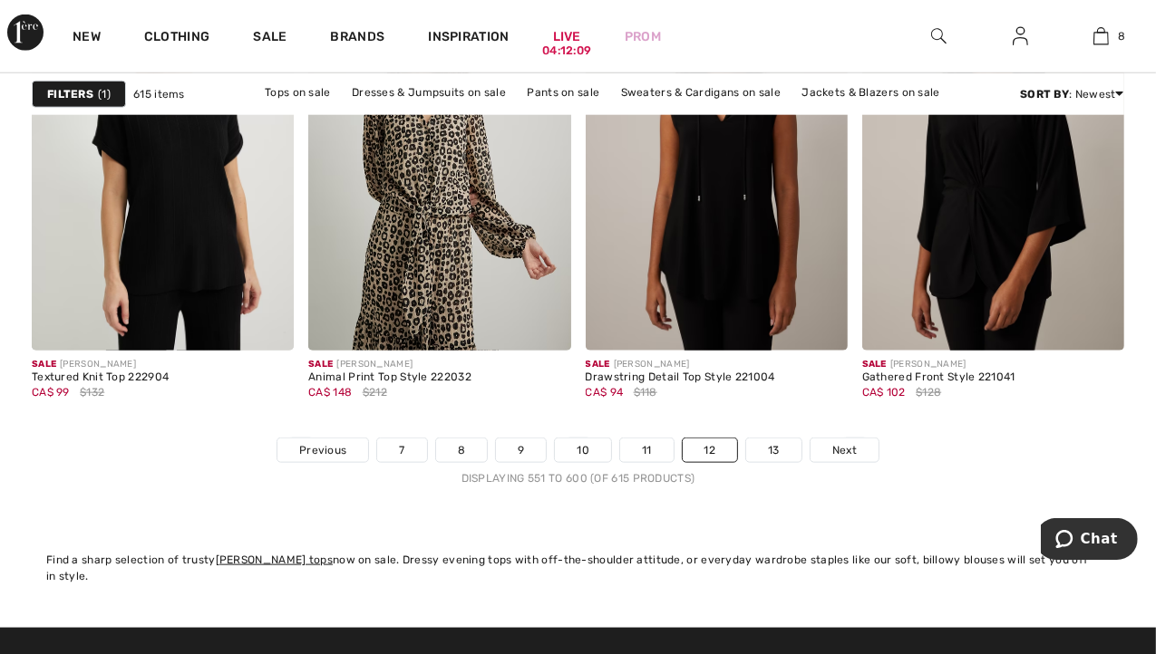
scroll to position [7465, 0]
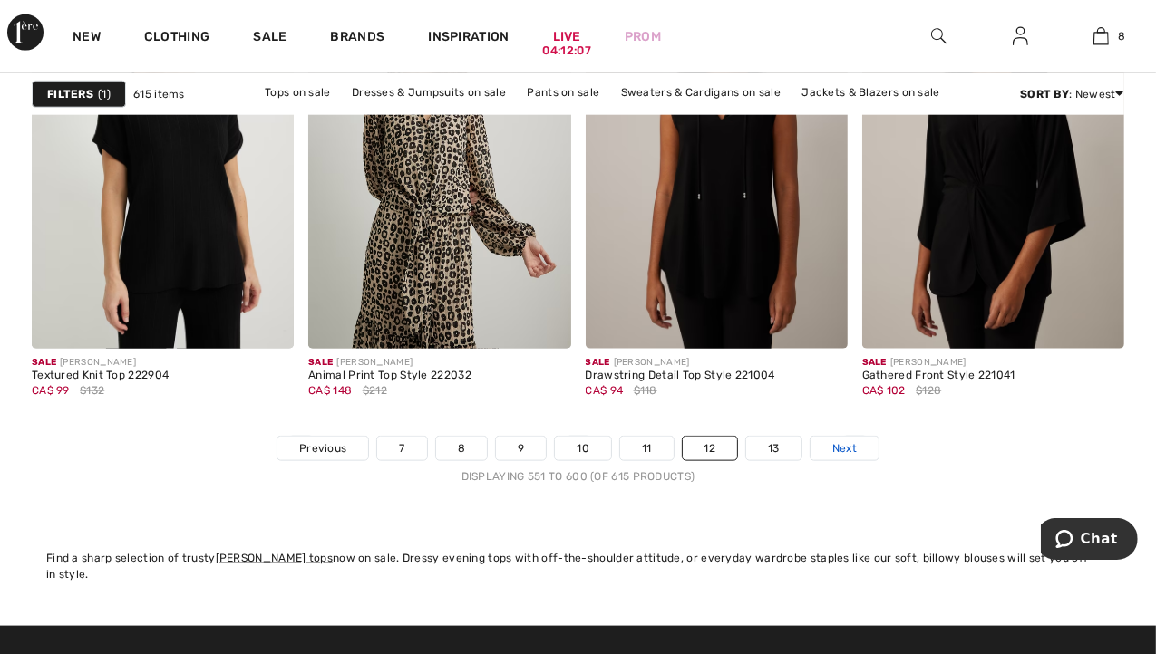
click at [848, 444] on span "Next" at bounding box center [844, 448] width 24 height 16
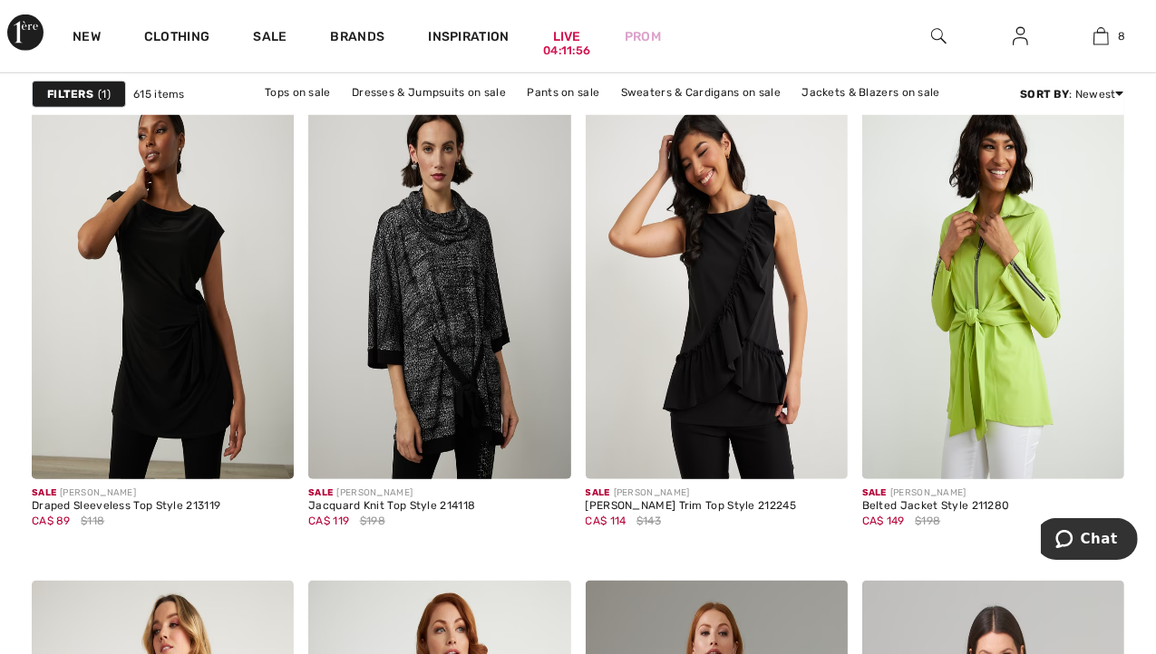
scroll to position [1254, 0]
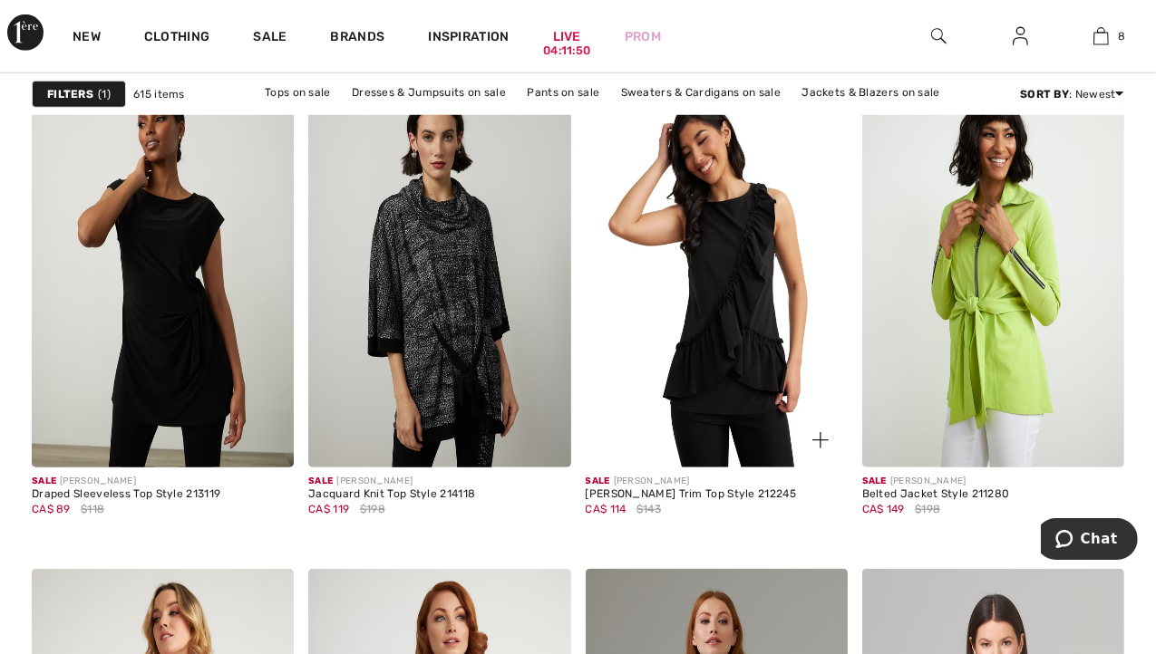
click at [750, 378] on img at bounding box center [716, 270] width 262 height 393
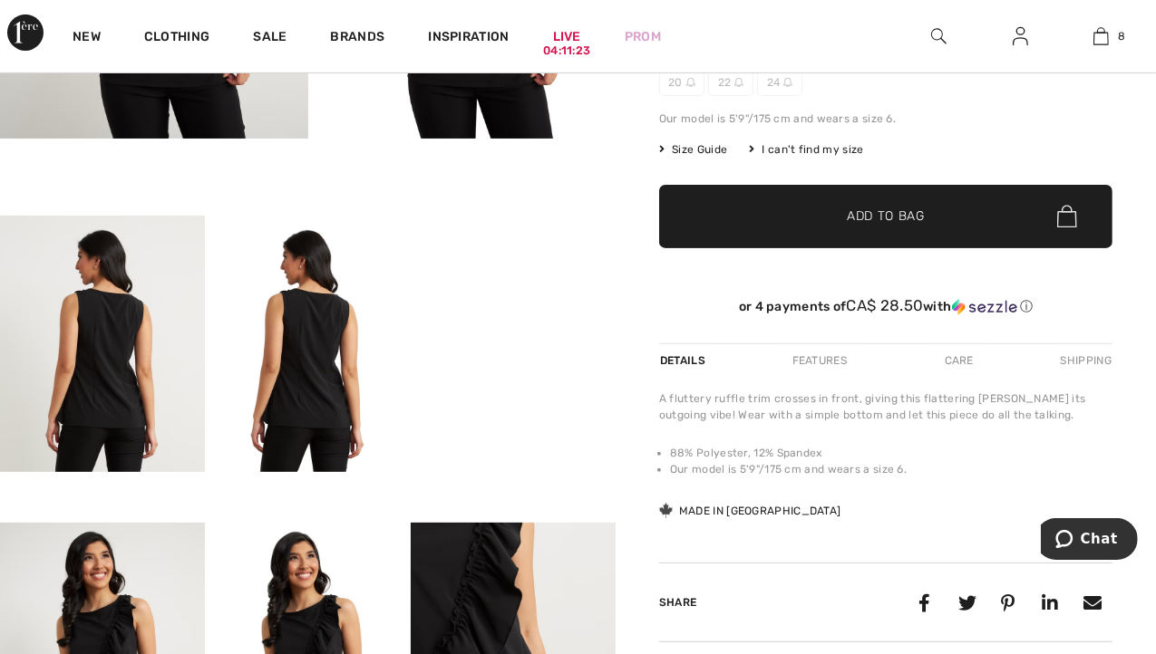
scroll to position [422, 0]
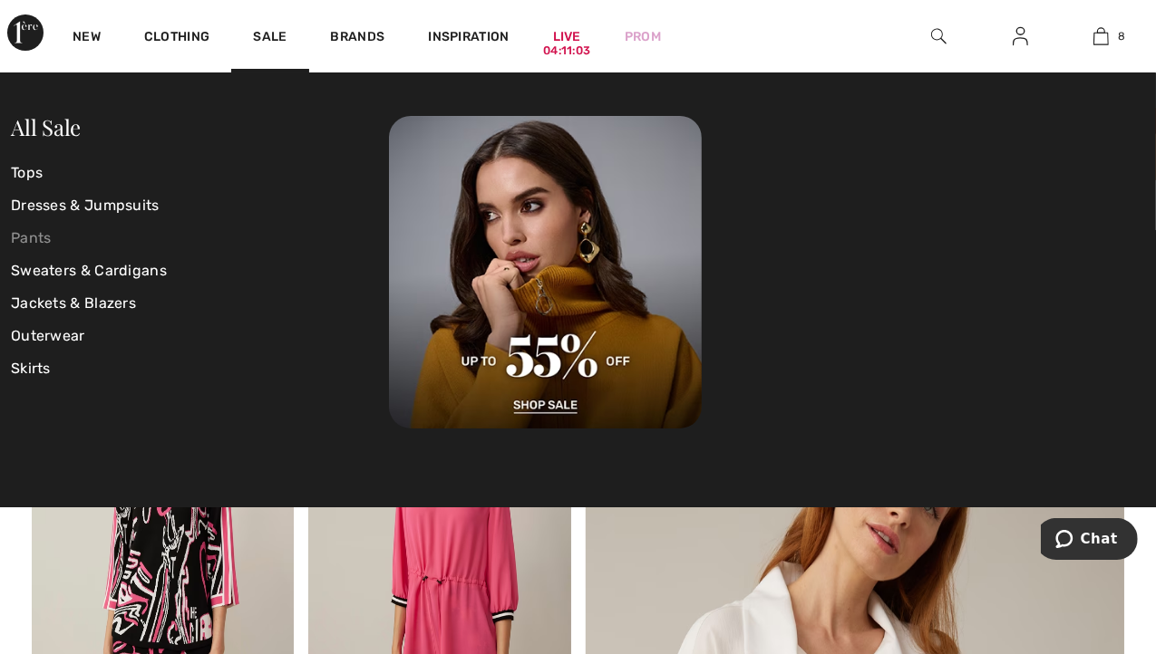
click at [40, 241] on link "Pants" at bounding box center [200, 238] width 378 height 33
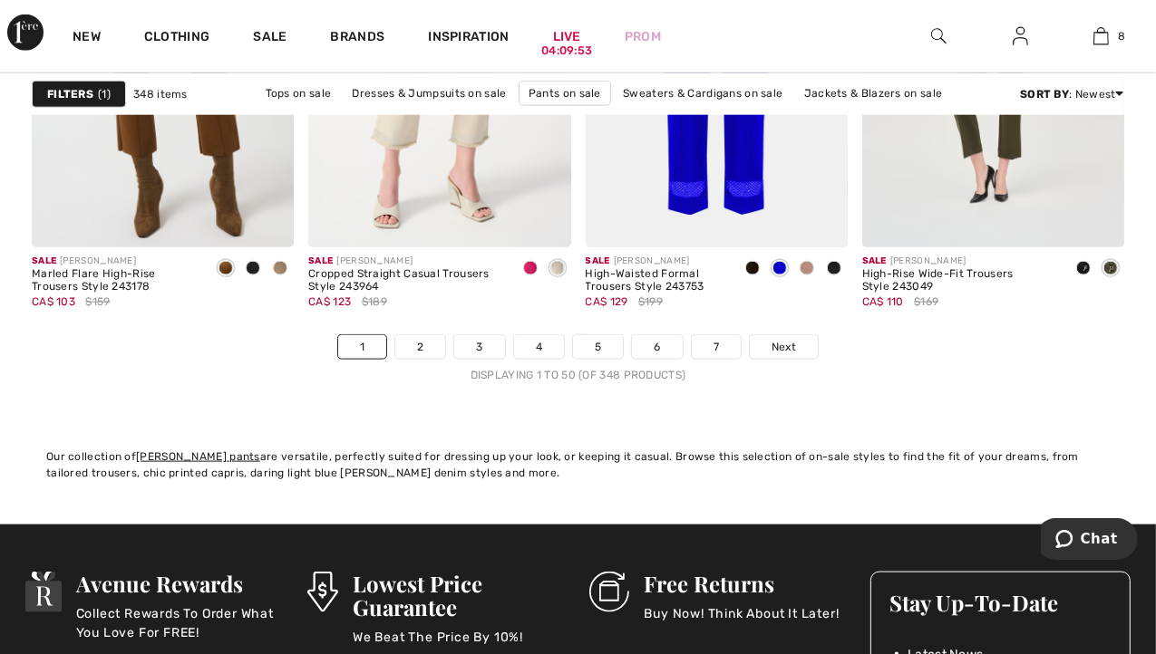
scroll to position [7566, 0]
click at [778, 350] on span "Next" at bounding box center [783, 347] width 24 height 16
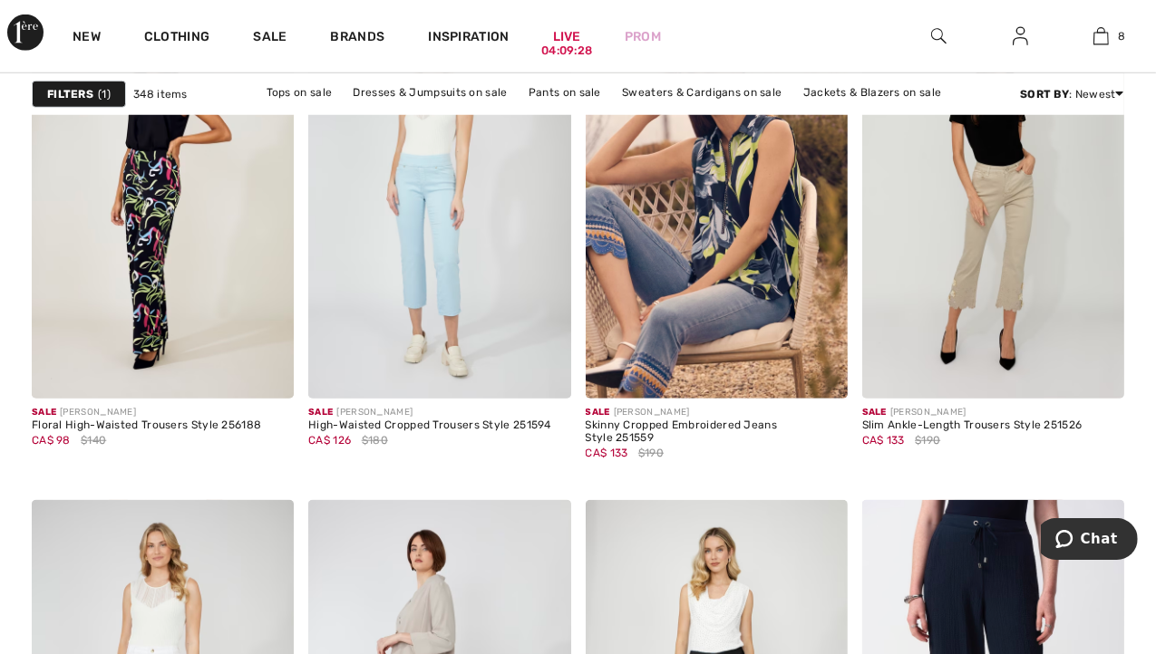
scroll to position [1326, 0]
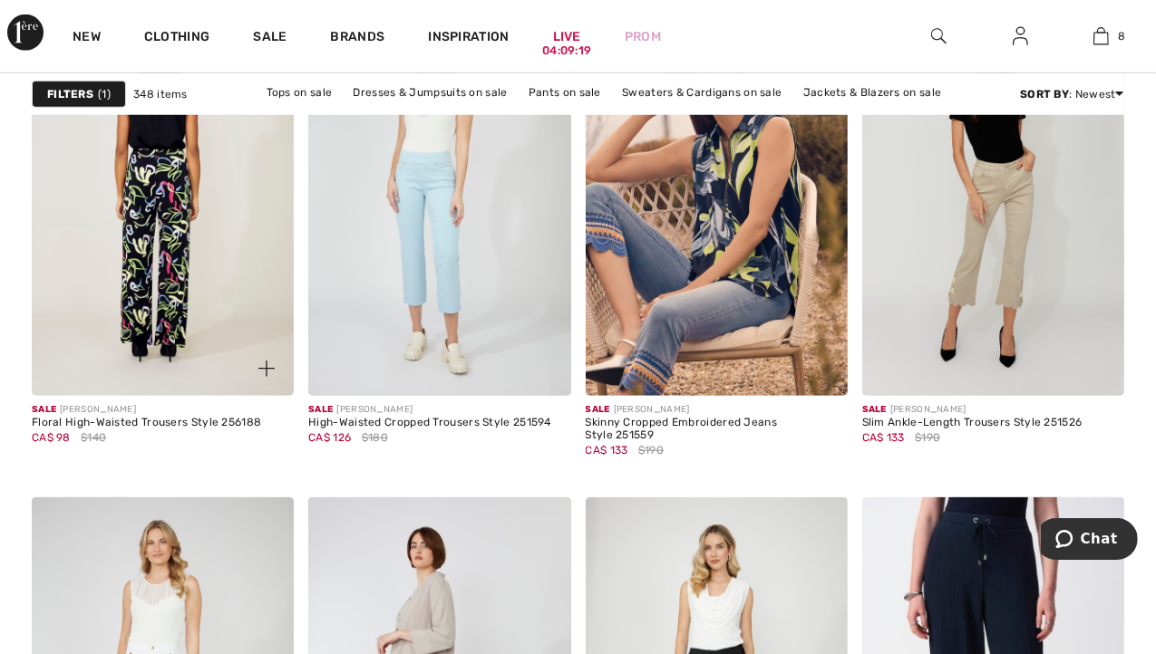
click at [183, 215] on img at bounding box center [163, 199] width 262 height 393
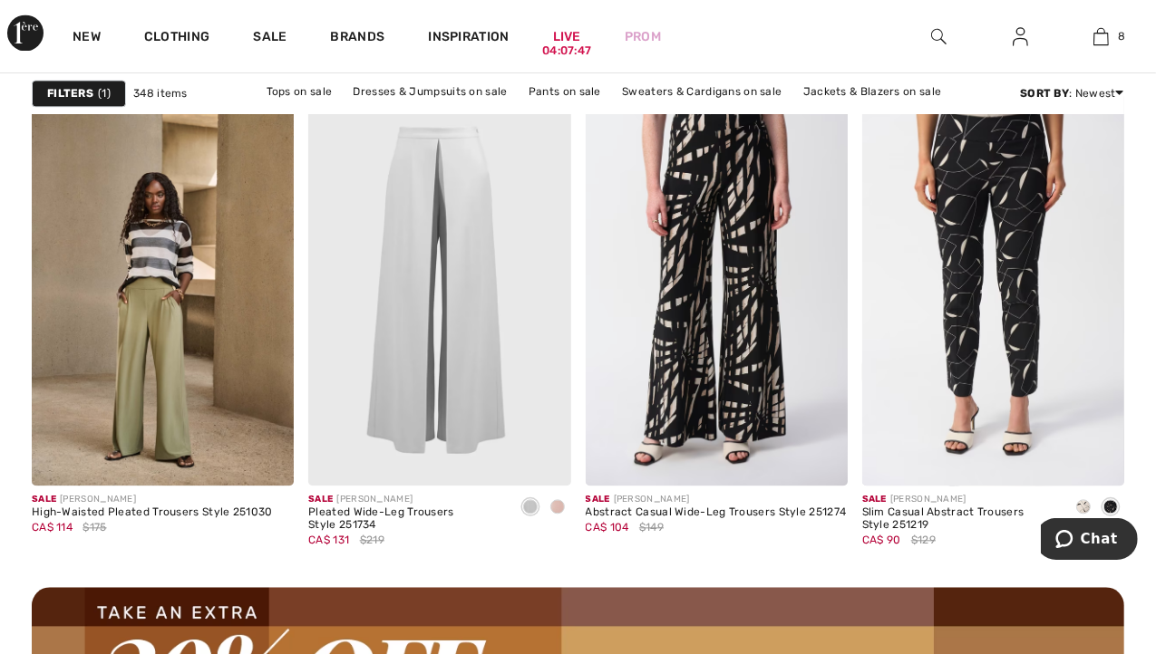
scroll to position [3403, 0]
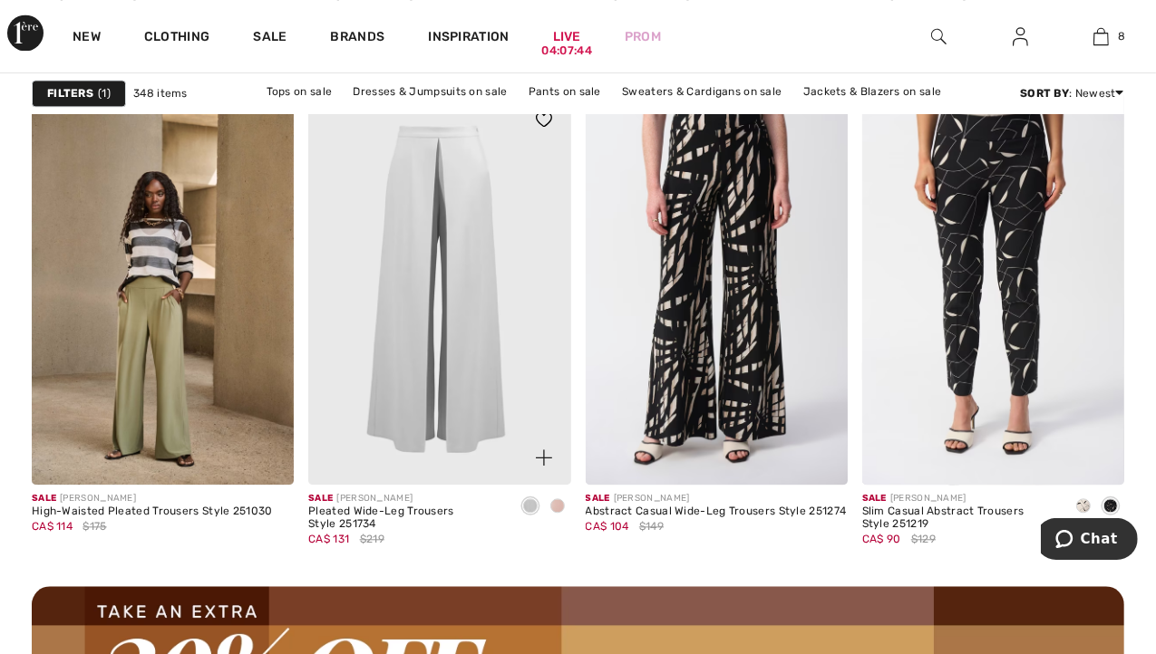
click at [454, 291] on img at bounding box center [439, 288] width 262 height 393
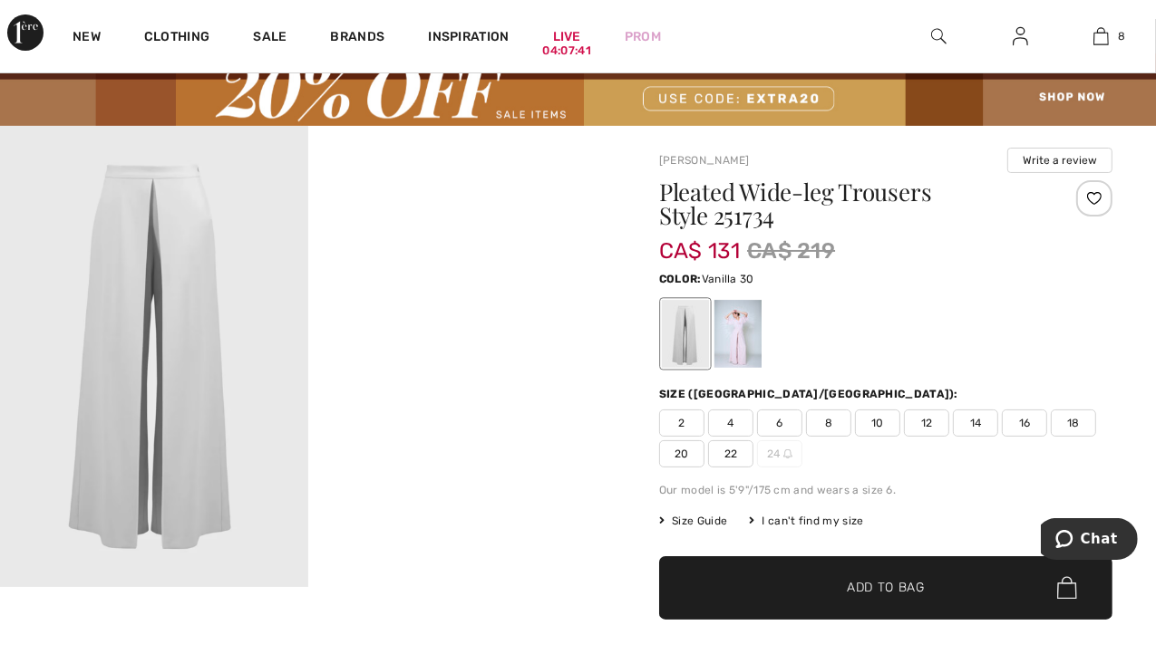
scroll to position [65, 0]
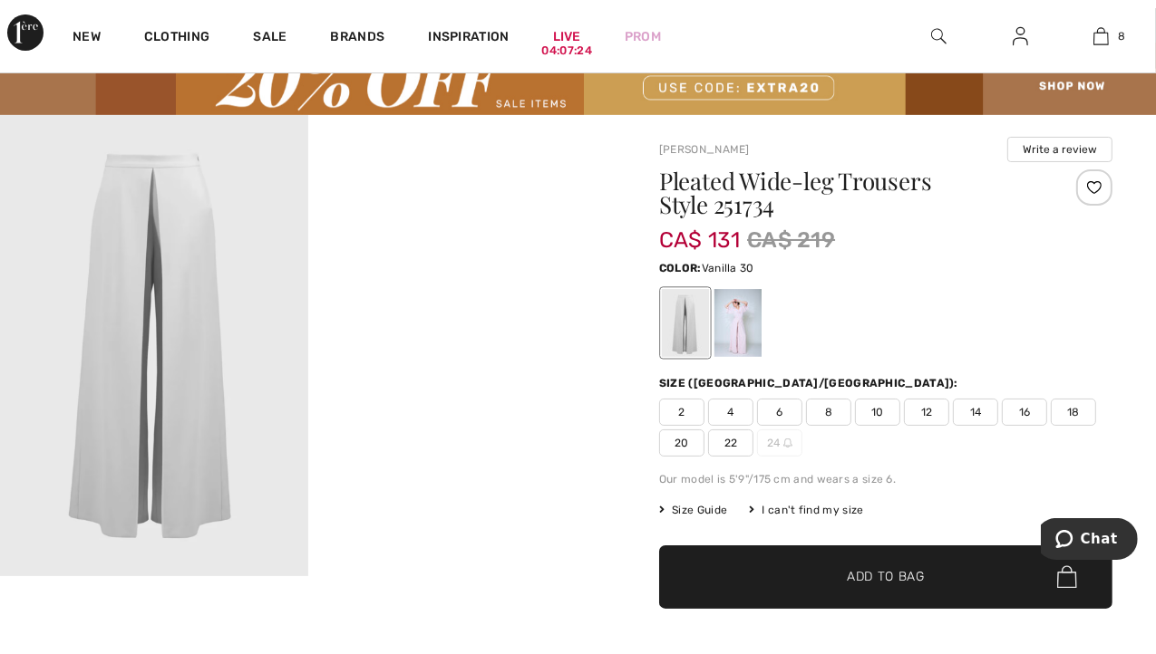
click at [667, 334] on div at bounding box center [685, 323] width 47 height 68
click at [678, 407] on span "2" at bounding box center [681, 412] width 45 height 27
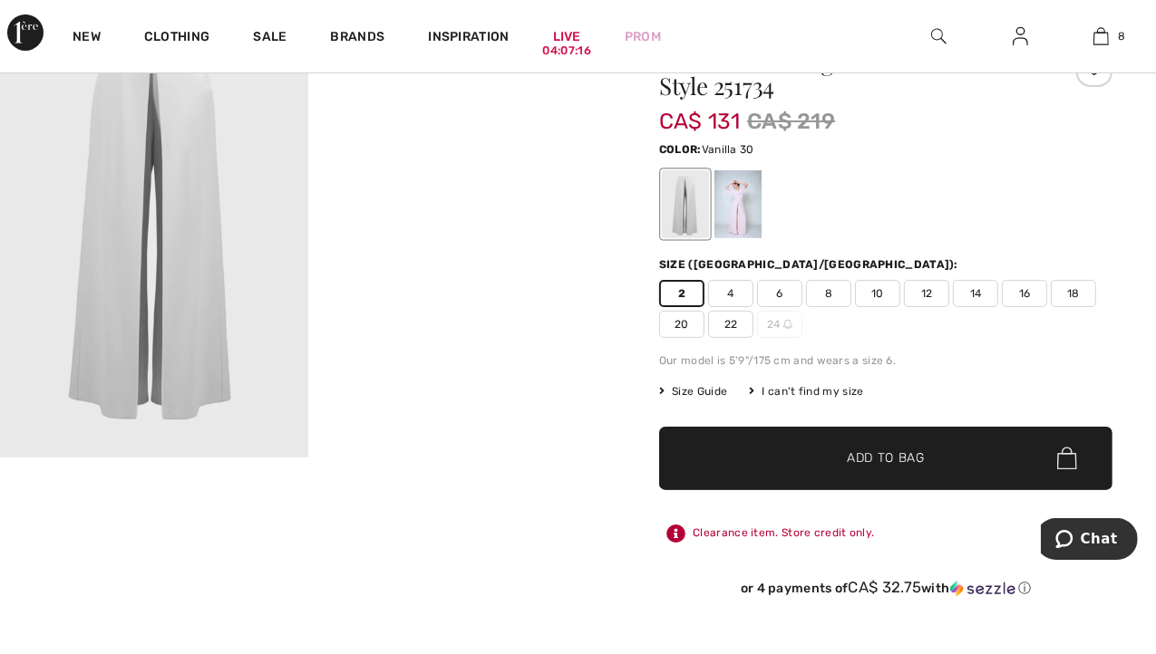
scroll to position [185, 0]
click at [836, 464] on span "✔ Added to Bag" at bounding box center [858, 457] width 111 height 19
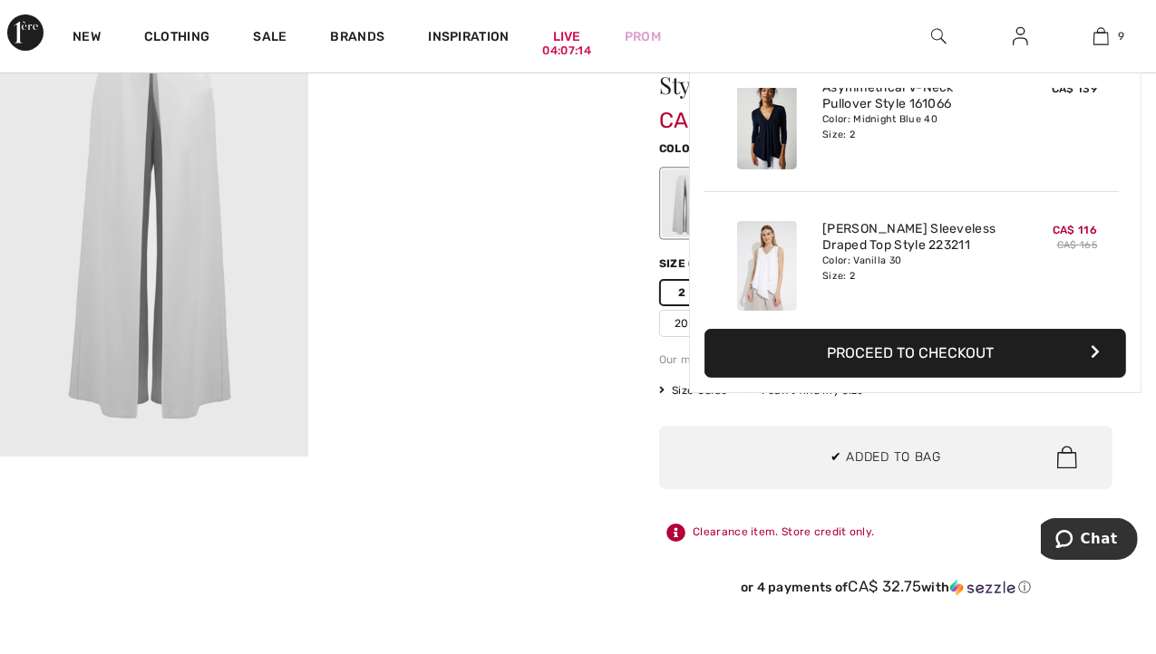
scroll to position [1044, 0]
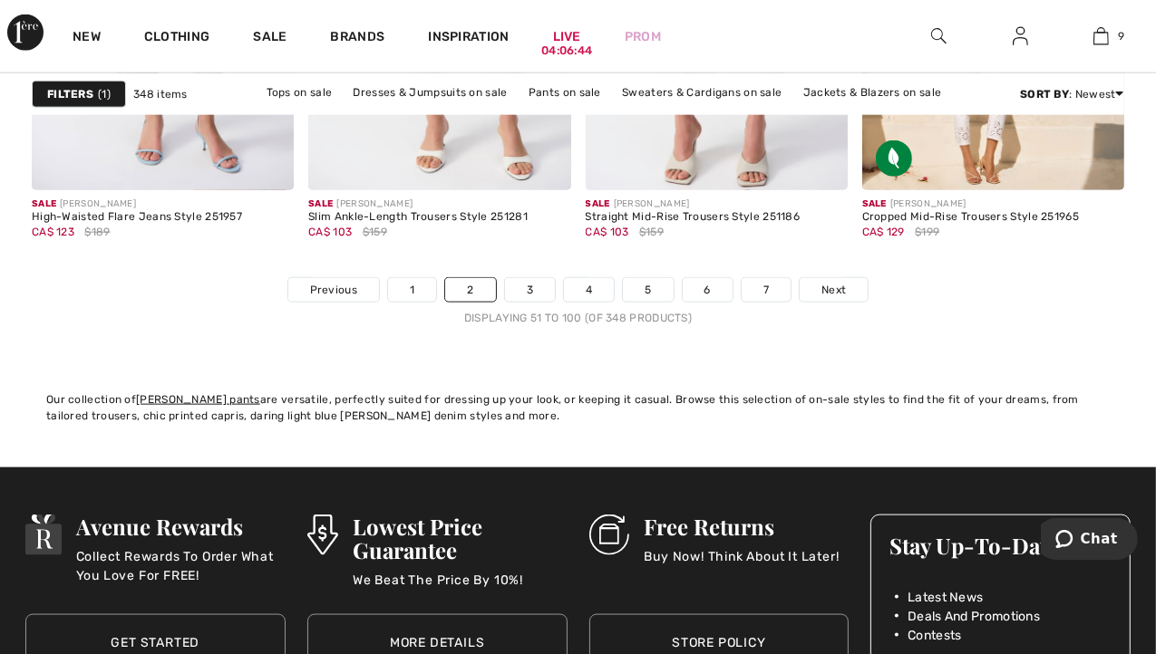
scroll to position [7622, 0]
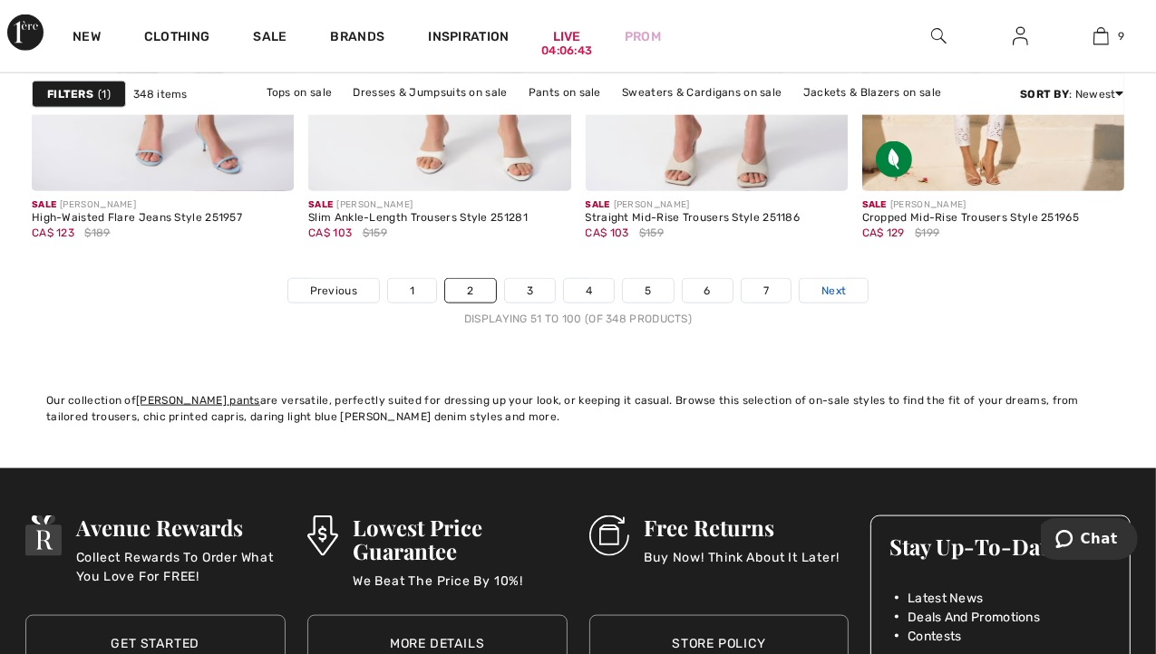
click at [846, 287] on link "Next" at bounding box center [833, 291] width 68 height 24
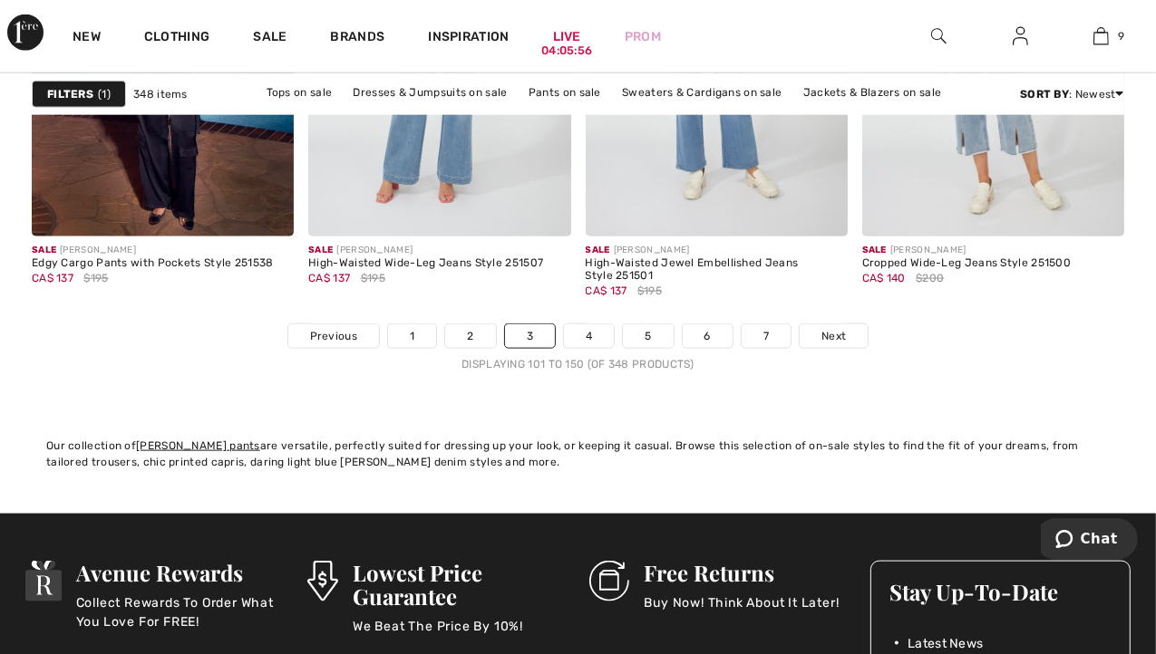
scroll to position [7591, 0]
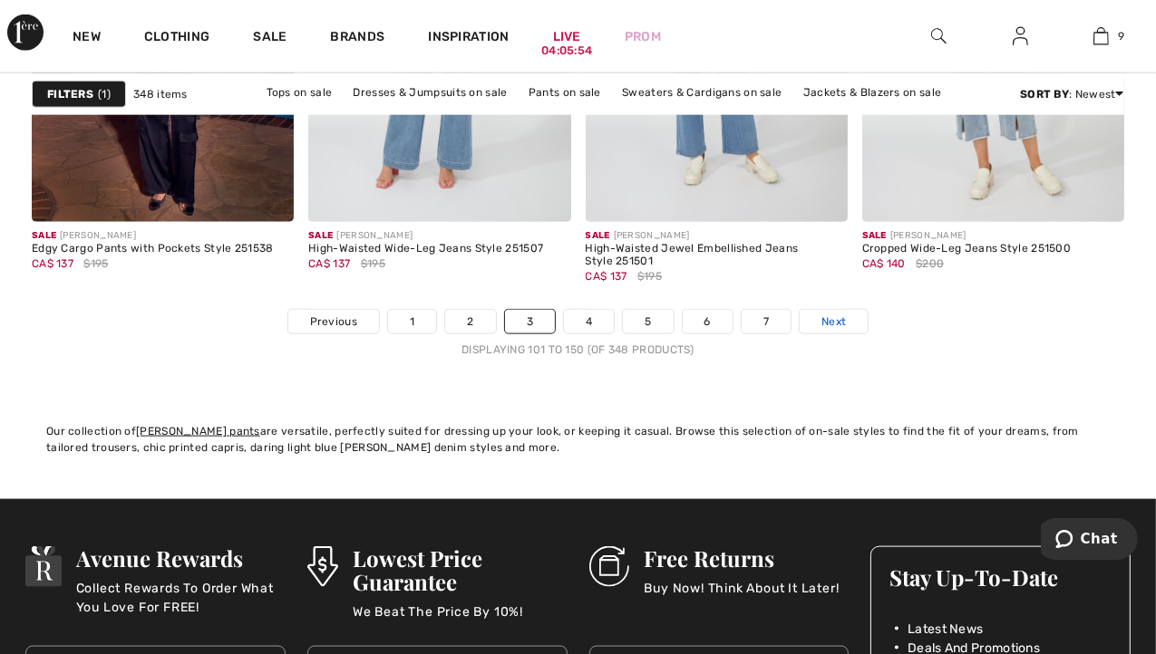
click at [815, 321] on link "Next" at bounding box center [833, 322] width 68 height 24
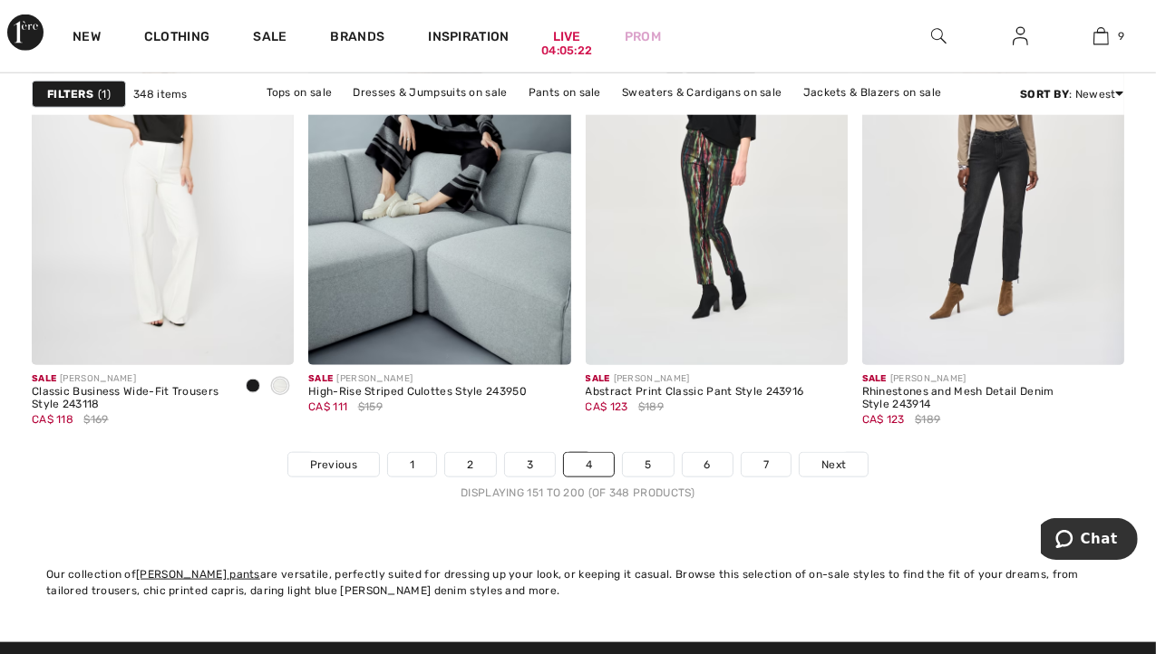
scroll to position [7449, 0]
click at [836, 464] on span "Next" at bounding box center [833, 464] width 24 height 16
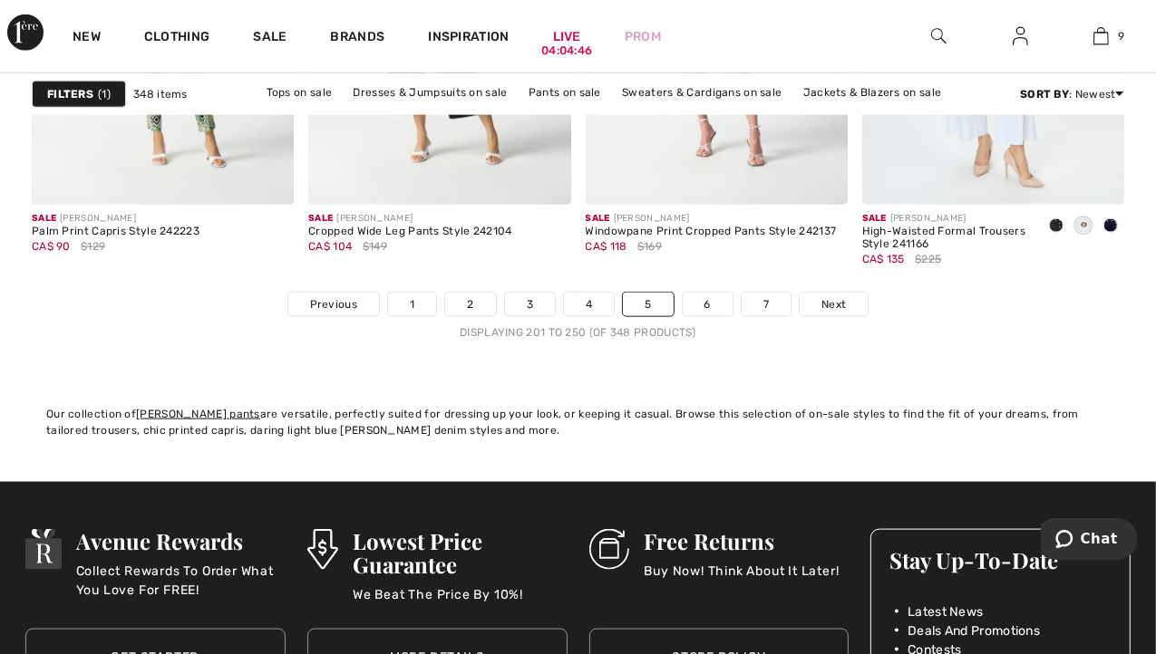
scroll to position [7610, 0]
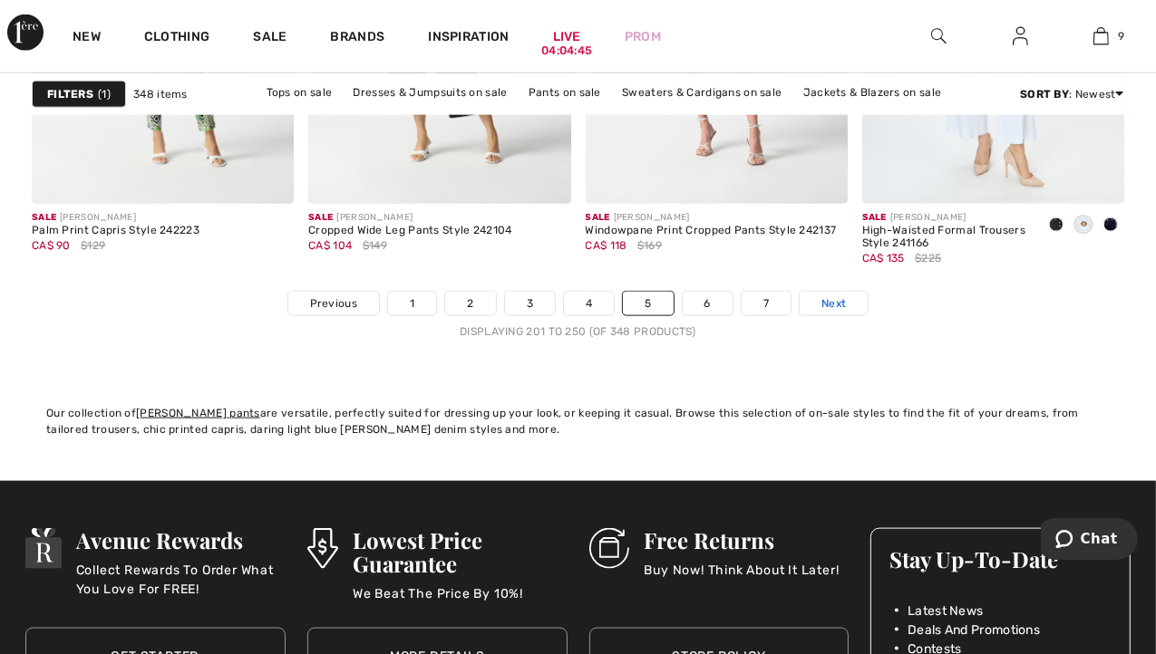
click at [856, 302] on link "Next" at bounding box center [833, 304] width 68 height 24
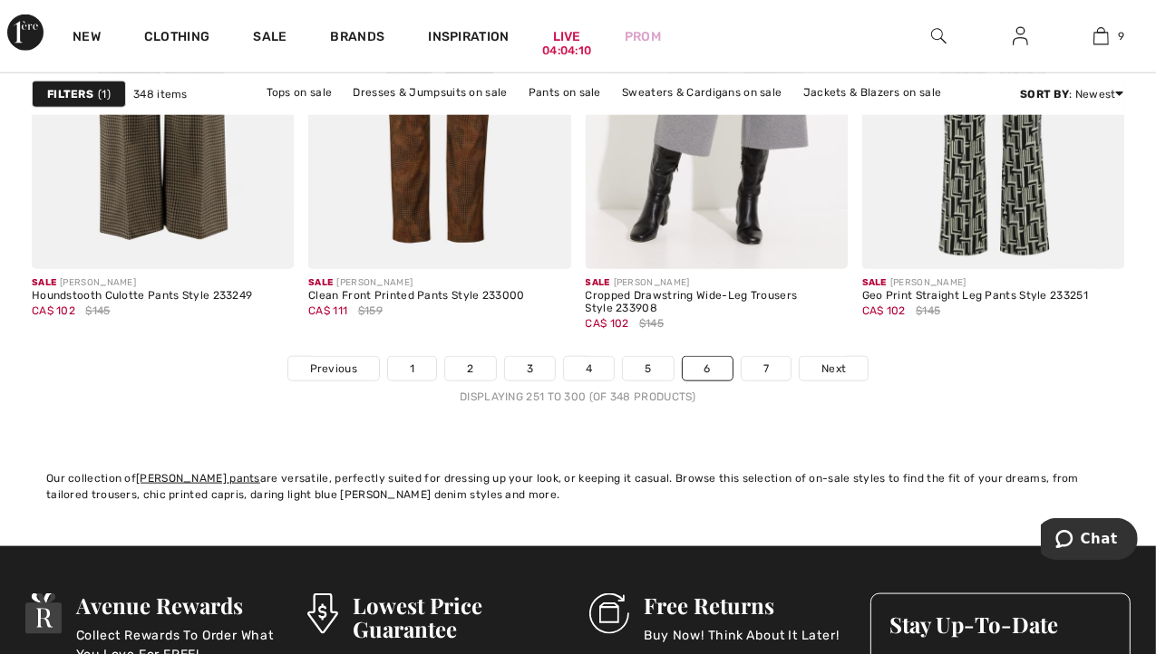
scroll to position [7546, 0]
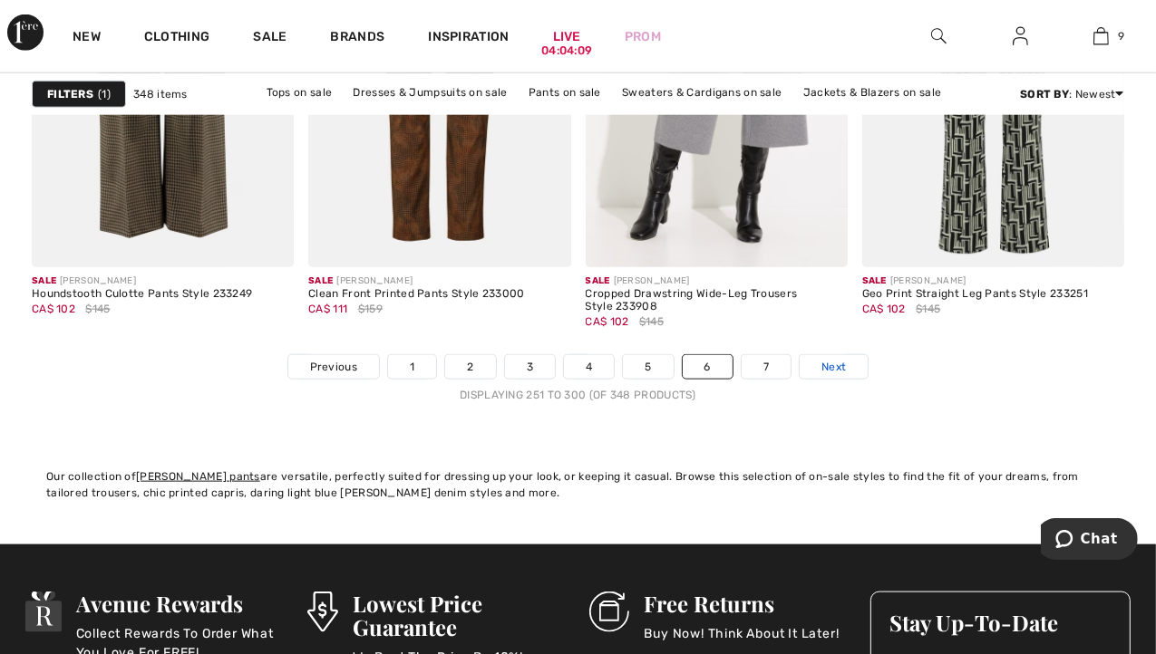
click at [846, 367] on link "Next" at bounding box center [833, 367] width 68 height 24
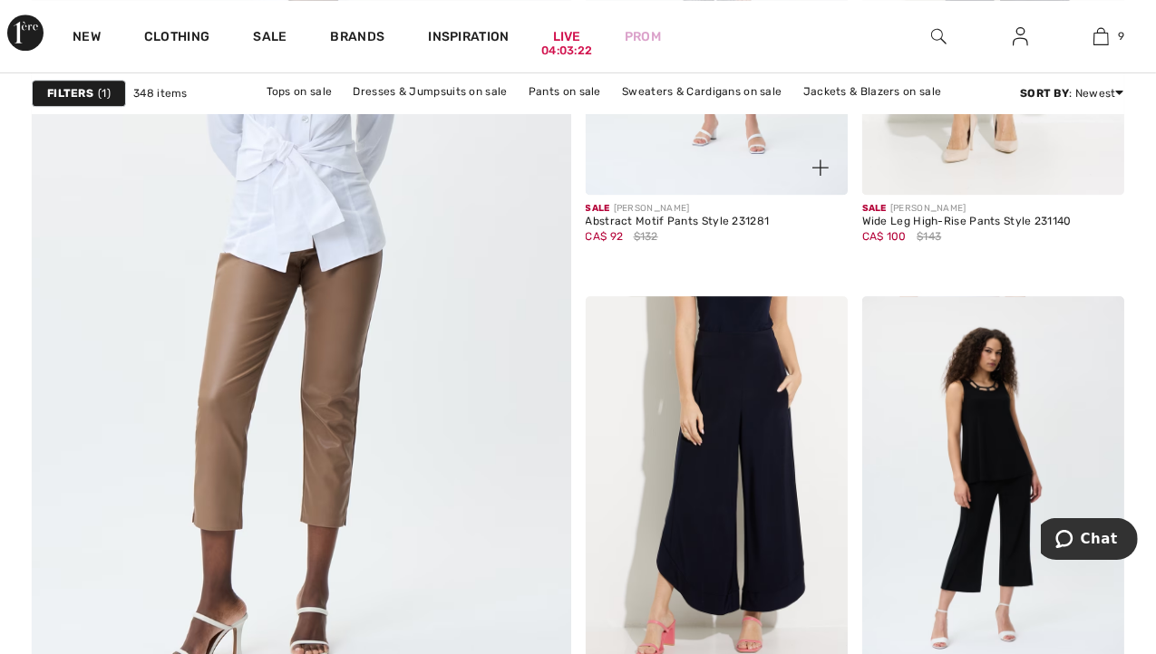
scroll to position [4418, 0]
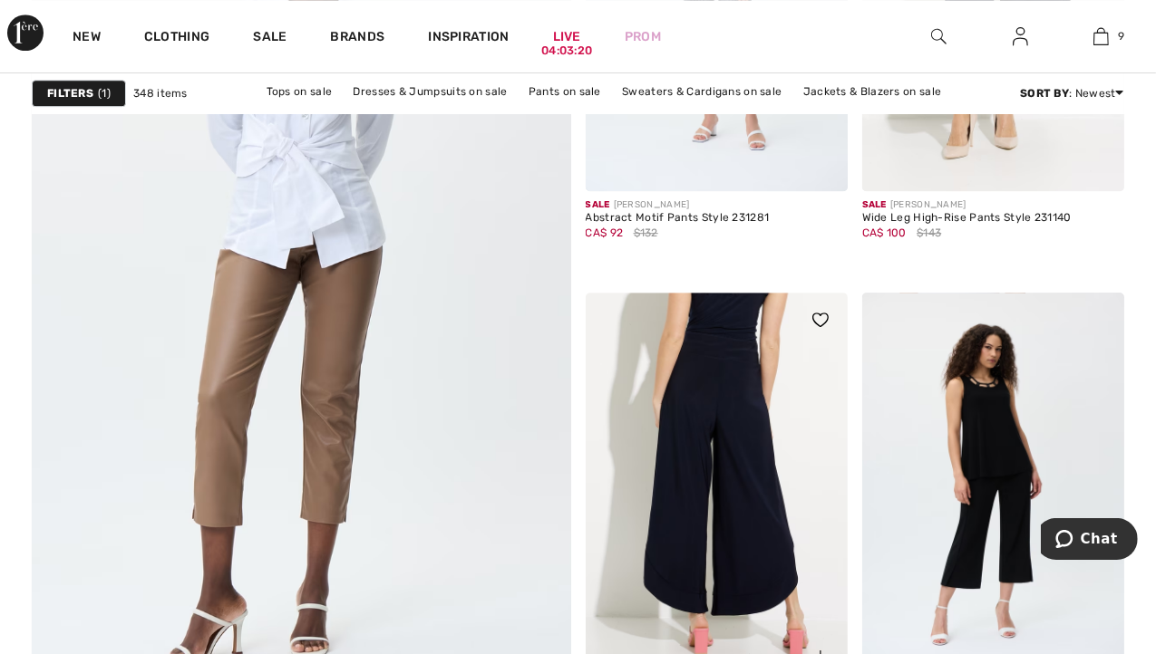
click at [725, 443] on img at bounding box center [716, 489] width 262 height 393
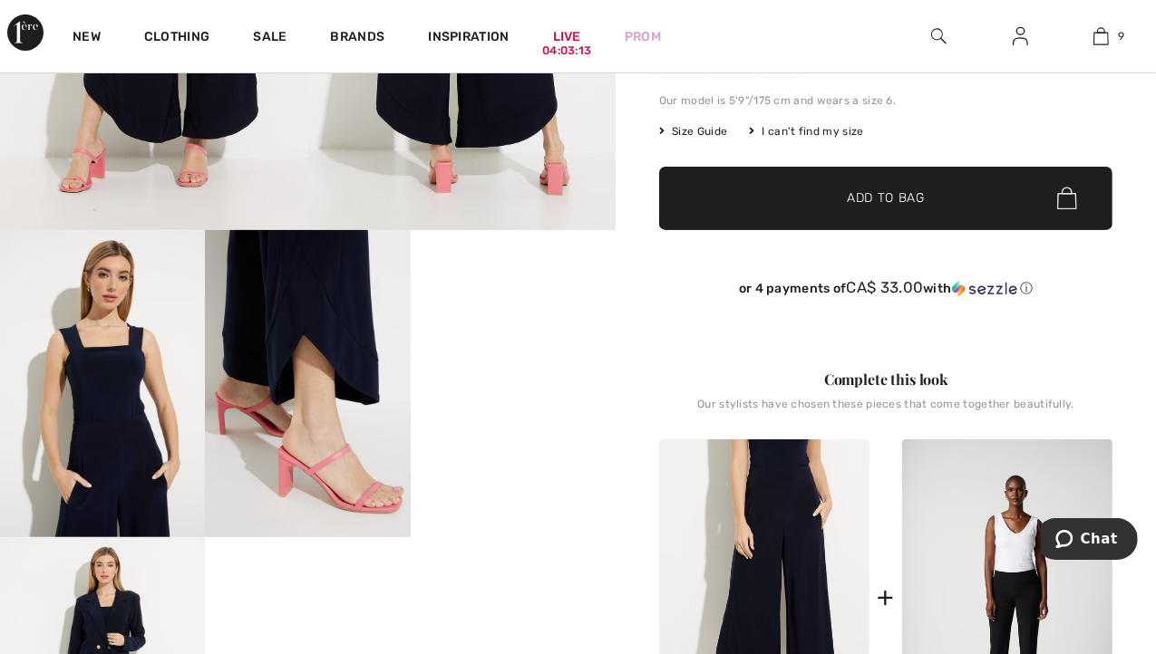
scroll to position [413, 0]
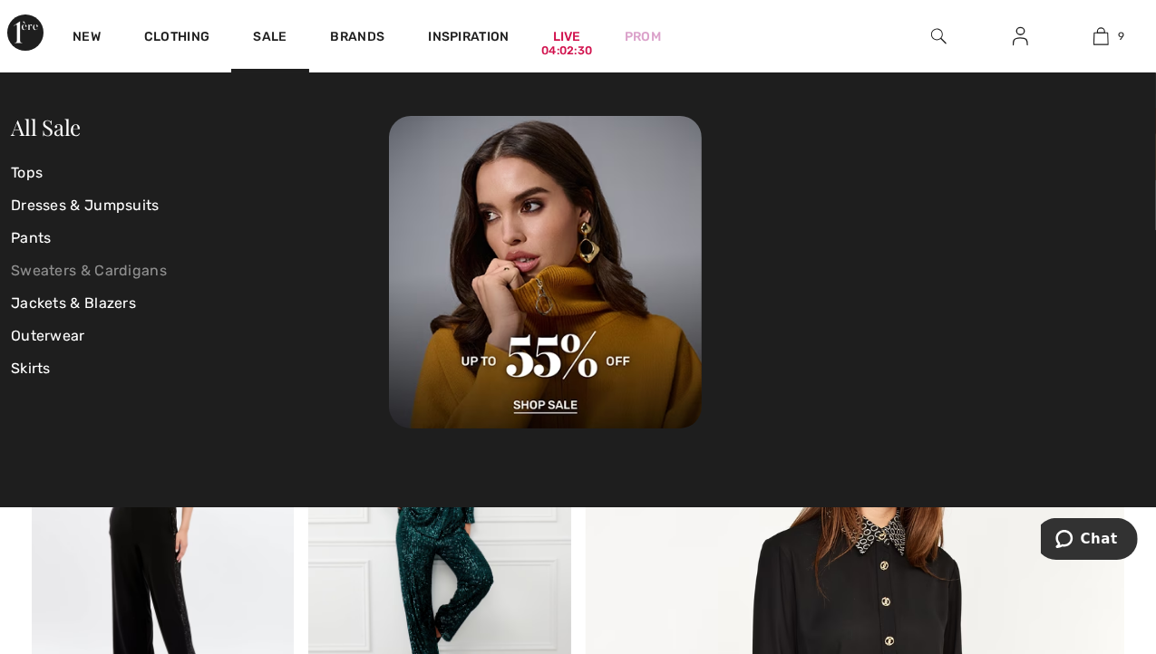
click at [111, 266] on link "Sweaters & Cardigans" at bounding box center [200, 271] width 378 height 33
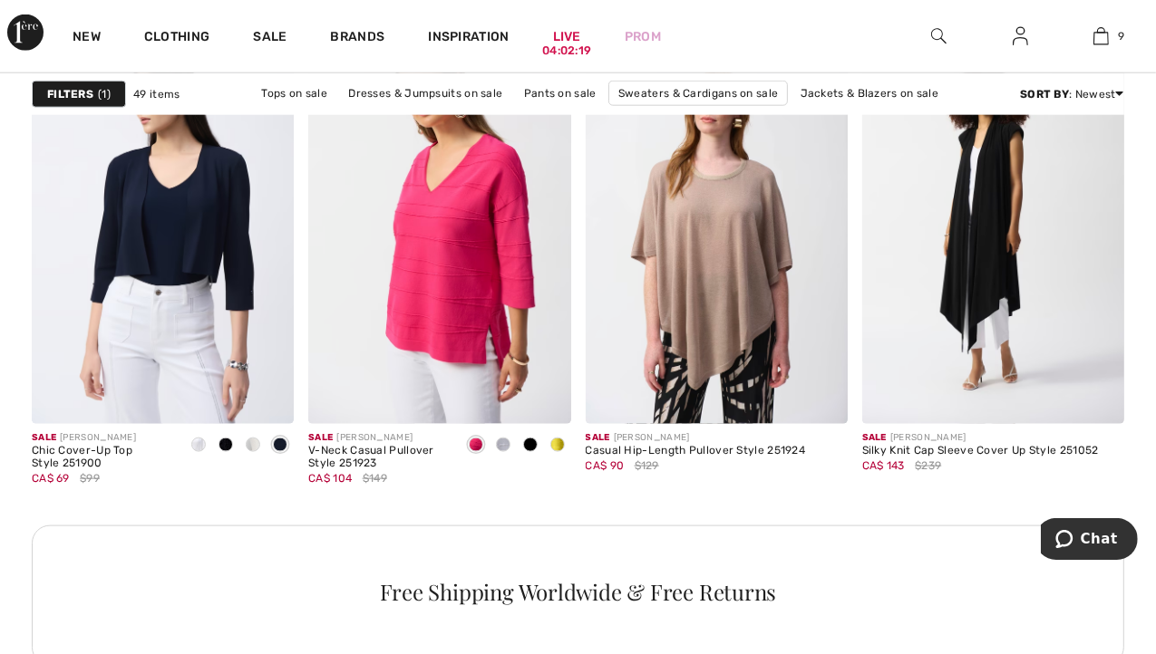
scroll to position [1791, 0]
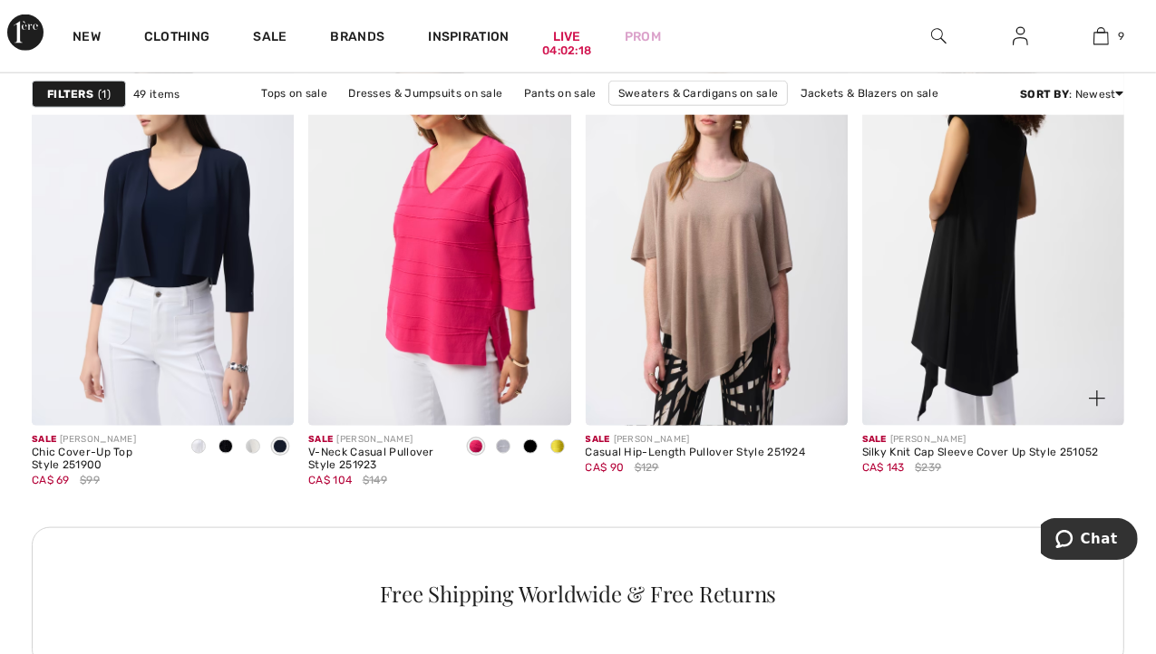
click at [979, 242] on img at bounding box center [993, 229] width 262 height 393
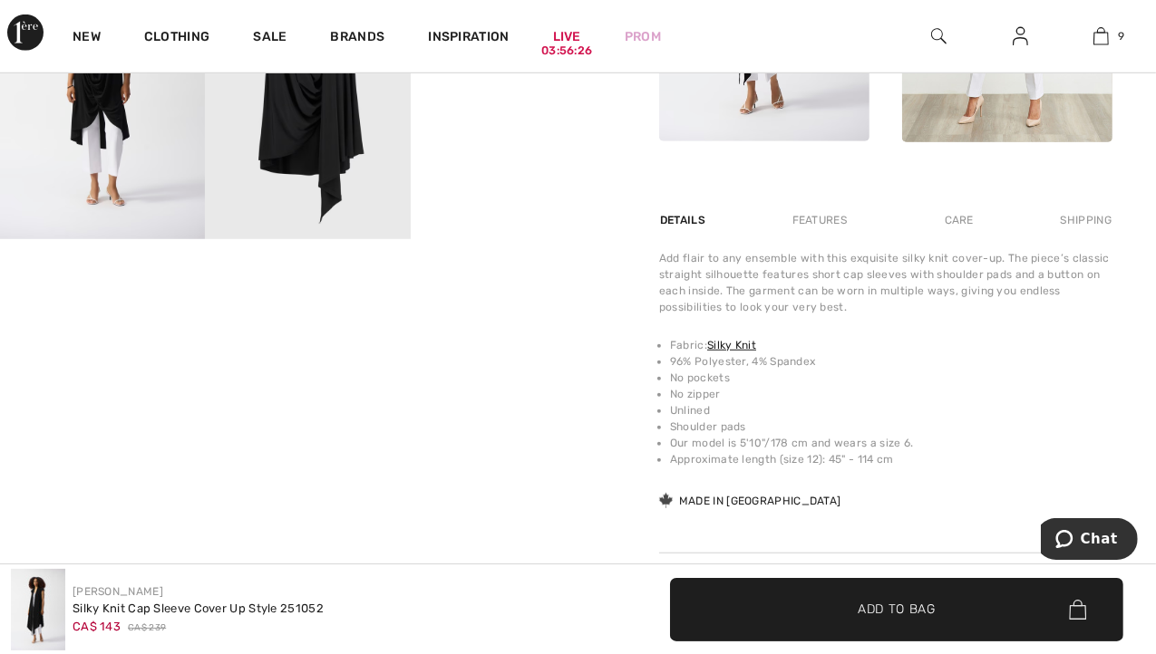
scroll to position [1017, 0]
click at [958, 217] on div "Care" at bounding box center [959, 221] width 60 height 33
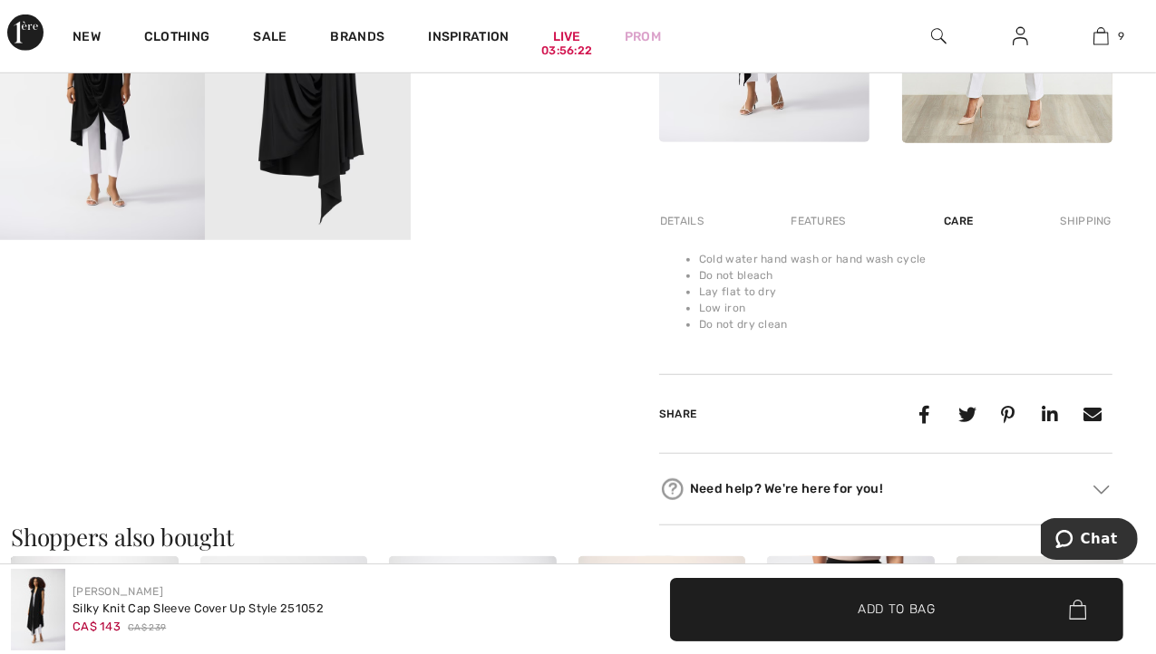
click at [682, 223] on div "Details" at bounding box center [683, 221] width 49 height 33
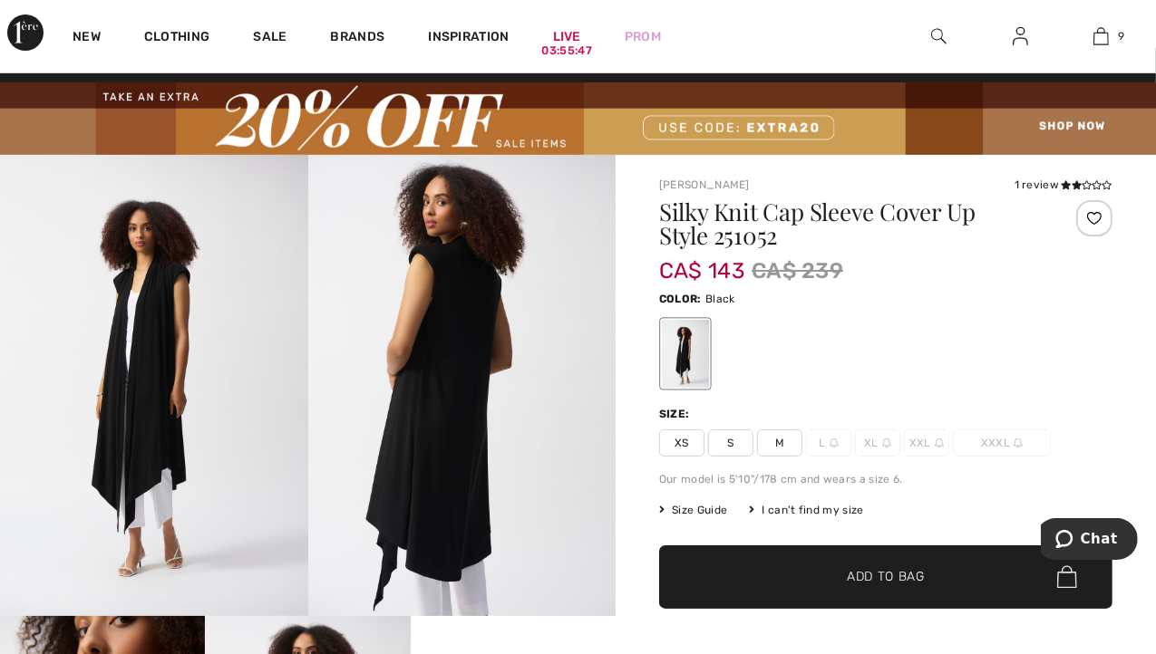
scroll to position [22, 0]
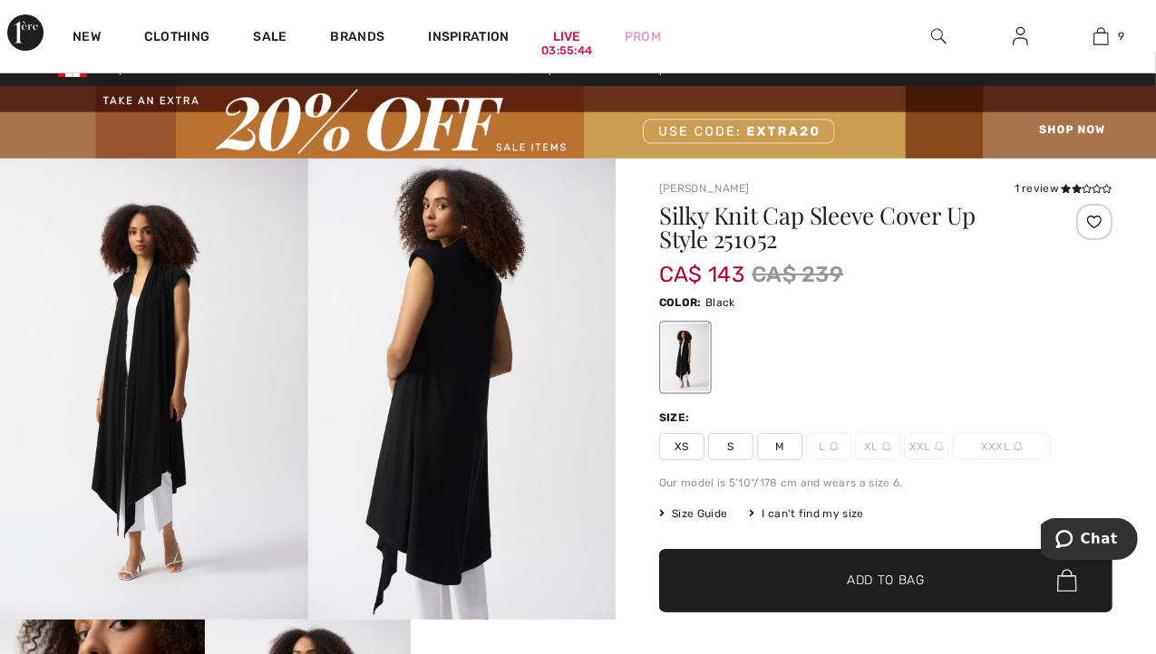
click at [674, 443] on span "XS" at bounding box center [681, 446] width 45 height 27
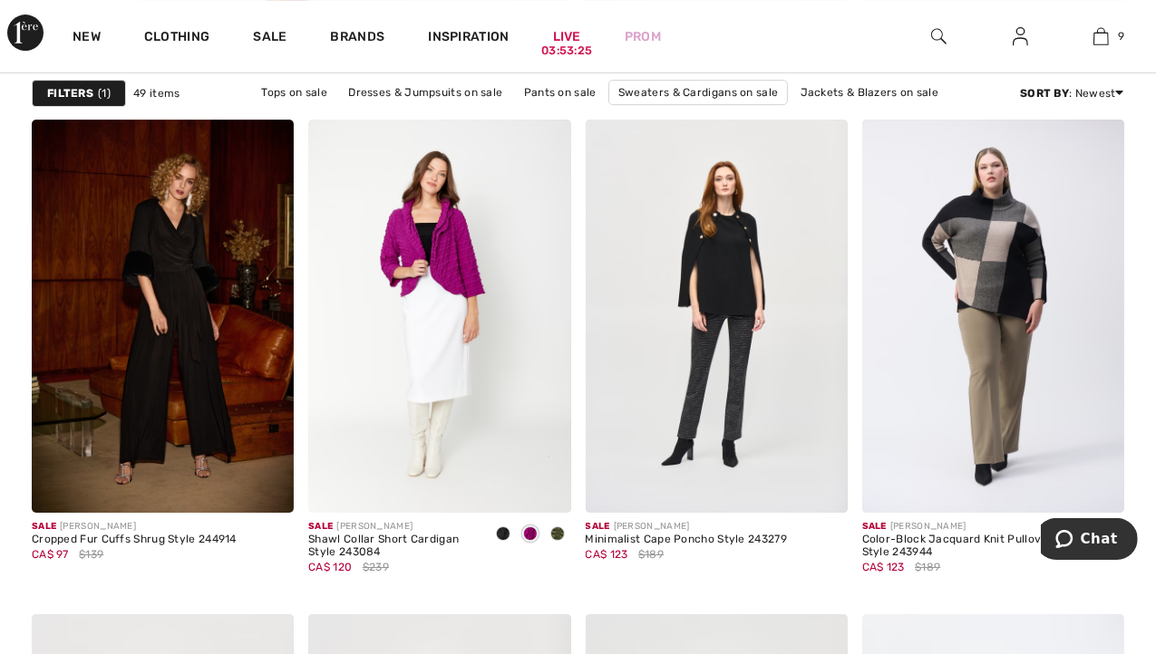
scroll to position [5087, 0]
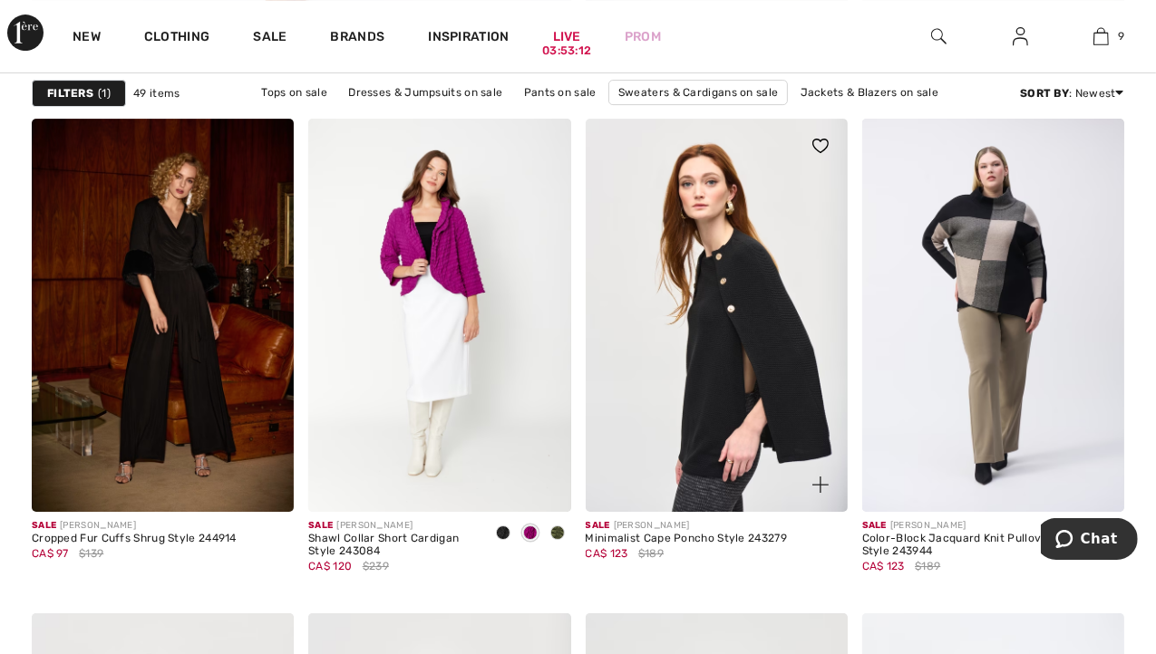
click at [755, 367] on img at bounding box center [716, 315] width 262 height 393
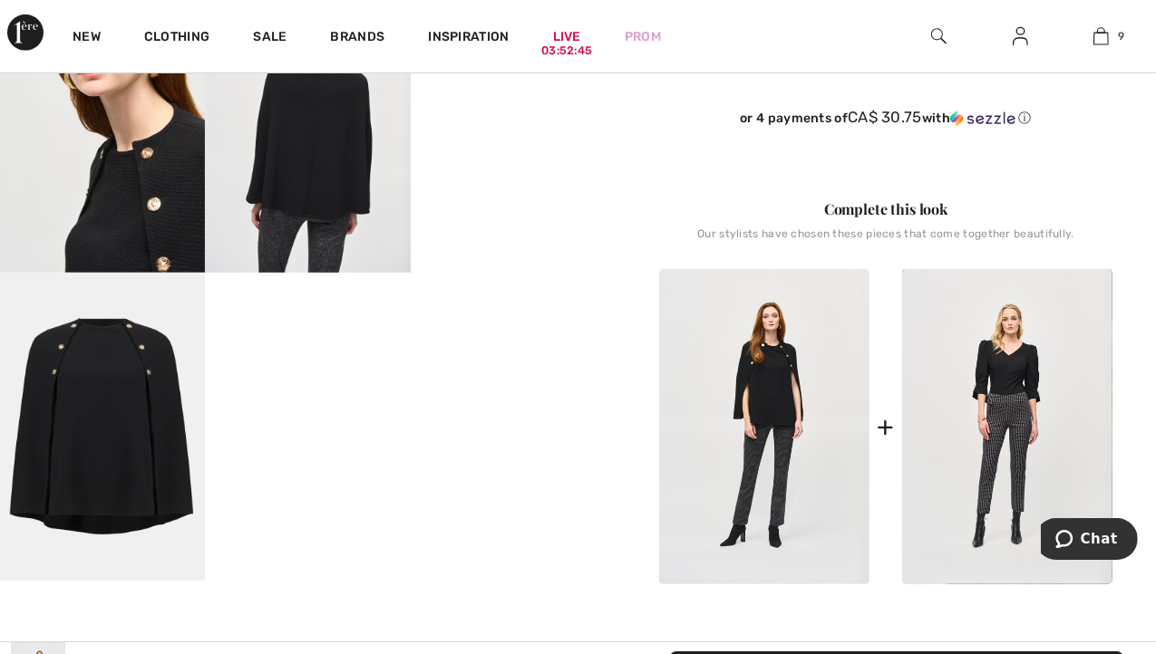
scroll to position [682, 0]
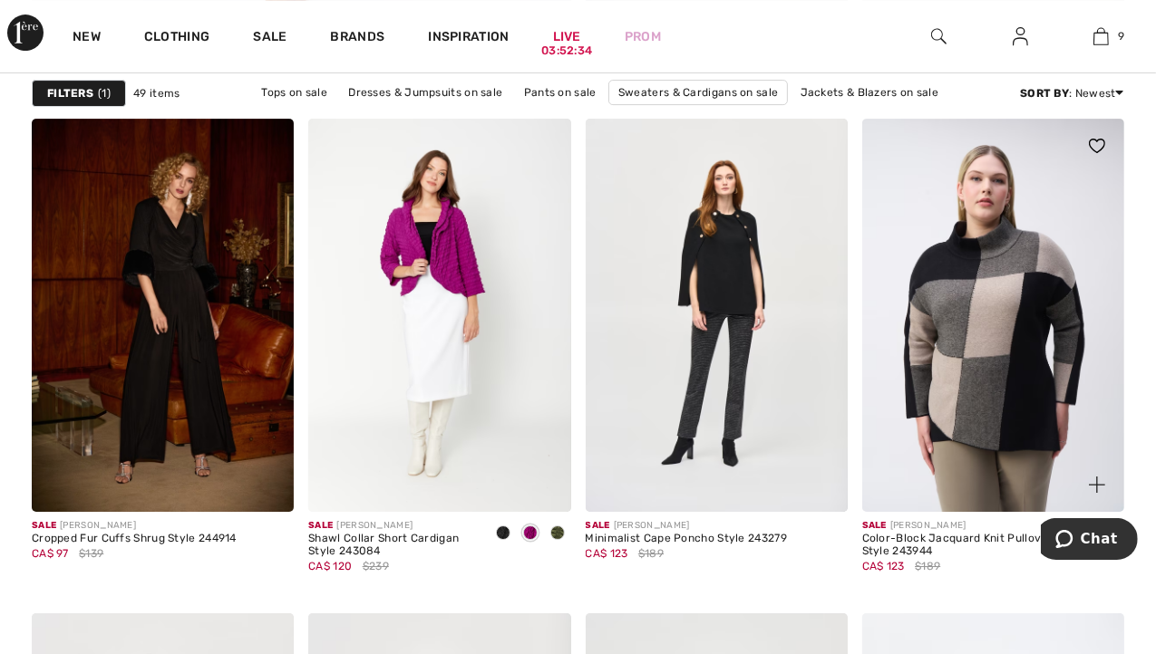
click at [988, 271] on img at bounding box center [993, 315] width 262 height 393
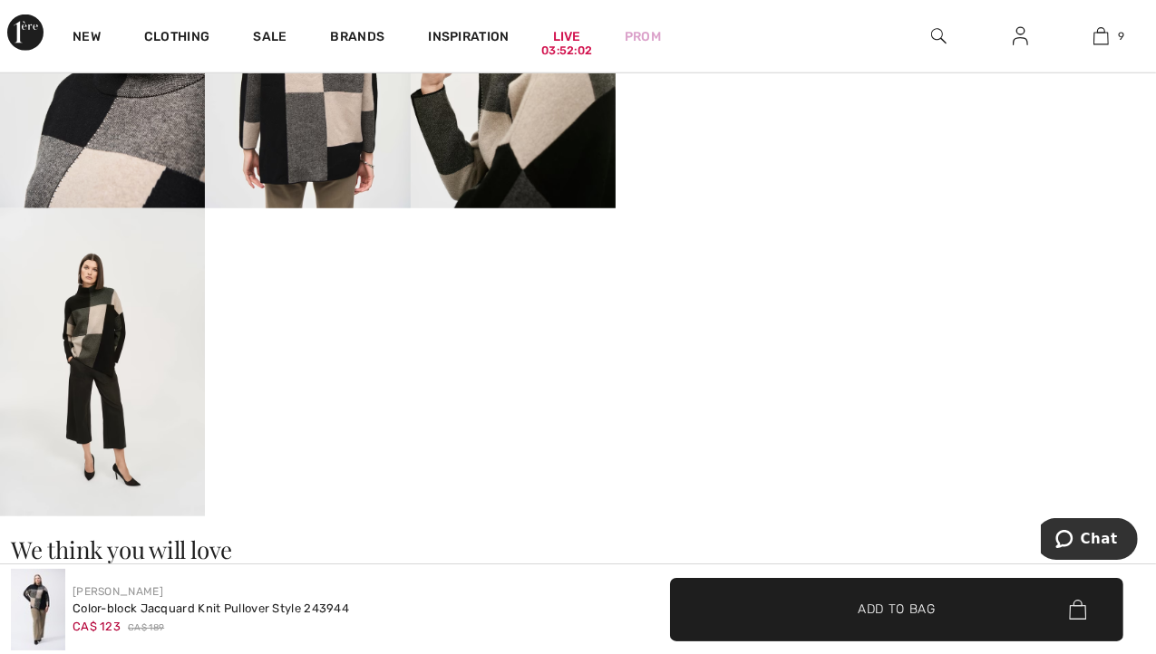
scroll to position [1356, 0]
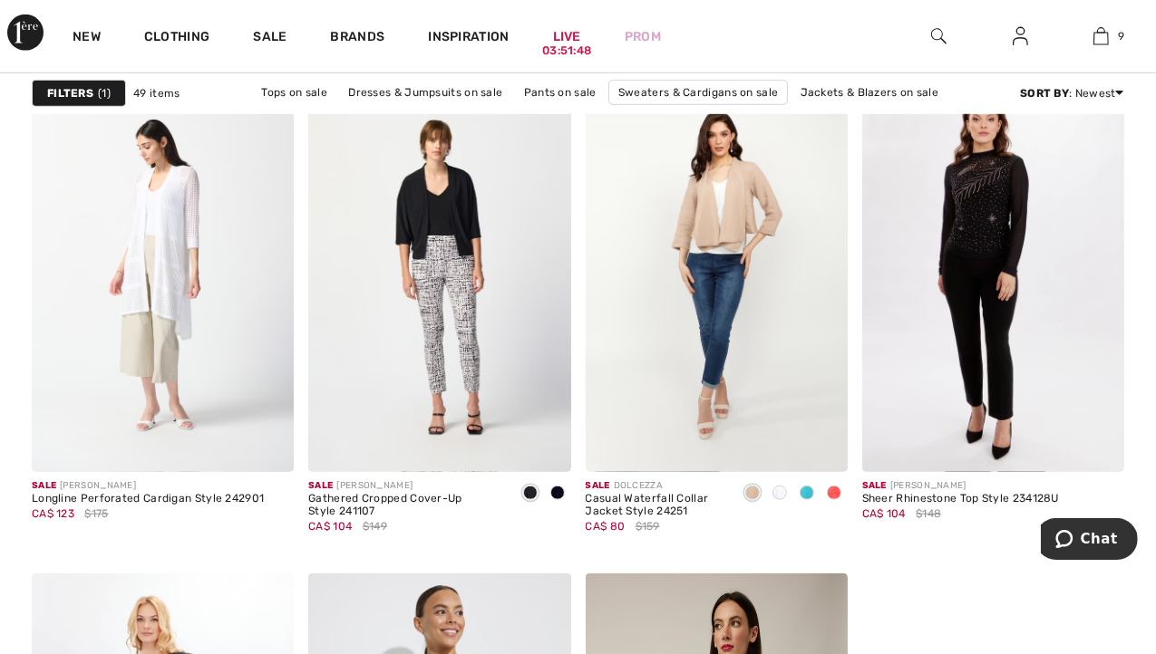
scroll to position [6846, 0]
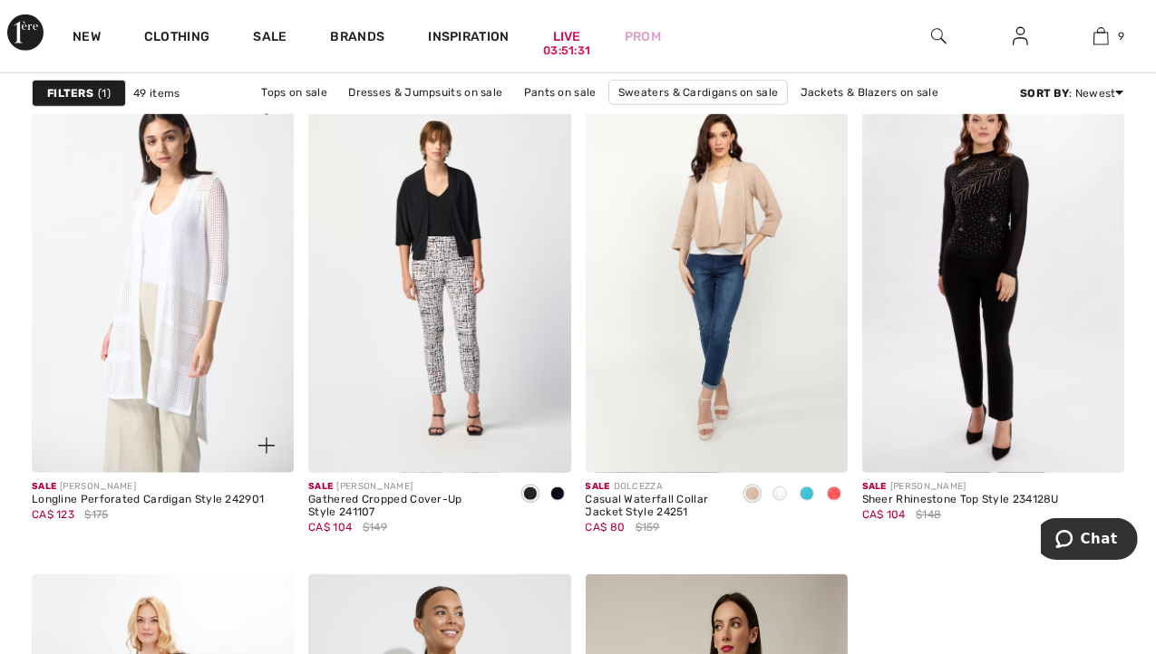
click at [160, 361] on img at bounding box center [163, 277] width 262 height 393
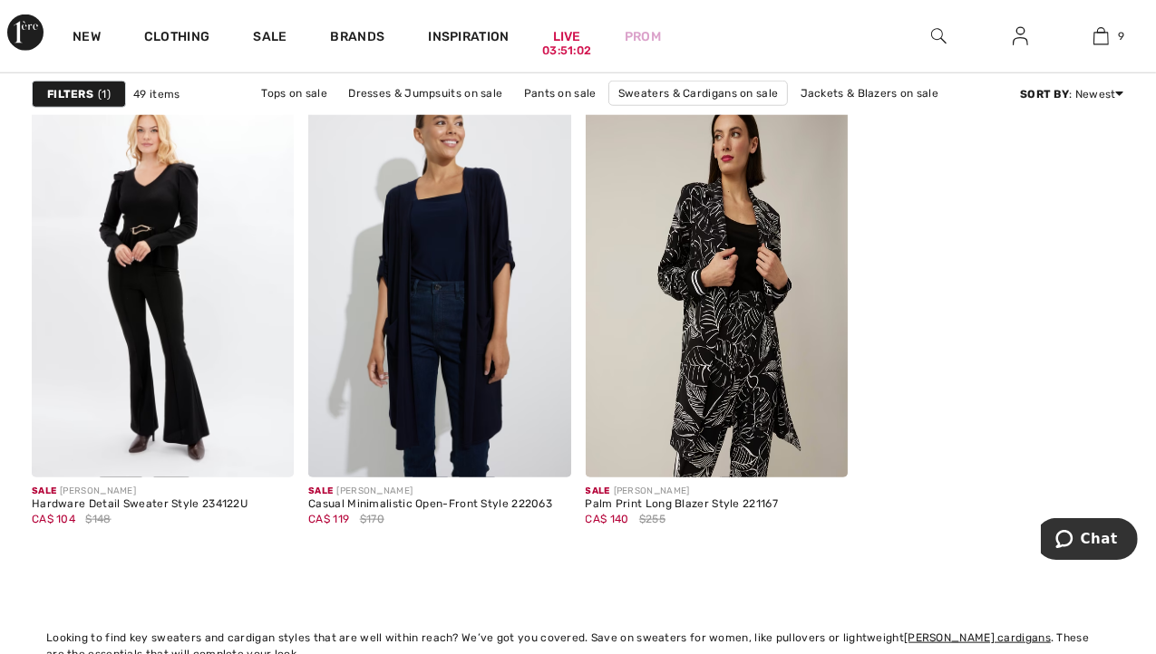
scroll to position [7338, 0]
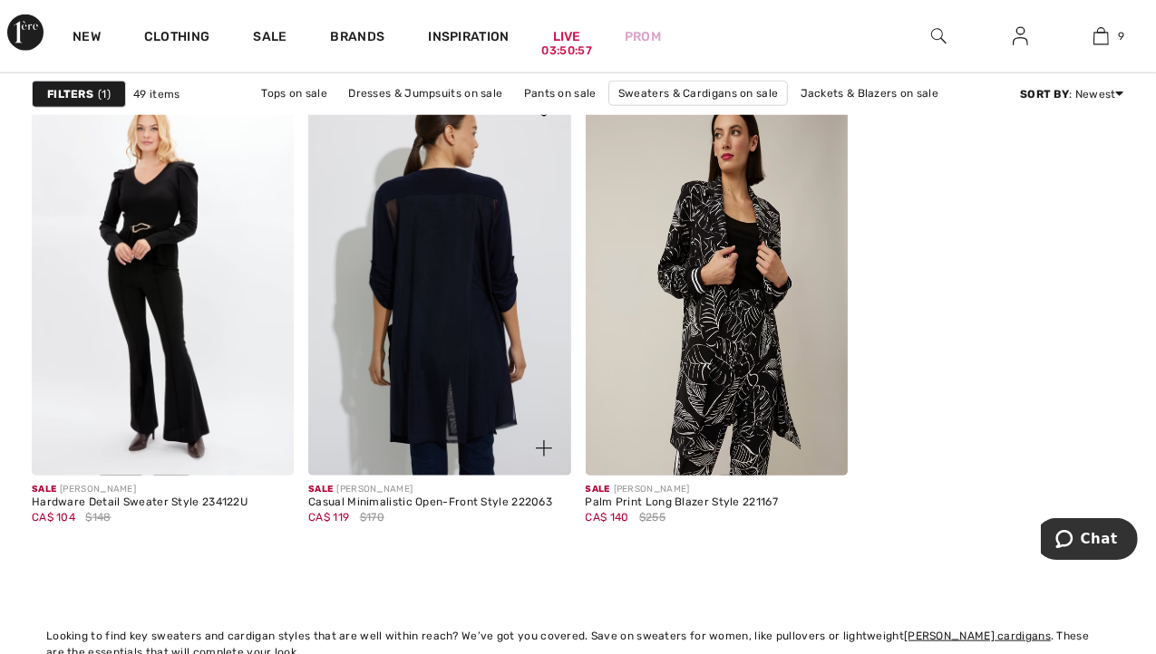
click at [478, 408] on img at bounding box center [439, 278] width 262 height 393
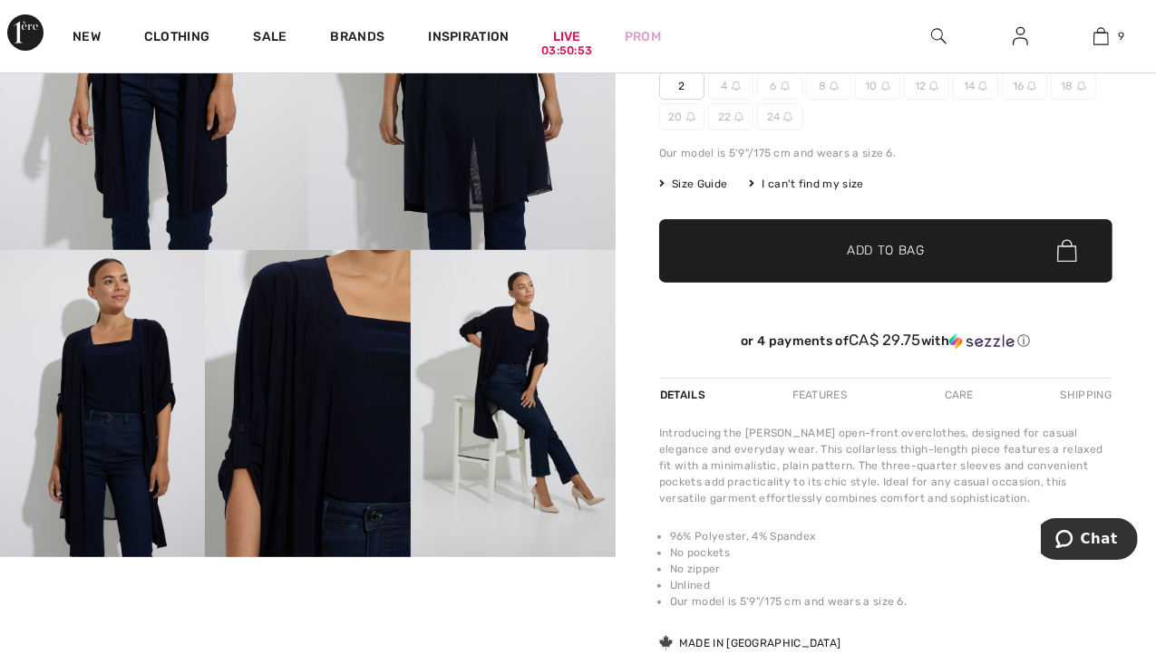
scroll to position [431, 0]
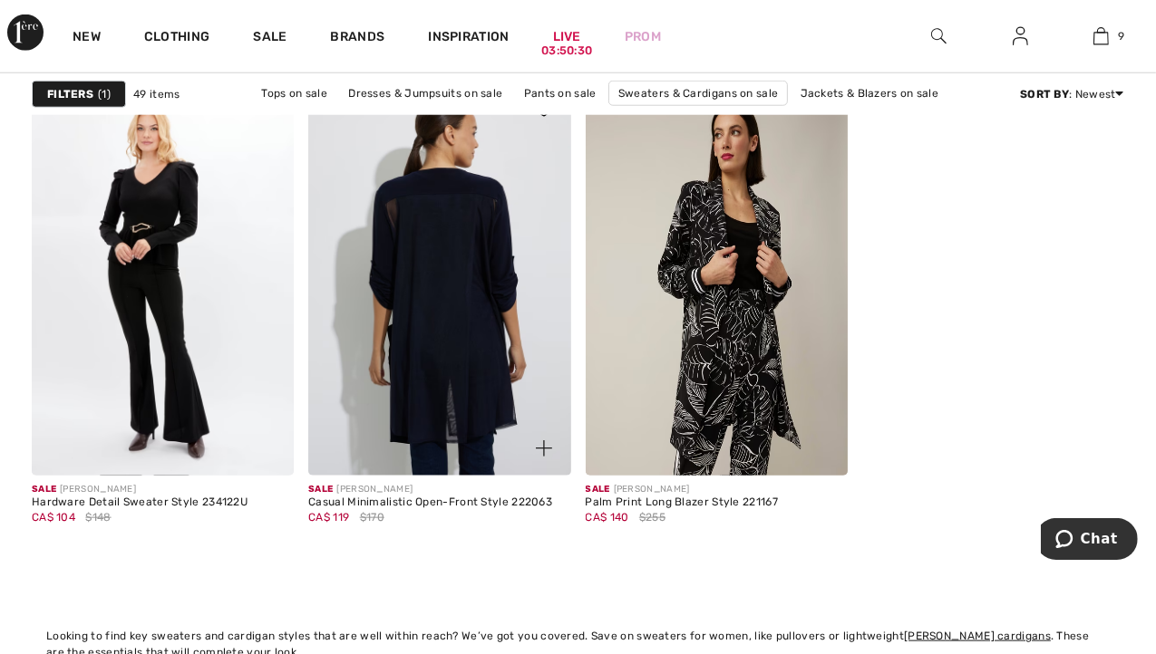
click at [459, 354] on img at bounding box center [439, 278] width 262 height 393
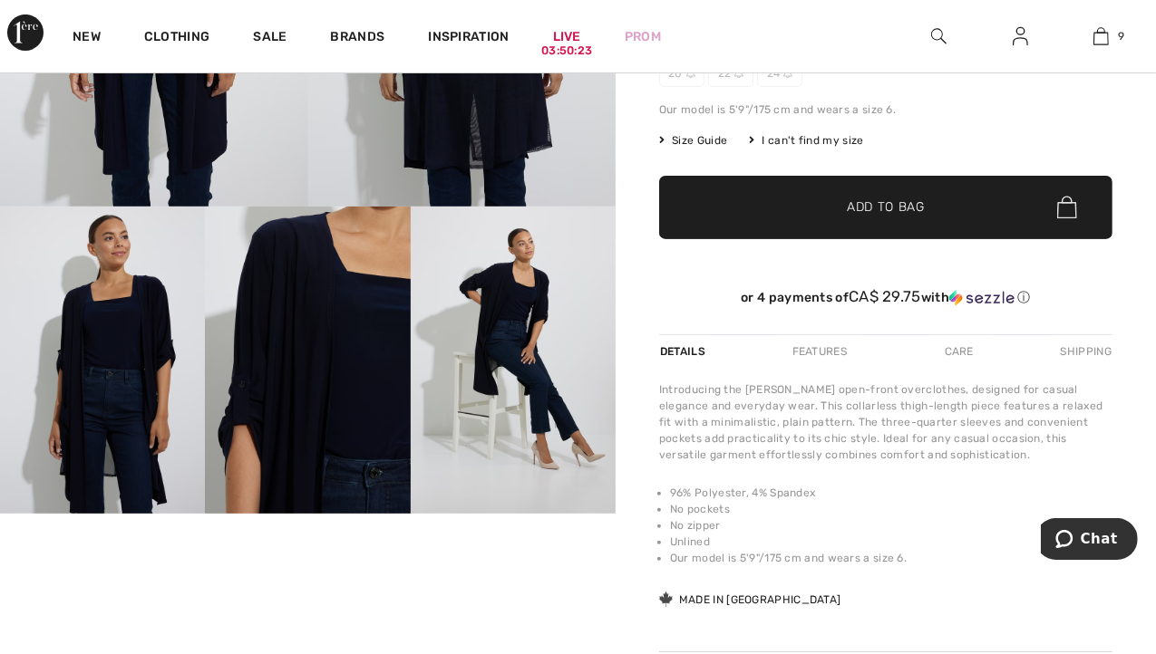
scroll to position [445, 0]
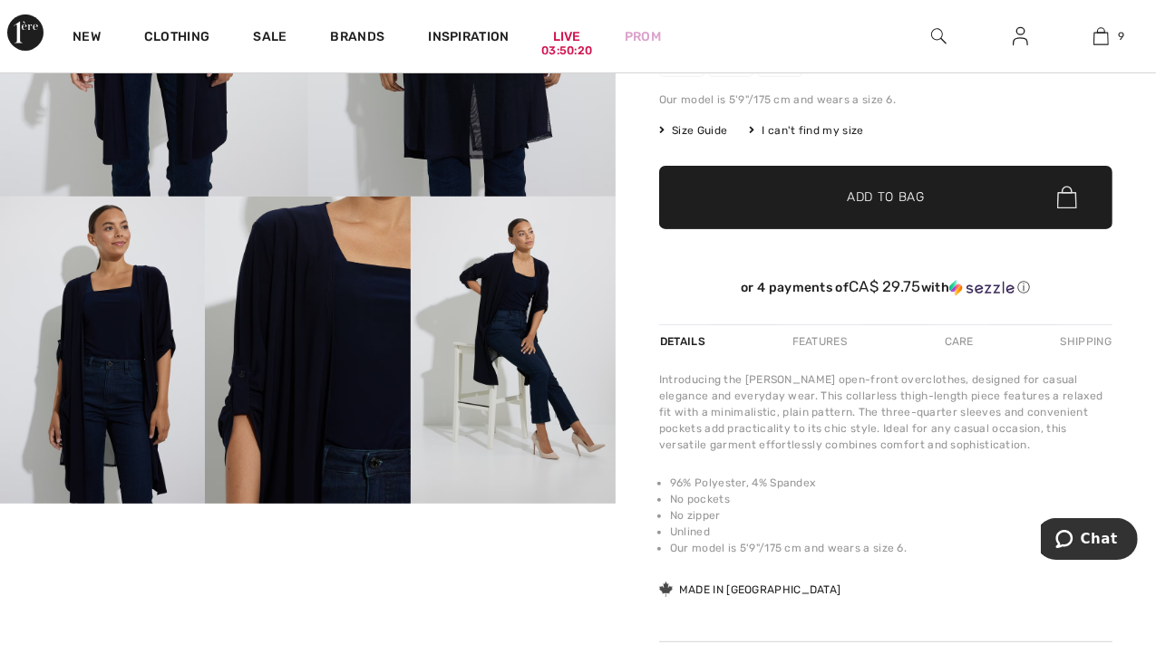
click at [954, 335] on div "Care" at bounding box center [959, 341] width 60 height 33
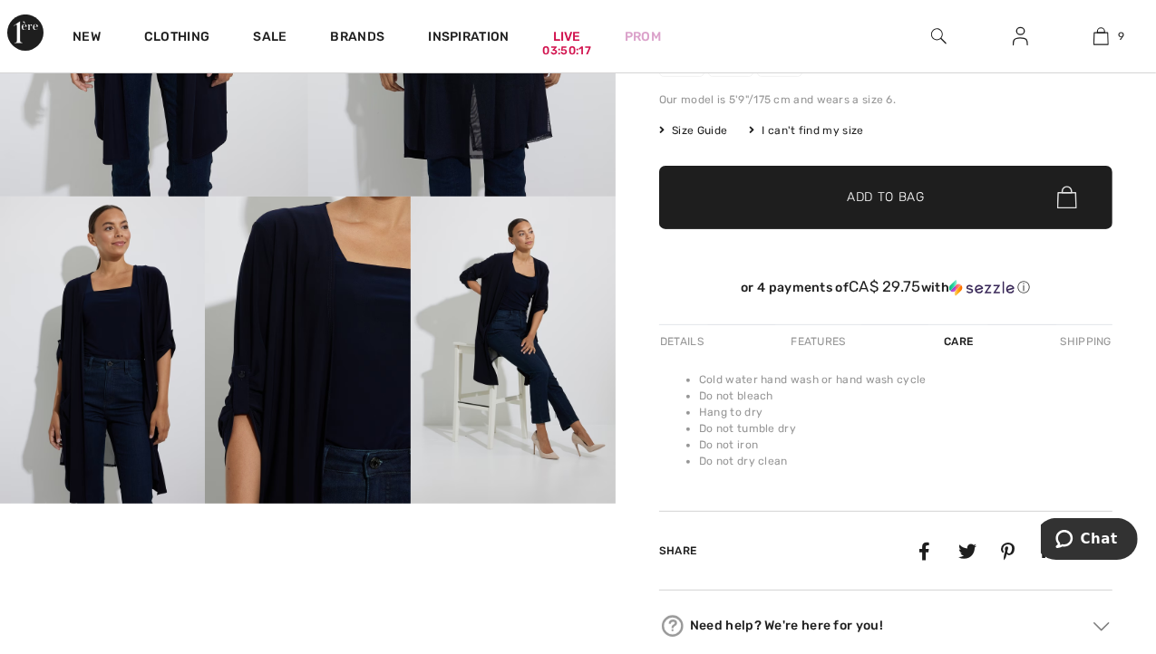
click at [674, 336] on div "Details" at bounding box center [683, 341] width 49 height 33
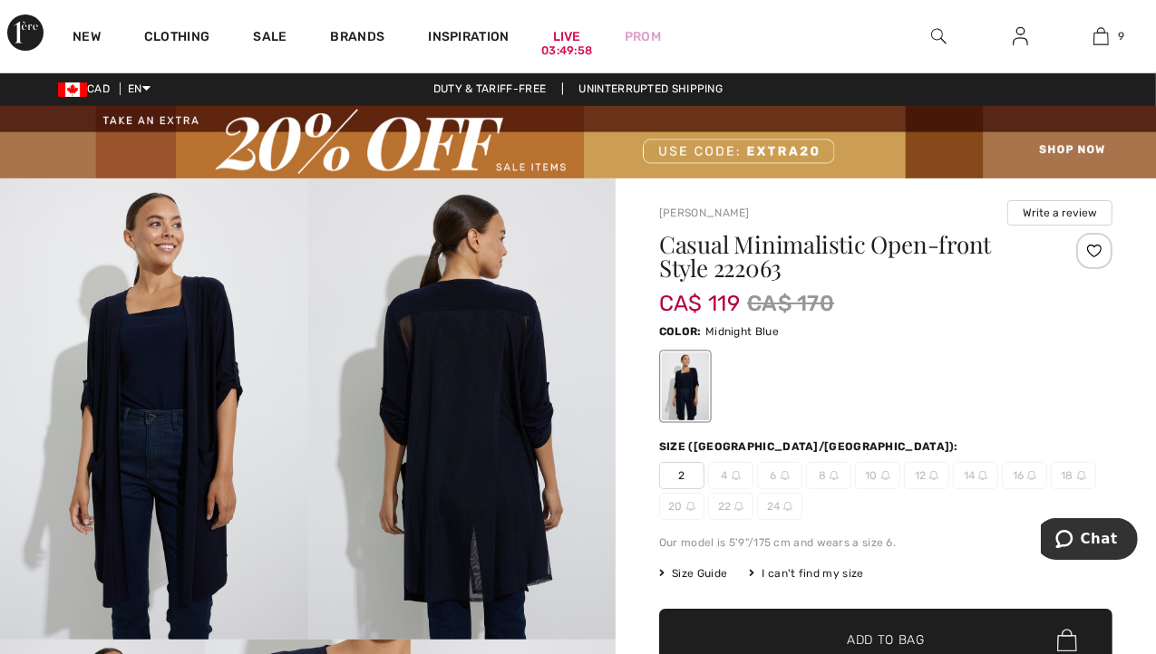
scroll to position [0, 0]
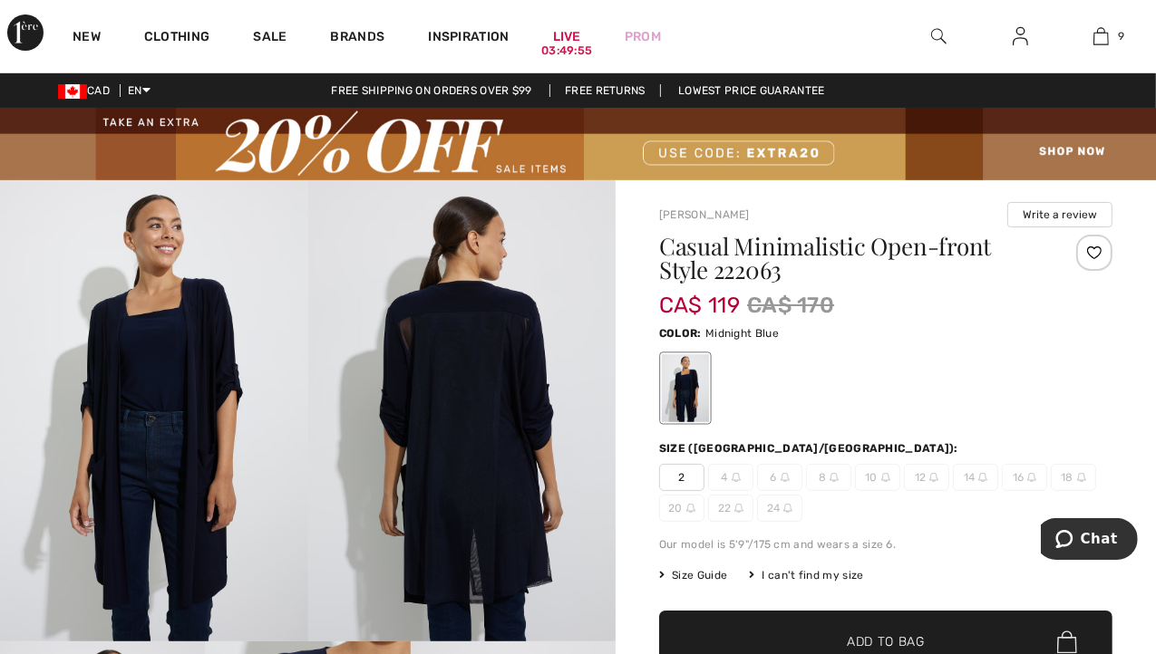
click at [675, 478] on span "2" at bounding box center [681, 477] width 45 height 27
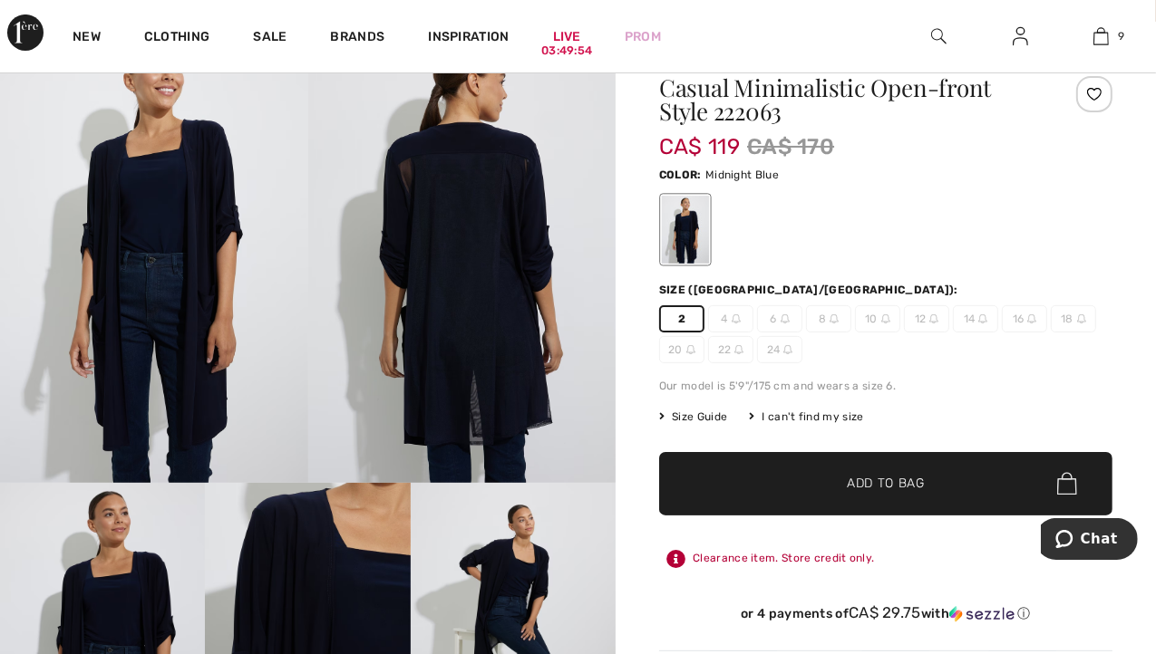
scroll to position [160, 0]
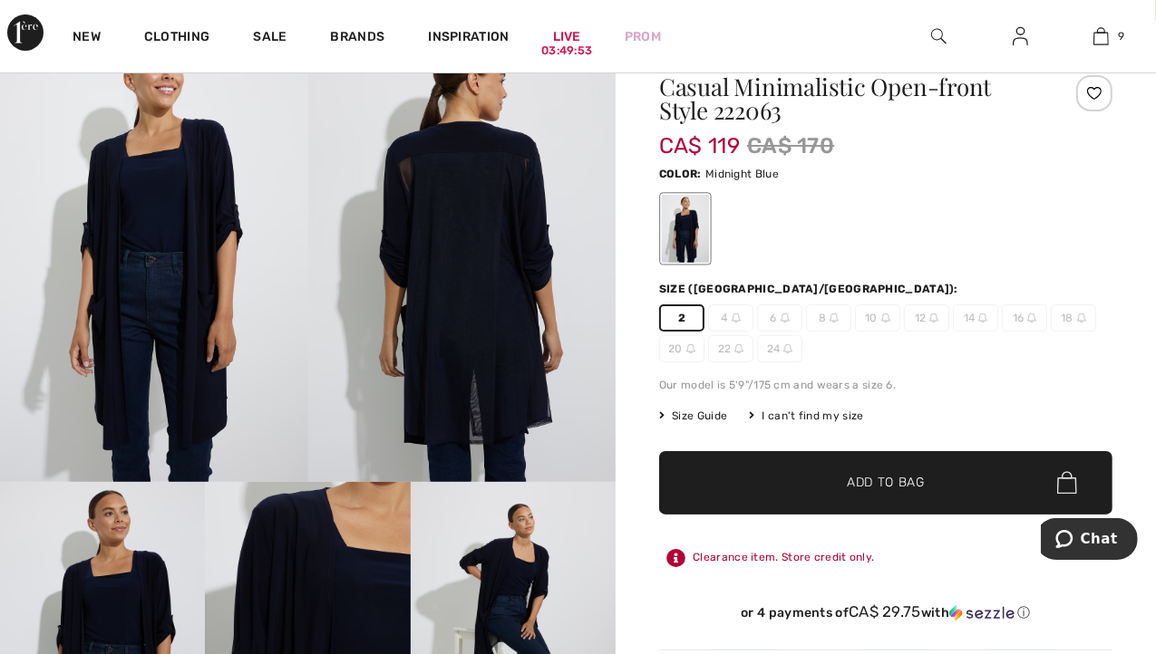
click at [848, 489] on span "Add to Bag" at bounding box center [886, 482] width 78 height 19
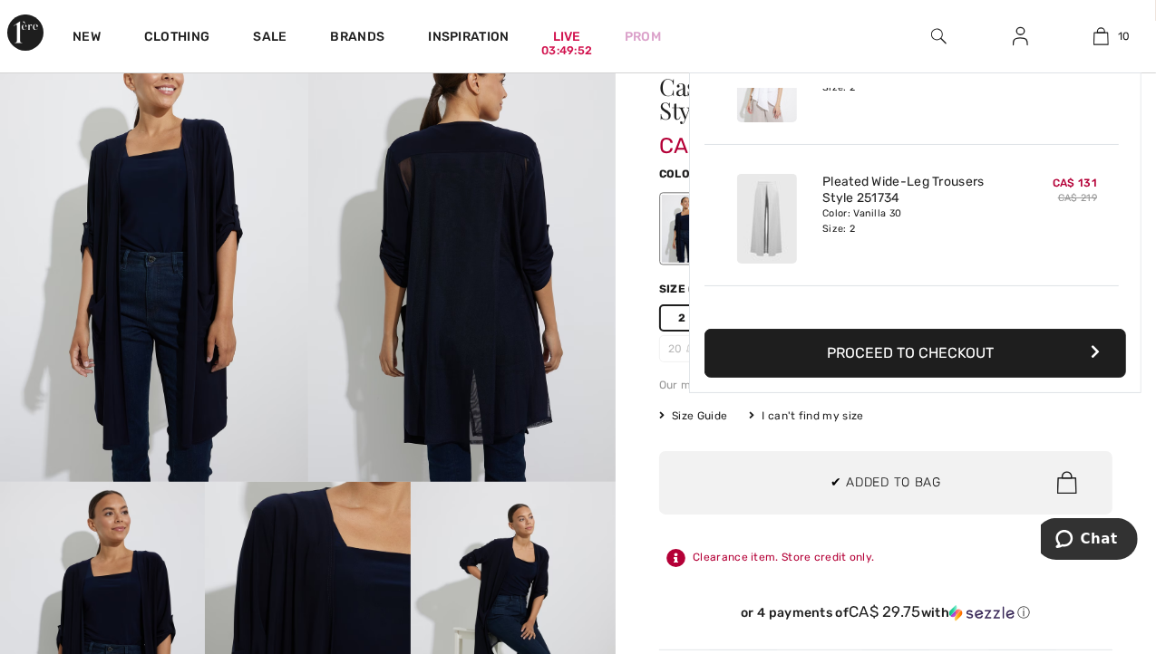
scroll to position [1185, 0]
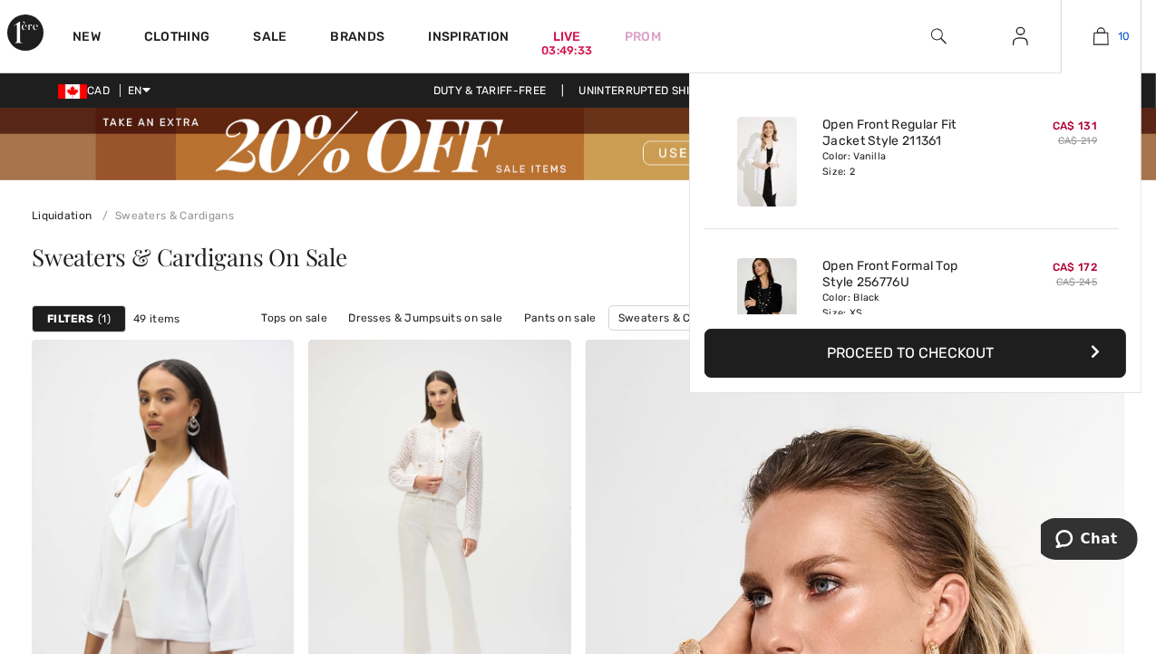
click at [1100, 36] on img at bounding box center [1100, 36] width 15 height 22
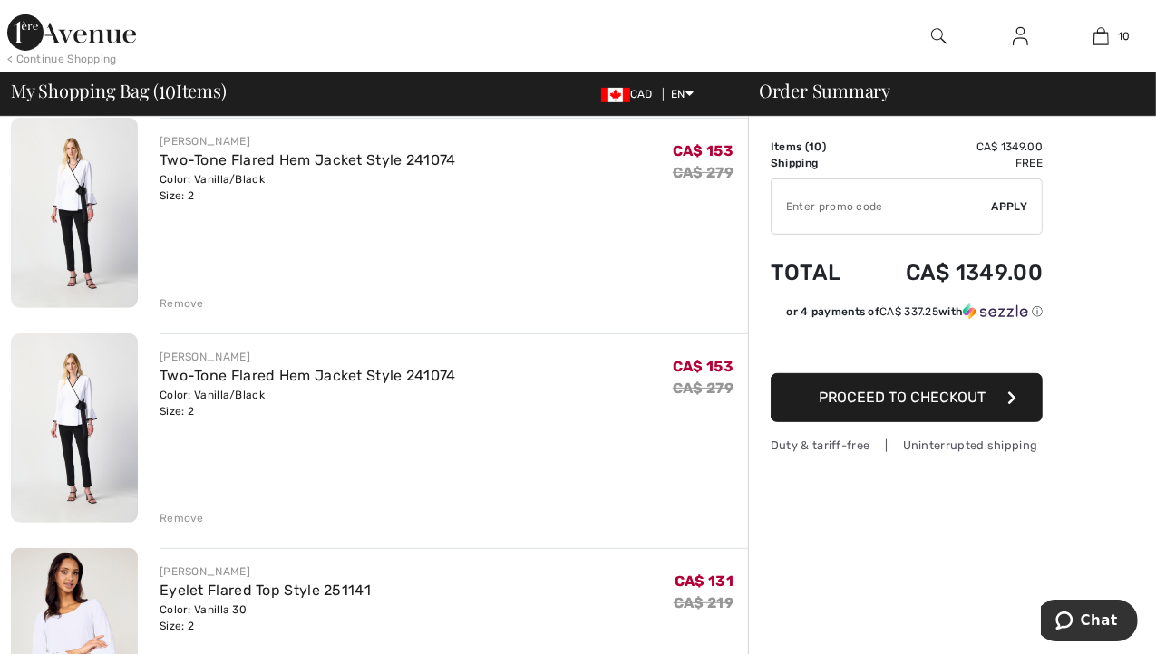
scroll to position [580, 0]
click at [173, 514] on div "Remove" at bounding box center [182, 517] width 44 height 16
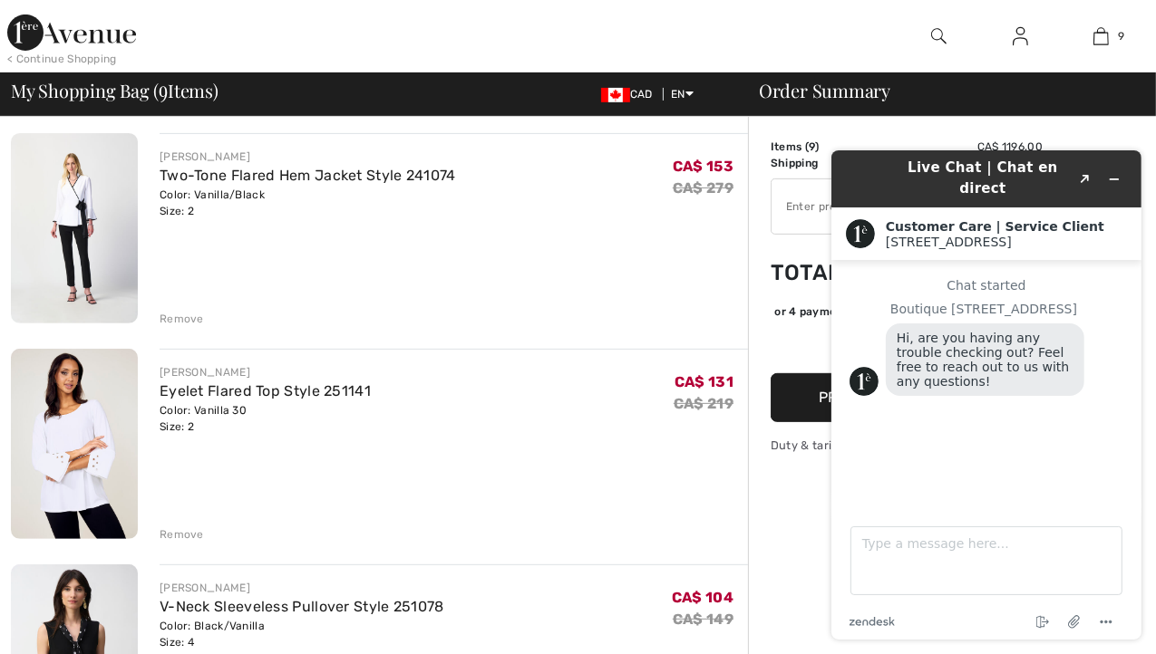
scroll to position [616, 0]
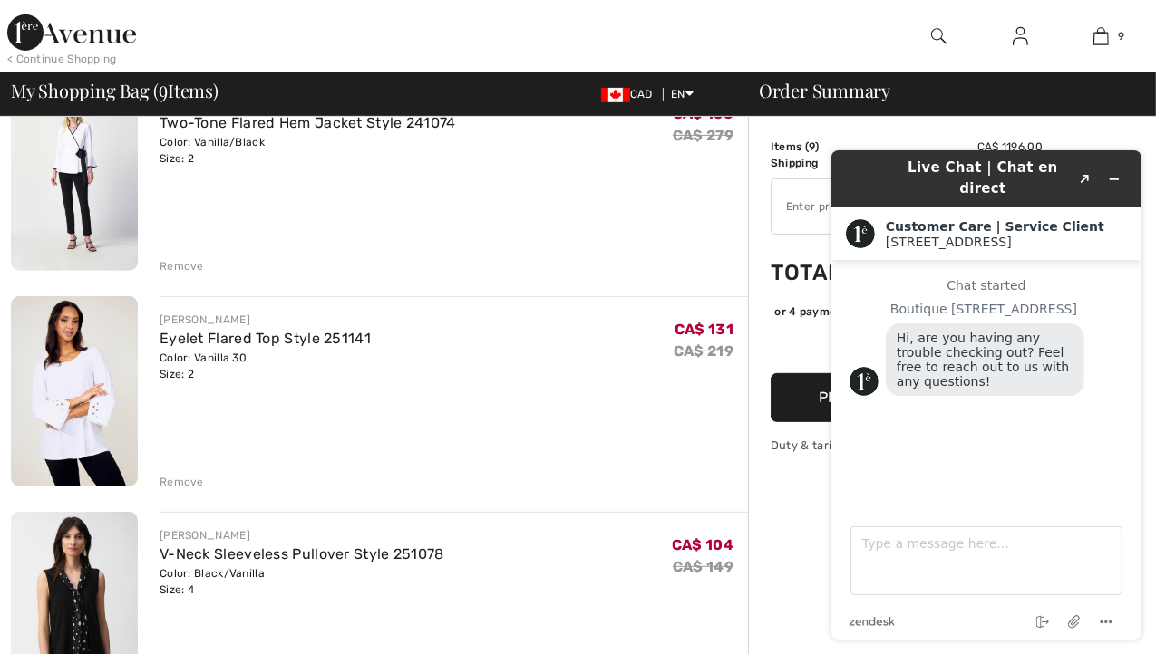
click at [69, 382] on img at bounding box center [74, 391] width 127 height 190
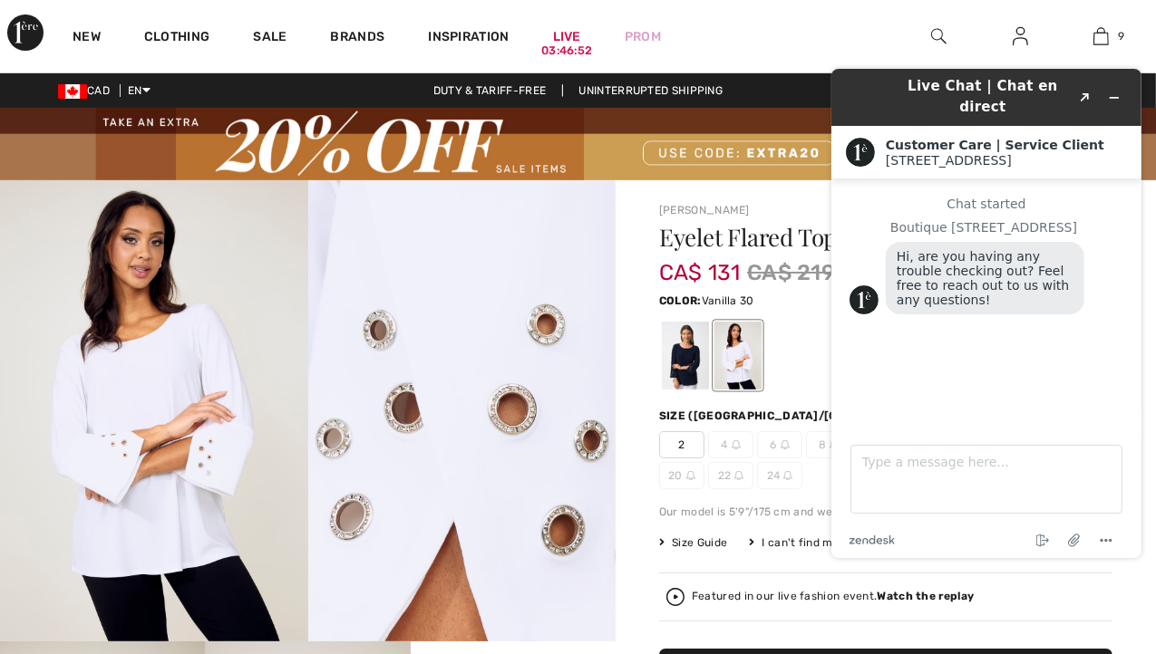
click at [731, 355] on div at bounding box center [737, 356] width 47 height 68
click at [1113, 92] on icon "Minimize widget" at bounding box center [1113, 97] width 13 height 13
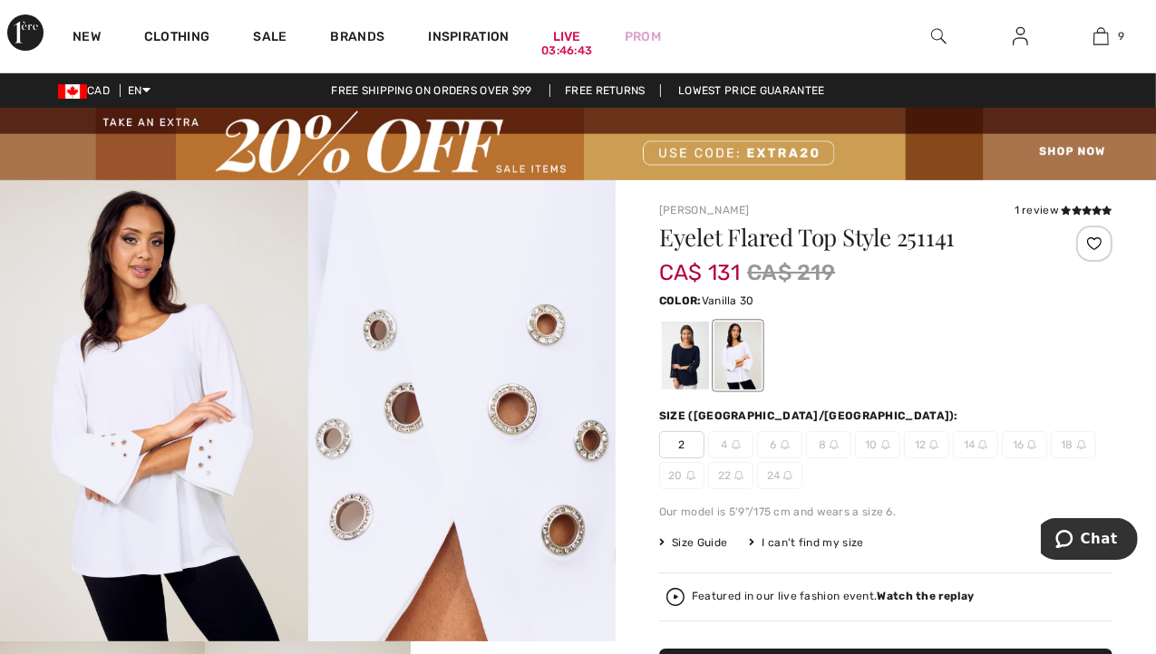
click at [738, 342] on div at bounding box center [737, 356] width 47 height 68
click at [726, 443] on span "4" at bounding box center [730, 444] width 45 height 27
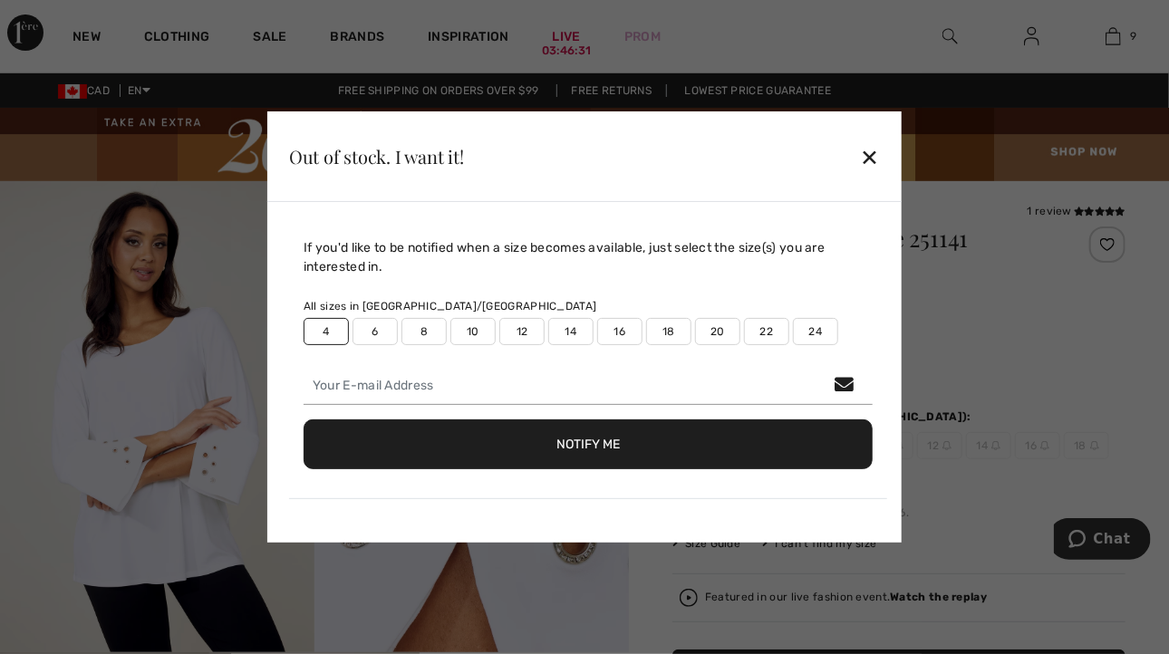
click at [866, 160] on div "✕" at bounding box center [870, 157] width 19 height 38
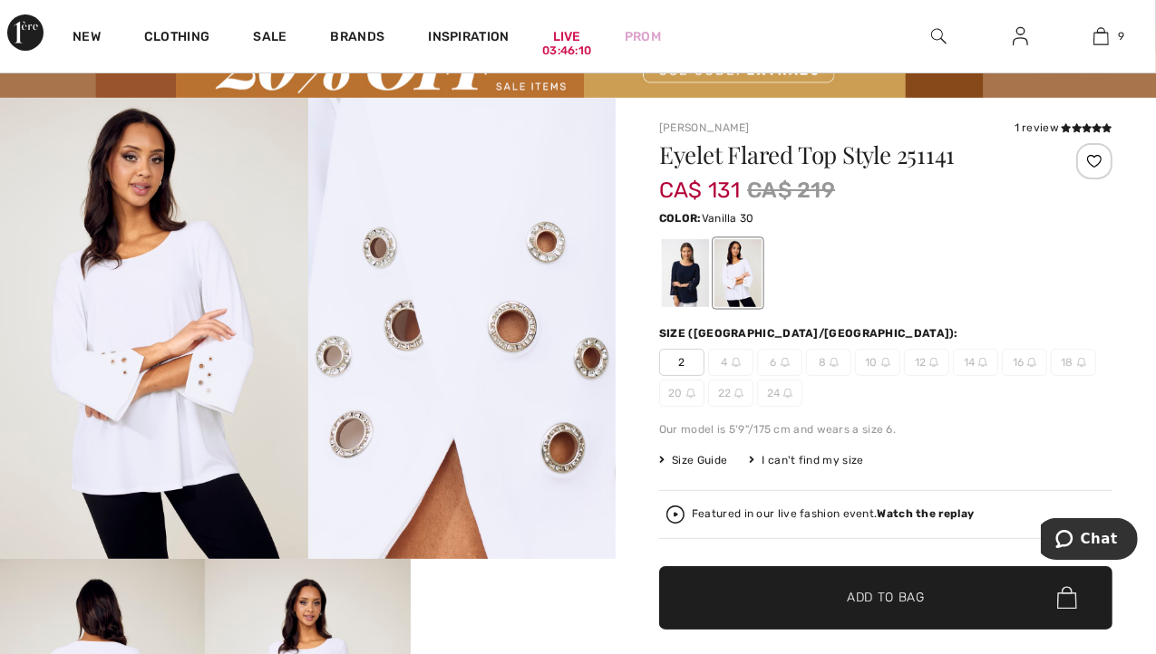
scroll to position [82, 0]
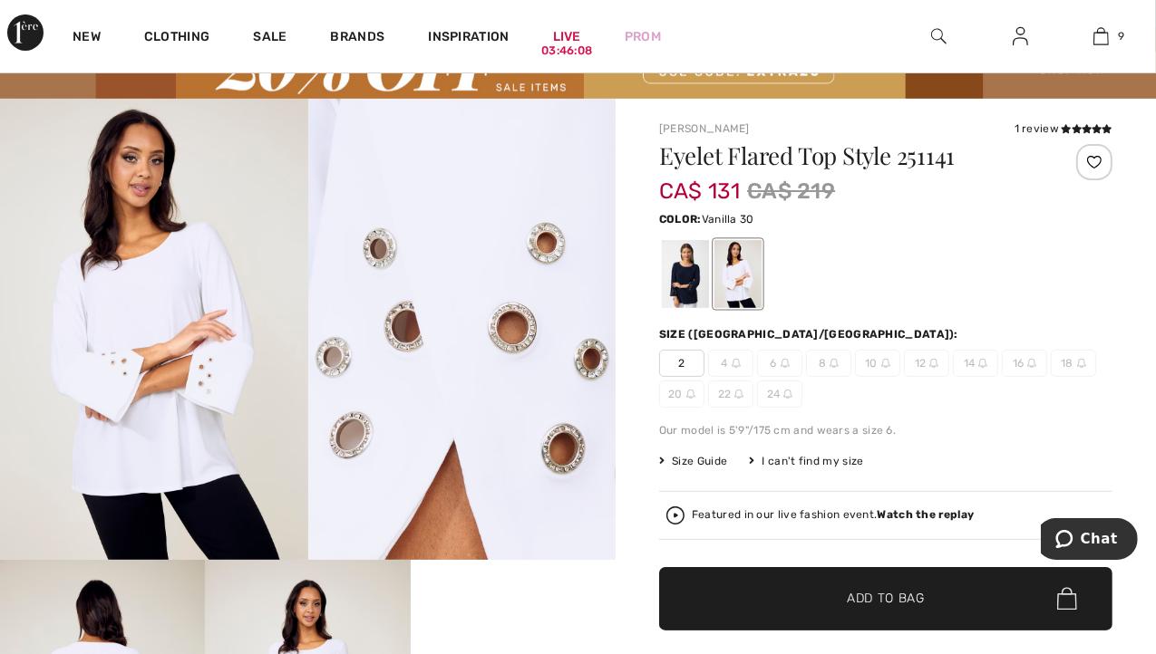
click at [732, 359] on img at bounding box center [735, 363] width 9 height 9
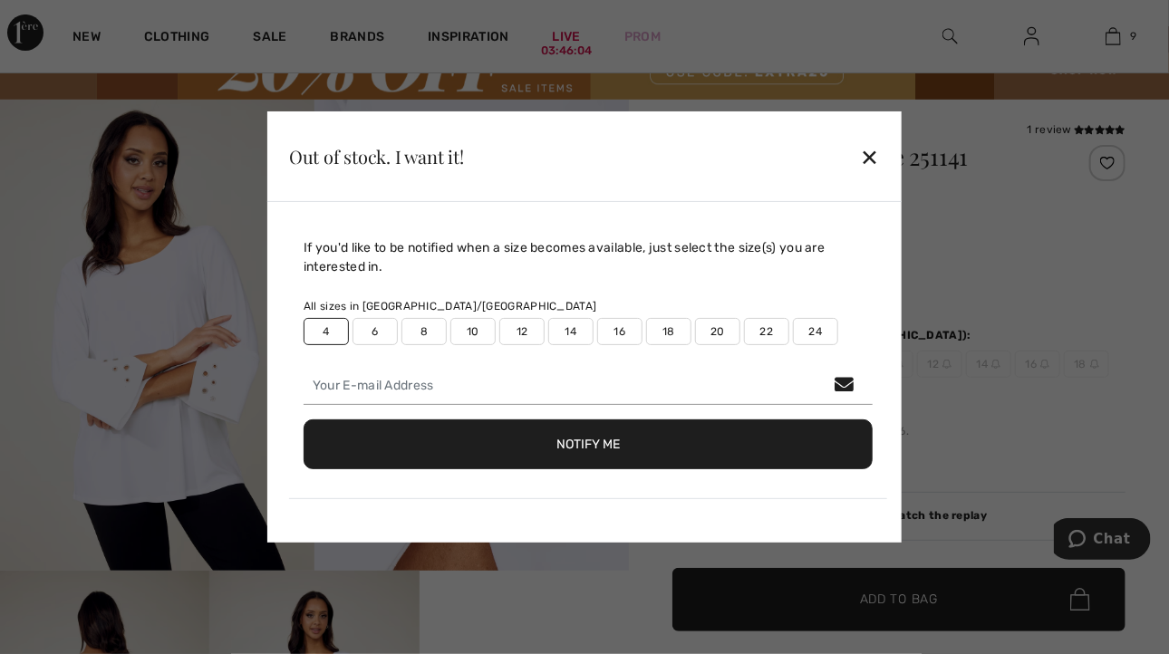
click at [327, 327] on label "4" at bounding box center [326, 331] width 45 height 27
click at [430, 447] on button "Notify Me" at bounding box center [588, 445] width 569 height 50
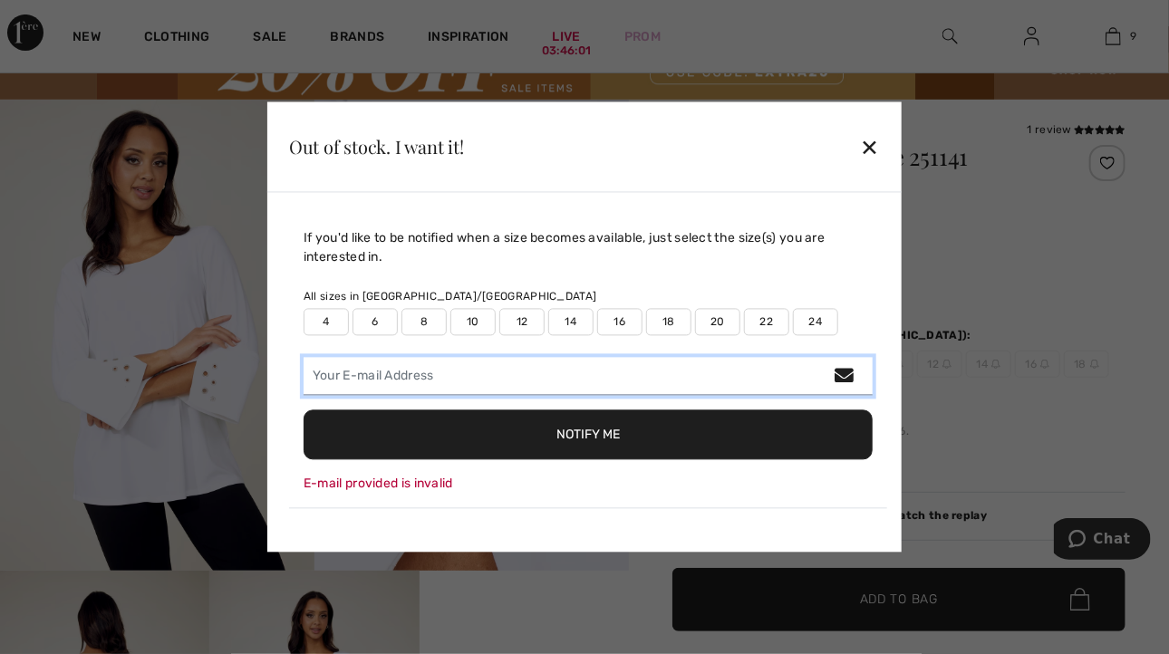
click at [374, 374] on input "email" at bounding box center [588, 377] width 569 height 38
type input "irinadoering@gmail.com"
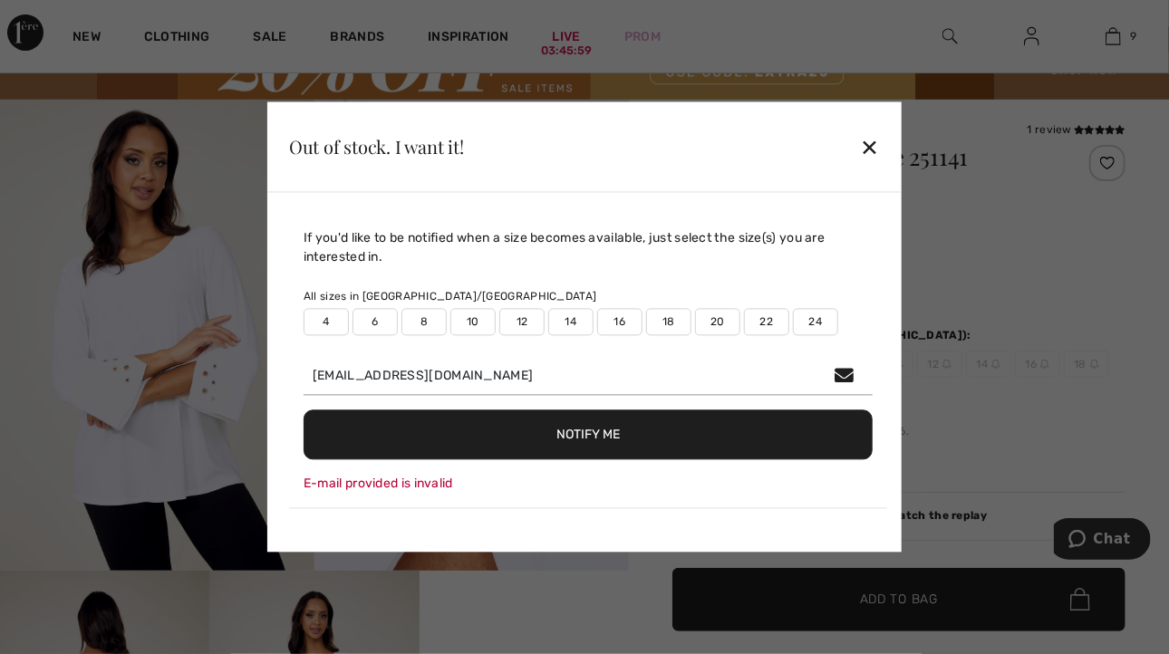
click at [459, 434] on button "Notify Me" at bounding box center [588, 436] width 569 height 50
click at [331, 313] on label "4" at bounding box center [326, 322] width 45 height 27
click at [421, 443] on button "Notify Me" at bounding box center [588, 436] width 569 height 50
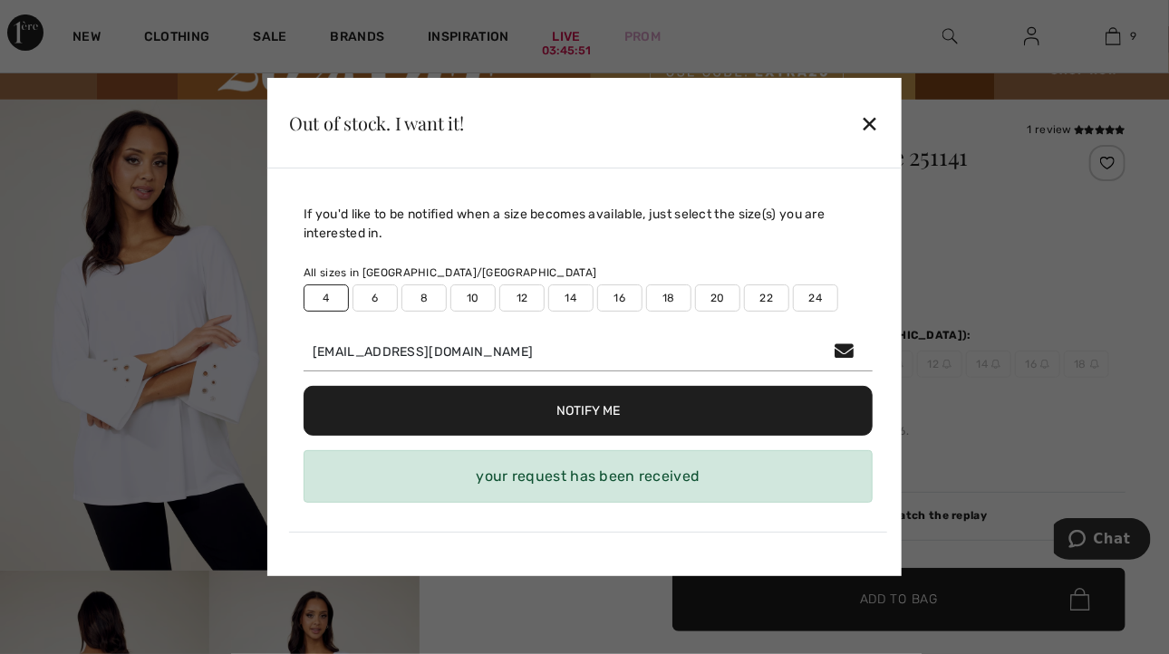
click at [869, 125] on div "✕" at bounding box center [870, 123] width 19 height 38
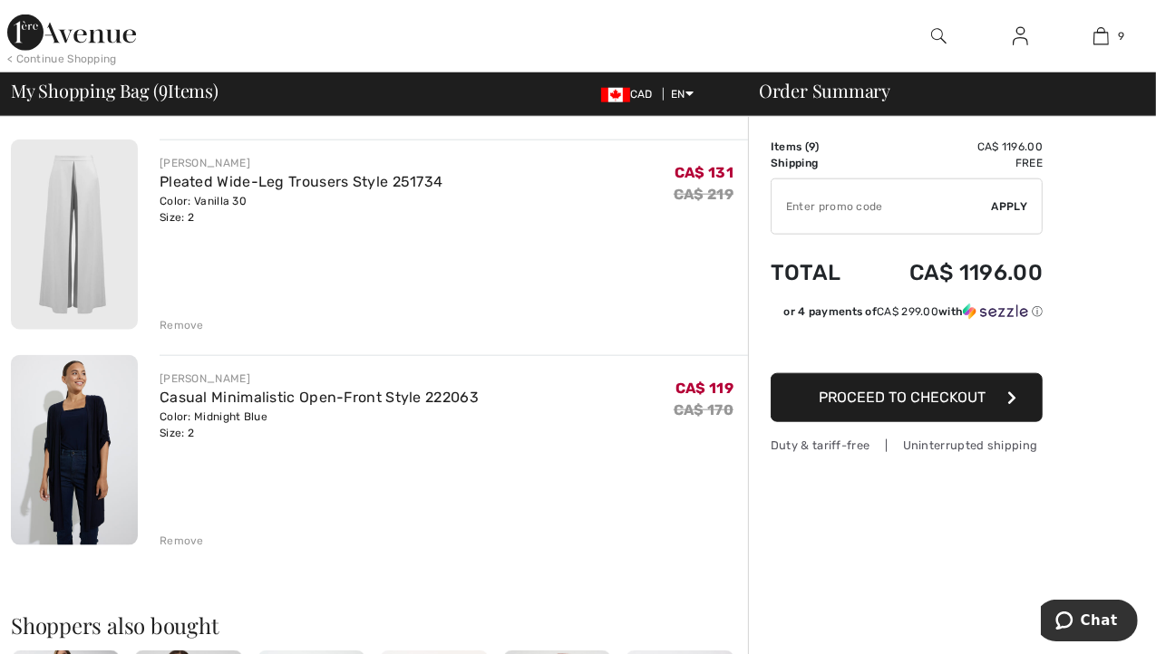
scroll to position [1637, 0]
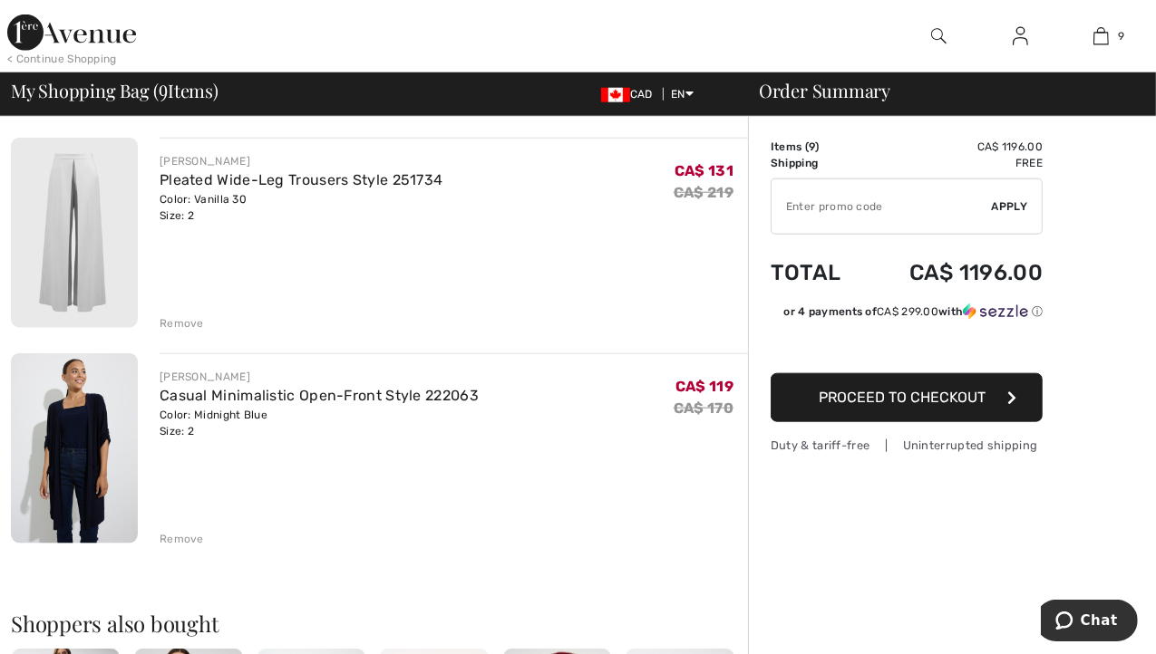
click at [64, 244] on img at bounding box center [74, 233] width 127 height 190
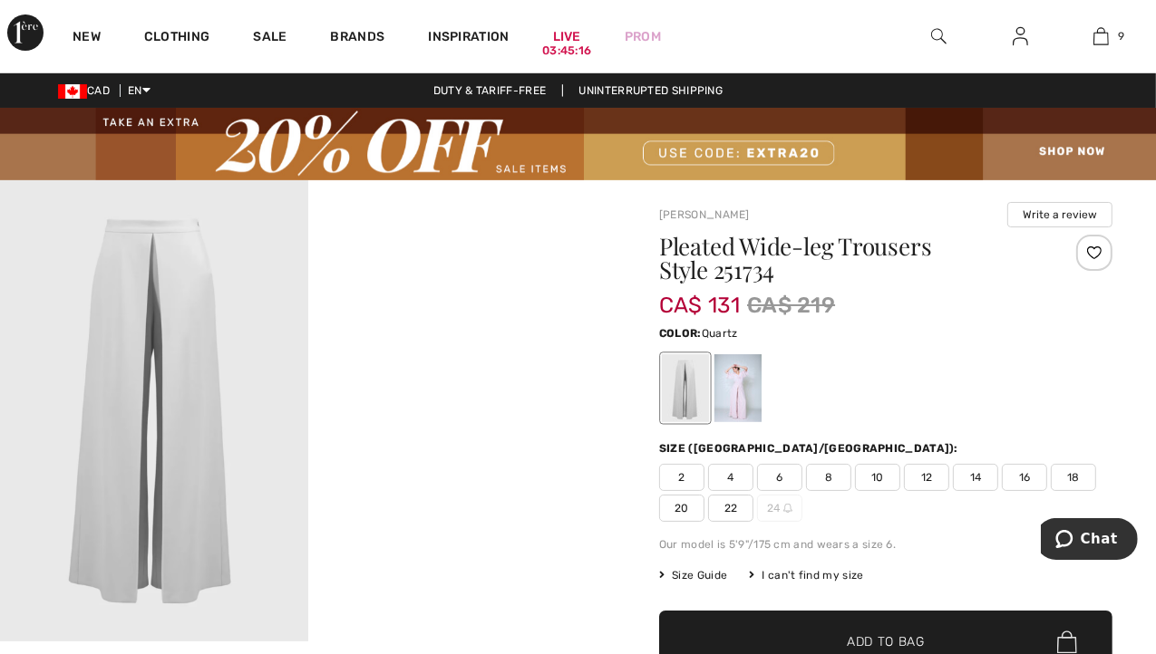
click at [747, 388] on div at bounding box center [737, 388] width 47 height 68
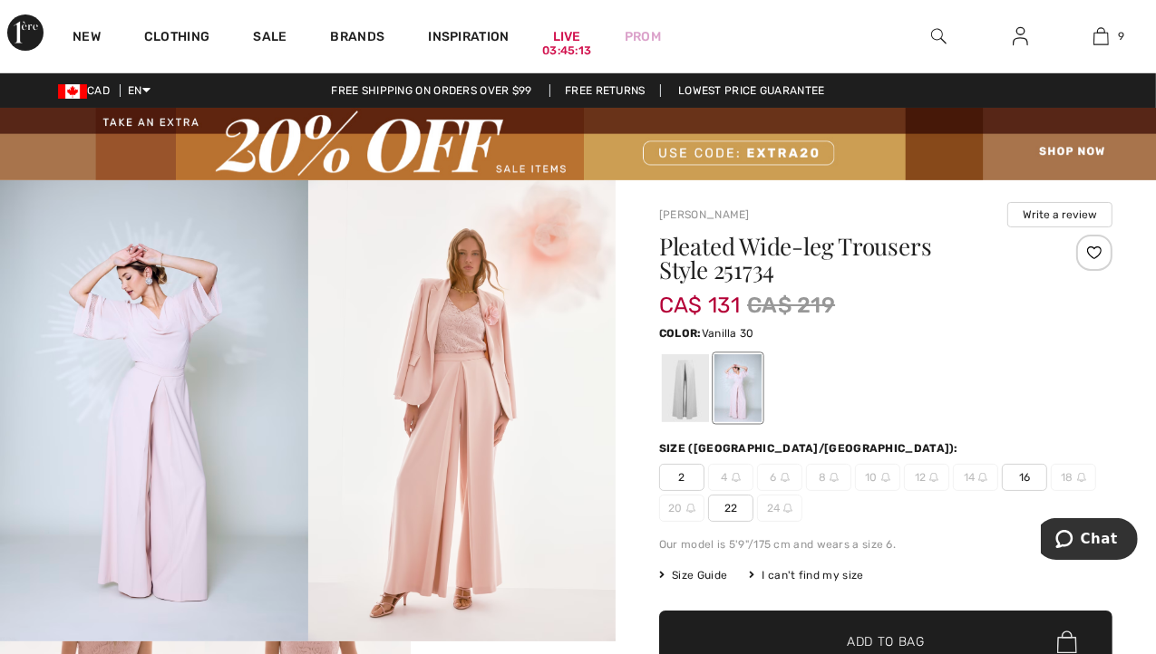
click at [687, 390] on div at bounding box center [685, 388] width 47 height 68
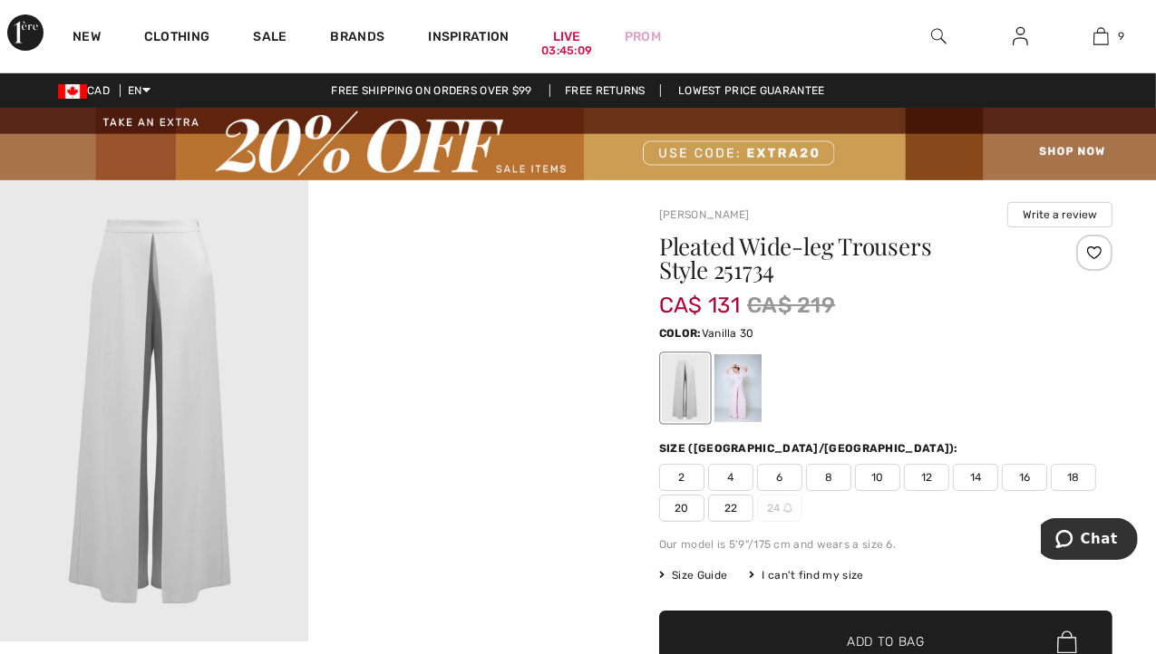
click at [727, 475] on span "4" at bounding box center [730, 477] width 45 height 27
click at [860, 631] on span "✔ Added to Bag Add to Bag" at bounding box center [885, 642] width 453 height 63
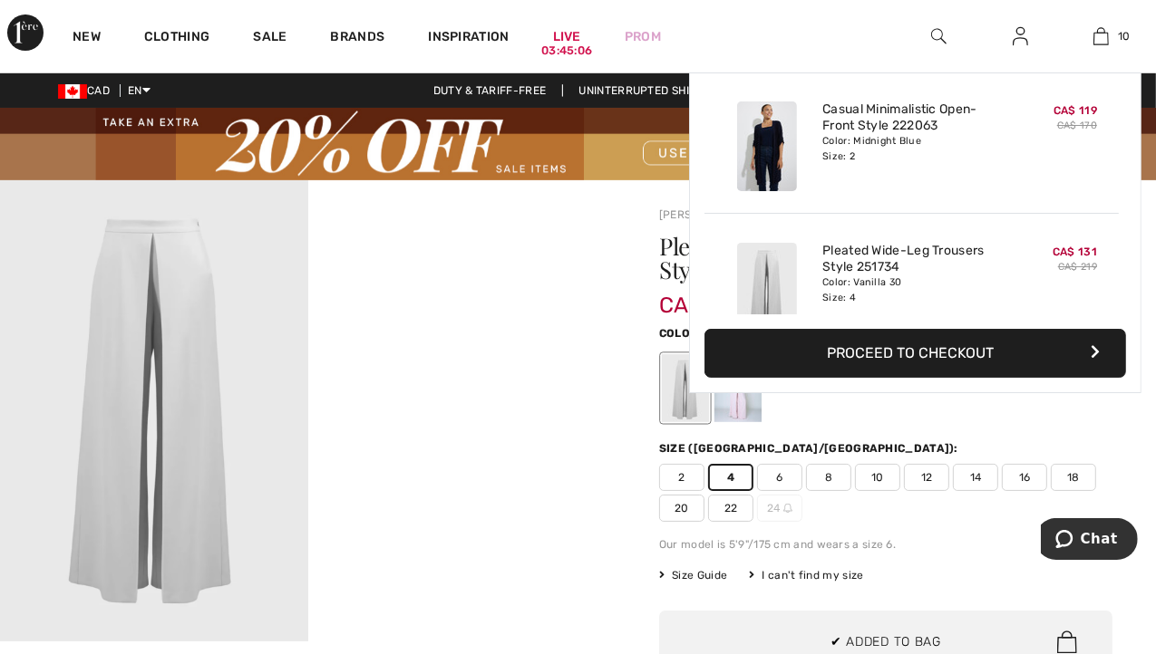
scroll to position [1185, 0]
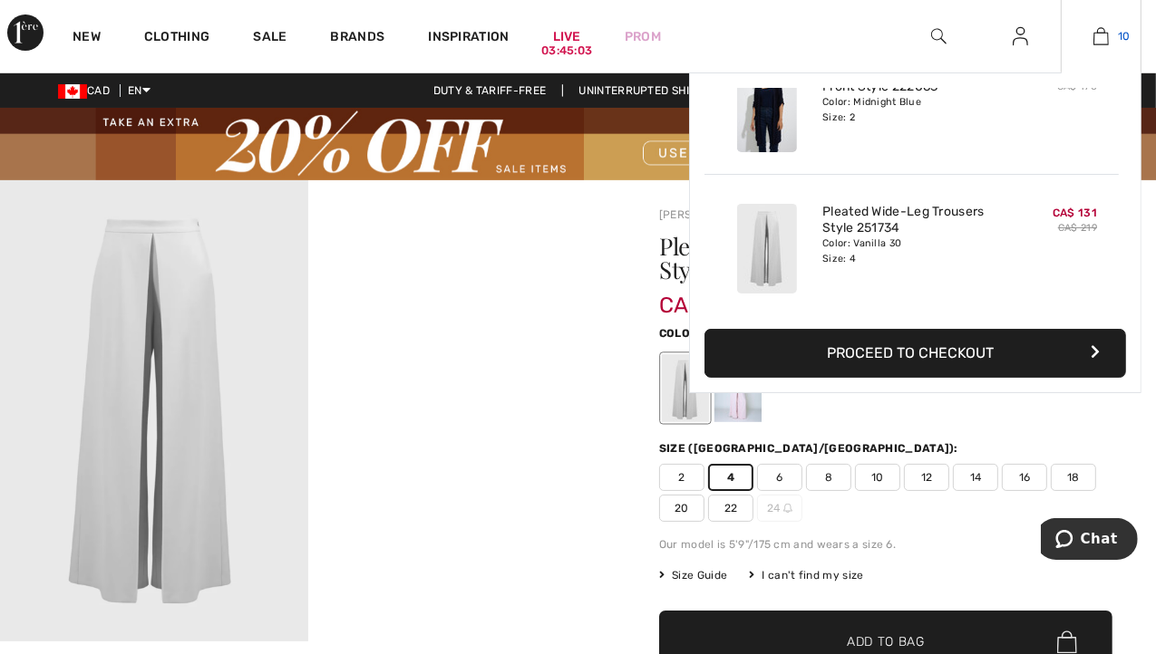
click at [1105, 42] on img at bounding box center [1100, 36] width 15 height 22
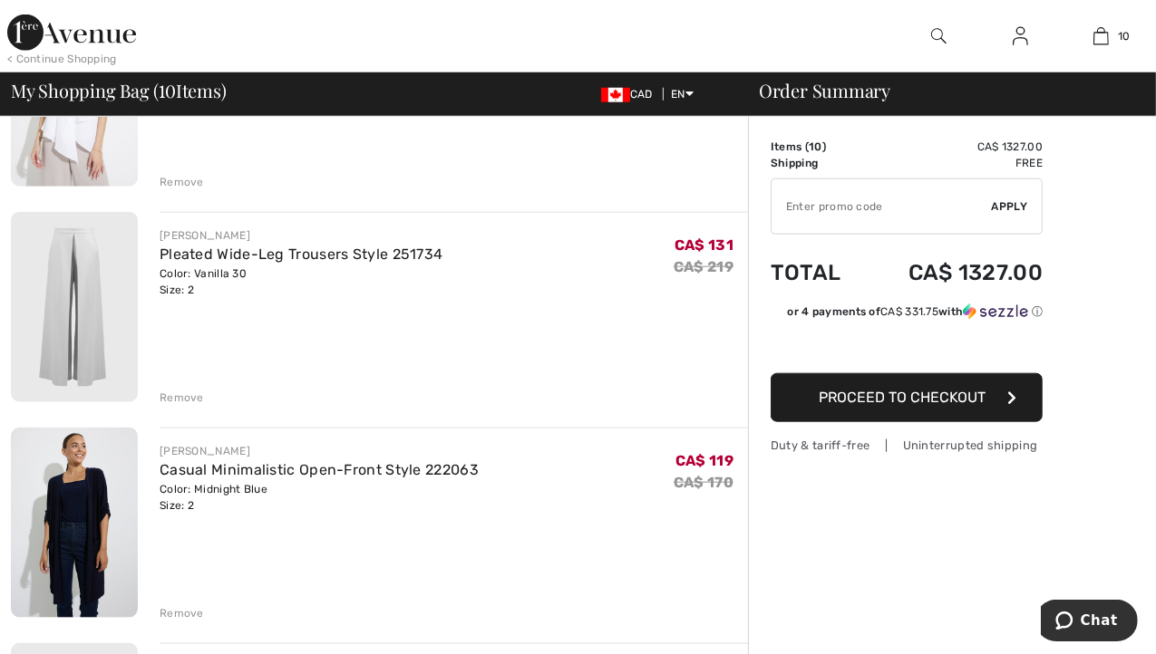
scroll to position [1541, 0]
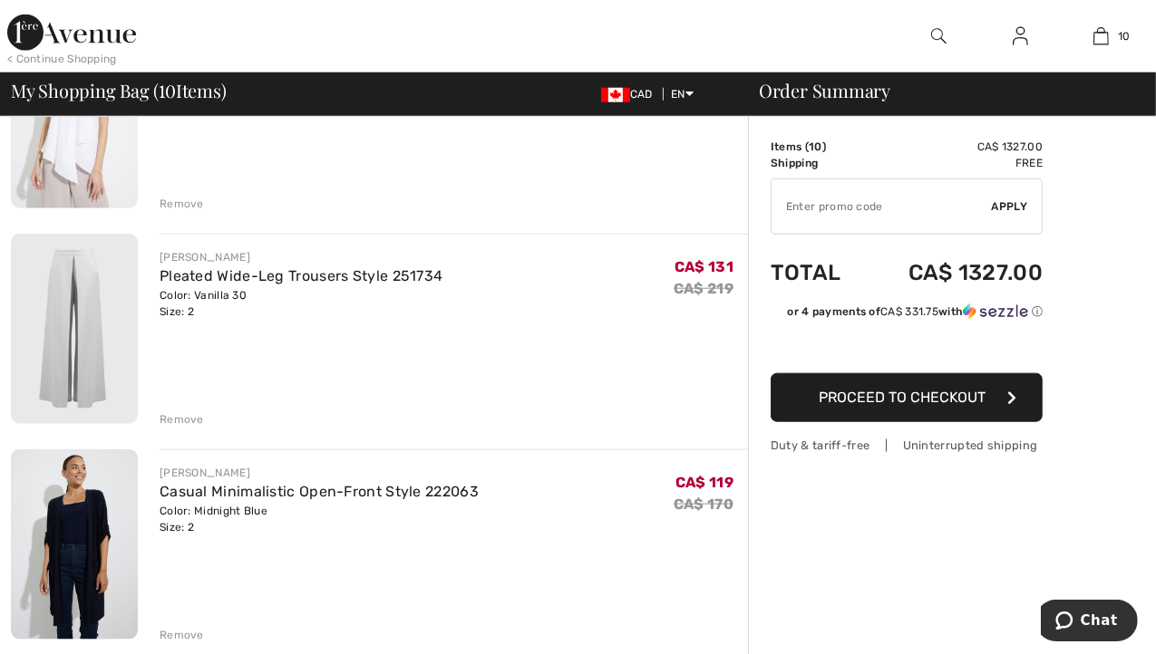
click at [182, 417] on div "Remove" at bounding box center [182, 419] width 44 height 16
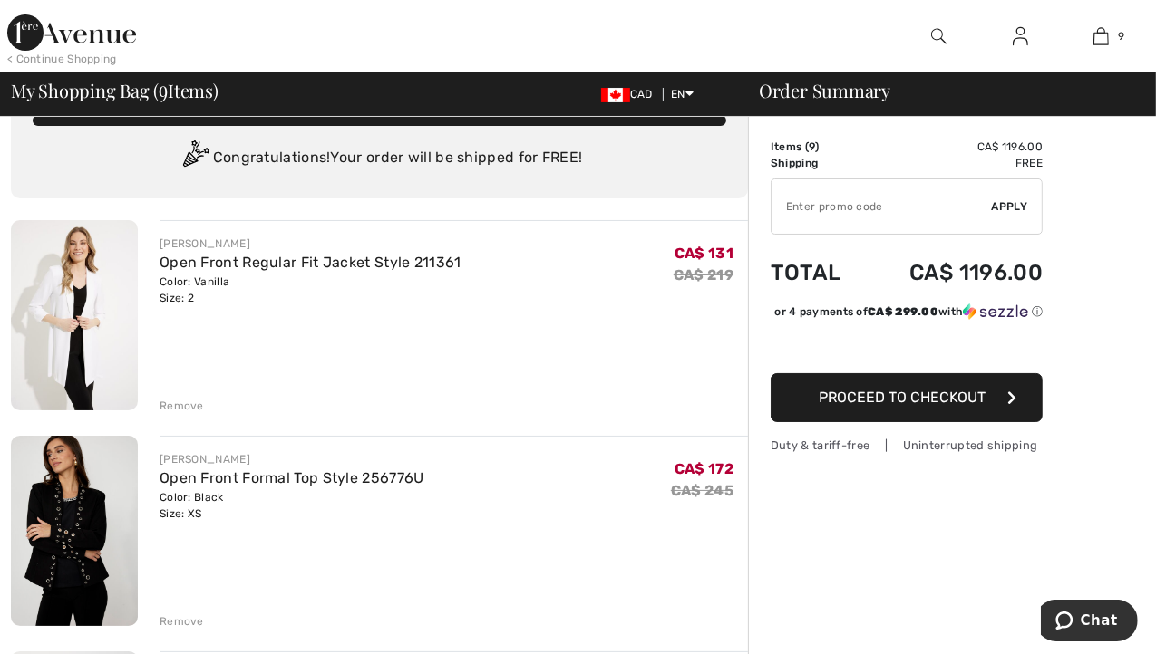
scroll to position [44, 0]
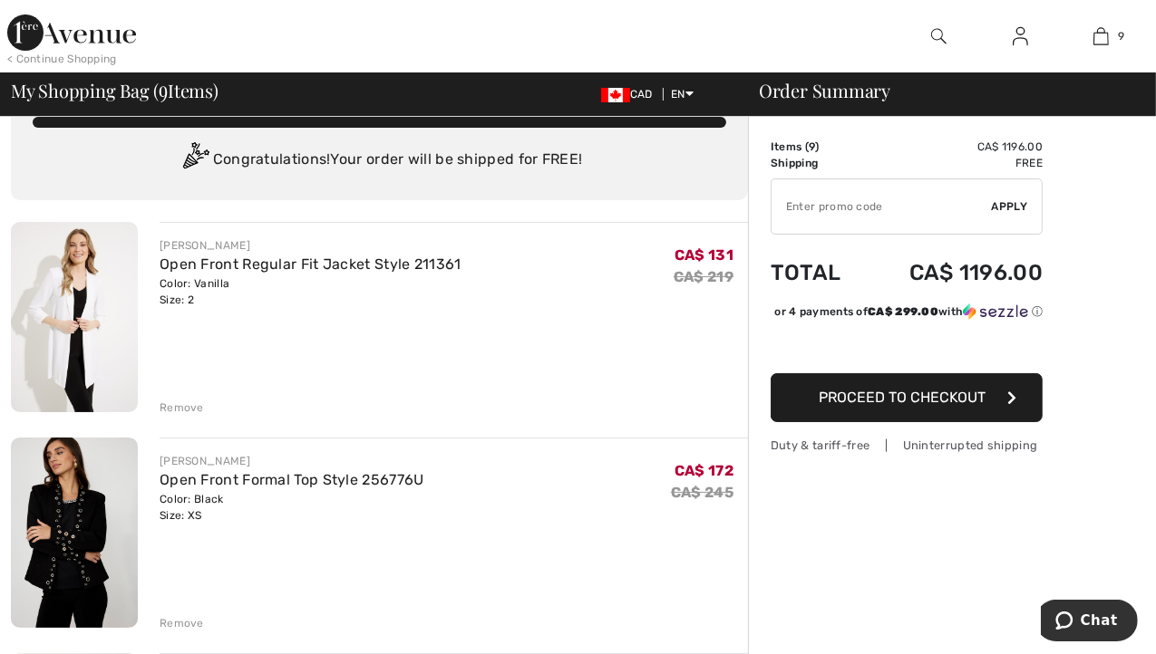
click at [75, 317] on img at bounding box center [74, 317] width 127 height 190
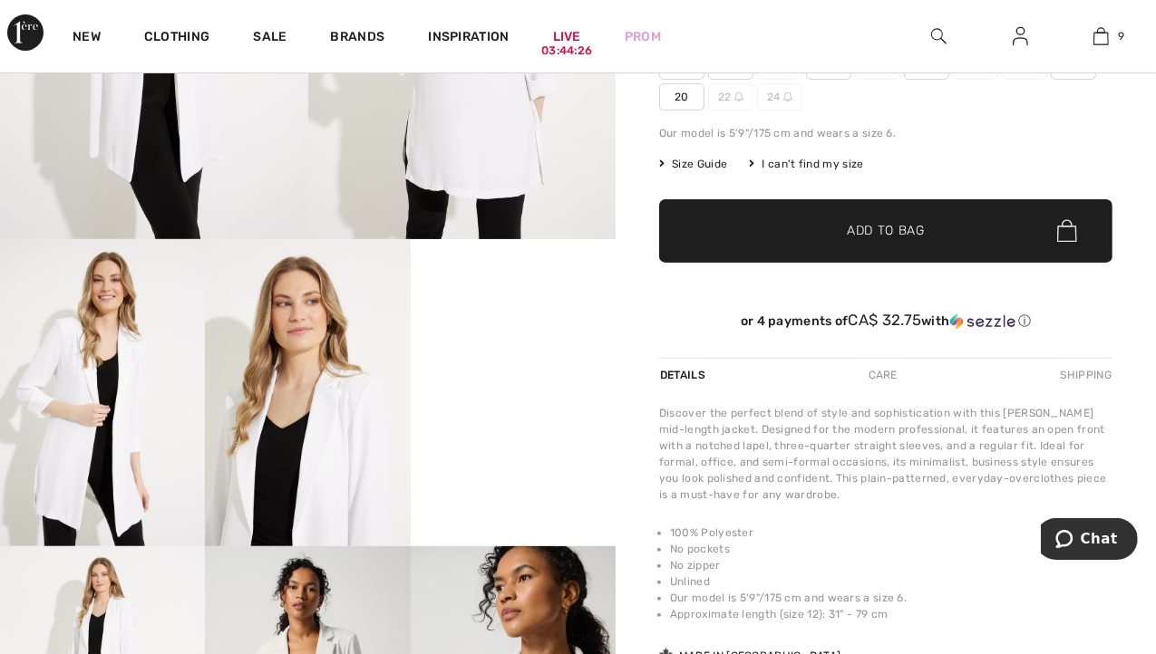
scroll to position [415, 0]
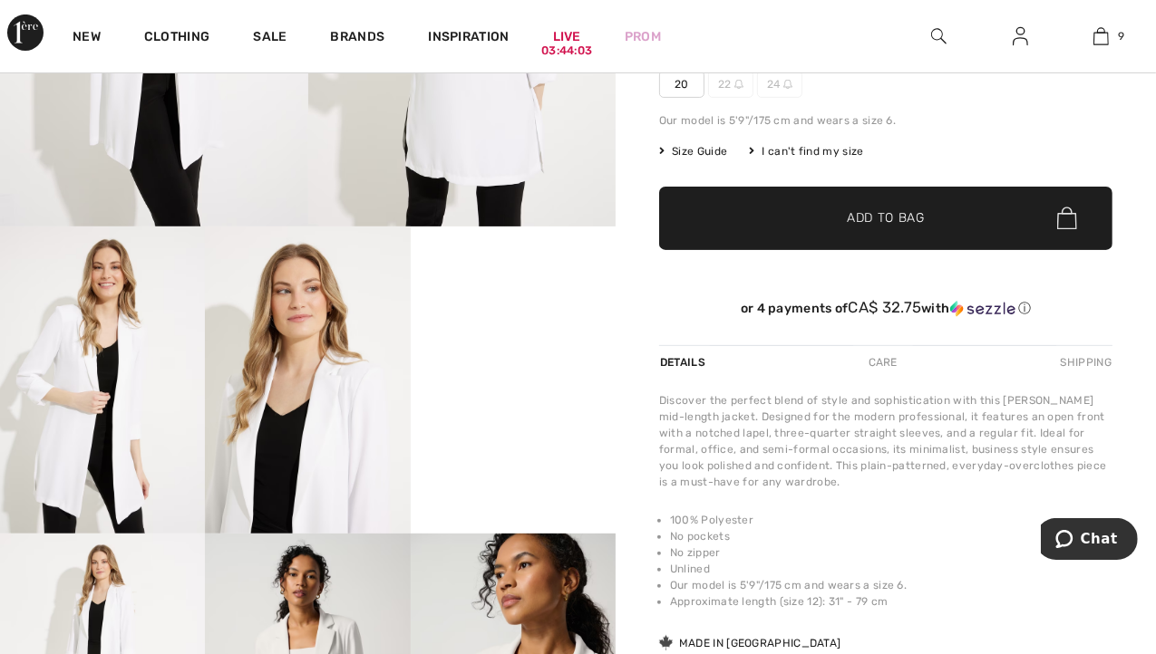
click at [877, 363] on div "Care" at bounding box center [883, 362] width 60 height 33
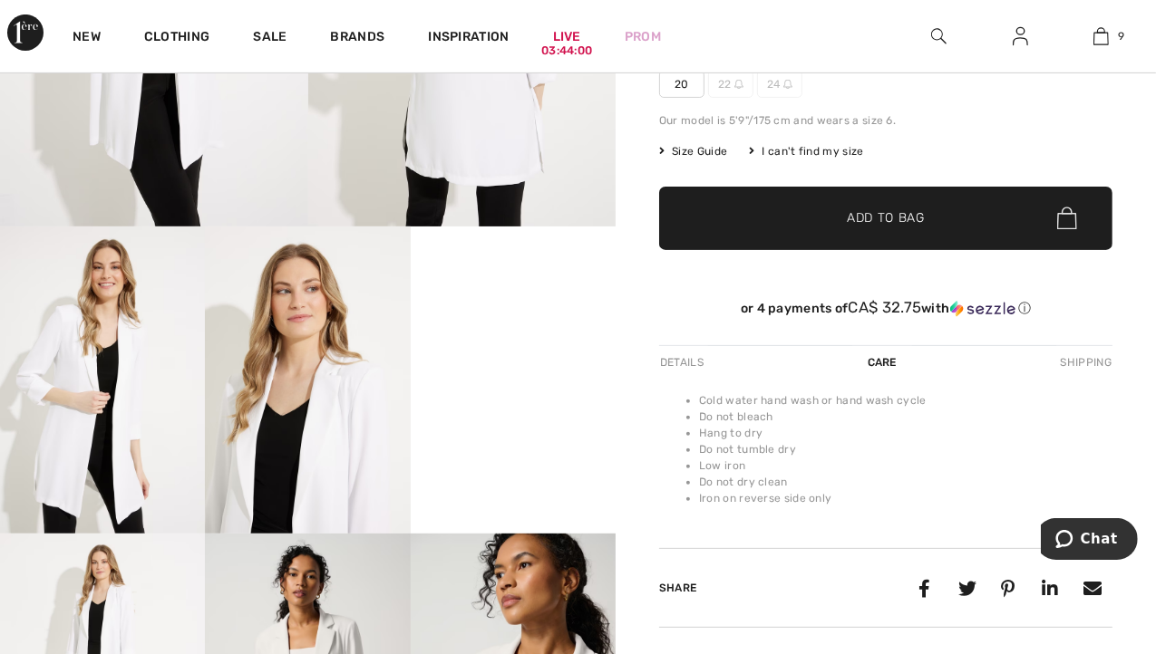
click at [669, 359] on div "Details" at bounding box center [683, 362] width 49 height 33
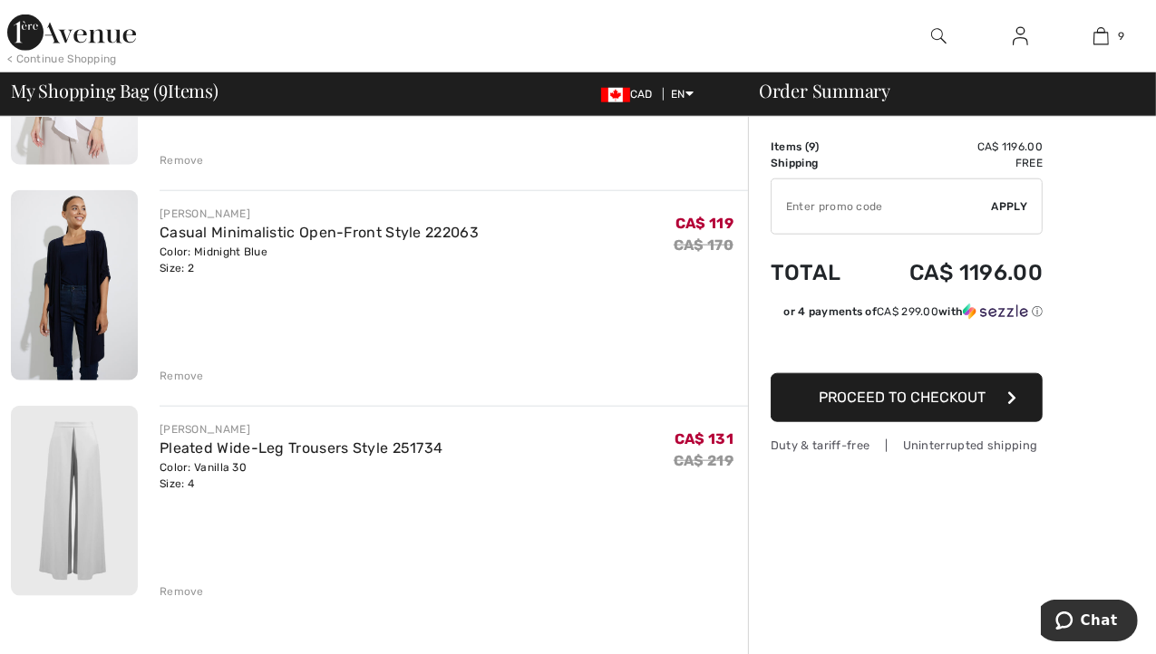
scroll to position [1570, 0]
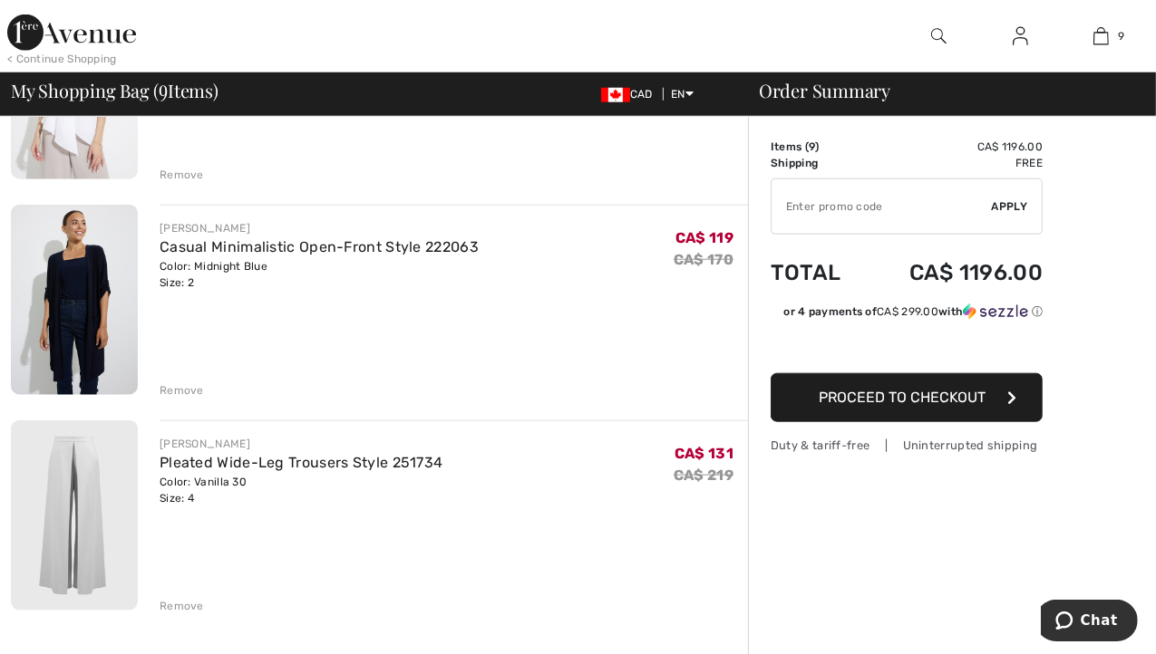
click at [820, 202] on input "TEXT" at bounding box center [881, 206] width 220 height 54
type input "EXTRA20"
click at [1011, 208] on span "Apply" at bounding box center [1010, 206] width 36 height 16
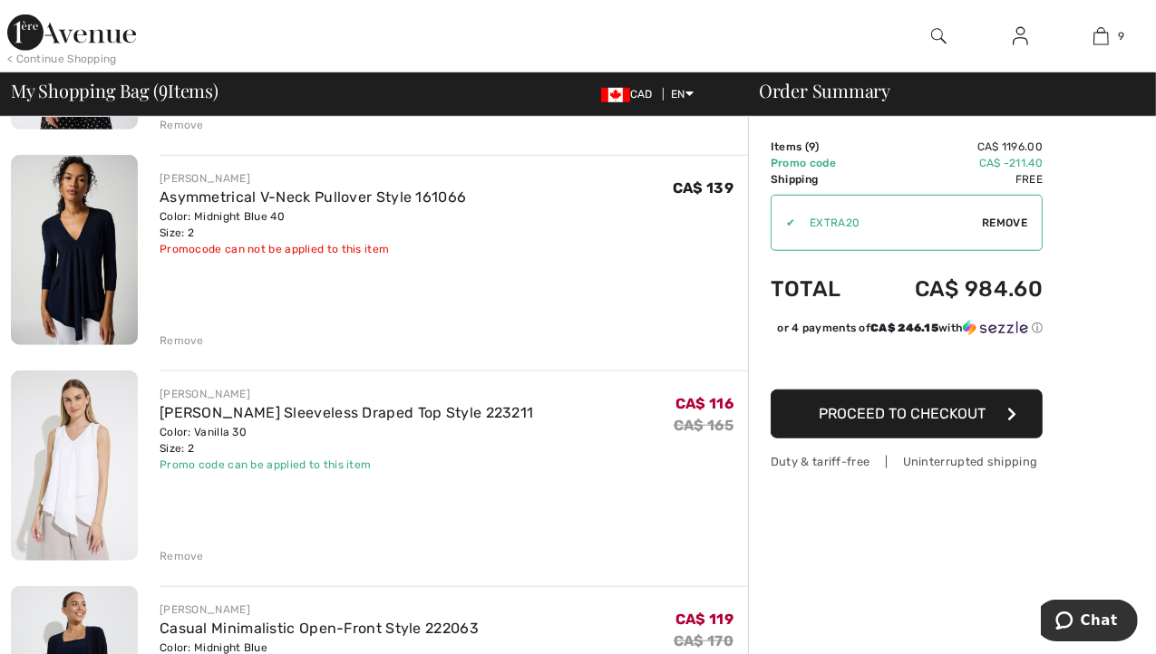
scroll to position [1189, 0]
click at [168, 344] on div "Remove" at bounding box center [182, 340] width 44 height 16
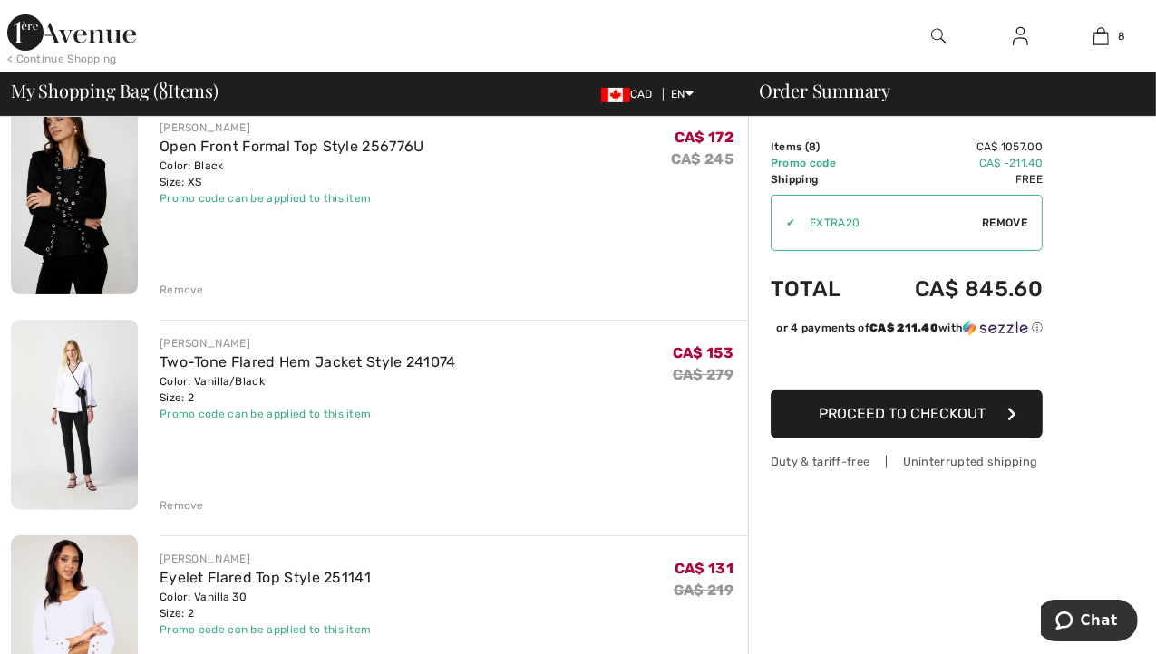
scroll to position [376, 0]
click at [175, 510] on div "Remove" at bounding box center [182, 506] width 44 height 16
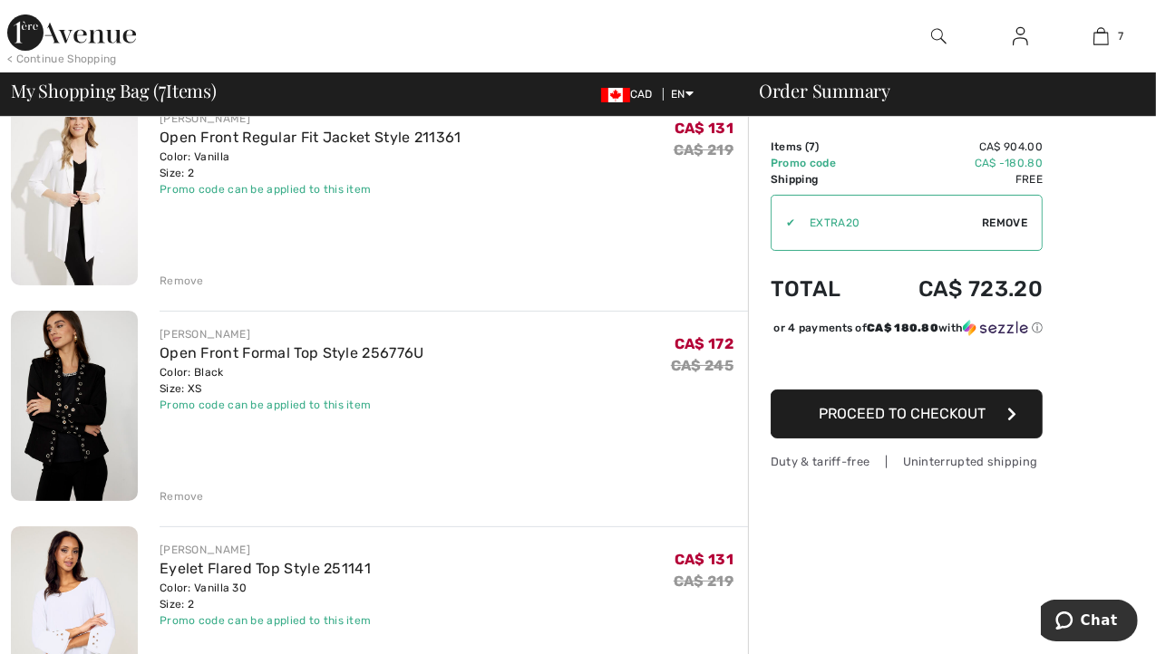
scroll to position [0, 0]
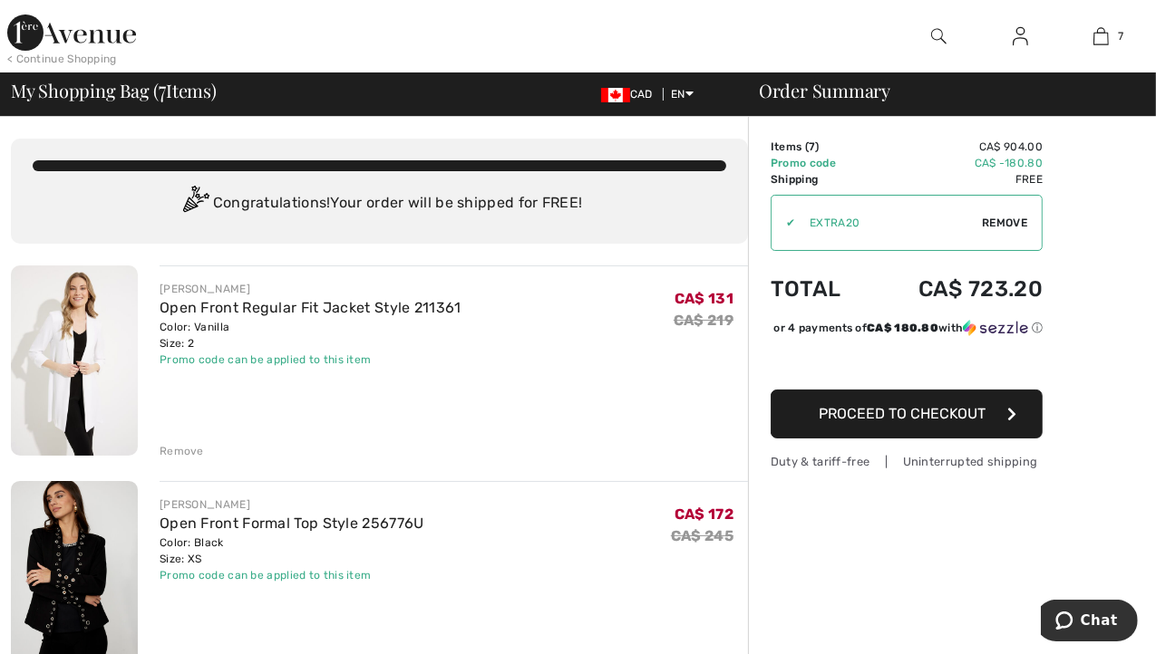
click at [179, 450] on div "Remove" at bounding box center [182, 451] width 44 height 16
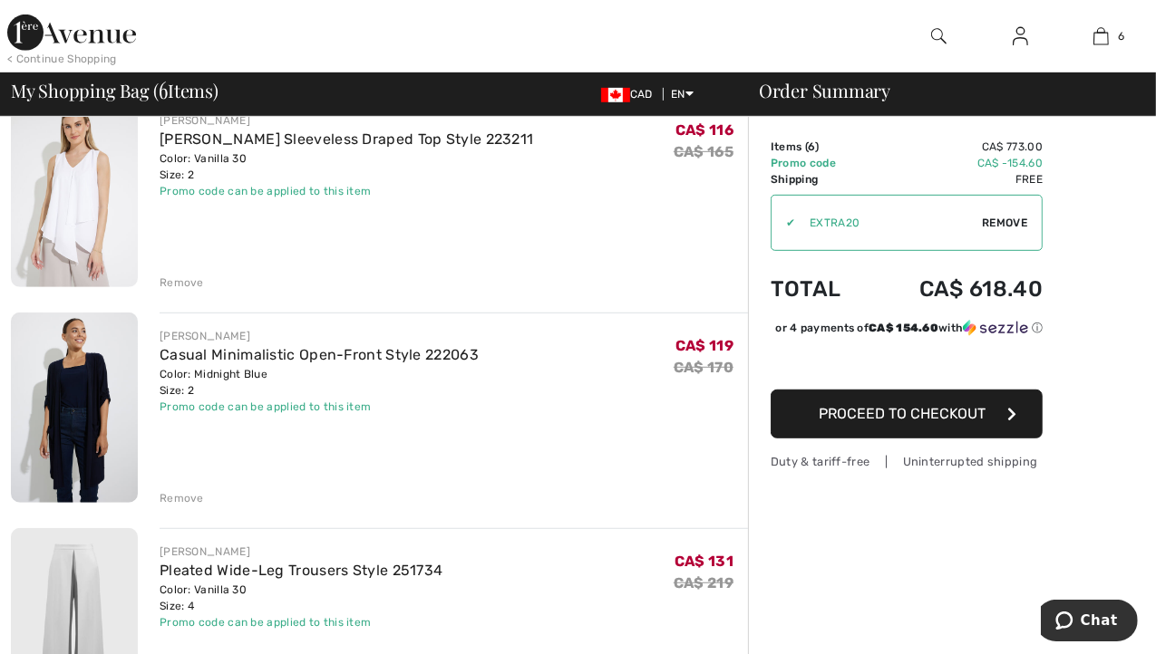
scroll to position [818, 0]
click at [174, 282] on div "Remove" at bounding box center [182, 281] width 44 height 16
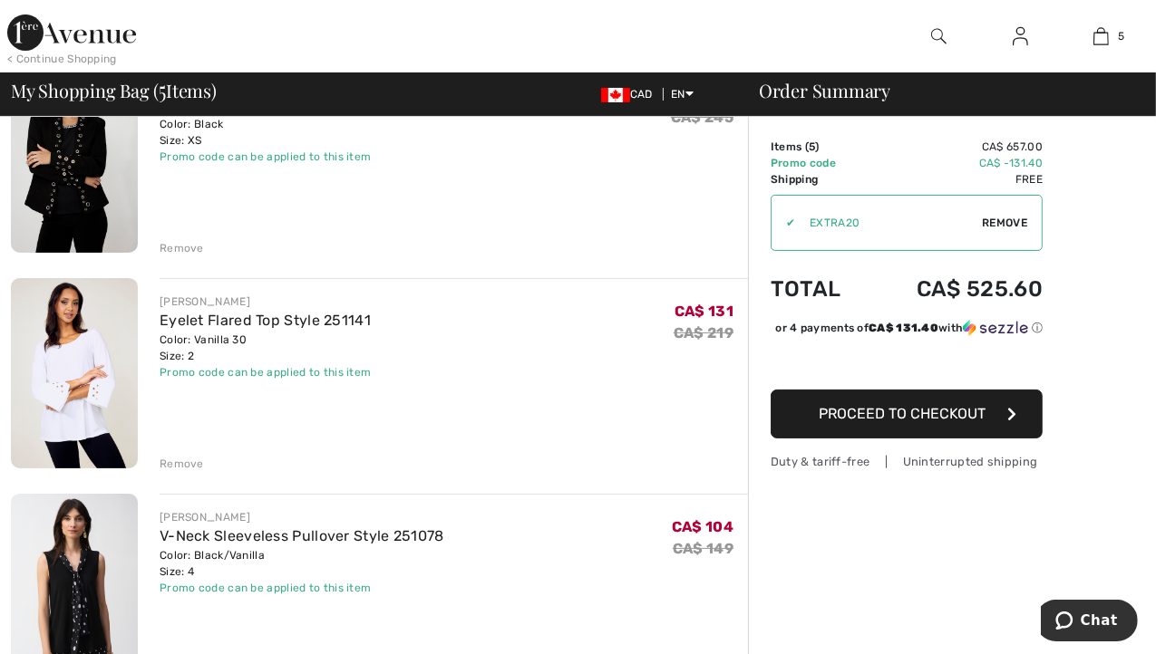
scroll to position [205, 0]
click at [179, 460] on div "Remove" at bounding box center [182, 462] width 44 height 16
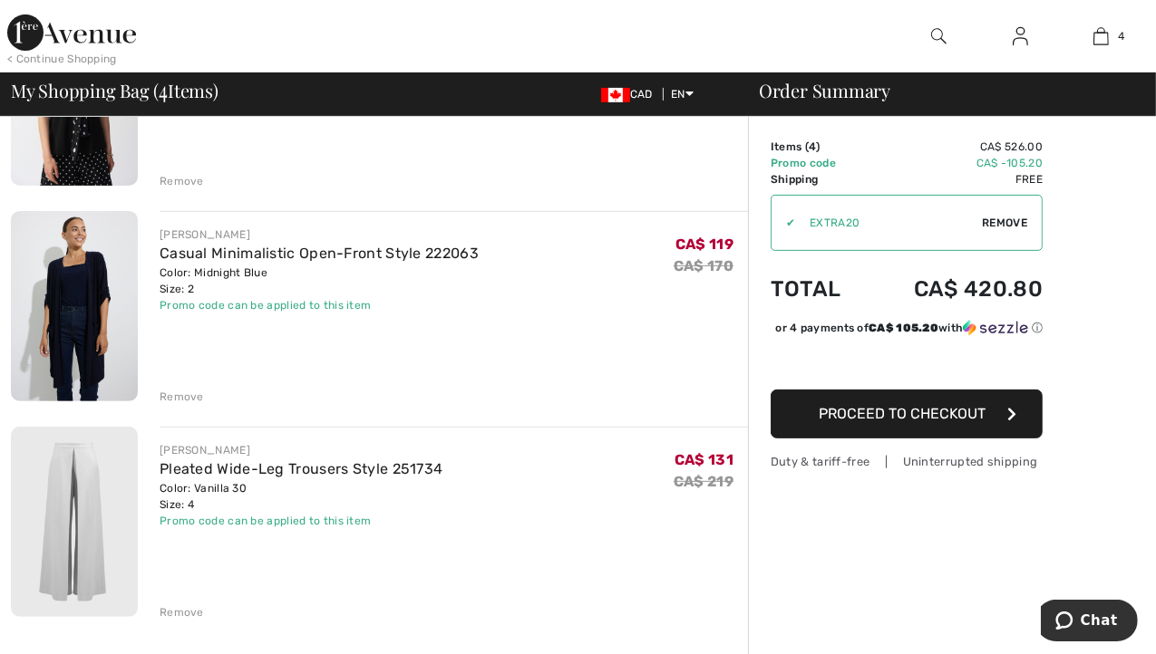
scroll to position [504, 0]
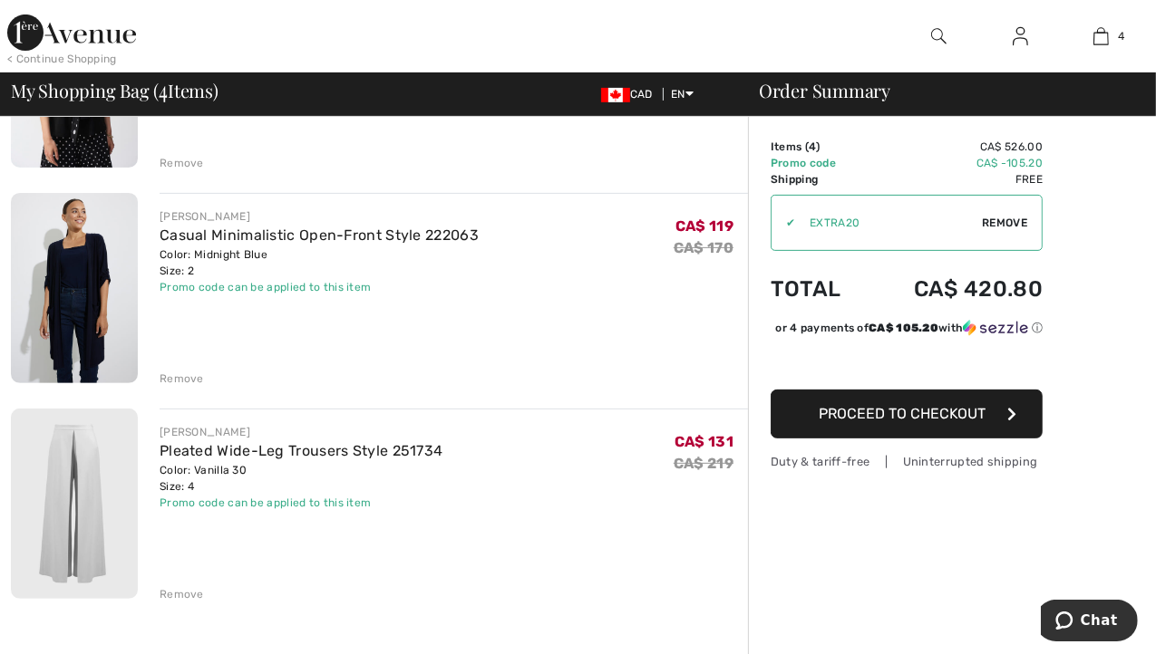
click at [184, 592] on div "Remove" at bounding box center [182, 594] width 44 height 16
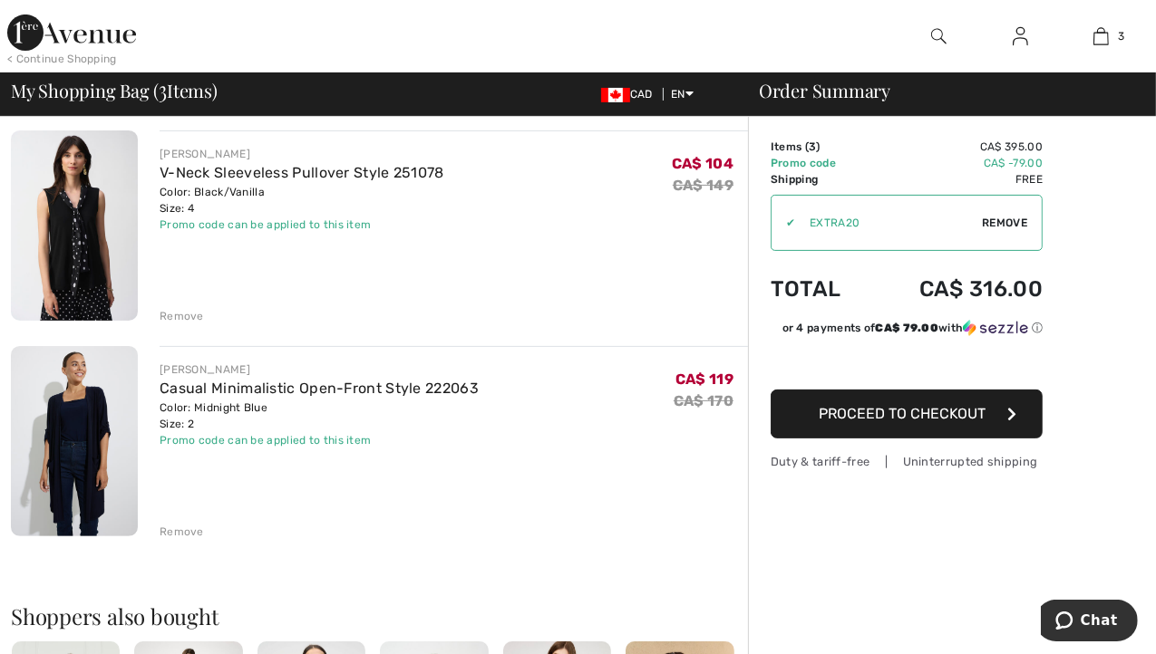
scroll to position [355, 0]
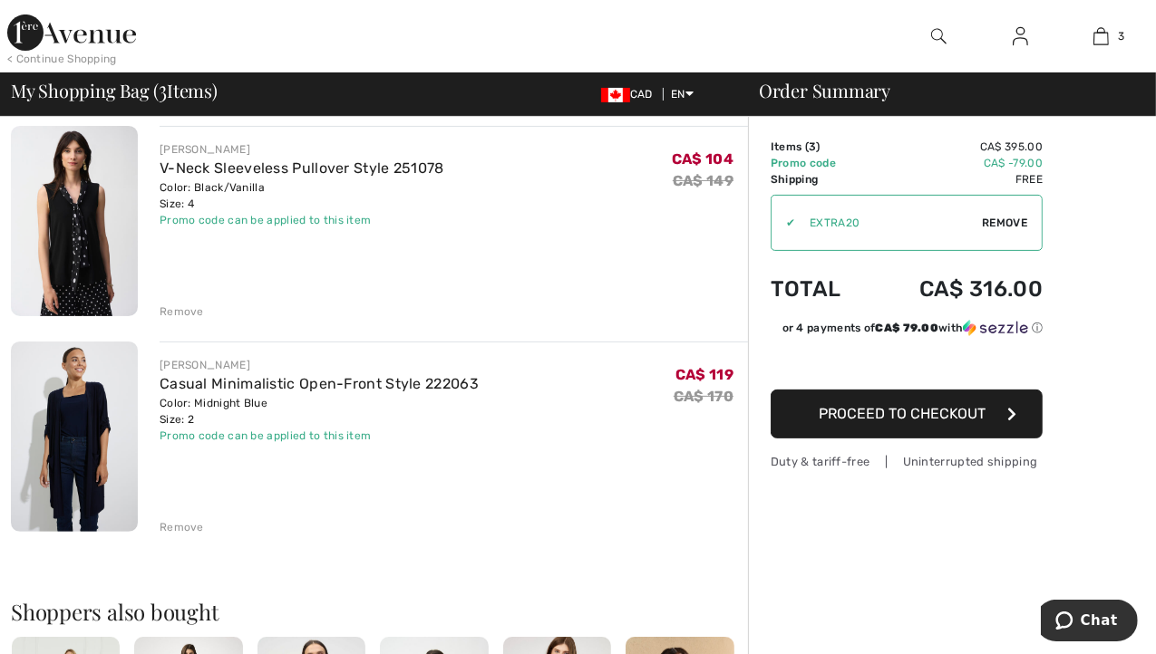
click at [819, 420] on span "Proceed to Checkout" at bounding box center [901, 413] width 167 height 17
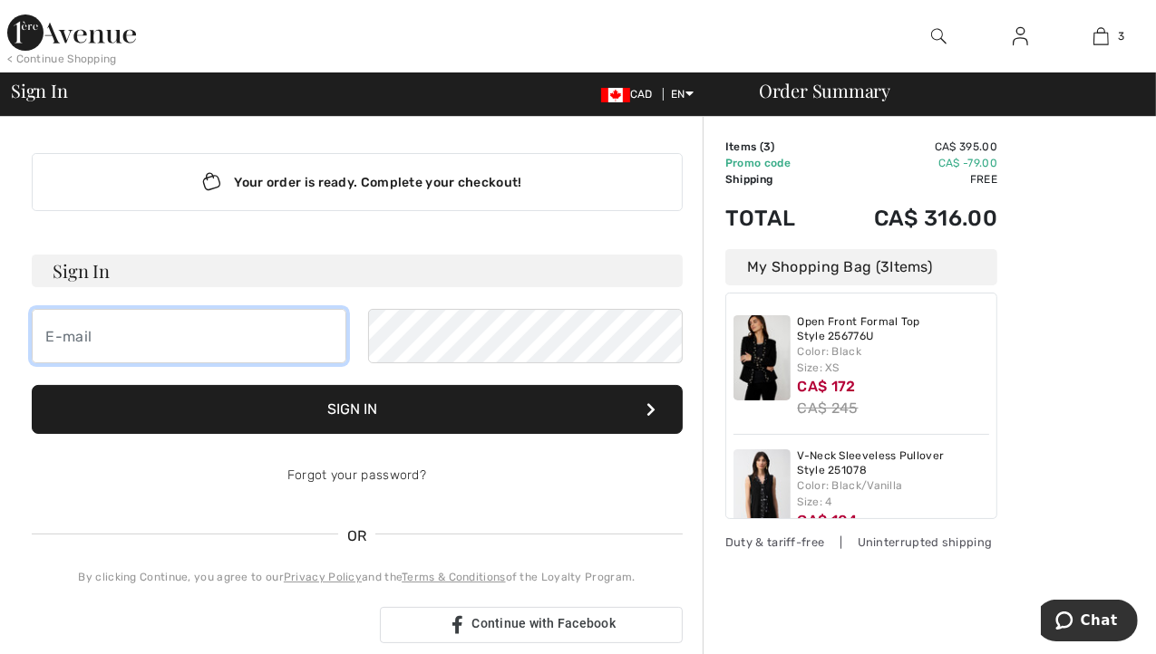
type input "irinadoering@gmail.com"
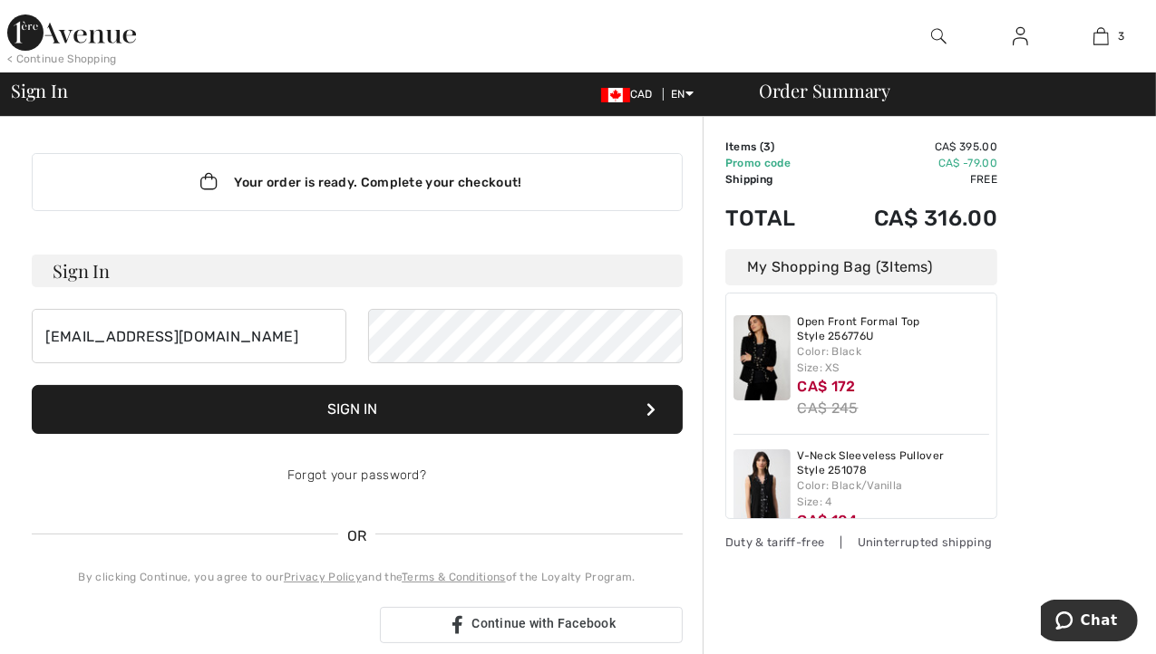
click at [469, 413] on button "Sign In" at bounding box center [357, 409] width 651 height 49
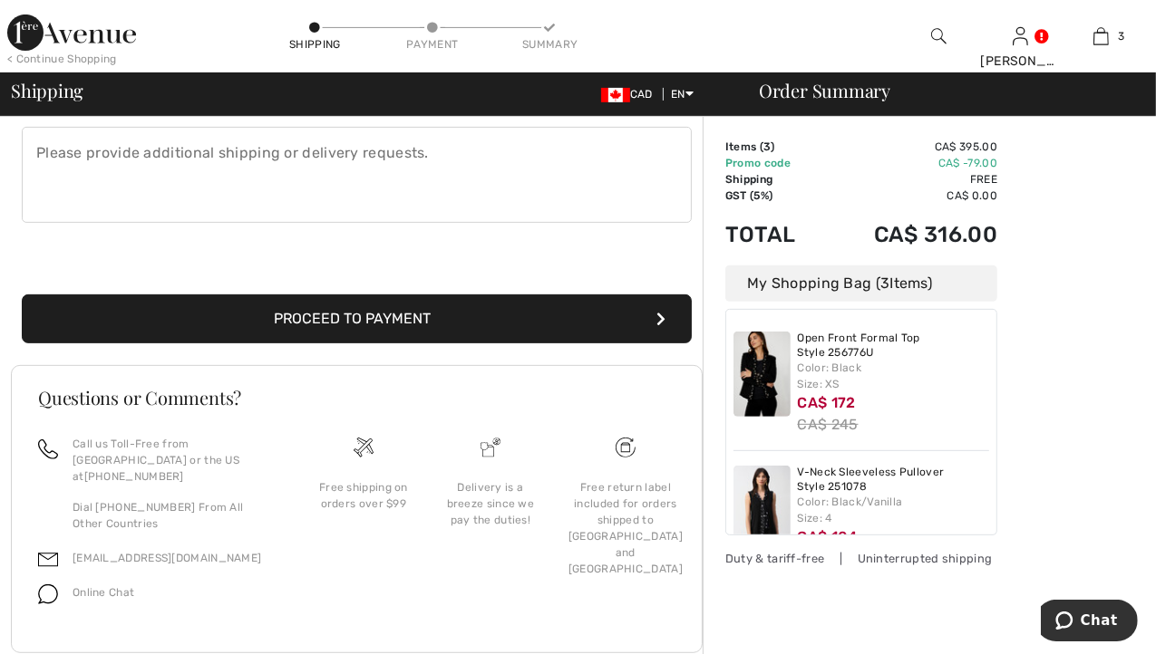
scroll to position [540, 0]
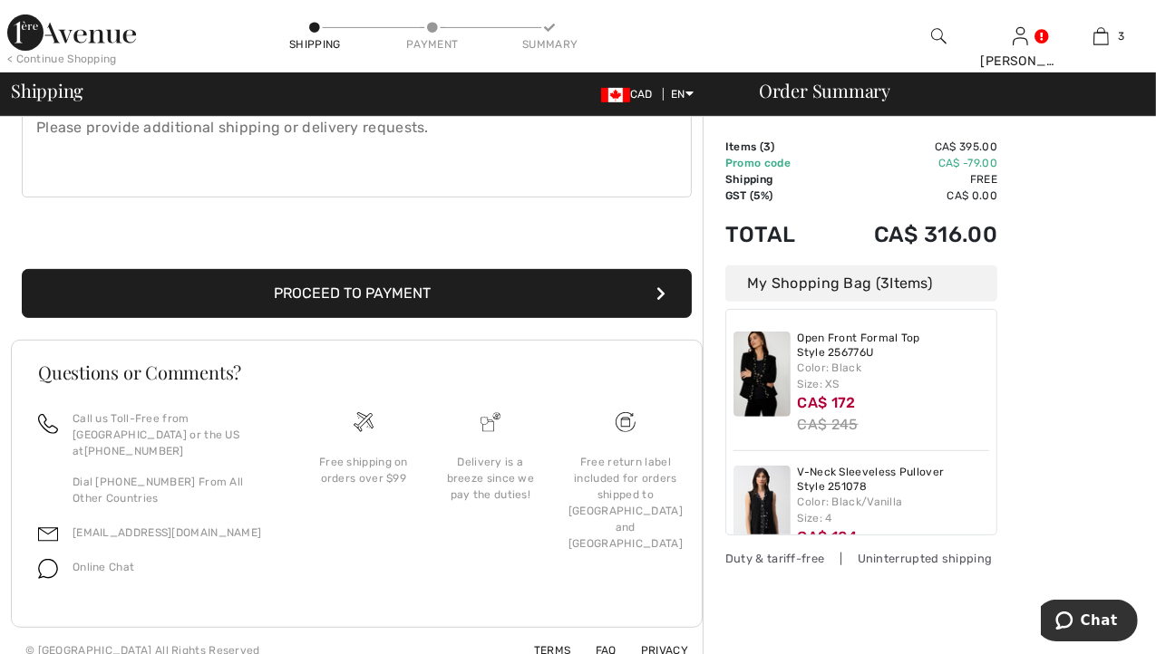
click at [418, 295] on button "Proceed to Payment" at bounding box center [357, 293] width 670 height 49
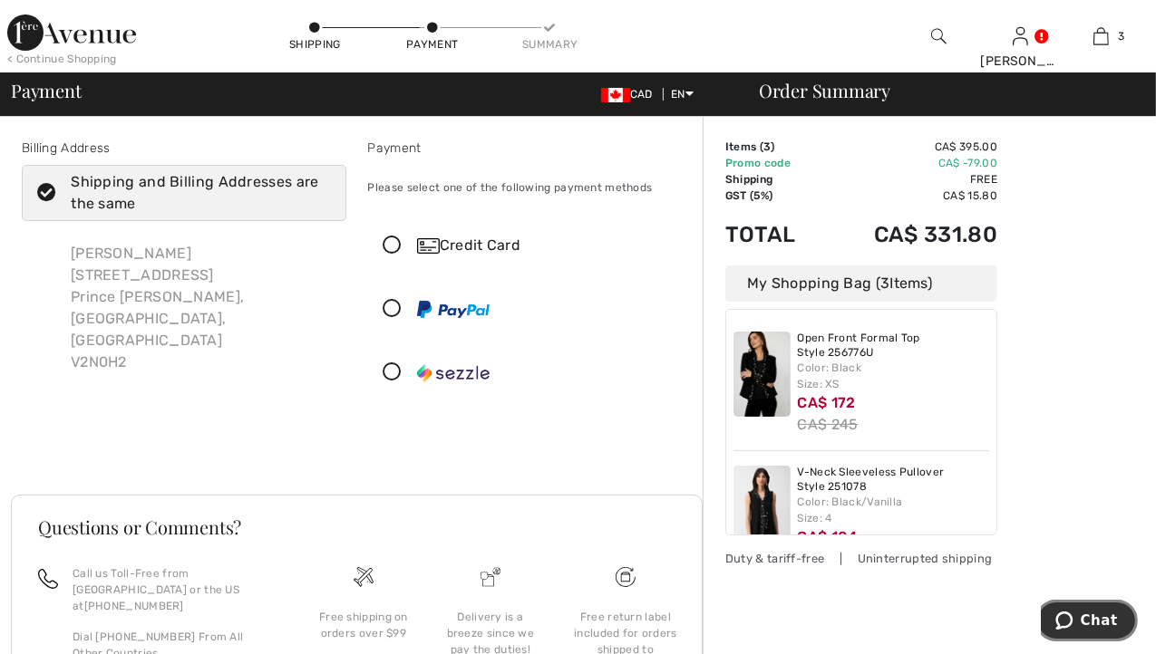
click at [1088, 621] on span "Chat" at bounding box center [1097, 620] width 37 height 16
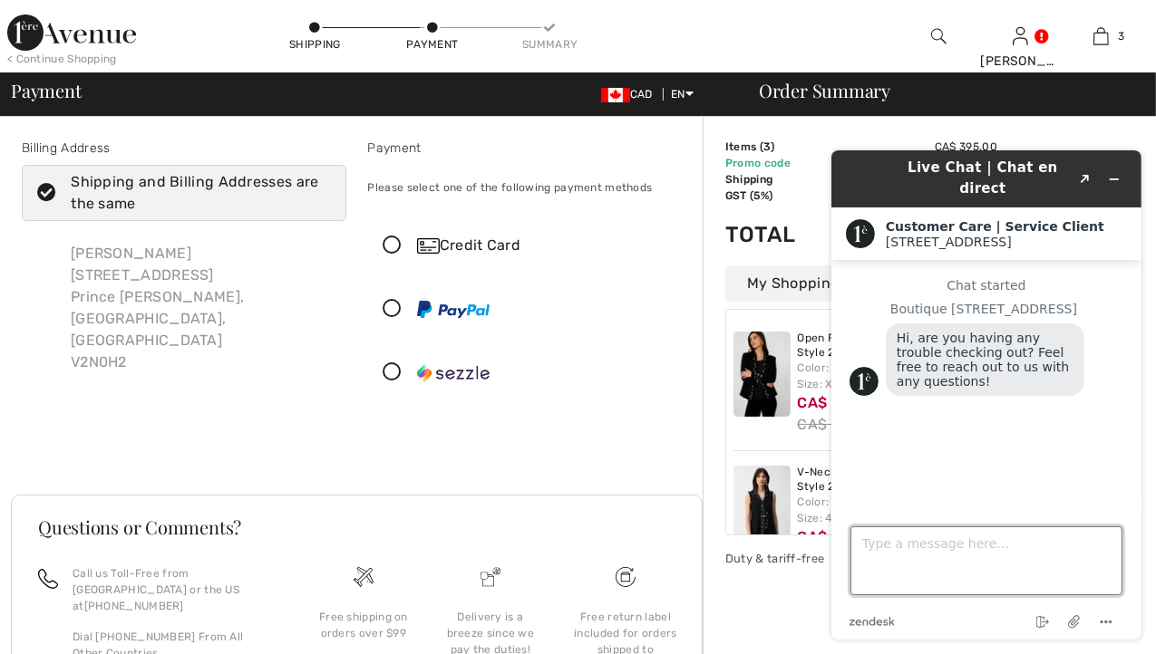
click at [935, 540] on textarea "Type a message here..." at bounding box center [985, 560] width 272 height 69
type textarea "Hello. How do I apply my store credit?"
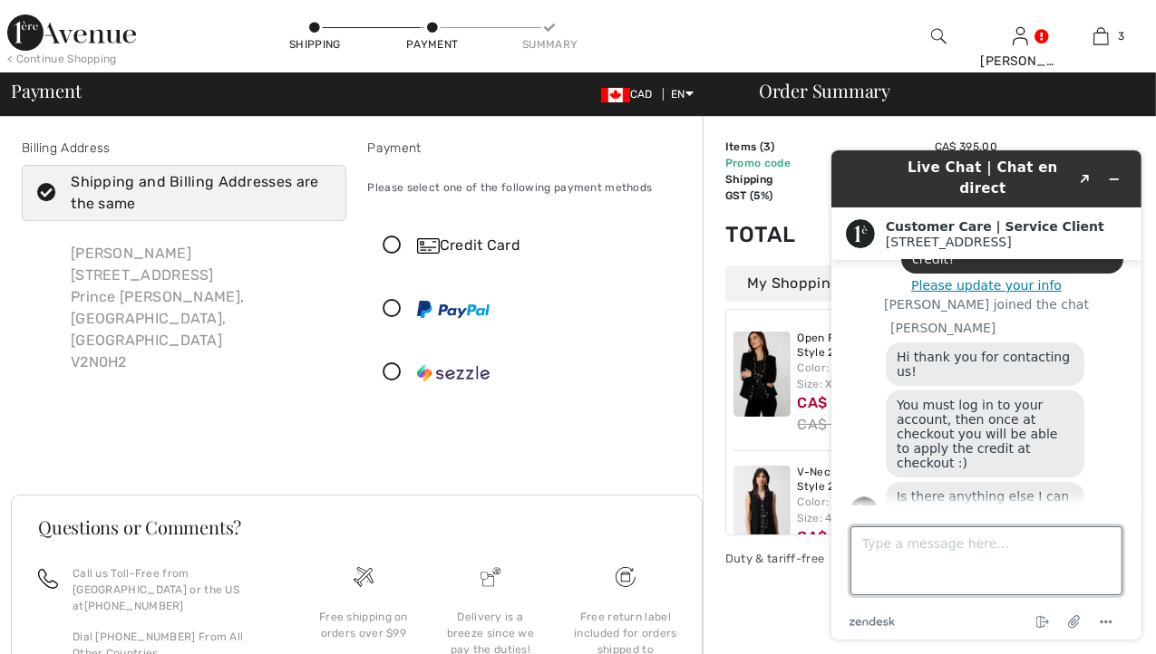
scroll to position [263, 0]
